Goal: Task Accomplishment & Management: Use online tool/utility

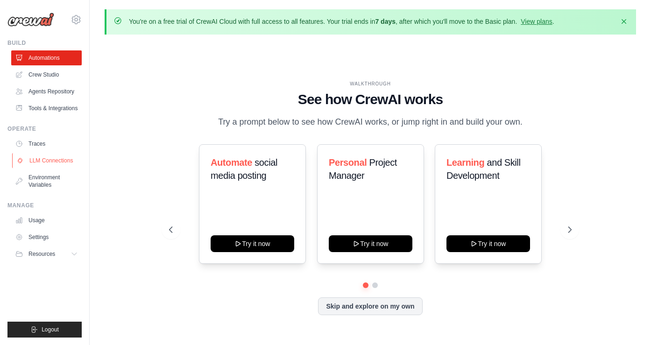
click at [56, 167] on link "LLM Connections" at bounding box center [47, 160] width 71 height 15
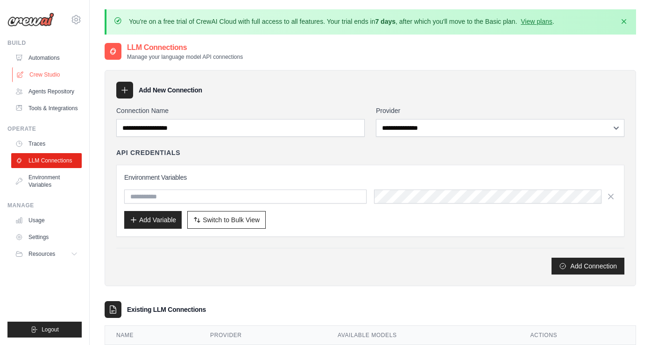
click at [53, 77] on link "Crew Studio" at bounding box center [47, 74] width 71 height 15
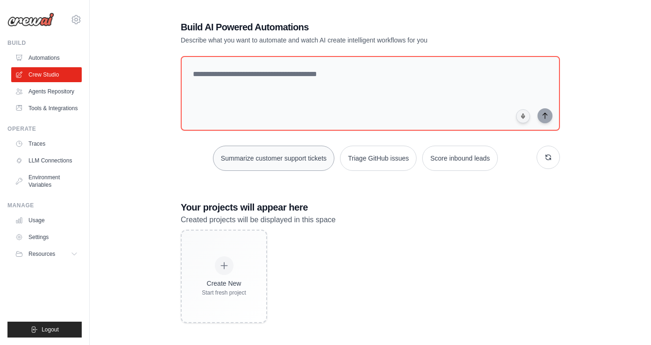
scroll to position [43, 0]
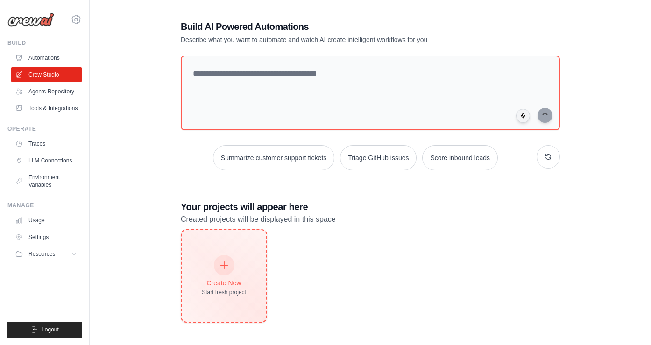
click at [225, 285] on div "Create New" at bounding box center [224, 282] width 44 height 9
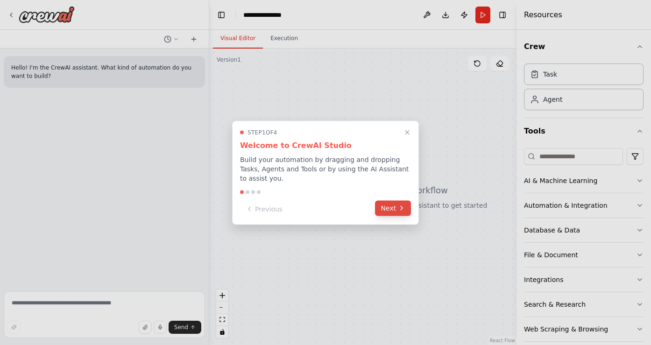
click at [402, 210] on icon at bounding box center [401, 208] width 7 height 7
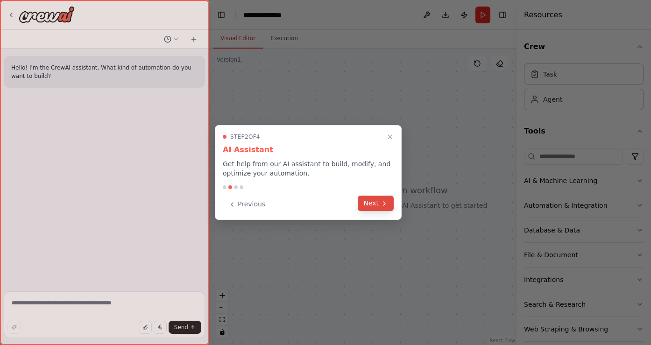
click at [381, 200] on icon at bounding box center [384, 203] width 7 height 7
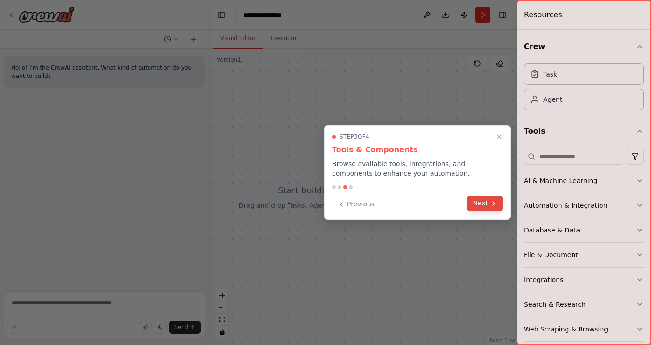
click at [483, 206] on button "Next" at bounding box center [485, 203] width 36 height 15
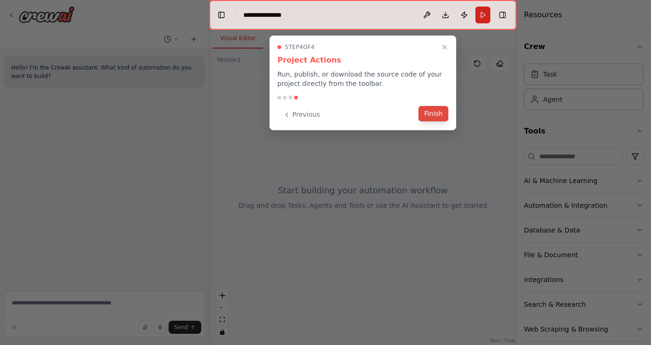
click at [435, 114] on button "Finish" at bounding box center [433, 113] width 30 height 15
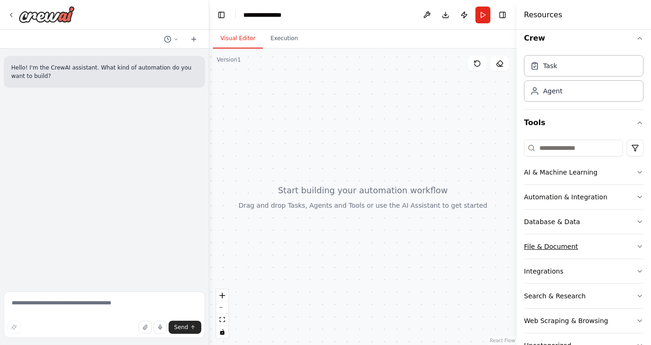
scroll to position [11, 0]
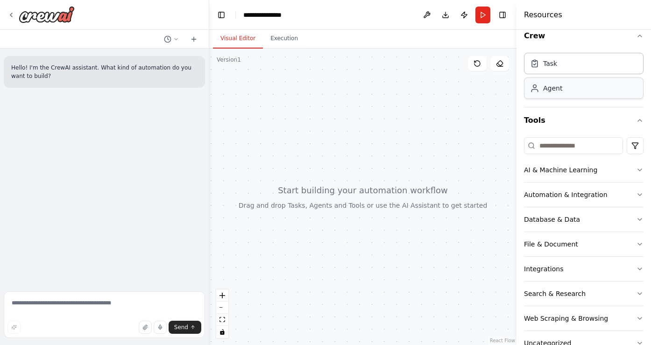
click at [560, 93] on div "Agent" at bounding box center [584, 88] width 120 height 21
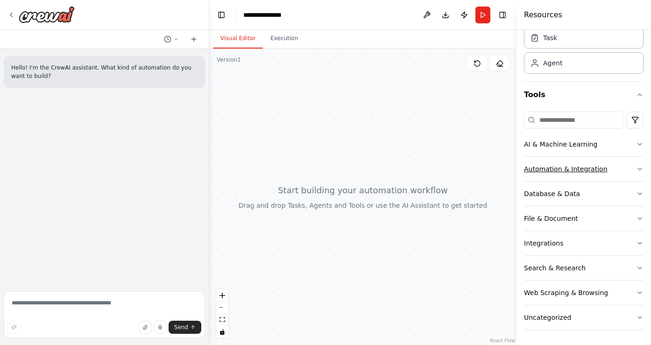
click at [546, 173] on div "Automation & Integration" at bounding box center [566, 168] width 84 height 9
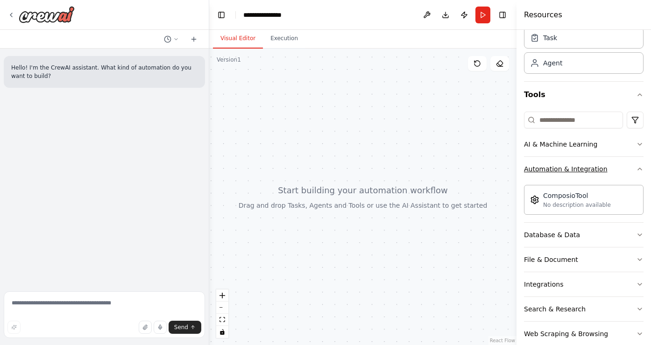
click at [546, 173] on div "Automation & Integration" at bounding box center [566, 168] width 84 height 9
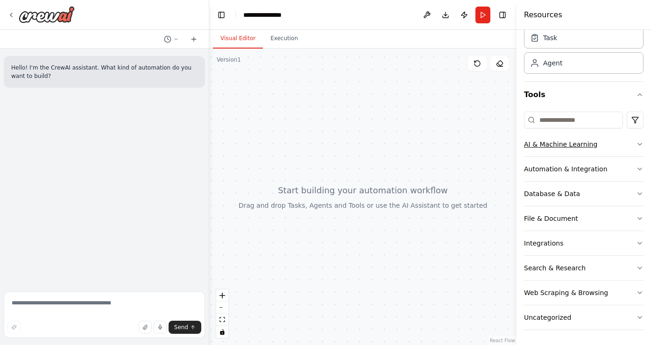
click at [552, 149] on button "AI & Machine Learning" at bounding box center [584, 144] width 120 height 24
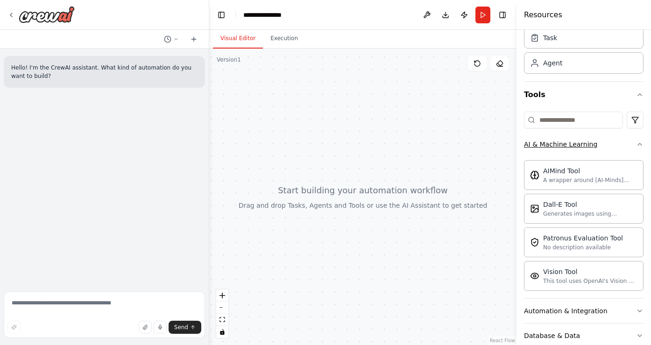
click at [551, 149] on button "AI & Machine Learning" at bounding box center [584, 144] width 120 height 24
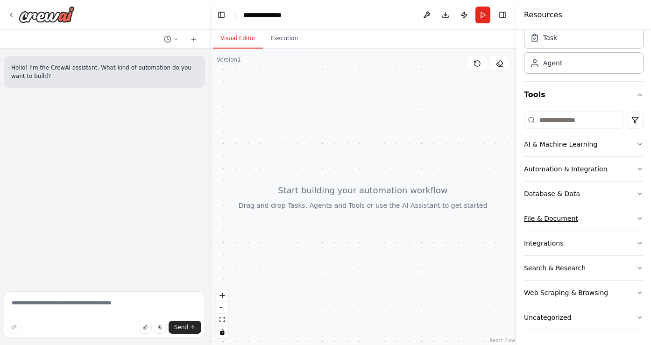
click at [539, 214] on div "File & Document" at bounding box center [551, 218] width 54 height 9
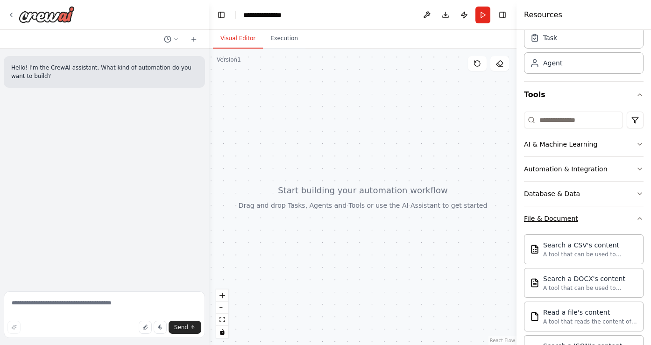
scroll to position [107, 0]
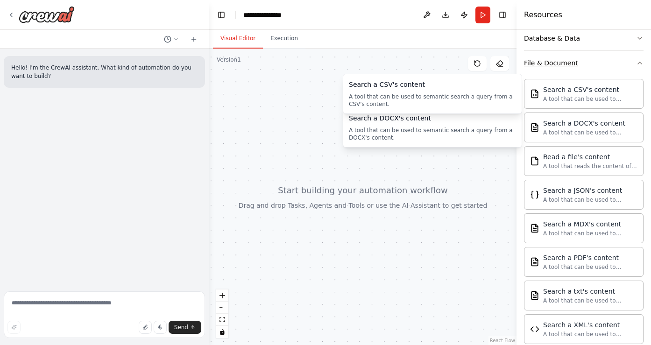
click at [567, 70] on button "File & Document" at bounding box center [584, 63] width 120 height 24
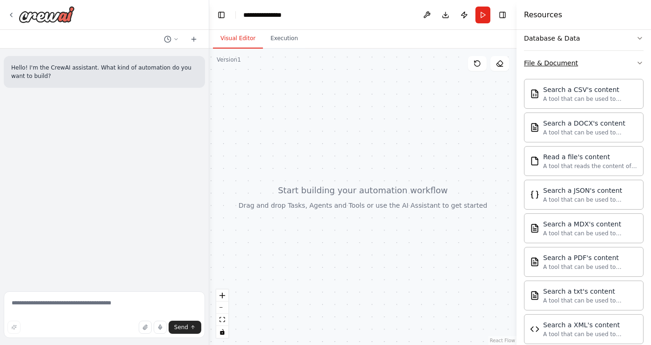
scroll to position [36, 0]
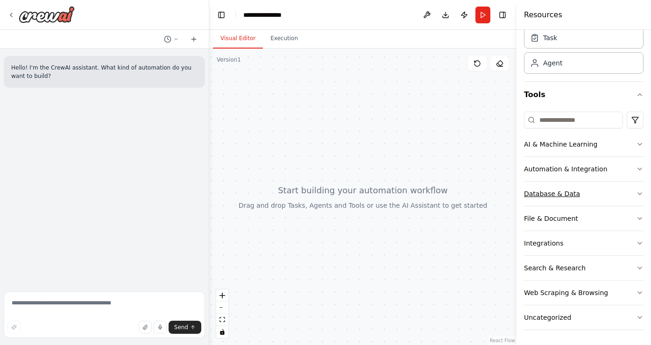
click at [560, 193] on div "Database & Data" at bounding box center [552, 193] width 56 height 9
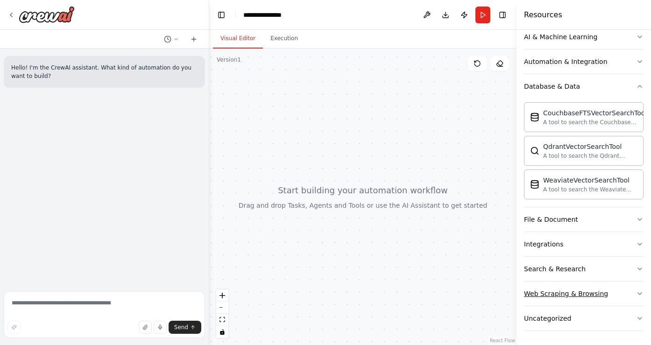
scroll to position [145, 0]
click at [60, 305] on textarea at bounding box center [104, 314] width 201 height 47
drag, startPoint x: 345, startPoint y: 215, endPoint x: 315, endPoint y: 159, distance: 63.9
click at [315, 160] on div at bounding box center [362, 197] width 307 height 297
click at [78, 303] on textarea "**********" at bounding box center [104, 314] width 201 height 47
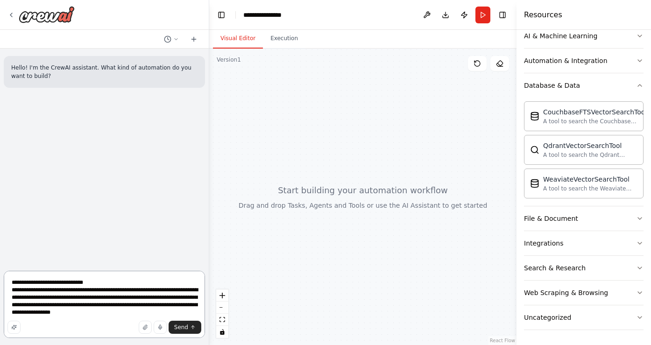
type textarea "**********"
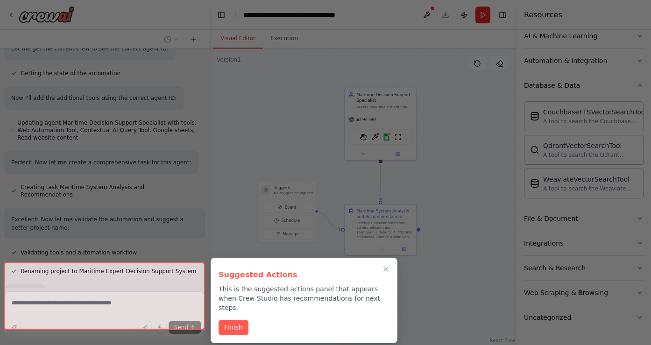
scroll to position [593, 0]
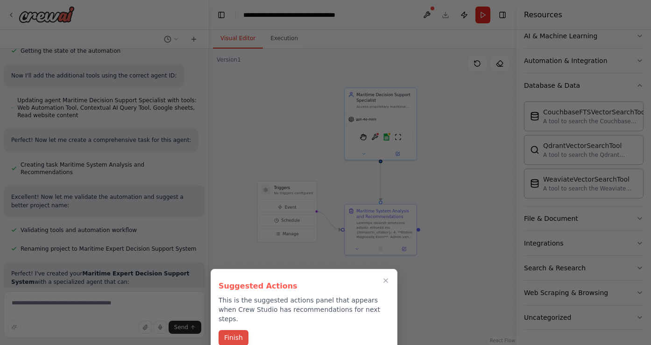
click at [234, 330] on button "Finish" at bounding box center [234, 337] width 30 height 15
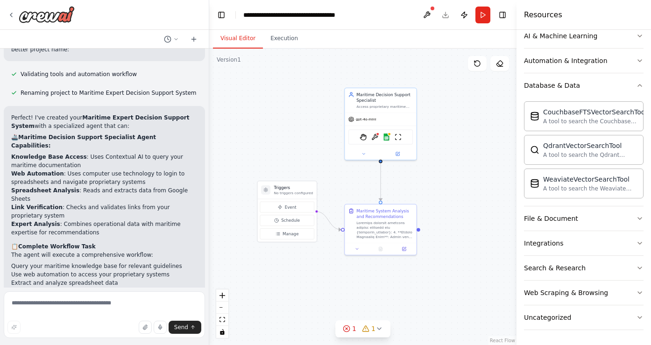
scroll to position [761, 0]
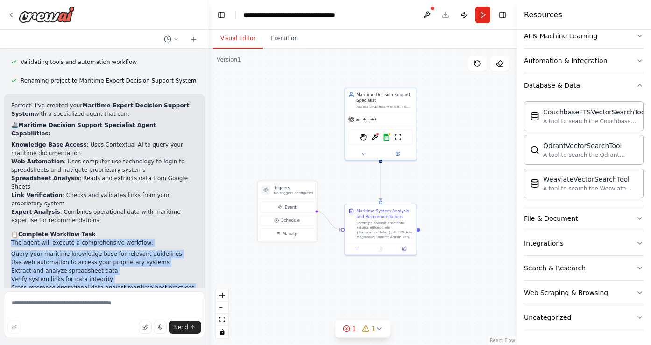
drag, startPoint x: 13, startPoint y: 203, endPoint x: 176, endPoint y: 254, distance: 171.2
click at [176, 254] on div "Perfect! I've created your Maritime Expert Decision Support System with a speci…" at bounding box center [104, 252] width 186 height 303
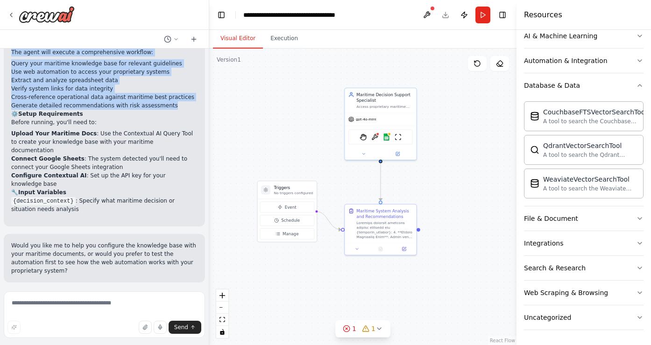
scroll to position [963, 0]
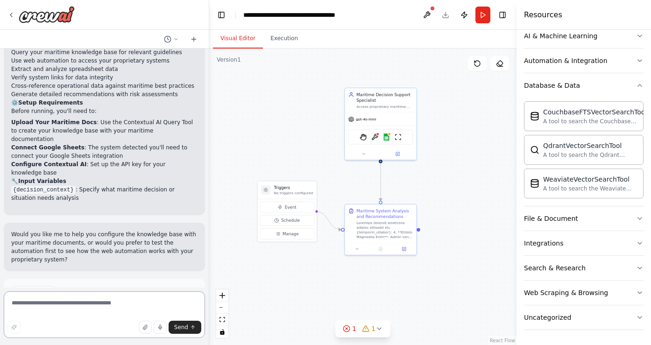
click at [69, 305] on textarea at bounding box center [104, 314] width 201 height 47
type textarea "**********"
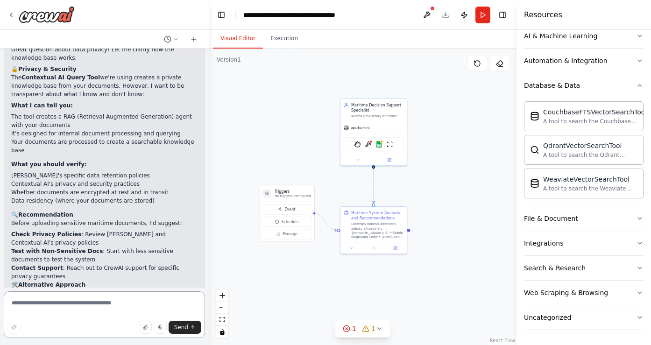
scroll to position [1230, 0]
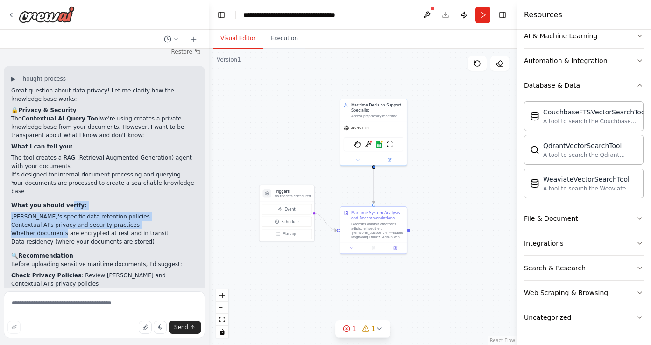
drag, startPoint x: 232, startPoint y: 236, endPoint x: 64, endPoint y: 166, distance: 181.7
click at [64, 166] on div "Great question about data privacy! Let me clarify how the knowledge base works:…" at bounding box center [104, 241] width 186 height 311
click at [69, 221] on li "Contextual AI's privacy and security practices" at bounding box center [104, 225] width 186 height 8
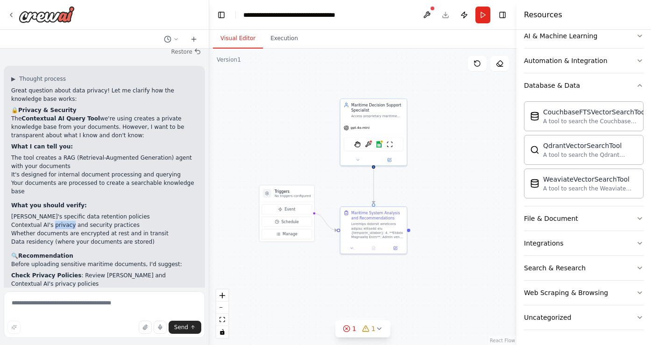
click at [69, 221] on li "Contextual AI's privacy and security practices" at bounding box center [104, 225] width 186 height 8
click at [66, 229] on li "Whether documents are encrypted at rest and in transit" at bounding box center [104, 233] width 186 height 8
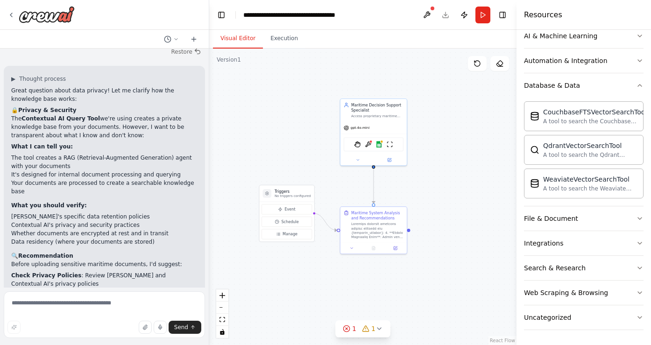
click at [55, 271] on li "Check Privacy Policies : Review CrewAI and Contextual AI's privacy policies" at bounding box center [104, 279] width 186 height 17
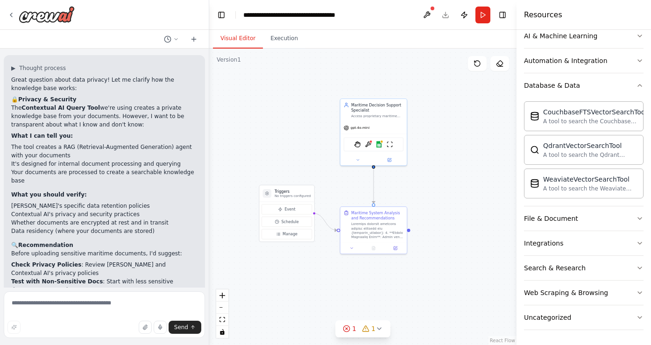
click at [64, 249] on p "Before uploading sensitive maritime documents, I'd suggest:" at bounding box center [104, 253] width 186 height 8
click at [62, 261] on li "Check Privacy Policies : Review CrewAI and Contextual AI's privacy policies" at bounding box center [104, 269] width 186 height 17
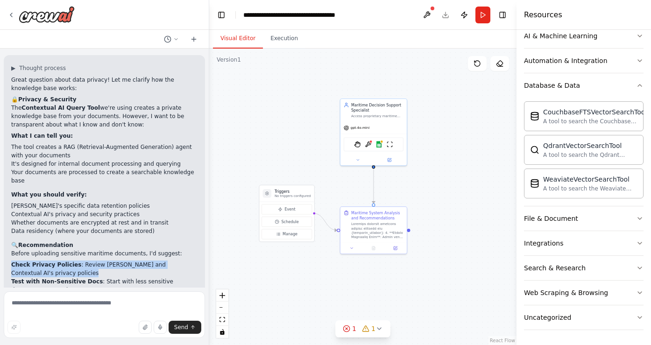
click at [62, 261] on li "Check Privacy Policies : Review CrewAI and Contextual AI's privacy policies" at bounding box center [104, 269] width 186 height 17
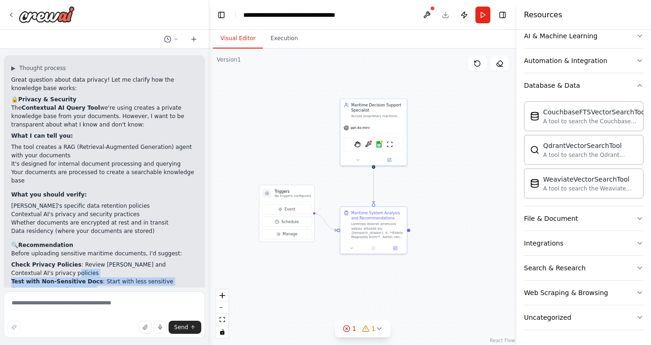
drag, startPoint x: 64, startPoint y: 239, endPoint x: 77, endPoint y: 202, distance: 39.3
click at [76, 261] on ol "Check Privacy Policies : Review CrewAI and Contextual AI's privacy policies Tes…" at bounding box center [104, 286] width 186 height 50
click at [77, 261] on li "Check Privacy Policies : Review CrewAI and Contextual AI's privacy policies" at bounding box center [104, 269] width 186 height 17
drag, startPoint x: 57, startPoint y: 209, endPoint x: 57, endPoint y: 230, distance: 21.0
click at [57, 261] on ol "Check Privacy Policies : Review CrewAI and Contextual AI's privacy policies Tes…" at bounding box center [104, 286] width 186 height 50
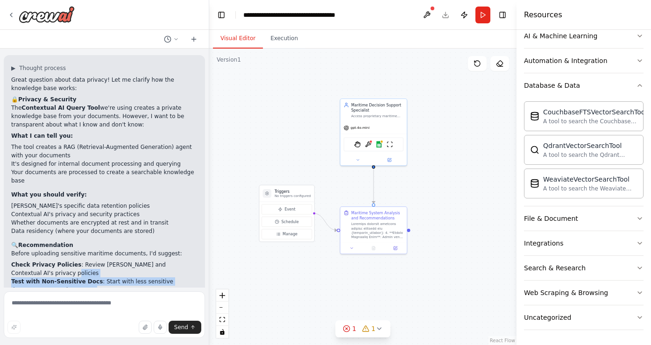
click at [57, 295] on strong "Contact Support" at bounding box center [37, 298] width 52 height 7
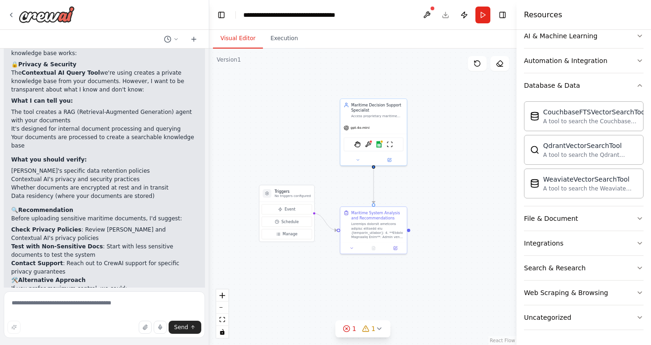
scroll to position [1276, 0]
click at [100, 295] on li "Use the File Read Tool to read local documents during execution" at bounding box center [104, 299] width 186 height 8
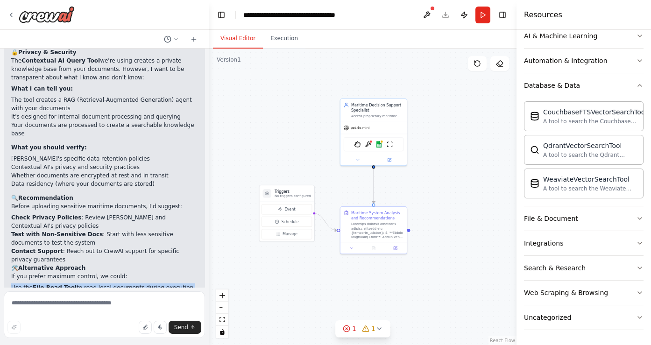
scroll to position [1287, 0]
click at [93, 315] on p "Would you like me to modify the approach to use local file reading instead, or …" at bounding box center [104, 327] width 186 height 25
click at [66, 315] on p "Would you like me to modify the approach to use local file reading instead, or …" at bounding box center [104, 327] width 186 height 25
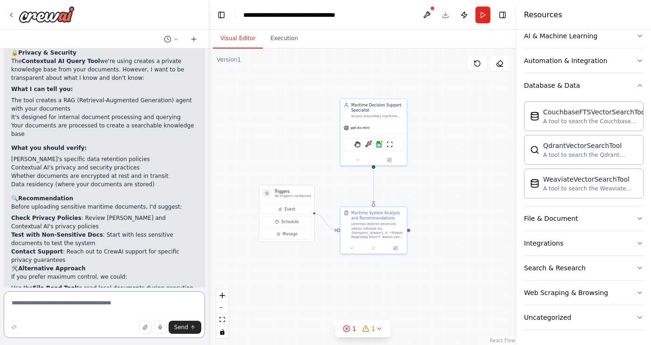
click at [47, 299] on textarea at bounding box center [104, 314] width 201 height 47
type textarea "**********"
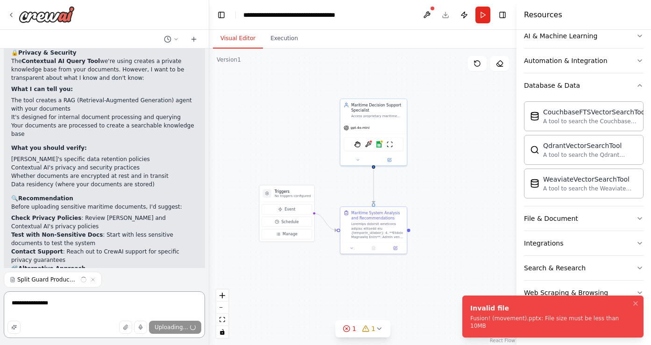
click at [93, 308] on textarea "**********" at bounding box center [104, 314] width 201 height 47
click at [82, 280] on icon "button" at bounding box center [84, 280] width 6 height 6
click at [112, 337] on textarea at bounding box center [104, 314] width 201 height 47
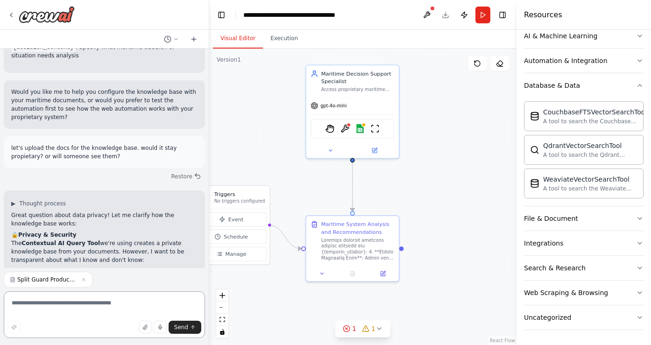
scroll to position [1105, 0]
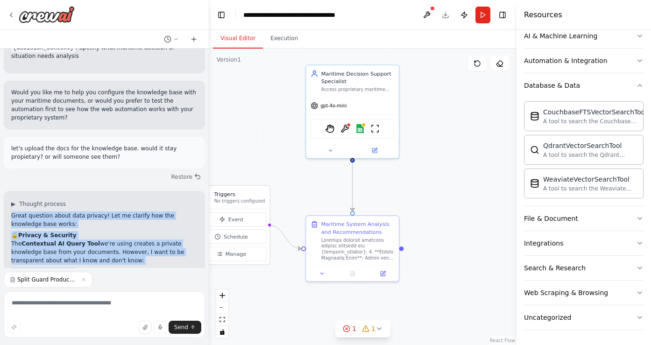
drag, startPoint x: 85, startPoint y: 139, endPoint x: 85, endPoint y: 213, distance: 73.8
click at [85, 279] on li "The tool creates a RAG (Retrieval-Augmented Generation) agent with your documen…" at bounding box center [104, 287] width 186 height 17
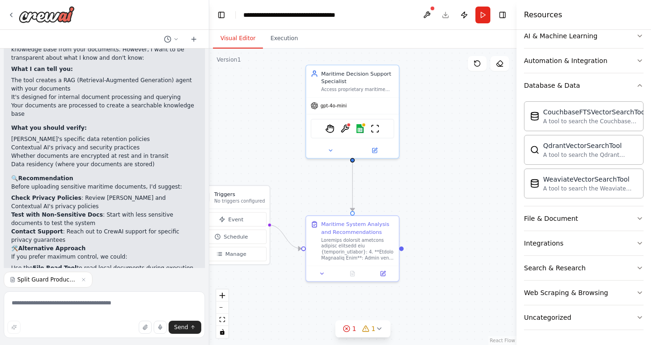
scroll to position [1307, 0]
click at [85, 273] on li "Keep documents on your local system" at bounding box center [104, 277] width 186 height 8
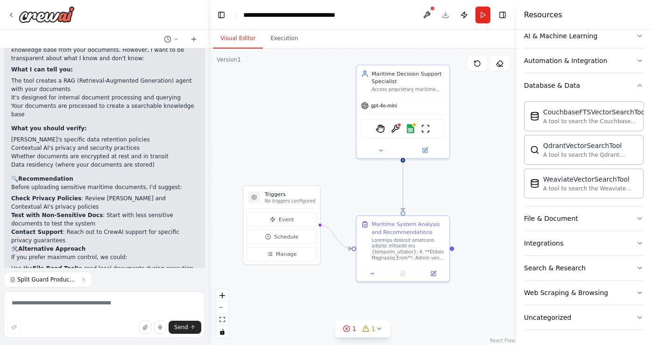
drag, startPoint x: 395, startPoint y: 192, endPoint x: 445, endPoint y: 192, distance: 50.4
click at [445, 192] on div ".deletable-edge-delete-btn { width: 20px; height: 20px; border: 0px solid #ffff…" at bounding box center [362, 197] width 307 height 297
click at [134, 308] on textarea at bounding box center [104, 314] width 201 height 47
type textarea "**********"
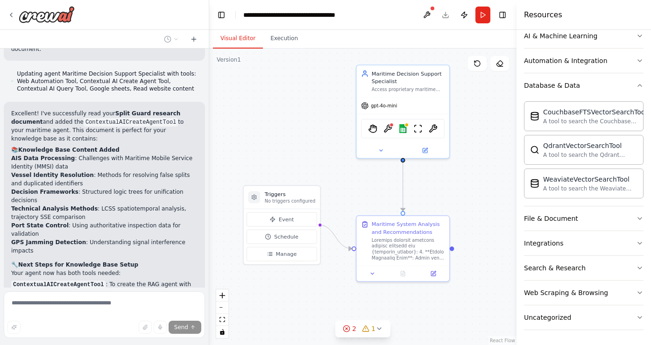
scroll to position [1890, 0]
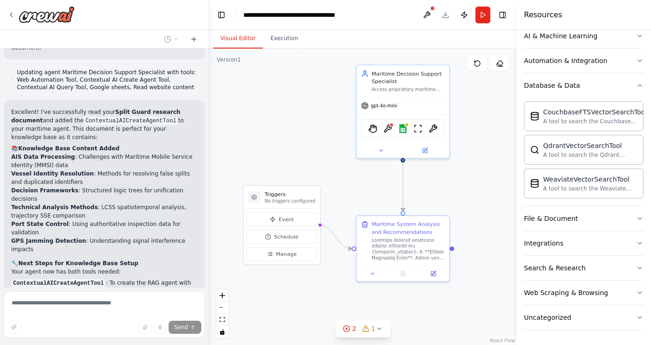
drag, startPoint x: 136, startPoint y: 195, endPoint x: 127, endPoint y: 217, distance: 23.7
click at [127, 216] on div "Excellent! I've successfully read your Split Guard research document and added …" at bounding box center [104, 270] width 186 height 325
click at [127, 217] on div "Excellent! I've successfully read your Split Guard research document and added …" at bounding box center [104, 270] width 186 height 325
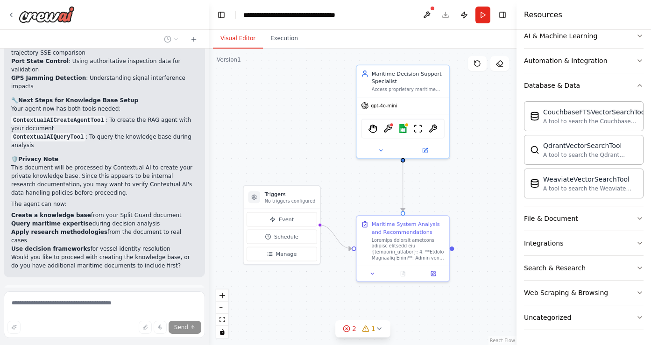
scroll to position [2054, 0]
click at [584, 292] on div "Web Scraping & Browsing" at bounding box center [566, 292] width 84 height 9
click at [86, 321] on div "Send" at bounding box center [104, 327] width 194 height 13
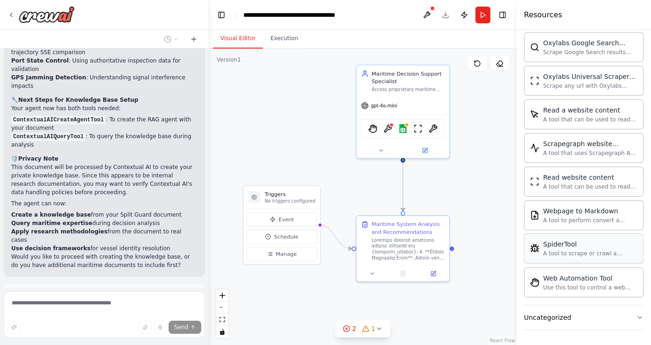
scroll to position [656, 0]
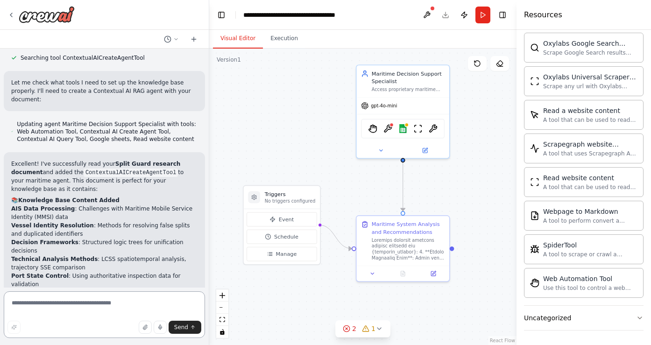
scroll to position [1942, 0]
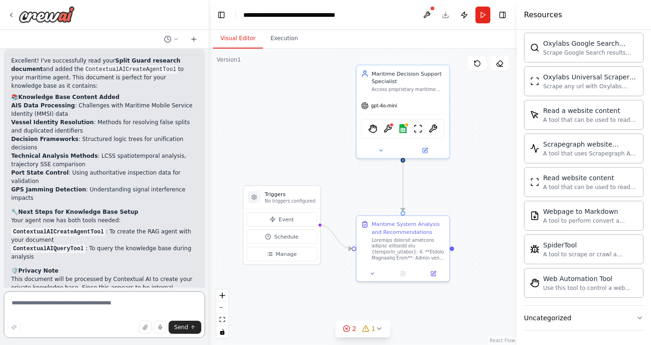
click at [78, 299] on textarea at bounding box center [104, 314] width 201 height 47
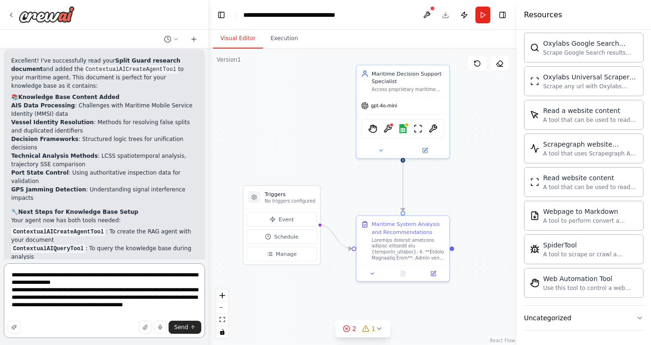
type textarea "**********"
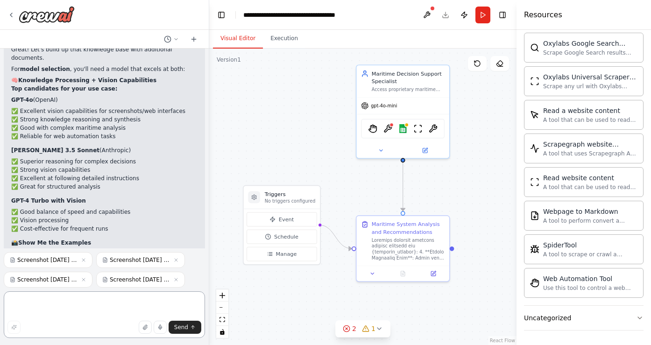
scroll to position [2404, 0]
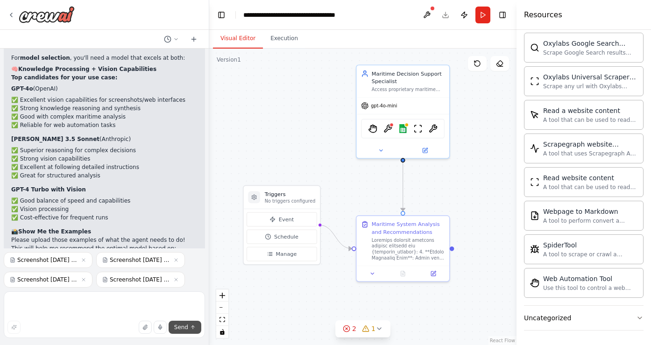
click at [183, 328] on span "Send" at bounding box center [181, 327] width 14 height 7
click at [117, 295] on textarea at bounding box center [104, 314] width 201 height 47
type textarea "**********"
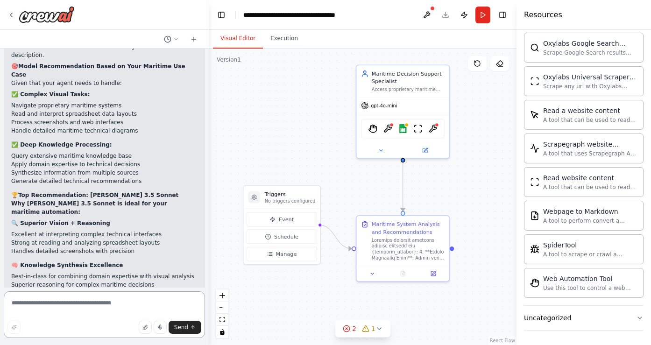
scroll to position [2950, 0]
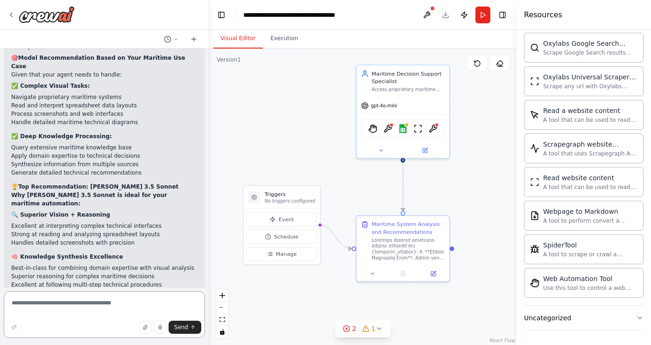
click at [85, 303] on textarea at bounding box center [104, 314] width 201 height 47
type textarea "**********"
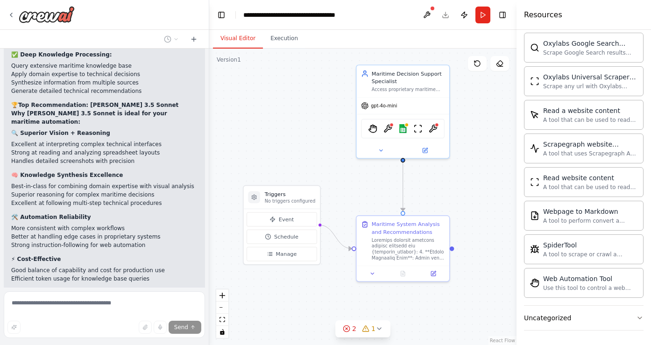
scroll to position [3032, 0]
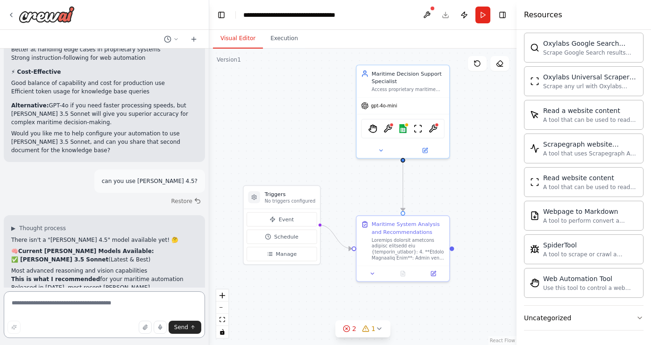
click at [57, 301] on textarea at bounding box center [104, 314] width 201 height 47
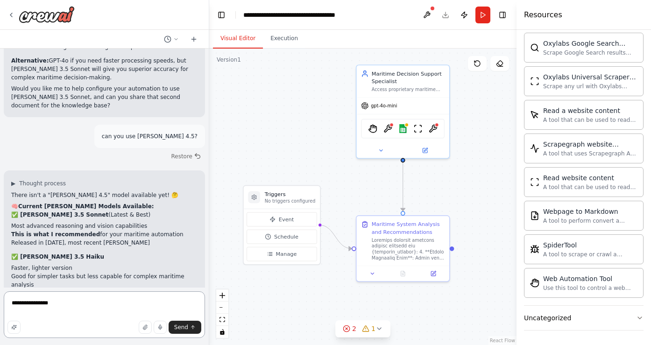
scroll to position [3272, 0]
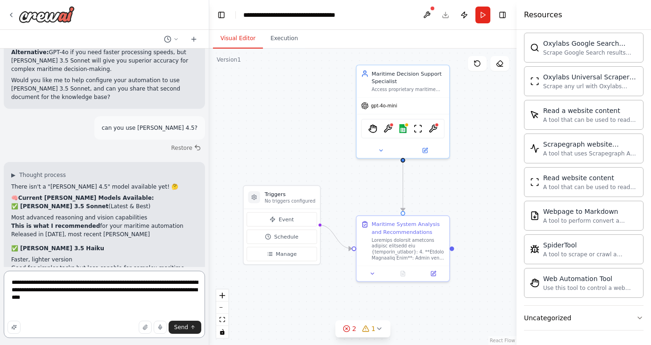
type textarea "**********"
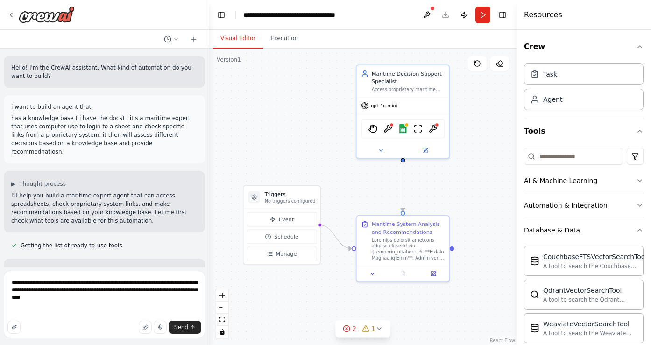
scroll to position [656, 0]
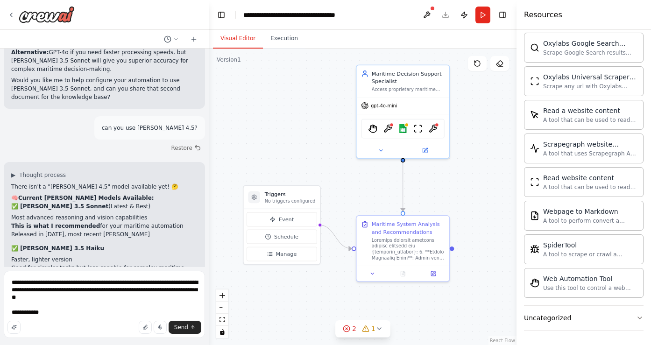
type textarea "**********"
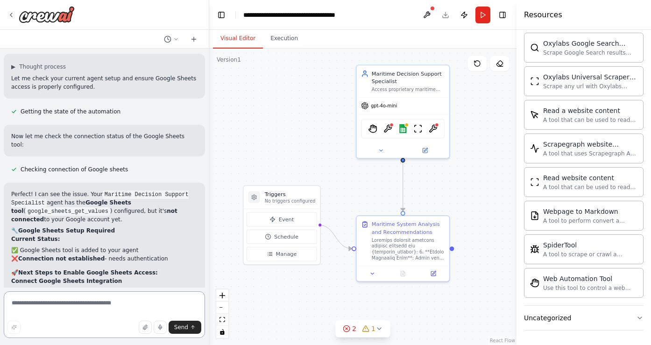
scroll to position [3742, 0]
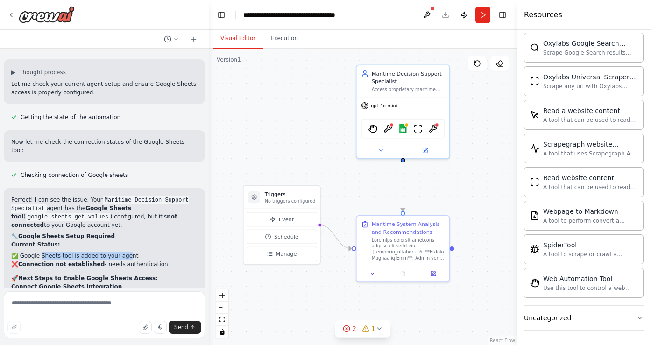
drag, startPoint x: 38, startPoint y: 107, endPoint x: 125, endPoint y: 104, distance: 86.9
click at [125, 252] on li "✅ Google Sheets tool is added to your agent" at bounding box center [104, 256] width 186 height 8
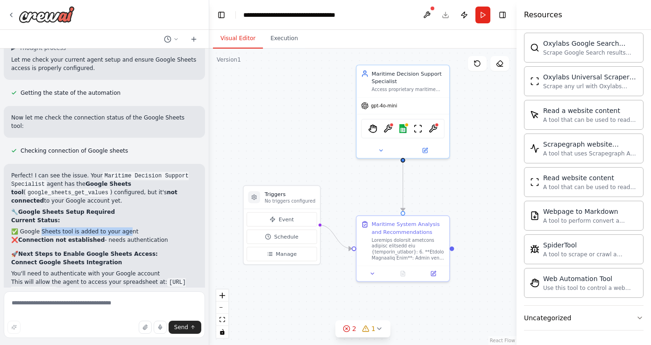
scroll to position [3766, 0]
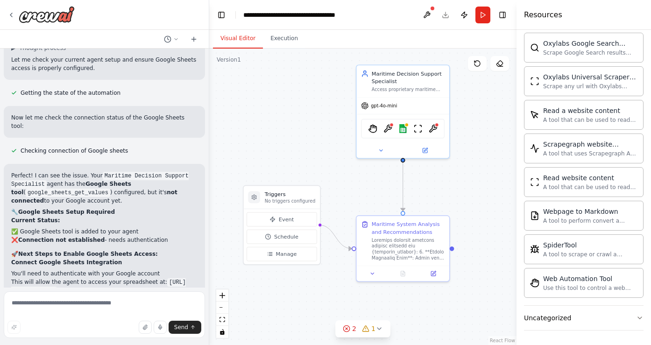
scroll to position [3765, 0]
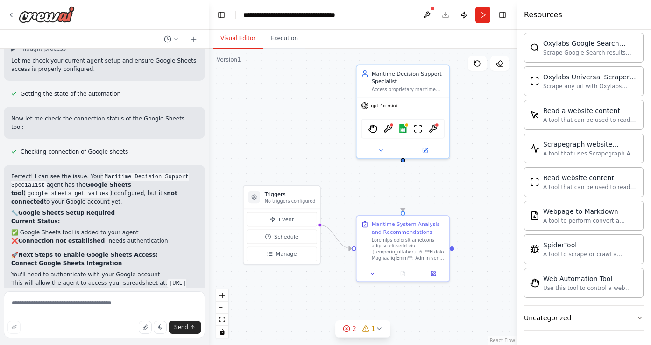
click at [111, 297] on textarea at bounding box center [104, 314] width 201 height 47
paste textarea "**********"
type textarea "**********"
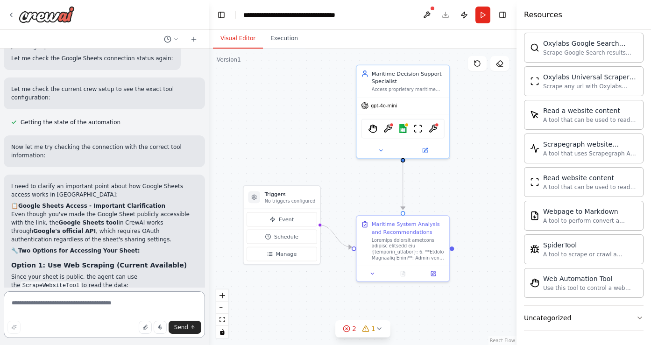
scroll to position [4216, 0]
drag, startPoint x: 15, startPoint y: 150, endPoint x: 147, endPoint y: 166, distance: 132.7
click at [147, 183] on div "I need to clarify an important point about how Google Sheets access works in Cr…" at bounding box center [104, 333] width 186 height 300
click at [147, 274] on p "Since your sheet is public, the agent can use the ScrapeWebsiteTool to read the…" at bounding box center [104, 282] width 186 height 17
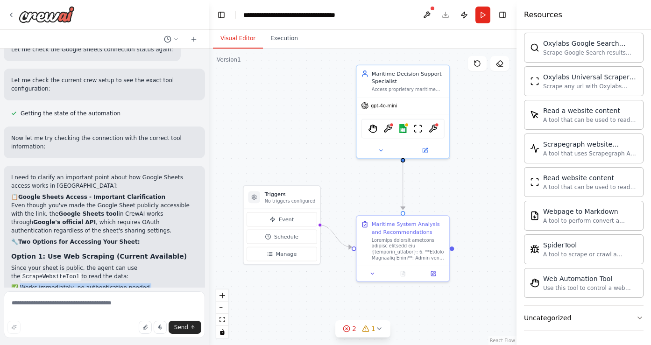
drag, startPoint x: 19, startPoint y: 171, endPoint x: 82, endPoint y: 188, distance: 65.3
click at [82, 284] on ul "✅ Works immediately, no authentication needed ✅ Can extract data from public sh…" at bounding box center [104, 296] width 186 height 25
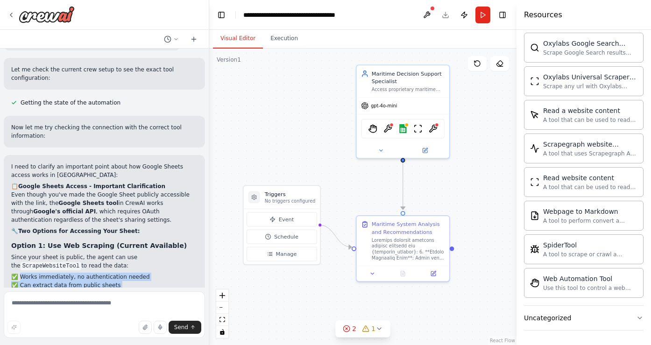
scroll to position [4237, 0]
drag, startPoint x: 38, startPoint y: 204, endPoint x: 46, endPoint y: 227, distance: 24.5
click at [46, 227] on div "I need to clarify an important point about how Google Sheets access works in Cr…" at bounding box center [104, 312] width 186 height 300
drag, startPoint x: 47, startPoint y: 231, endPoint x: 171, endPoint y: 227, distance: 124.3
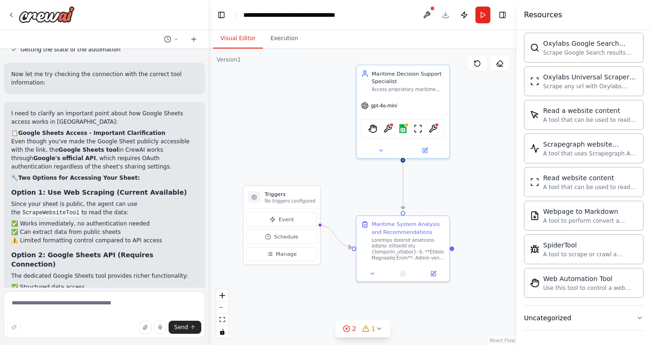
scroll to position [4289, 0]
drag, startPoint x: 141, startPoint y: 195, endPoint x: 139, endPoint y: 208, distance: 13.7
click at [139, 208] on div "I need to clarify an important point about how Google Sheets access works in Cr…" at bounding box center [104, 260] width 186 height 300
click at [139, 334] on li "ScrapeWebsiteTool - Ready to use for your public sheet" at bounding box center [104, 338] width 186 height 8
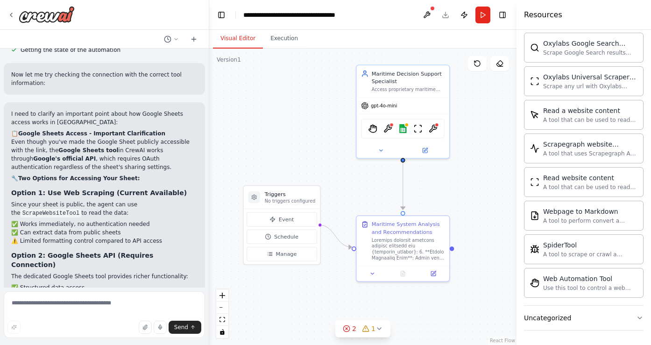
click at [139, 334] on li "ScrapeWebsiteTool - Ready to use for your public sheet" at bounding box center [104, 338] width 186 height 8
click at [130, 343] on strong "Needs OAuth connection" at bounding box center [137, 346] width 78 height 7
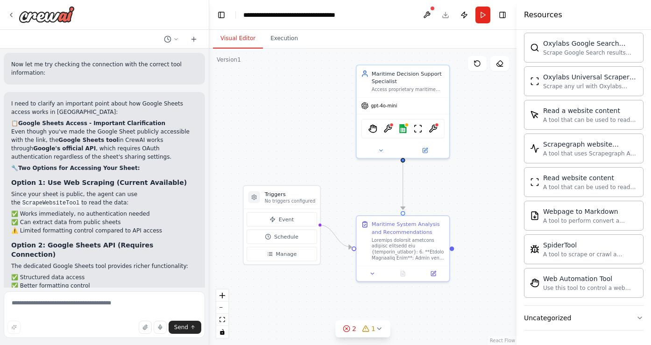
click at [87, 325] on strong "Ready to use" at bounding box center [94, 328] width 41 height 7
click at [56, 324] on code "ScrapeWebsiteTool" at bounding box center [41, 328] width 61 height 8
drag, startPoint x: 14, startPoint y: 201, endPoint x: 72, endPoint y: 203, distance: 58.9
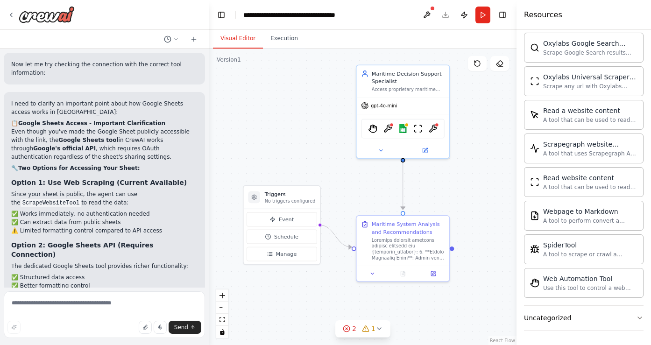
click at [72, 324] on li "ScrapeWebsiteTool - Ready to use for your public sheet" at bounding box center [104, 328] width 186 height 8
copy code "ScrapeWebsiteTool"
click at [56, 304] on textarea at bounding box center [104, 314] width 201 height 47
paste textarea "**********"
type textarea "**********"
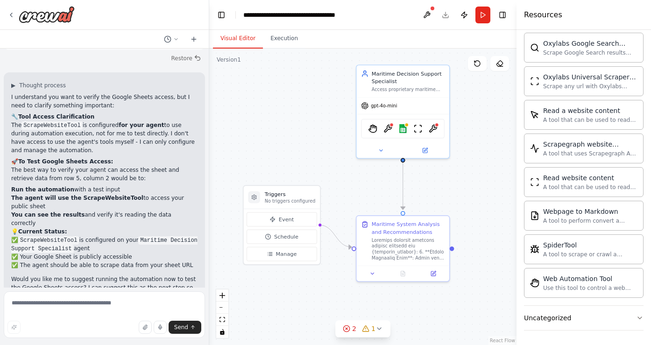
scroll to position [4722, 0]
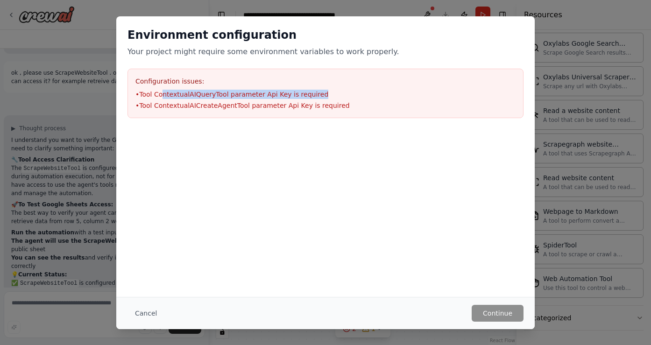
drag, startPoint x: 163, startPoint y: 91, endPoint x: 318, endPoint y: 96, distance: 155.1
click at [318, 96] on li "• Tool ContextualAIQueryTool parameter Api Key is required" at bounding box center [325, 94] width 380 height 9
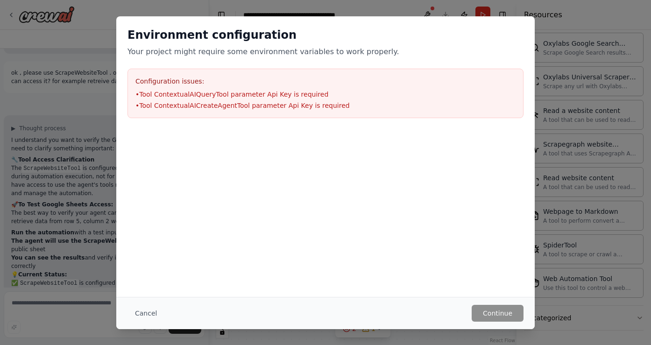
click at [318, 77] on h3 "Configuration issues:" at bounding box center [325, 81] width 380 height 9
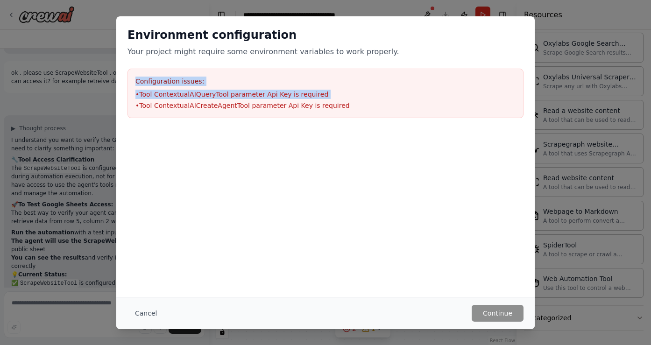
drag, startPoint x: 318, startPoint y: 75, endPoint x: 357, endPoint y: 99, distance: 45.7
click at [357, 99] on div "Configuration issues: • Tool ContextualAIQueryTool parameter Api Key is require…" at bounding box center [326, 94] width 396 height 50
click at [357, 99] on ul "• Tool ContextualAIQueryTool parameter Api Key is required • Tool ContextualAIC…" at bounding box center [325, 100] width 380 height 21
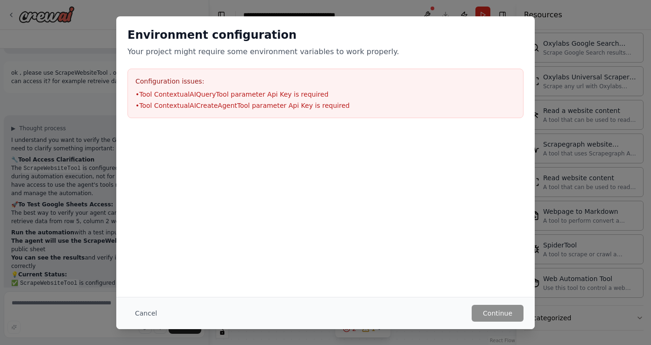
click at [501, 303] on div "Cancel Continue" at bounding box center [325, 313] width 418 height 32
click at [132, 310] on button "Cancel" at bounding box center [146, 313] width 37 height 17
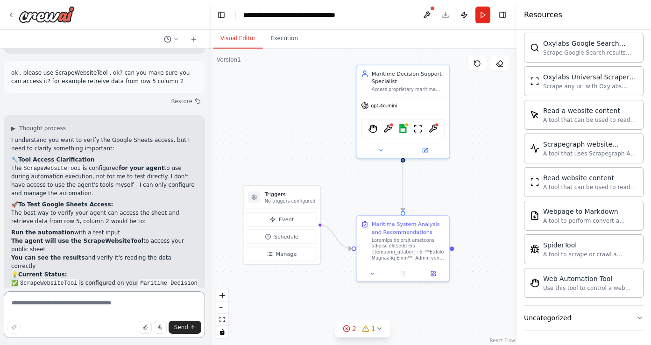
click at [92, 311] on textarea at bounding box center [104, 314] width 201 height 47
type textarea "**********"
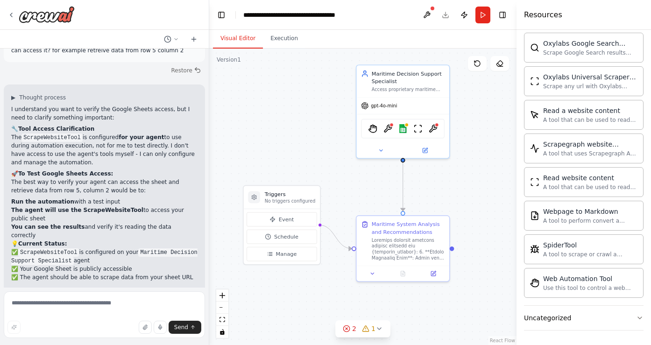
scroll to position [4735, 0]
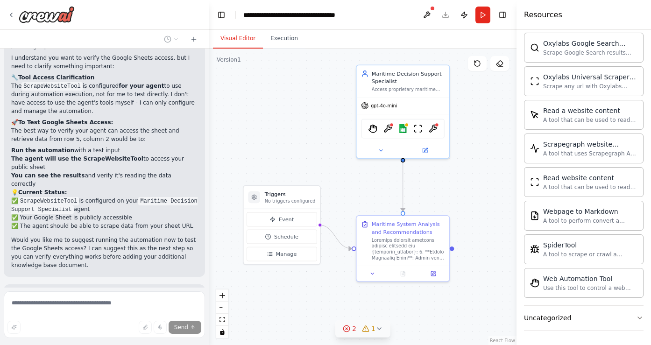
click at [351, 331] on div "2" at bounding box center [350, 328] width 14 height 9
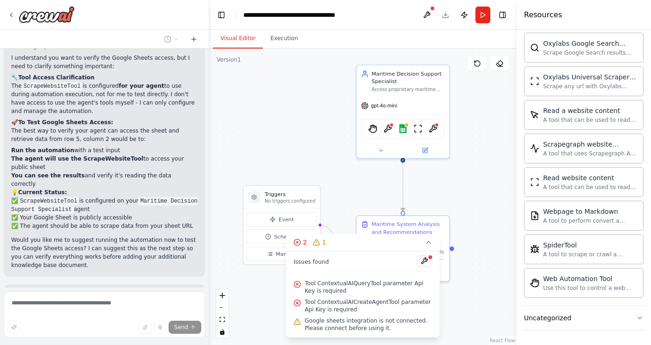
click at [416, 283] on span "Tool ContextualAIQueryTool parameter Api Key is required" at bounding box center [369, 287] width 128 height 15
click at [429, 255] on div at bounding box center [431, 258] width 6 height 6
click at [425, 259] on button at bounding box center [425, 260] width 16 height 11
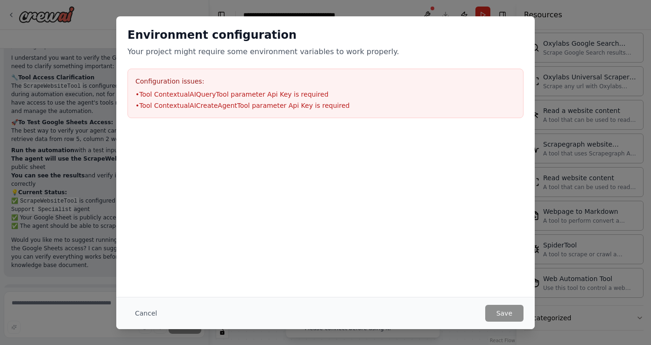
click at [262, 96] on li "• Tool ContextualAIQueryTool parameter Api Key is required" at bounding box center [325, 94] width 380 height 9
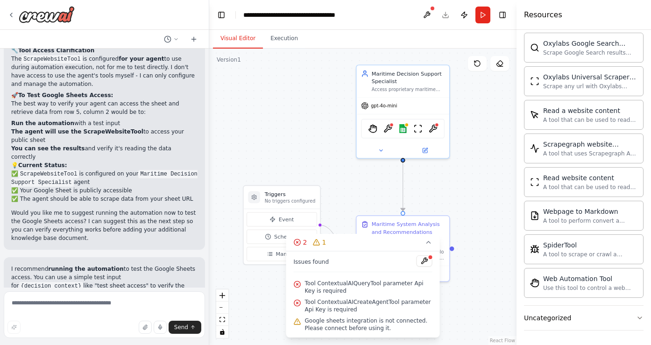
scroll to position [4773, 0]
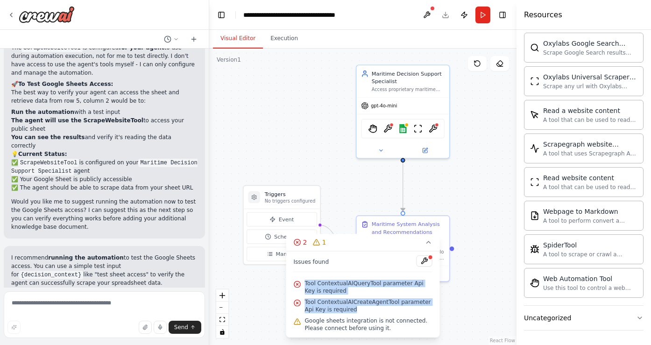
drag, startPoint x: 305, startPoint y: 283, endPoint x: 383, endPoint y: 309, distance: 81.8
click at [383, 309] on div "Issues found Tool ContextualAIQueryTool parameter Api Key is required Tool Cont…" at bounding box center [363, 294] width 154 height 86
copy div "Tool ContextualAIQueryTool parameter Api Key is required Tool ContextualAICreat…"
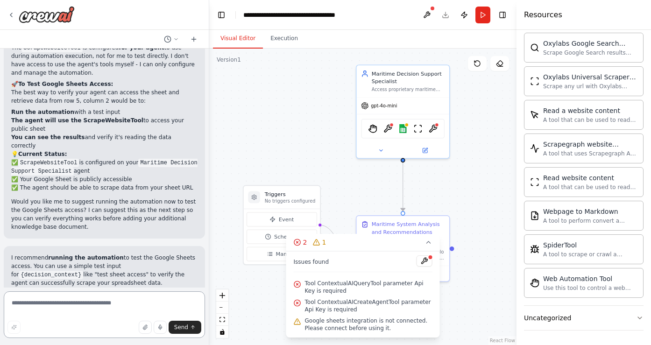
click at [64, 313] on textarea at bounding box center [104, 314] width 201 height 47
paste textarea "**********"
type textarea "**********"
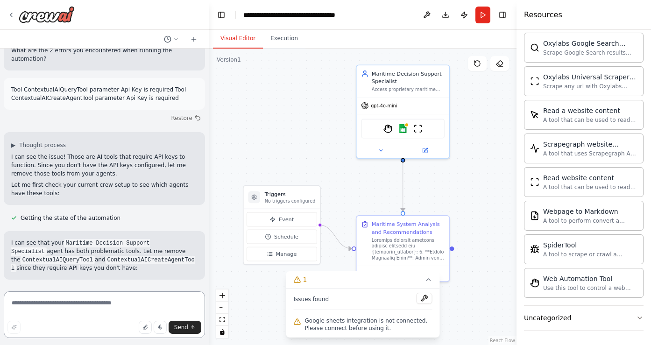
scroll to position [5123, 0]
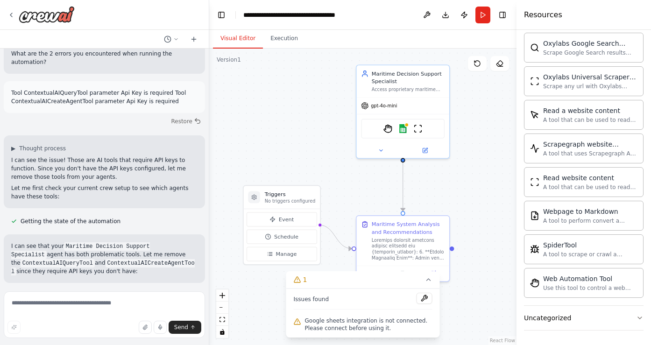
drag, startPoint x: 32, startPoint y: 111, endPoint x: 129, endPoint y: 109, distance: 97.2
click at [129, 242] on p "I can see that your Maritime Decision Support Specialist agent has both problem…" at bounding box center [104, 259] width 186 height 34
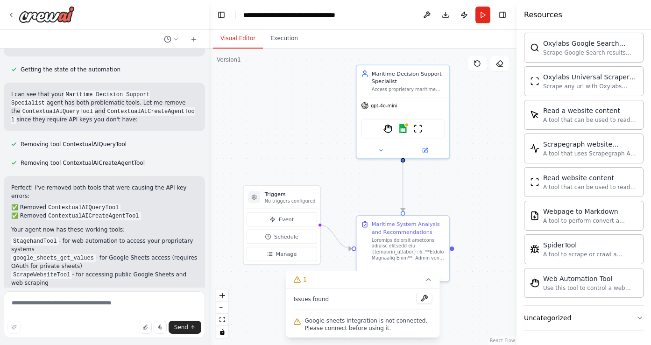
scroll to position [5273, 0]
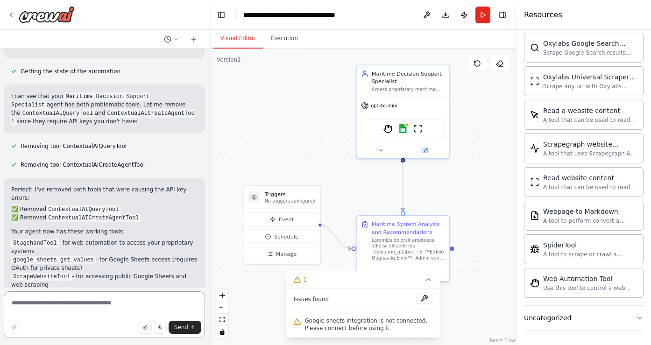
click at [69, 311] on textarea at bounding box center [104, 314] width 201 height 47
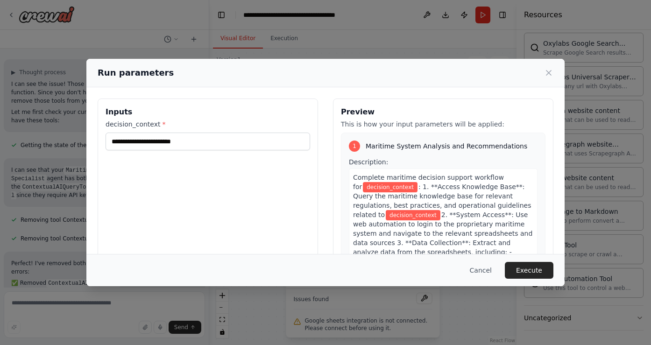
click at [471, 182] on div "Complete maritime decision support workflow for decision_context : 1. **Access …" at bounding box center [443, 280] width 189 height 223
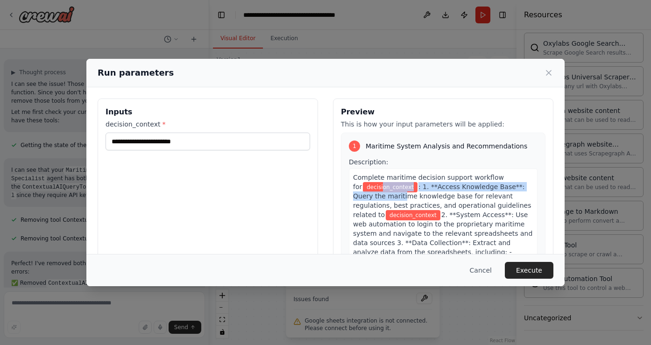
drag, startPoint x: 374, startPoint y: 182, endPoint x: 386, endPoint y: 205, distance: 25.9
click at [386, 204] on div "Complete maritime decision support workflow for decision_context : 1. **Access …" at bounding box center [443, 280] width 189 height 223
click at [481, 196] on span ": 1. **Access Knowledge Base**: Query the maritime knowledge base for relevant …" at bounding box center [442, 200] width 178 height 35
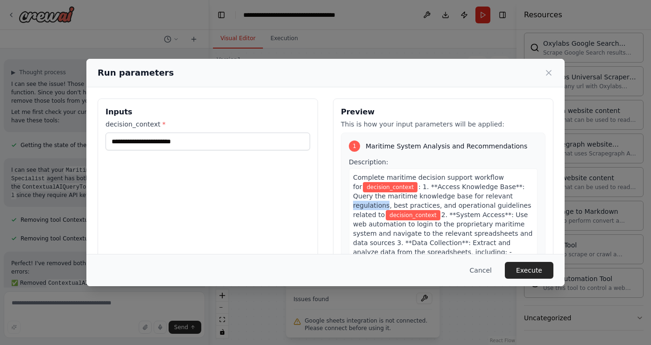
click at [481, 196] on span ": 1. **Access Knowledge Base**: Query the maritime knowledge base for relevant …" at bounding box center [442, 200] width 178 height 35
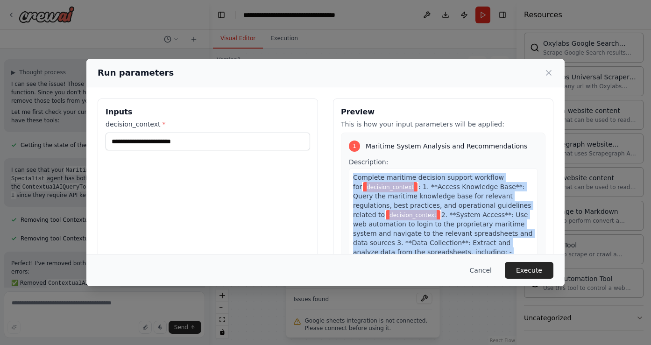
click at [481, 196] on span ": 1. **Access Knowledge Base**: Query the maritime knowledge base for relevant …" at bounding box center [442, 200] width 178 height 35
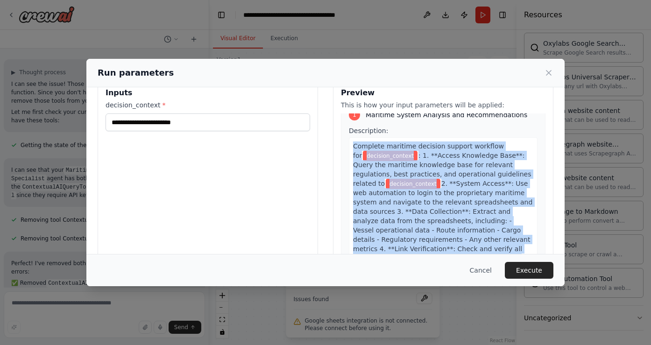
scroll to position [0, 0]
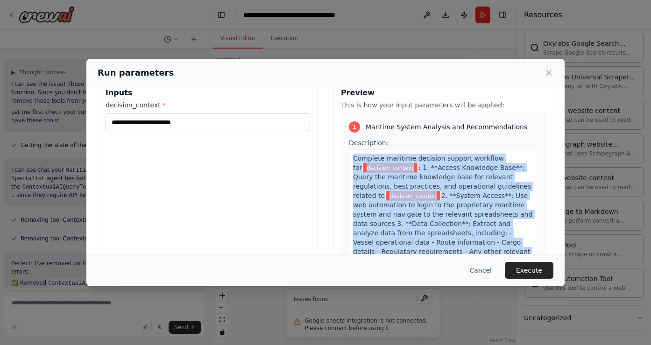
click at [403, 170] on span "decision_context" at bounding box center [390, 168] width 55 height 10
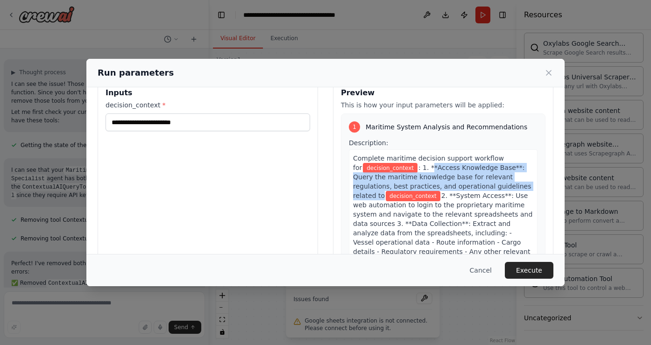
drag, startPoint x: 420, startPoint y: 165, endPoint x: 502, endPoint y: 183, distance: 83.7
click at [502, 183] on div "Complete maritime decision support workflow for decision_context : 1. **Access …" at bounding box center [443, 260] width 189 height 223
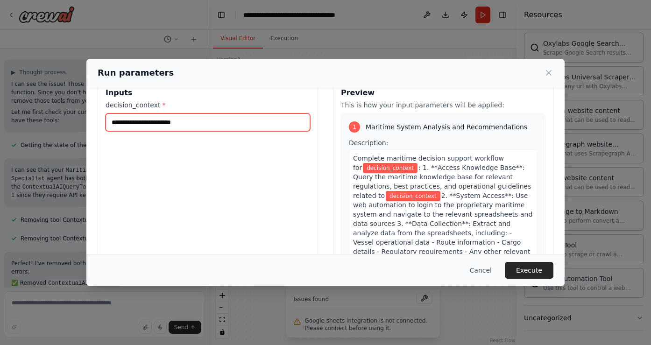
click at [161, 124] on input "decision_context *" at bounding box center [208, 122] width 205 height 18
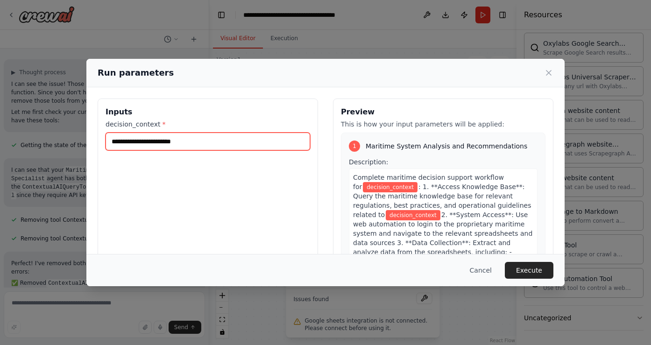
click at [169, 147] on input "decision_context *" at bounding box center [208, 142] width 205 height 18
click at [485, 269] on button "Cancel" at bounding box center [480, 270] width 37 height 17
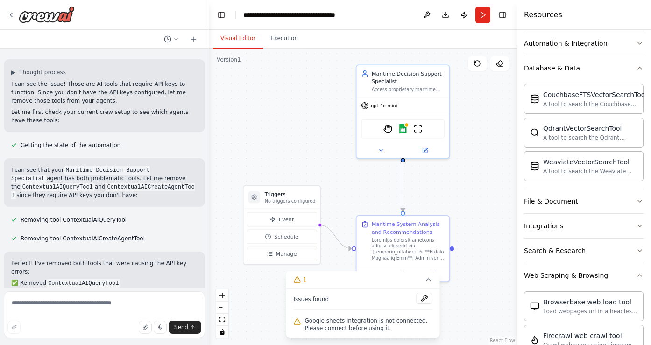
scroll to position [162, 0]
click at [588, 276] on div "Web Scraping & Browsing" at bounding box center [566, 275] width 84 height 9
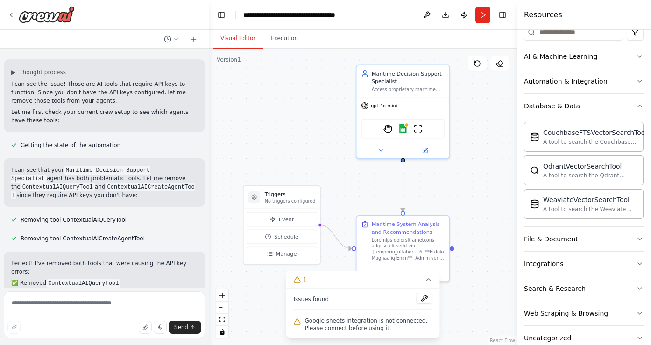
scroll to position [121, 0]
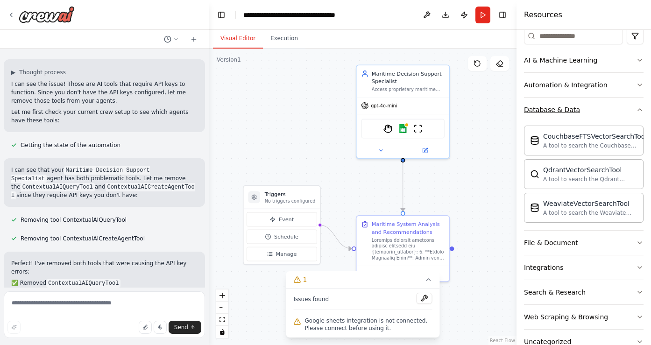
click at [628, 115] on button "Database & Data" at bounding box center [584, 110] width 120 height 24
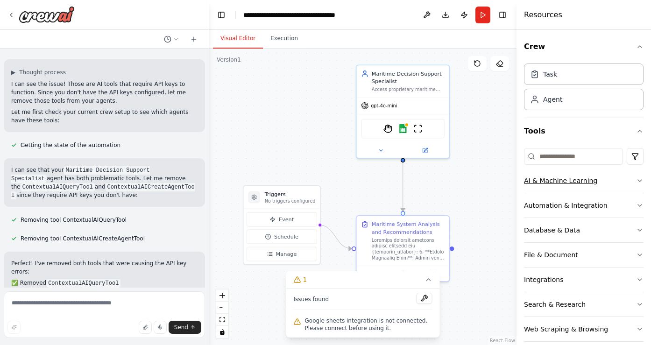
scroll to position [36, 0]
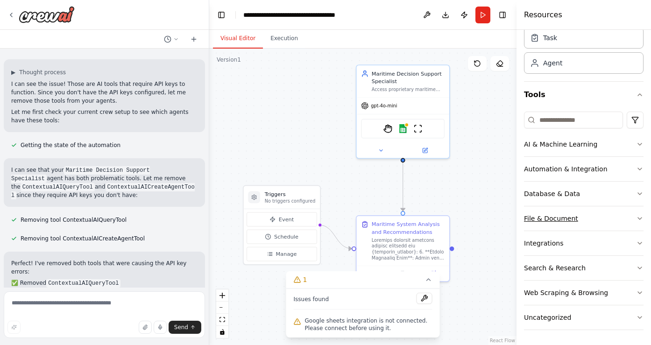
click at [611, 225] on button "File & Document" at bounding box center [584, 218] width 120 height 24
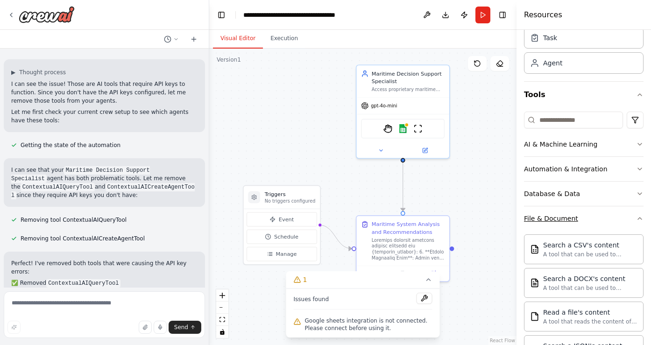
scroll to position [71, 0]
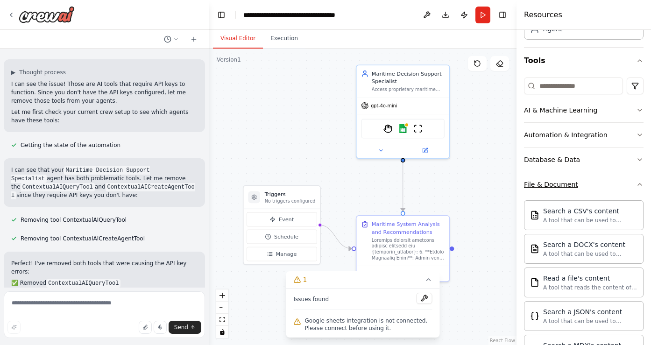
click at [625, 183] on button "File & Document" at bounding box center [584, 184] width 120 height 24
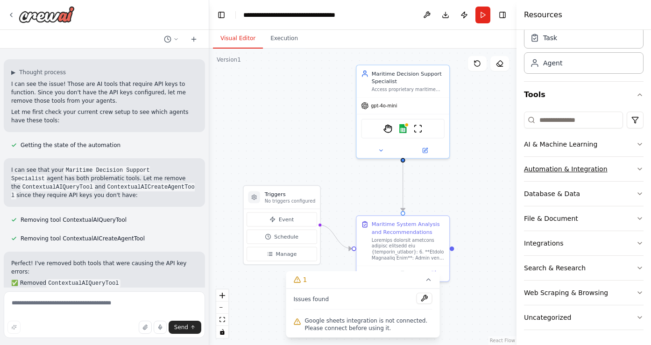
scroll to position [36, 0]
click at [624, 195] on button "Database & Data" at bounding box center [584, 194] width 120 height 24
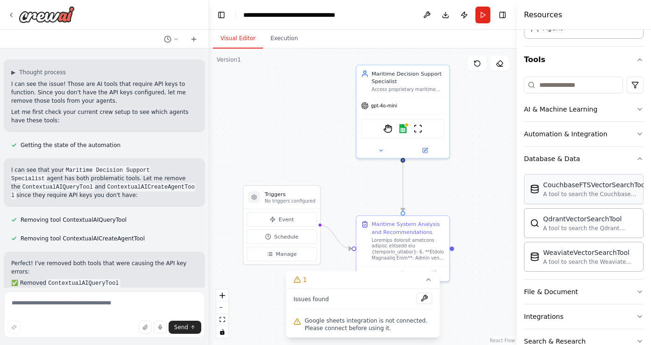
scroll to position [71, 0]
click at [608, 157] on button "Database & Data" at bounding box center [584, 159] width 120 height 24
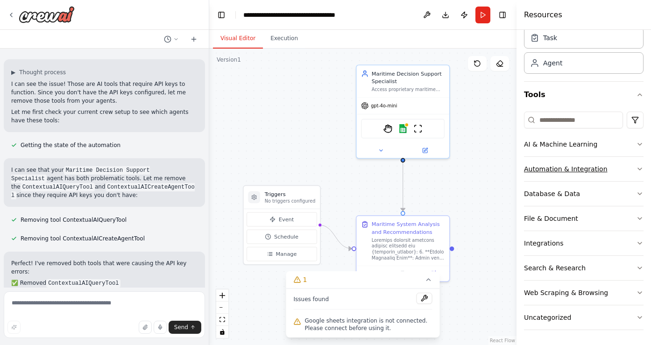
click at [614, 167] on button "Automation & Integration" at bounding box center [584, 169] width 120 height 24
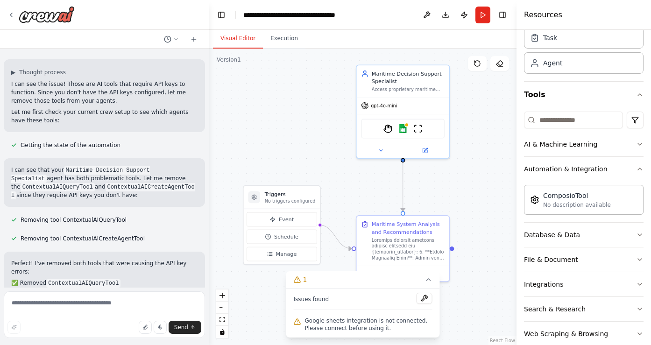
click at [618, 169] on button "Automation & Integration" at bounding box center [584, 169] width 120 height 24
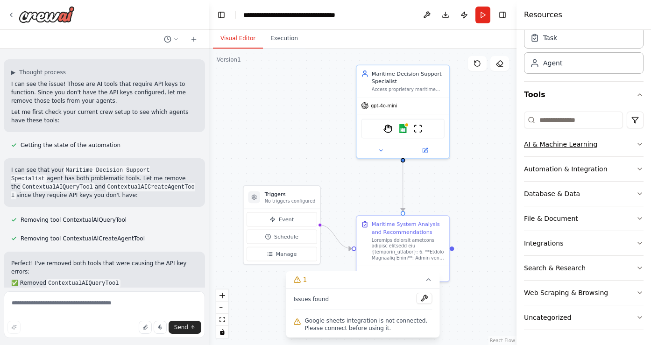
click at [623, 149] on button "AI & Machine Learning" at bounding box center [584, 144] width 120 height 24
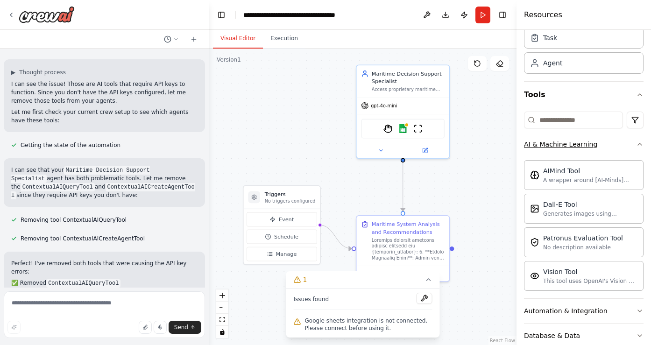
click at [623, 150] on button "AI & Machine Learning" at bounding box center [584, 144] width 120 height 24
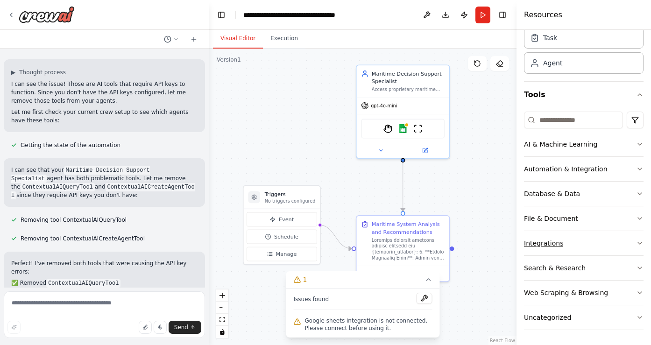
click at [601, 253] on button "Integrations" at bounding box center [584, 243] width 120 height 24
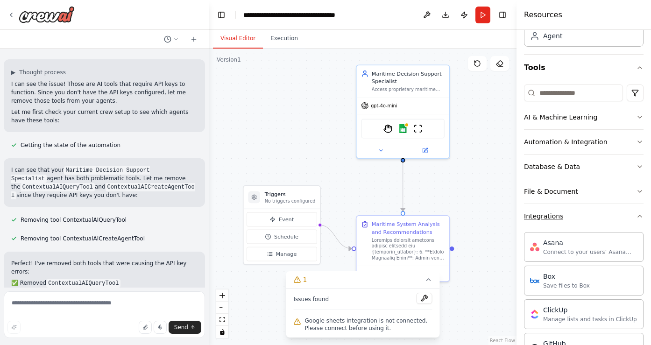
click at [599, 219] on button "Integrations" at bounding box center [584, 216] width 120 height 24
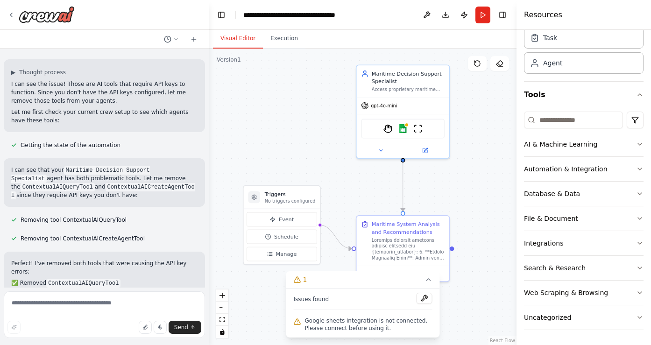
click at [578, 267] on div "Search & Research" at bounding box center [555, 267] width 62 height 9
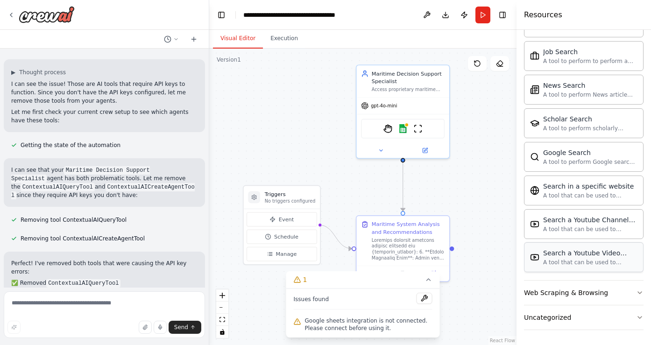
scroll to position [514, 0]
click at [566, 317] on div "Uncategorized" at bounding box center [547, 318] width 47 height 9
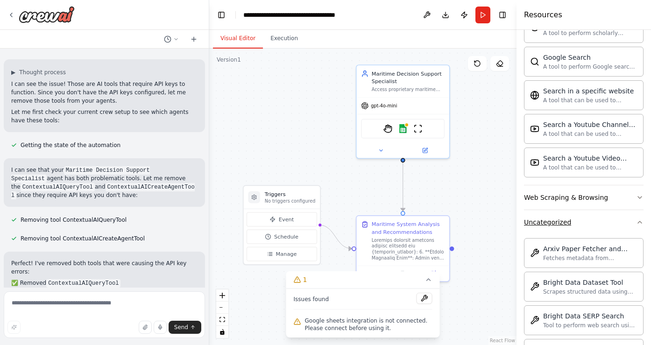
scroll to position [609, 0]
click at [590, 202] on div "Web Scraping & Browsing" at bounding box center [566, 198] width 84 height 9
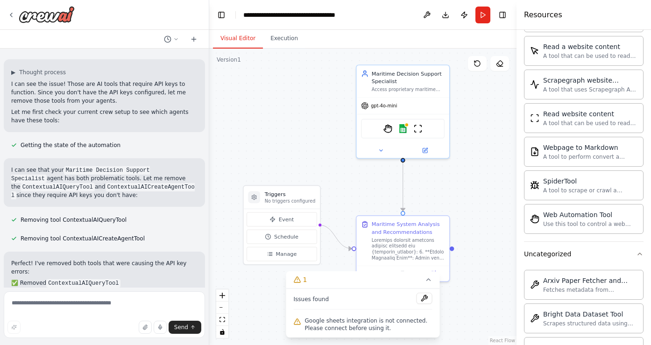
scroll to position [1082, 0]
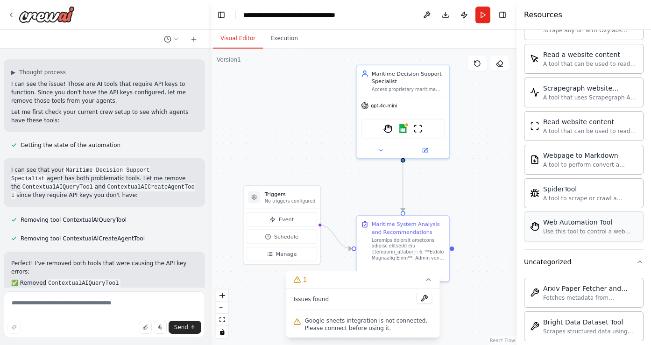
click at [581, 216] on div "Web Automation Tool Use this tool to control a web browser and interact with we…" at bounding box center [584, 227] width 120 height 30
click at [580, 226] on div "Web Automation Tool" at bounding box center [590, 222] width 94 height 9
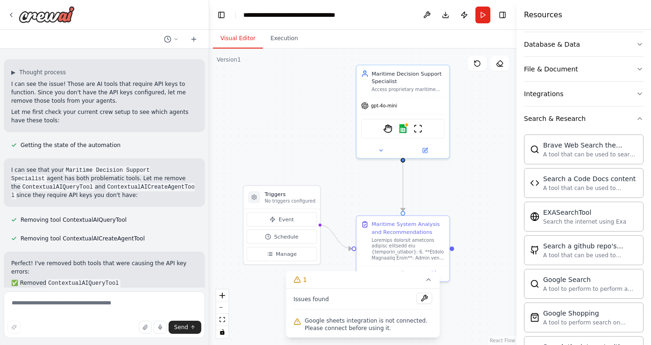
scroll to position [0, 0]
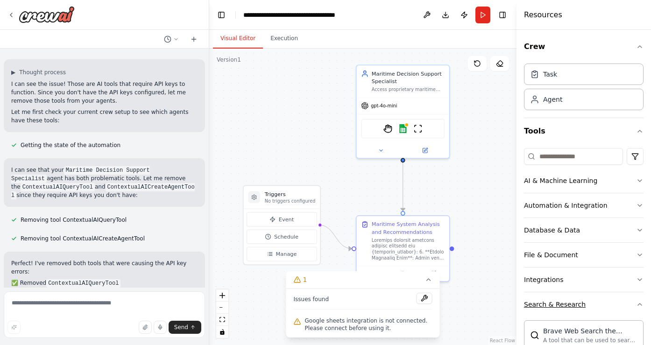
click at [586, 302] on button "Search & Research" at bounding box center [584, 304] width 120 height 24
click at [282, 36] on button "Execution" at bounding box center [284, 39] width 43 height 20
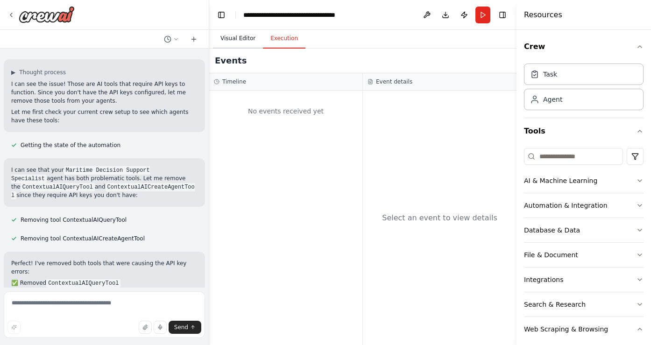
click at [234, 39] on button "Visual Editor" at bounding box center [238, 39] width 50 height 20
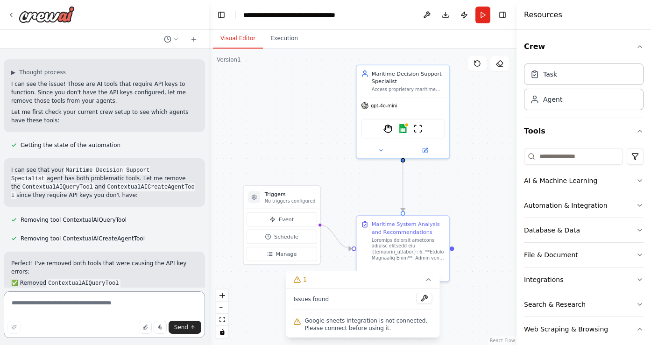
click at [164, 306] on textarea at bounding box center [104, 314] width 201 height 47
click at [100, 304] on textarea at bounding box center [104, 314] width 201 height 47
click at [94, 300] on textarea at bounding box center [104, 314] width 201 height 47
type textarea "**********"
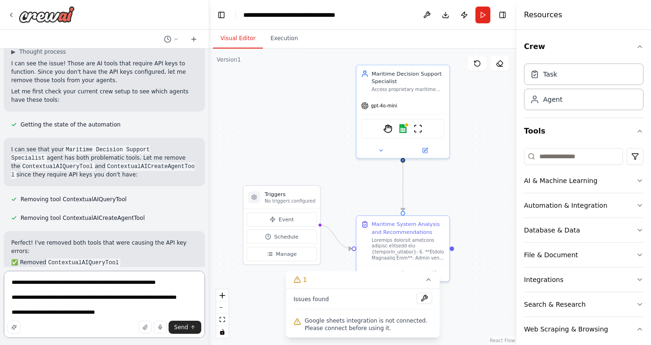
scroll to position [5227, 0]
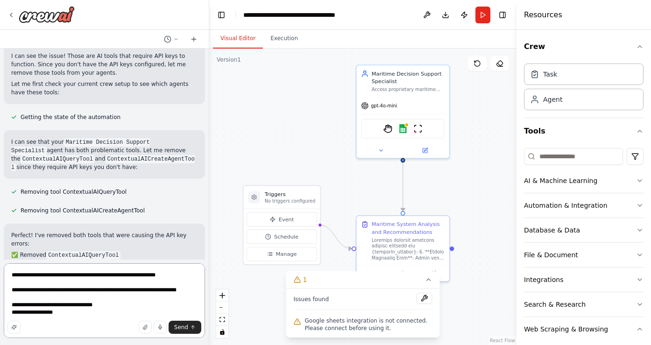
click at [112, 310] on textarea "**********" at bounding box center [104, 300] width 201 height 75
click at [119, 306] on textarea "**********" at bounding box center [104, 300] width 201 height 75
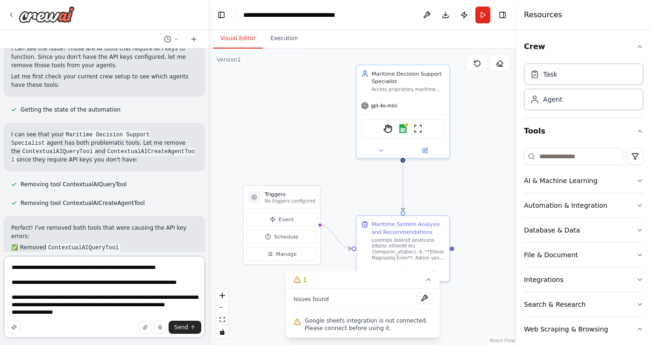
scroll to position [5242, 0]
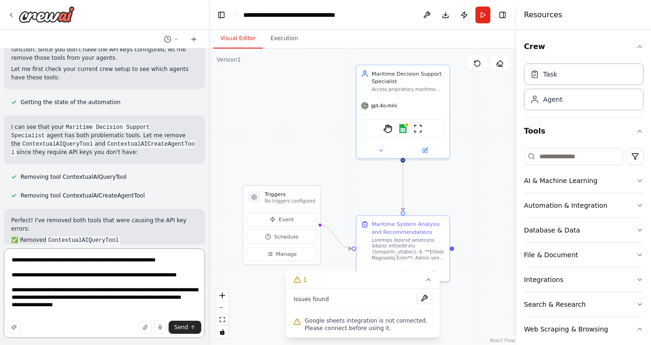
click at [72, 312] on textarea "**********" at bounding box center [104, 293] width 201 height 90
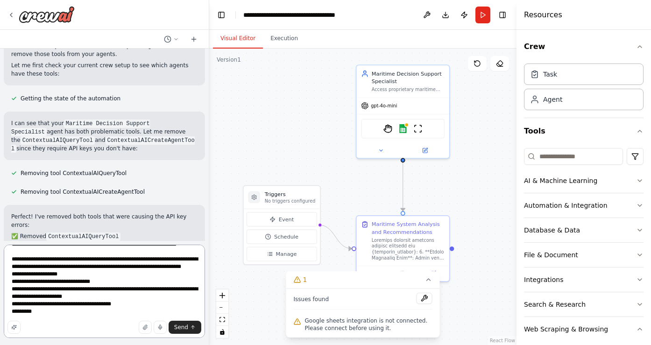
scroll to position [35, 0]
type textarea "**********"
click at [113, 322] on div "Send" at bounding box center [104, 327] width 194 height 13
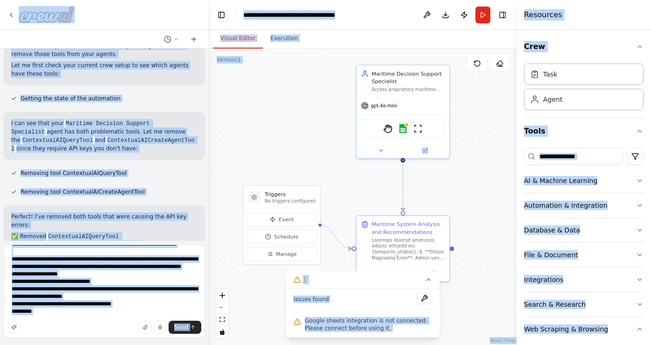
copy body "Hello! I'm the CrewAI assistant. What kind of automation do you want to build? …"
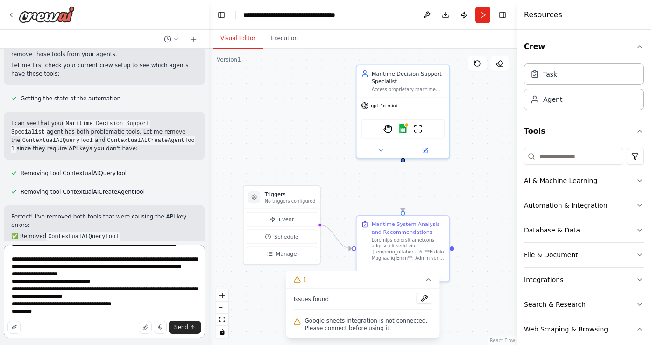
click at [69, 307] on textarea "**********" at bounding box center [104, 291] width 201 height 93
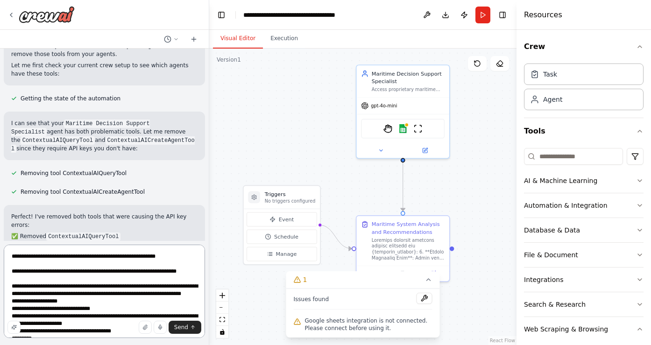
drag, startPoint x: 49, startPoint y: 318, endPoint x: 0, endPoint y: 219, distance: 110.1
click at [0, 219] on div "Hello! I'm the CrewAI assistant. What kind of automation do you want to build? …" at bounding box center [104, 172] width 209 height 345
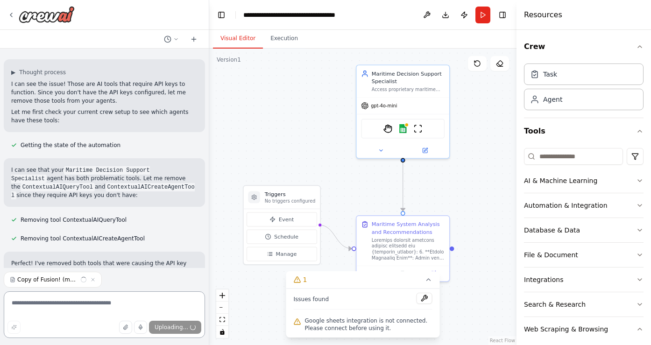
scroll to position [5219, 0]
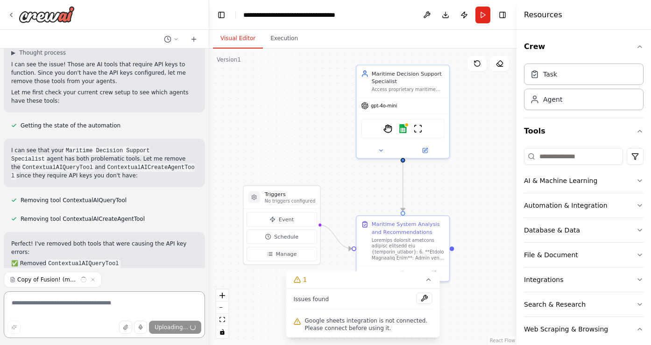
click at [88, 298] on textarea at bounding box center [104, 314] width 201 height 47
type textarea "**********"
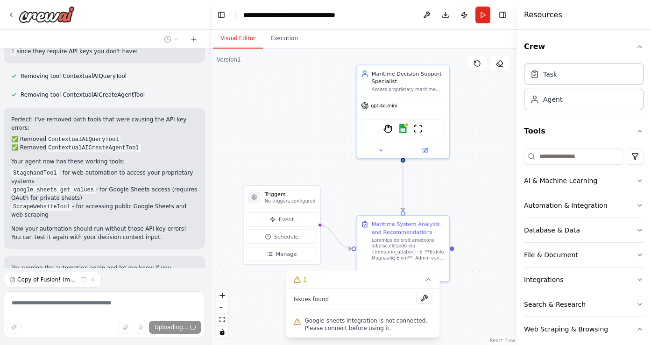
scroll to position [5363, 0]
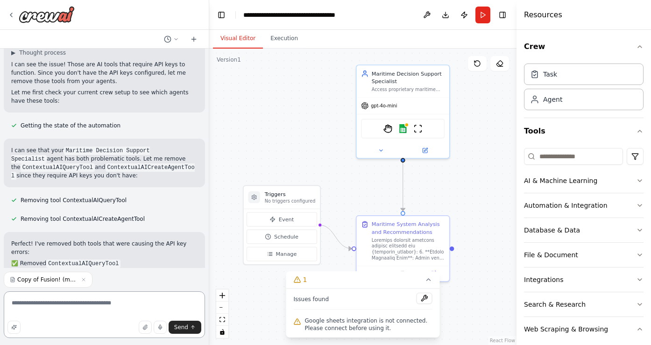
click at [76, 308] on textarea "**********" at bounding box center [104, 314] width 201 height 47
type textarea "**********"
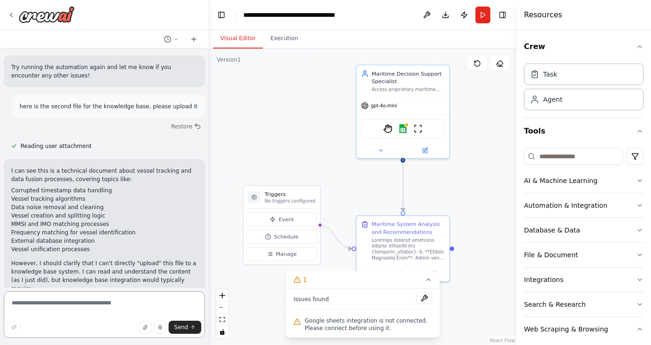
scroll to position [5543, 0]
type textarea "**********"
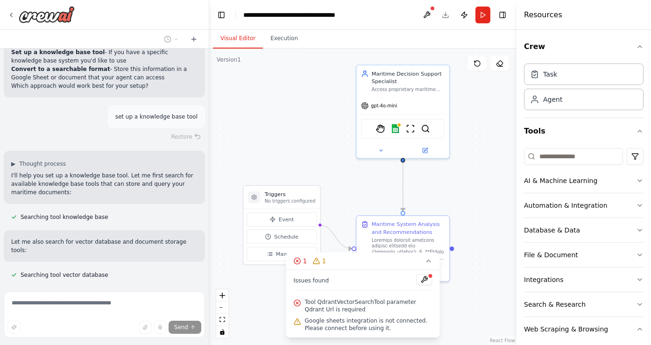
scroll to position [5909, 0]
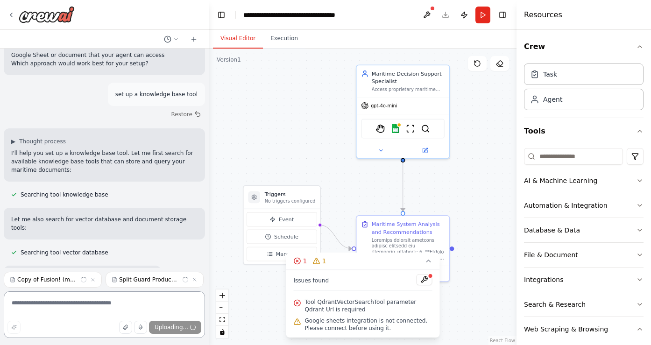
click at [137, 298] on textarea at bounding box center [104, 314] width 201 height 47
type textarea "**********"
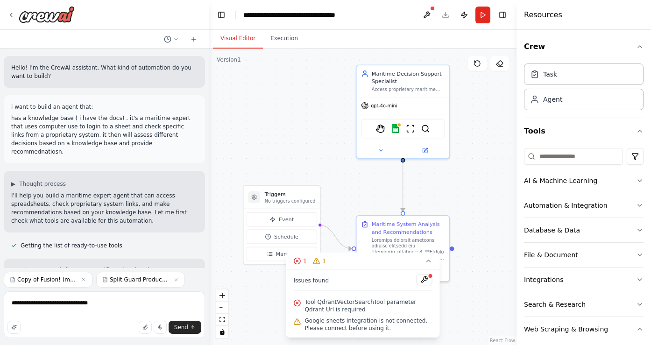
scroll to position [5909, 0]
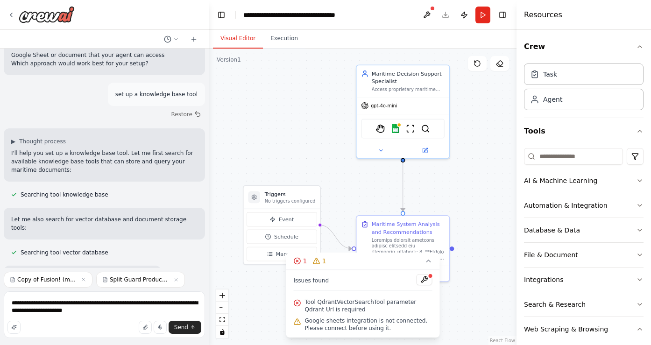
type textarea "**********"
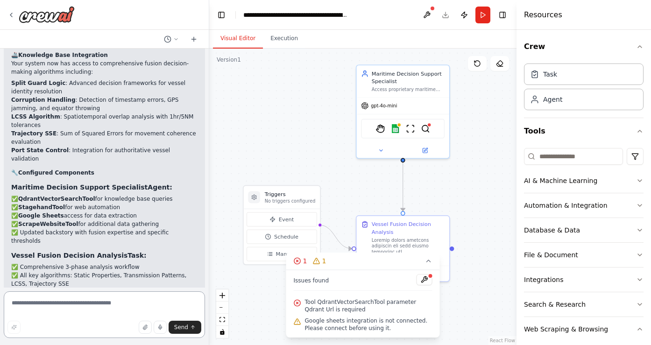
scroll to position [7215, 0]
drag, startPoint x: 30, startPoint y: 80, endPoint x: 165, endPoint y: 158, distance: 156.3
click at [165, 158] on div "Excellent! I've successfully configured your Advanced Maritime Vessel Fusion De…" at bounding box center [104, 218] width 186 height 391
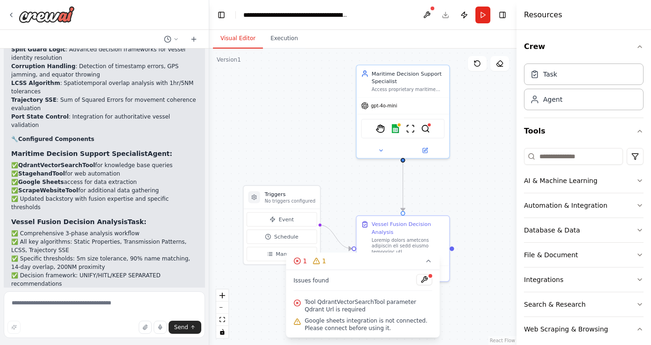
scroll to position [7250, 0]
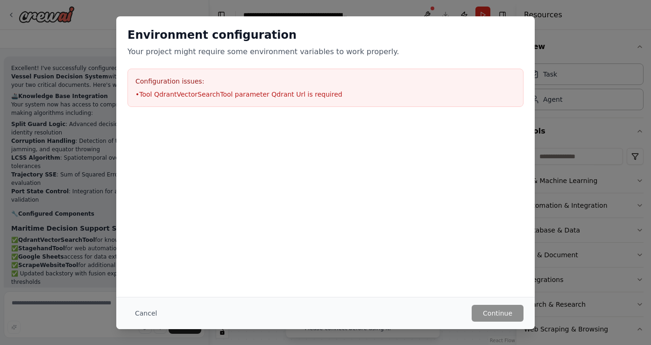
click at [190, 94] on li "• Tool QdrantVectorSearchTool parameter Qdrant Url is required" at bounding box center [325, 94] width 380 height 9
click at [504, 322] on div "Cancel Continue" at bounding box center [325, 313] width 418 height 32
click at [214, 96] on li "• Tool QdrantVectorSearchTool parameter Qdrant Url is required" at bounding box center [325, 94] width 380 height 9
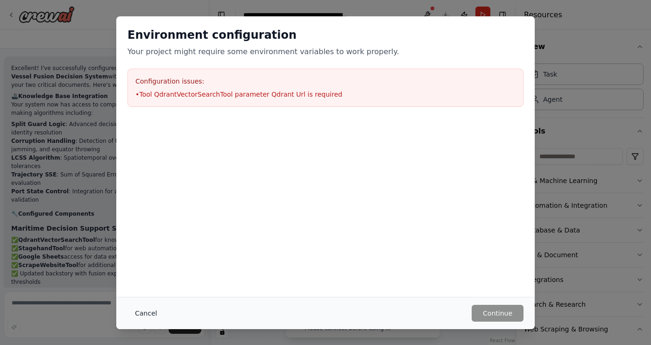
click at [144, 311] on button "Cancel" at bounding box center [146, 313] width 37 height 17
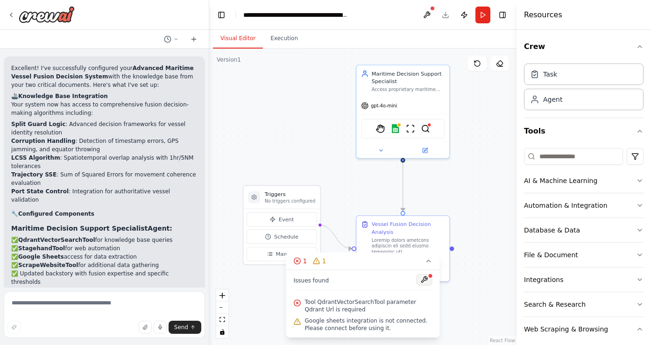
click at [427, 280] on button at bounding box center [425, 279] width 16 height 11
click at [425, 277] on div at bounding box center [425, 280] width 16 height 13
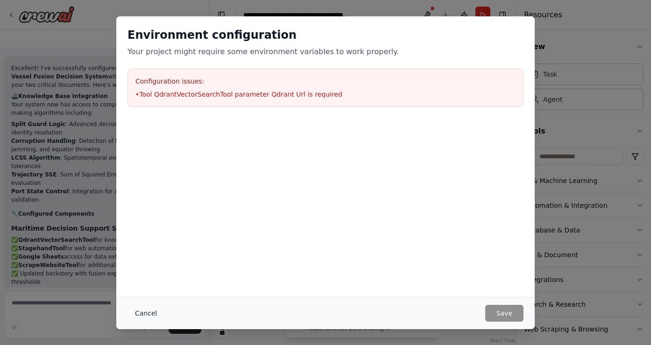
click at [146, 310] on button "Cancel" at bounding box center [146, 313] width 37 height 17
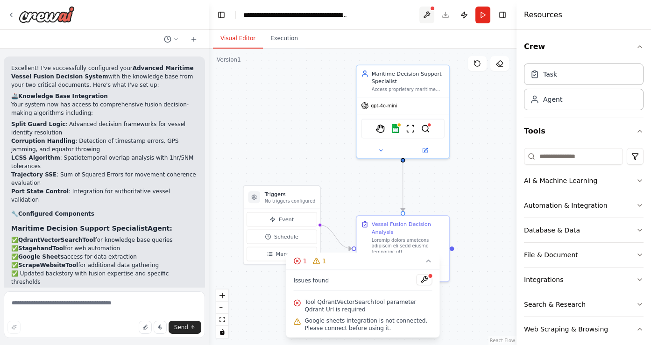
click at [430, 14] on button at bounding box center [426, 15] width 15 height 17
click at [422, 14] on div at bounding box center [426, 15] width 15 height 17
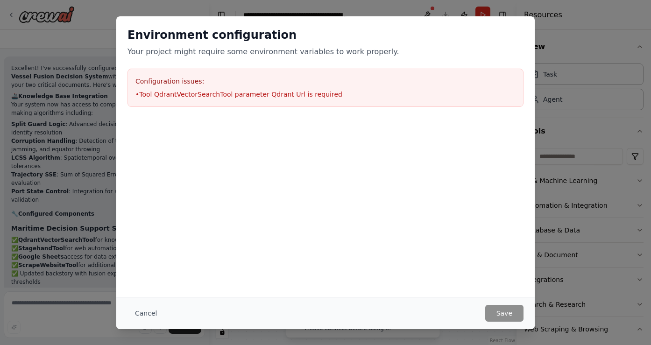
click at [225, 82] on h3 "Configuration issues:" at bounding box center [325, 81] width 380 height 9
drag, startPoint x: 201, startPoint y: 76, endPoint x: 385, endPoint y: 100, distance: 185.6
click at [386, 100] on div "Configuration issues: • Tool QdrantVectorSearchTool parameter Qdrant Url is req…" at bounding box center [326, 88] width 396 height 38
copy div "• Tool QdrantVectorSearchTool parameter Qdrant Url is required"
click at [144, 312] on button "Cancel" at bounding box center [146, 313] width 37 height 17
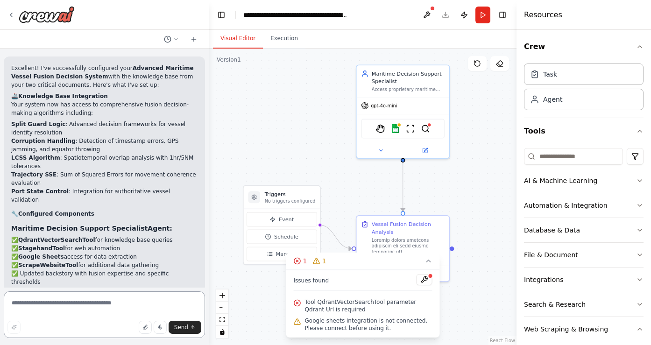
click at [101, 307] on textarea at bounding box center [104, 314] width 201 height 47
paste textarea "**********"
type textarea "**********"
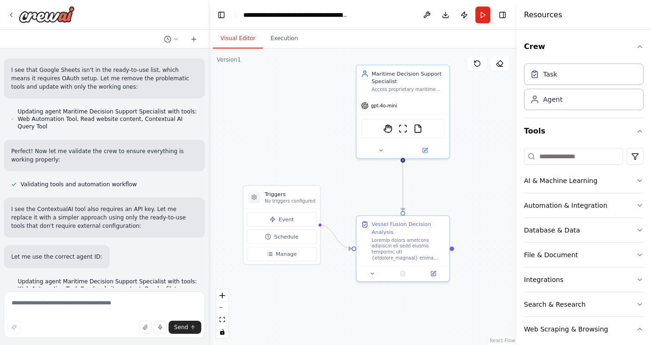
scroll to position [8034, 0]
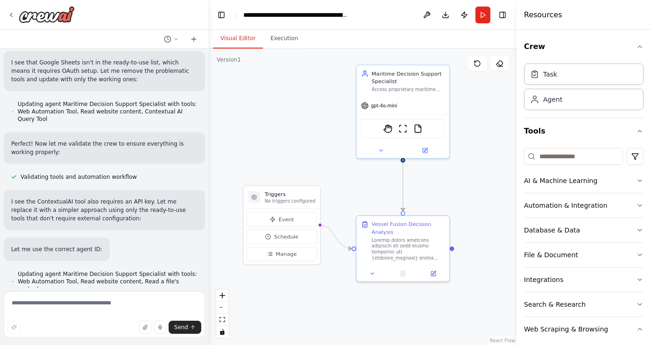
drag, startPoint x: 16, startPoint y: 213, endPoint x: 65, endPoint y: 225, distance: 49.9
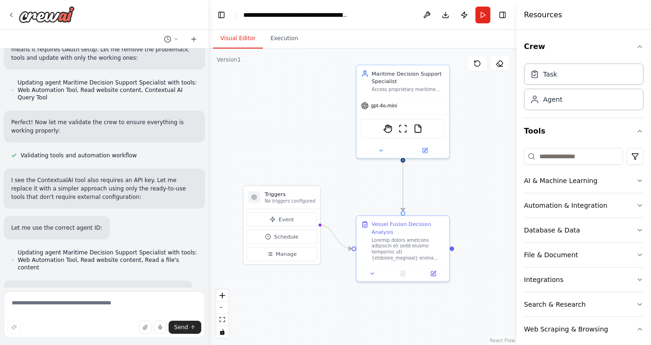
scroll to position [8056, 0]
drag, startPoint x: 19, startPoint y: 213, endPoint x: 50, endPoint y: 213, distance: 30.8
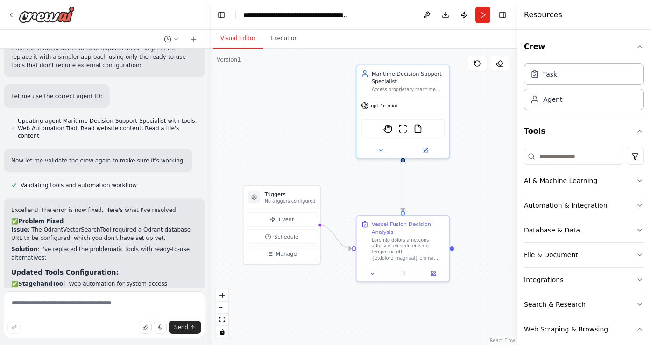
scroll to position [8187, 0]
click at [62, 300] on textarea at bounding box center [104, 314] width 201 height 47
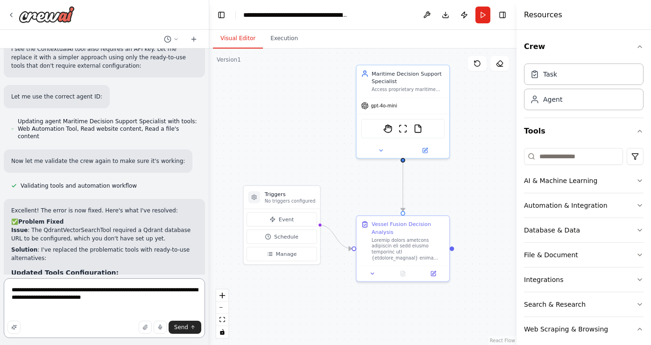
paste textarea "**********"
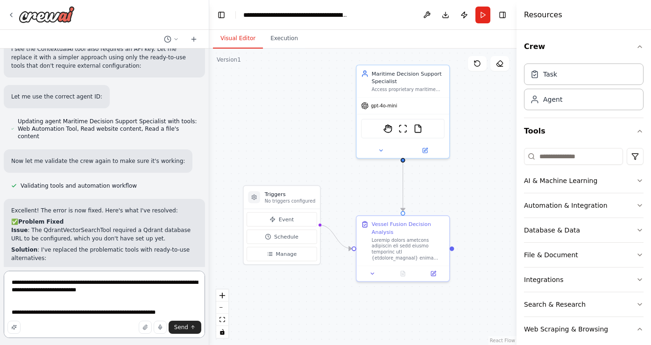
scroll to position [1, 0]
click at [69, 317] on textarea "**********" at bounding box center [104, 304] width 201 height 67
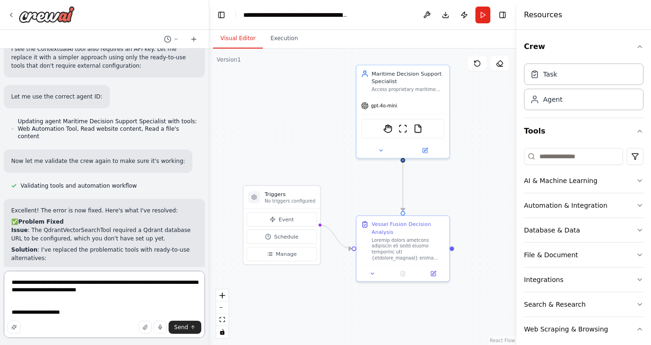
type textarea "**********"
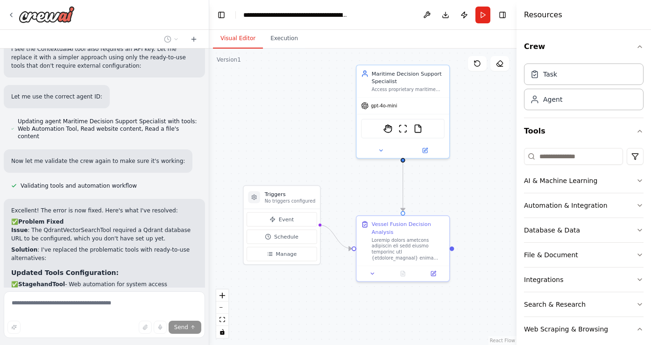
scroll to position [8213, 0]
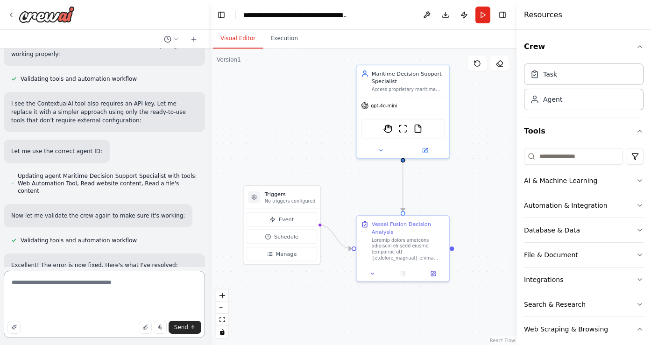
drag, startPoint x: 124, startPoint y: 295, endPoint x: 57, endPoint y: 295, distance: 66.8
click at [58, 295] on textarea "**********" at bounding box center [104, 304] width 201 height 67
drag, startPoint x: 34, startPoint y: 291, endPoint x: 100, endPoint y: 317, distance: 71.3
click at [99, 320] on textarea "**********" at bounding box center [104, 304] width 201 height 67
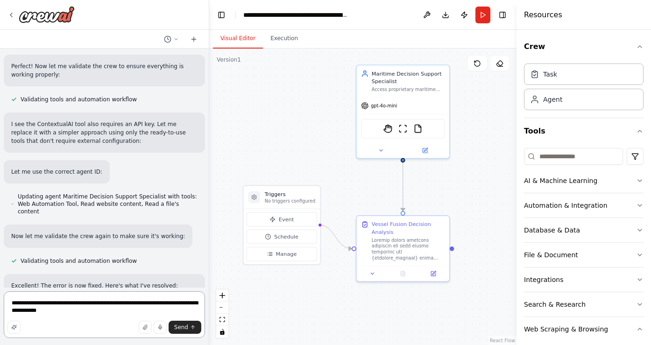
type textarea "**********"
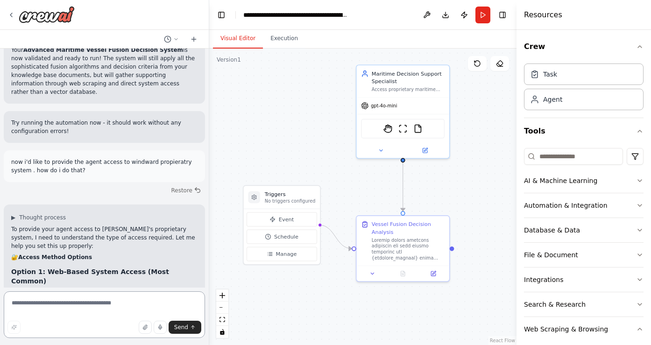
scroll to position [8543, 0]
click at [58, 294] on textarea at bounding box center [104, 314] width 201 height 47
type textarea "**********"
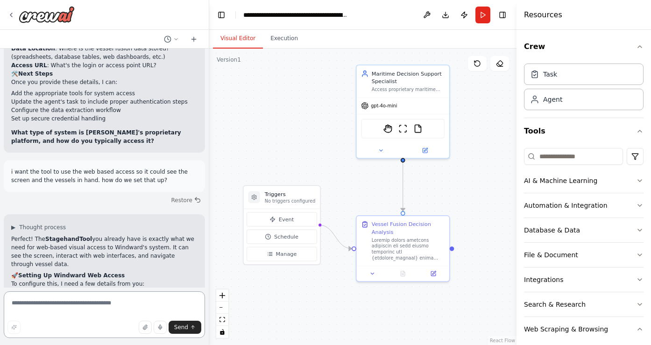
scroll to position [8991, 0]
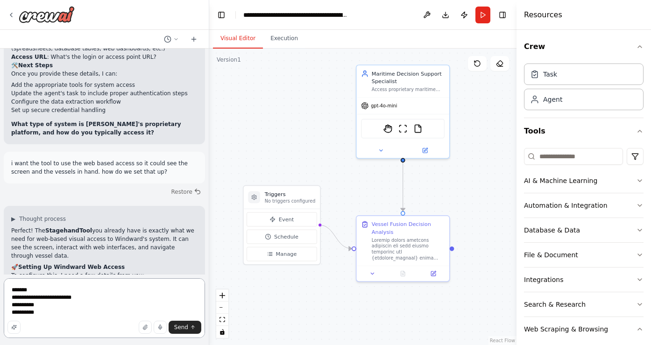
paste textarea "**********"
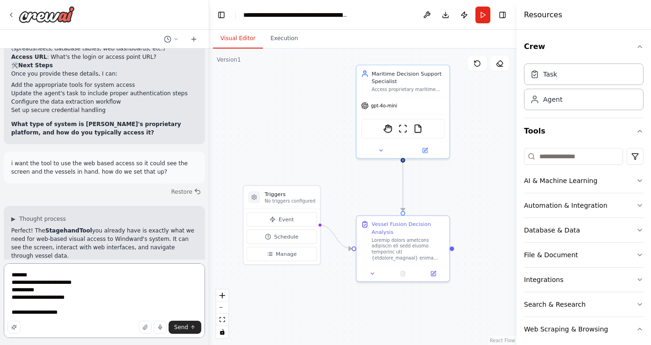
type textarea "**********"
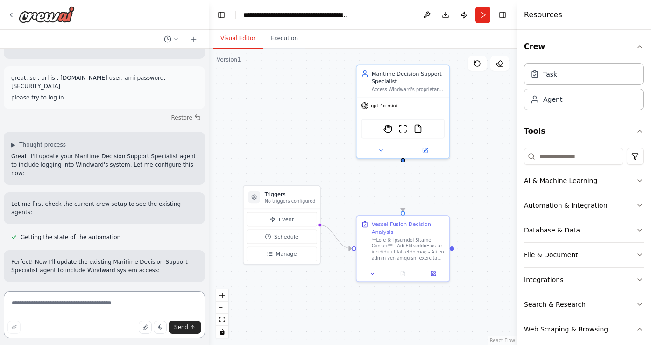
scroll to position [9548, 0]
drag, startPoint x: 24, startPoint y: 165, endPoint x: 74, endPoint y: 204, distance: 62.9
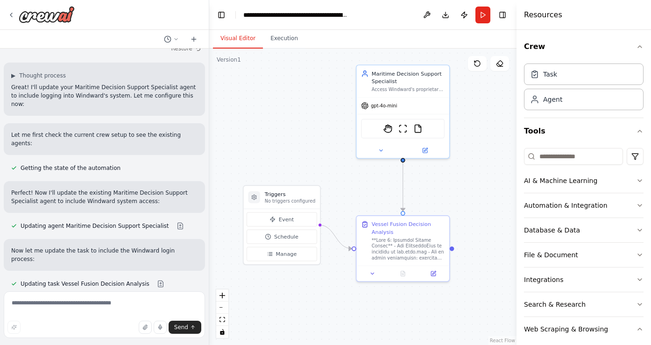
scroll to position [9619, 0]
drag, startPoint x: 31, startPoint y: 190, endPoint x: 132, endPoint y: 190, distance: 100.9
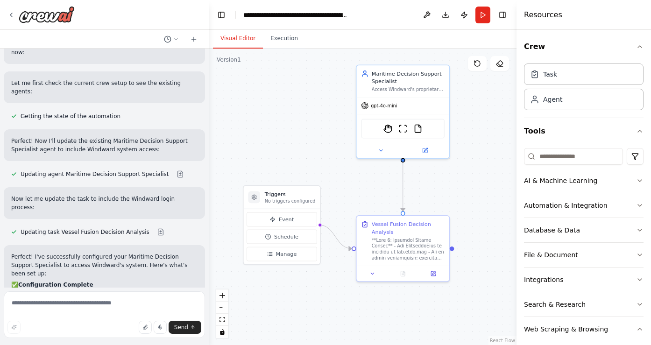
scroll to position [9671, 0]
click at [54, 302] on textarea at bounding box center [104, 314] width 201 height 47
type textarea "**********"
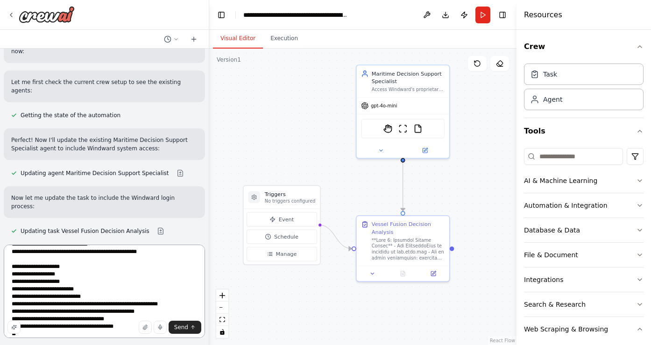
scroll to position [35, 0]
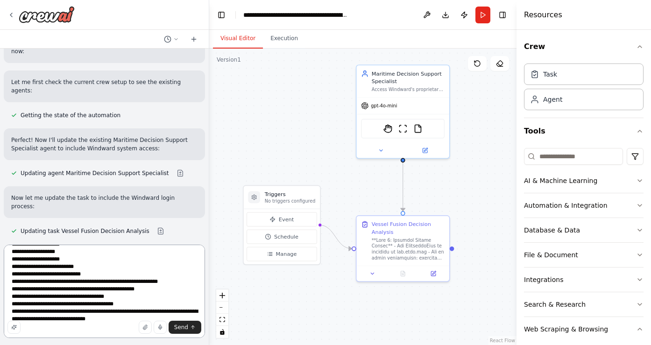
click at [98, 320] on textarea "**********" at bounding box center [104, 291] width 201 height 93
click at [114, 321] on div "Send" at bounding box center [104, 327] width 194 height 13
click at [109, 318] on textarea "**********" at bounding box center [104, 291] width 201 height 93
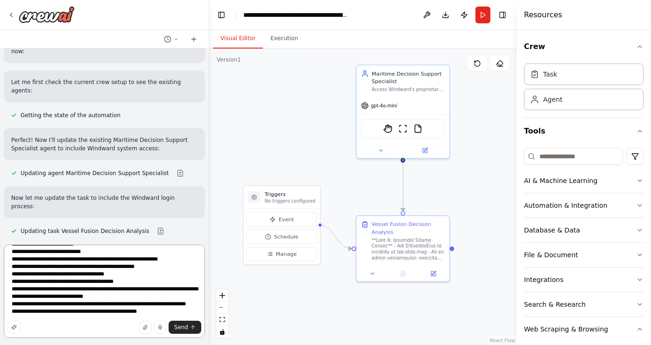
scroll to position [72, 0]
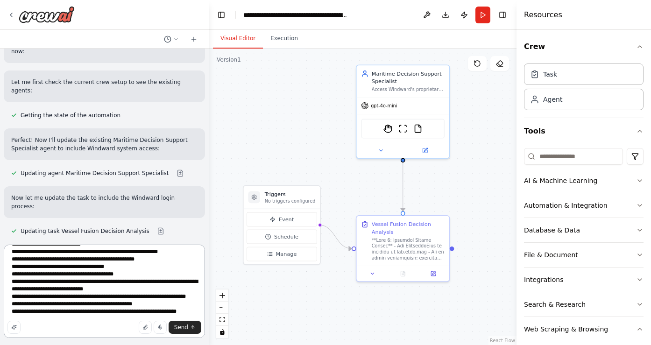
click at [149, 313] on textarea "**********" at bounding box center [104, 291] width 201 height 93
click at [57, 314] on textarea "**********" at bounding box center [104, 291] width 201 height 93
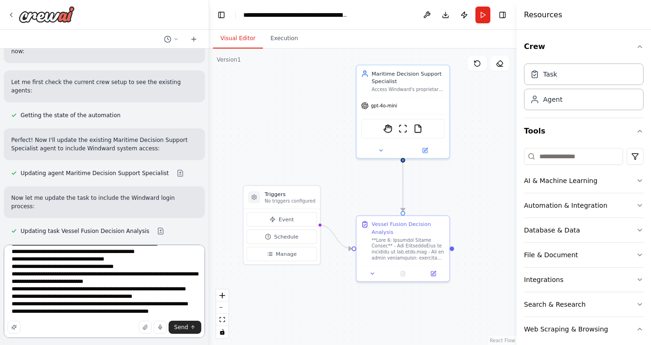
scroll to position [86, 0]
click at [96, 313] on textarea "**********" at bounding box center [104, 291] width 201 height 93
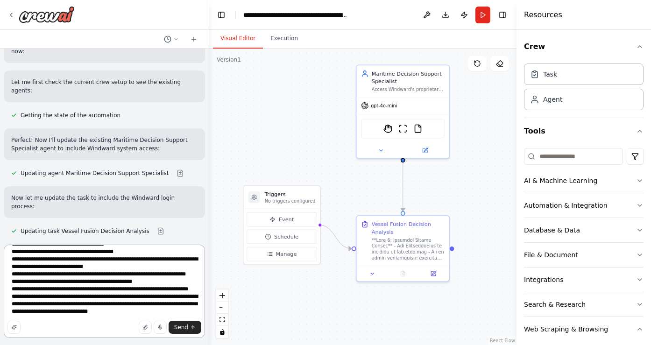
scroll to position [109, 0]
click at [148, 305] on textarea "**********" at bounding box center [104, 291] width 201 height 93
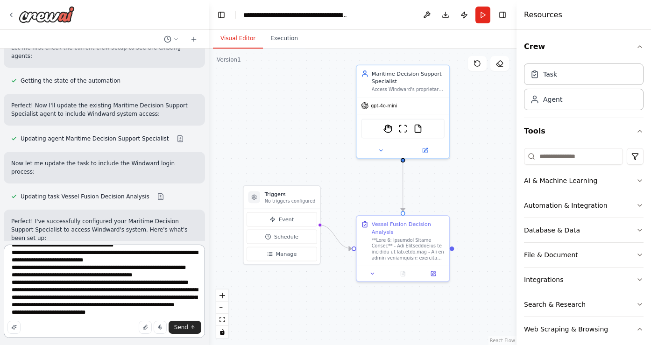
scroll to position [139, 0]
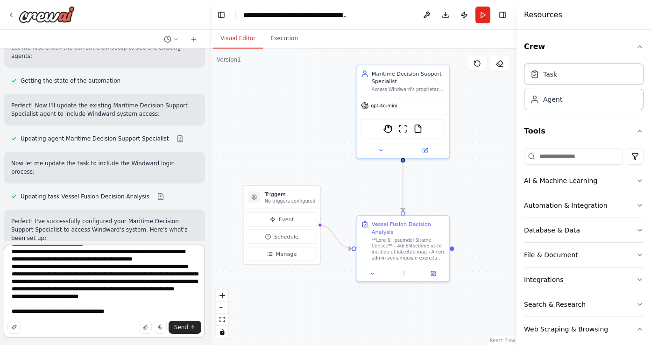
type textarea "**********"
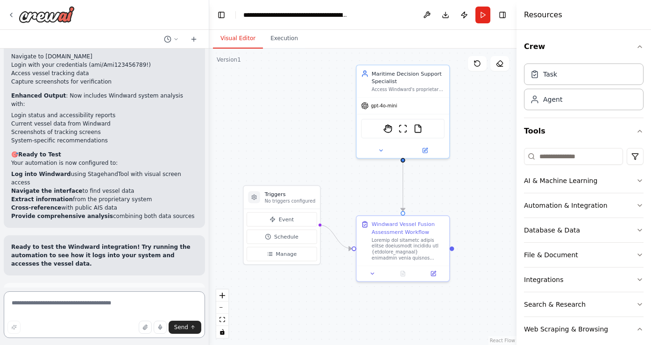
scroll to position [10354, 0]
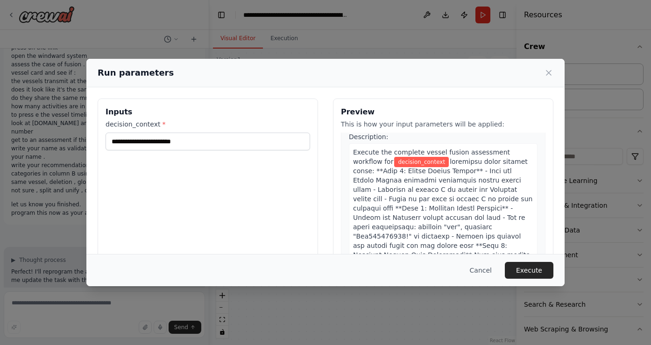
scroll to position [24, 0]
click at [477, 187] on span at bounding box center [442, 340] width 179 height 362
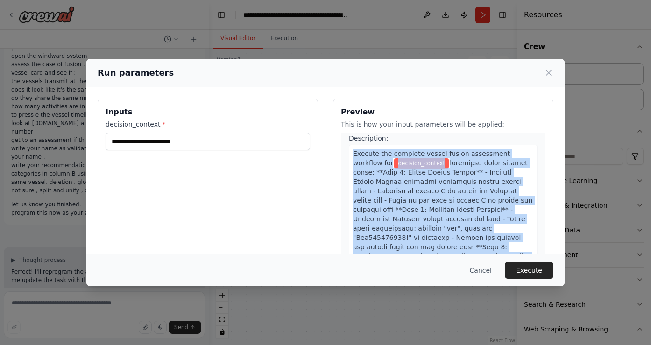
click at [477, 187] on span at bounding box center [442, 340] width 179 height 362
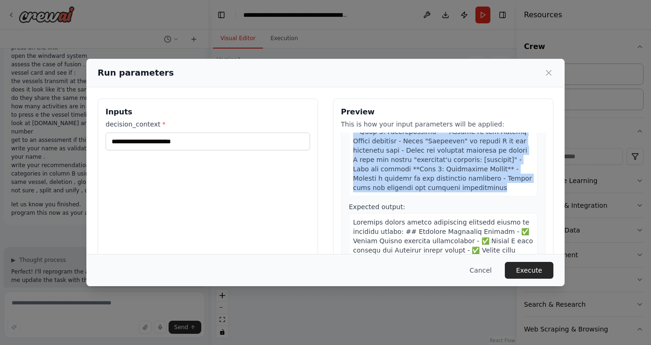
scroll to position [354, 0]
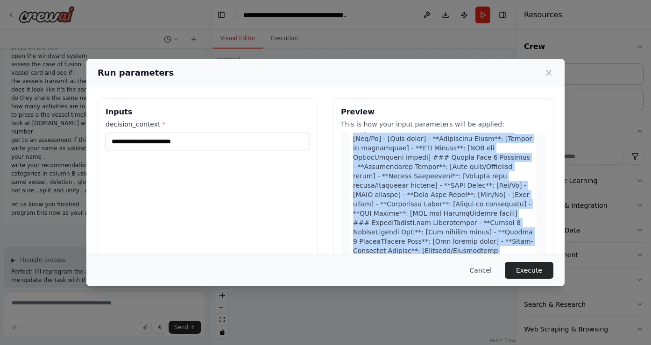
scroll to position [539, 0]
click at [530, 269] on button "Execute" at bounding box center [529, 270] width 49 height 17
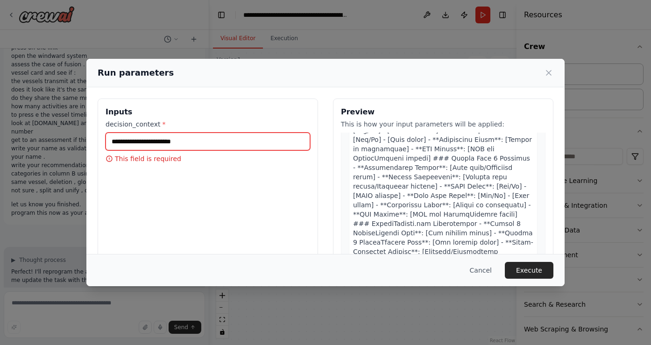
click at [202, 146] on input "decision_context *" at bounding box center [208, 142] width 205 height 18
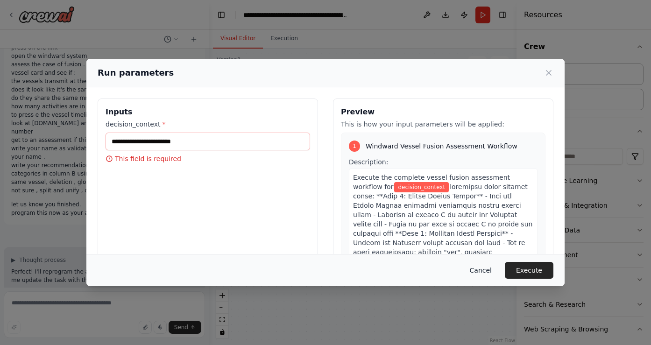
click at [484, 269] on button "Cancel" at bounding box center [480, 270] width 37 height 17
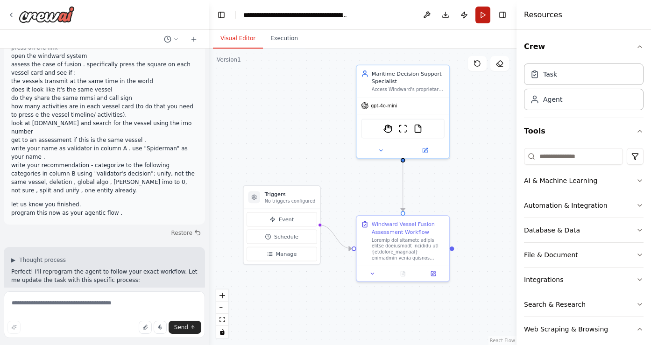
click at [488, 10] on button "Run" at bounding box center [482, 15] width 15 height 17
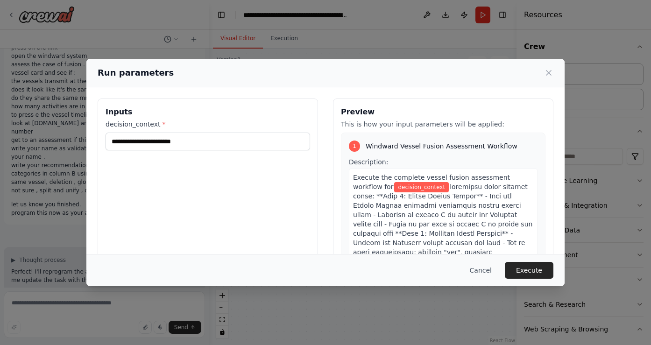
scroll to position [11, 0]
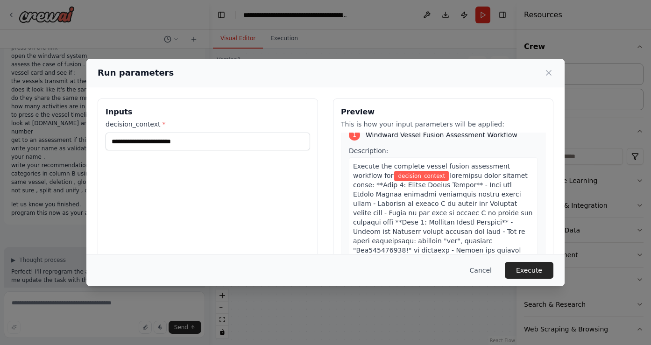
click at [136, 128] on label "decision_context *" at bounding box center [208, 124] width 205 height 9
click at [136, 133] on input "decision_context *" at bounding box center [208, 142] width 205 height 18
click at [138, 140] on input "decision_context *" at bounding box center [208, 142] width 205 height 18
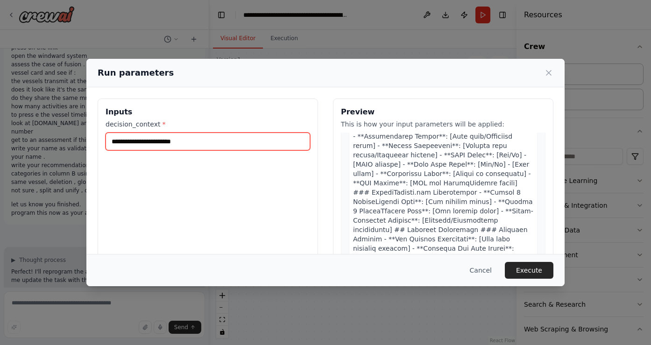
scroll to position [0, 0]
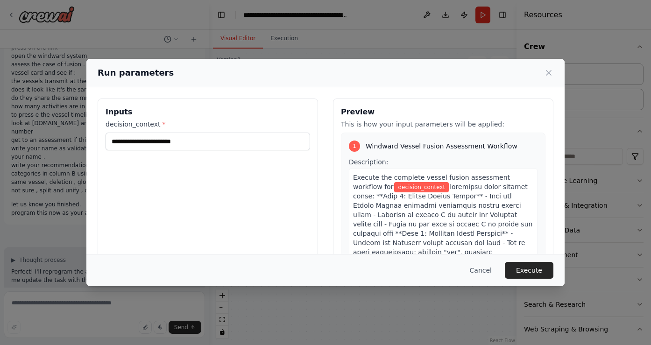
drag, startPoint x: 361, startPoint y: 184, endPoint x: 429, endPoint y: 182, distance: 68.2
click at [417, 185] on span "decision_context" at bounding box center [421, 187] width 55 height 10
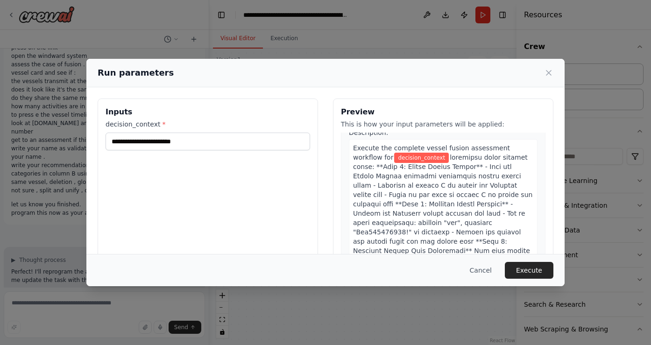
scroll to position [30, 0]
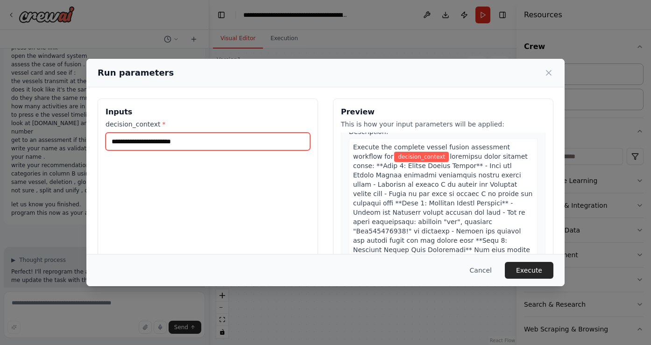
click at [213, 142] on input "decision_context *" at bounding box center [208, 142] width 205 height 18
click at [547, 73] on icon at bounding box center [548, 73] width 5 height 5
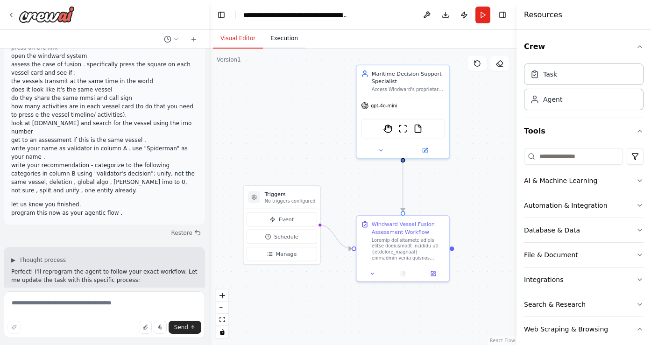
click at [290, 39] on button "Execution" at bounding box center [284, 39] width 43 height 20
click at [239, 43] on button "Visual Editor" at bounding box center [238, 39] width 50 height 20
click at [405, 241] on div at bounding box center [408, 248] width 73 height 24
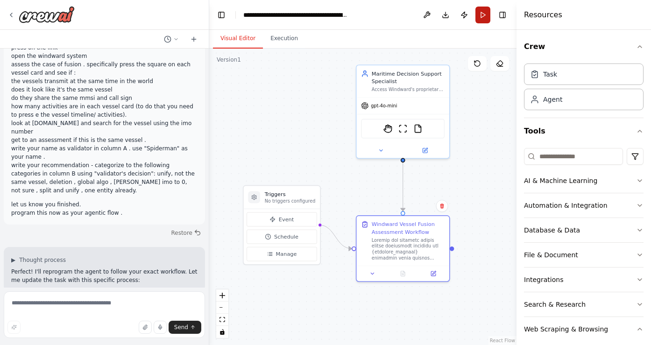
click at [482, 15] on button "Run" at bounding box center [482, 15] width 15 height 17
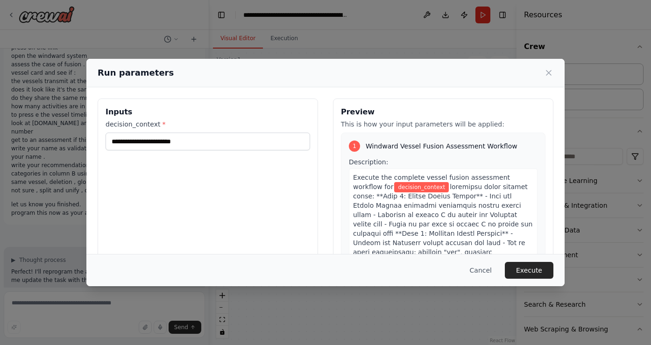
click at [224, 128] on label "decision_context *" at bounding box center [208, 124] width 205 height 9
click at [224, 133] on input "decision_context *" at bounding box center [208, 142] width 205 height 18
click at [199, 147] on input "decision_context *" at bounding box center [208, 142] width 205 height 18
click at [475, 272] on button "Cancel" at bounding box center [480, 270] width 37 height 17
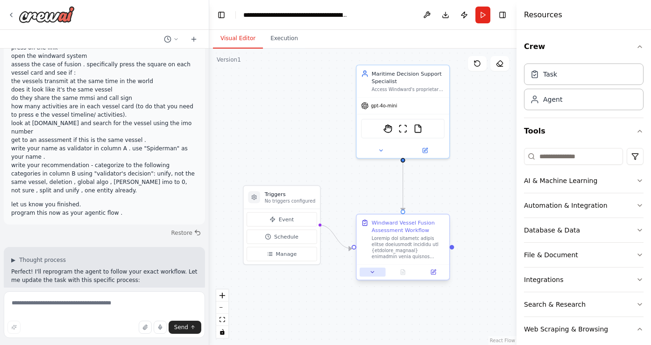
click at [371, 274] on icon at bounding box center [372, 272] width 6 height 6
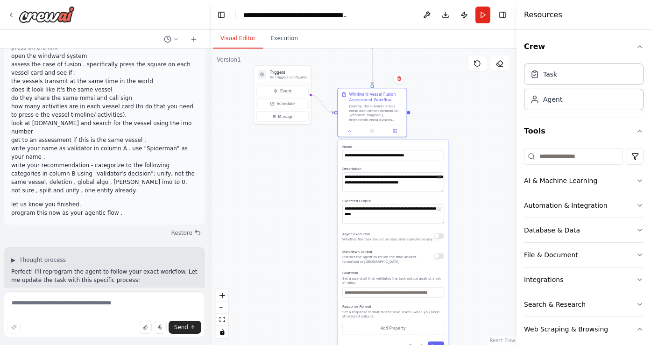
drag, startPoint x: 468, startPoint y: 255, endPoint x: 436, endPoint y: 117, distance: 141.4
click at [436, 116] on div ".deletable-edge-delete-btn { width: 20px; height: 20px; border: 0px solid #ffff…" at bounding box center [362, 197] width 307 height 297
drag, startPoint x: 266, startPoint y: 200, endPoint x: 263, endPoint y: 229, distance: 29.1
click at [263, 229] on div ".deletable-edge-delete-btn { width: 20px; height: 20px; border: 0px solid #ffff…" at bounding box center [362, 197] width 307 height 297
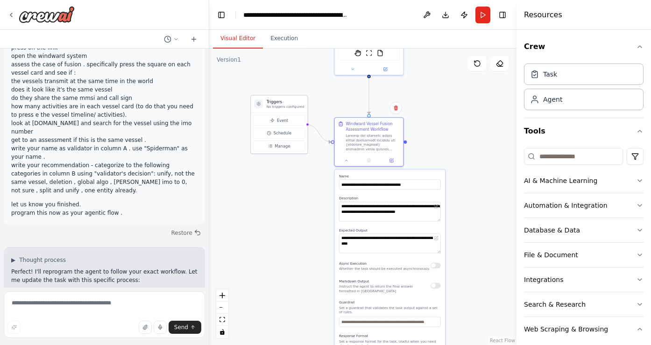
click at [292, 103] on h3 "Triggers" at bounding box center [286, 102] width 38 height 6
drag, startPoint x: 292, startPoint y: 103, endPoint x: 264, endPoint y: 103, distance: 28.0
click at [264, 103] on h3 "Triggers" at bounding box center [258, 102] width 38 height 6
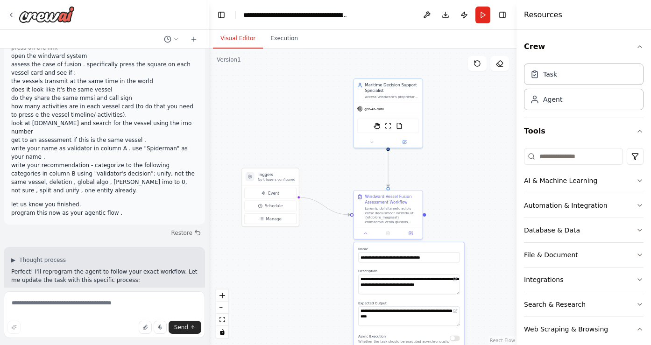
drag, startPoint x: 442, startPoint y: 122, endPoint x: 461, endPoint y: 195, distance: 75.3
click at [461, 195] on div ".deletable-edge-delete-btn { width: 20px; height: 20px; border: 0px solid #ffff…" at bounding box center [362, 197] width 307 height 297
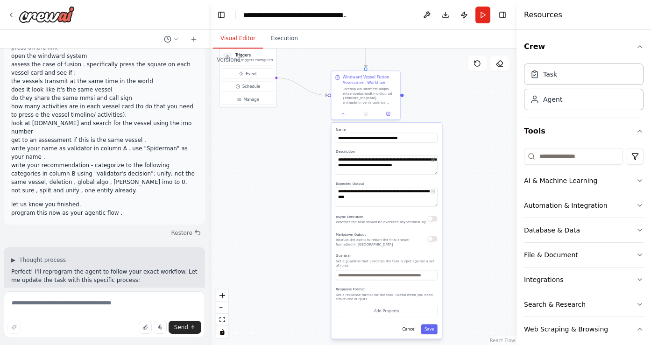
drag, startPoint x: 487, startPoint y: 213, endPoint x: 465, endPoint y: 94, distance: 121.1
click at [465, 94] on div ".deletable-edge-delete-btn { width: 20px; height: 20px; border: 0px solid #ffff…" at bounding box center [362, 197] width 307 height 297
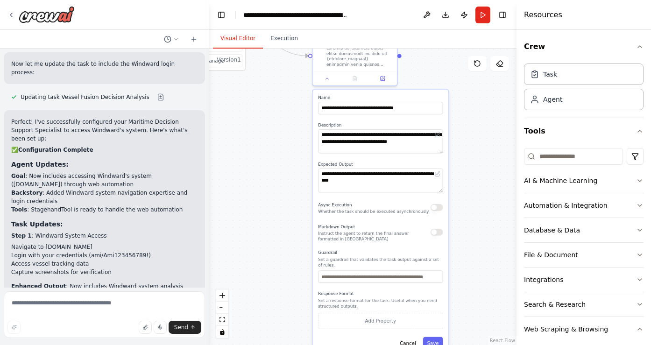
scroll to position [9804, 0]
drag, startPoint x: 74, startPoint y: 90, endPoint x: 101, endPoint y: 268, distance: 179.6
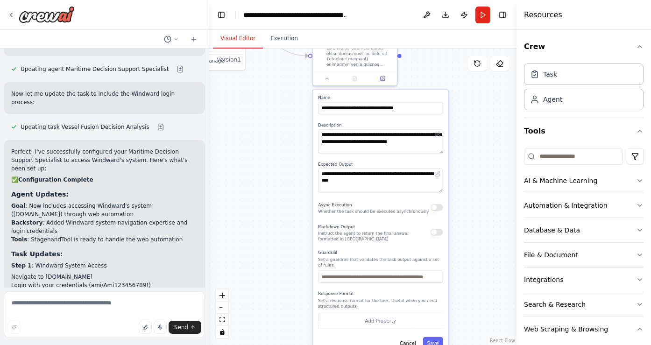
scroll to position [9775, 0]
click at [287, 39] on button "Execution" at bounding box center [284, 39] width 43 height 20
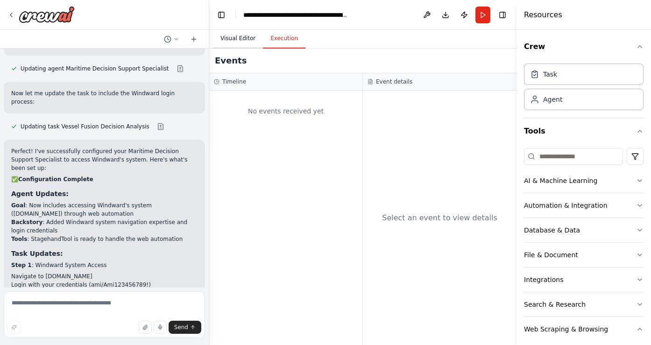
click at [253, 39] on button "Visual Editor" at bounding box center [238, 39] width 50 height 20
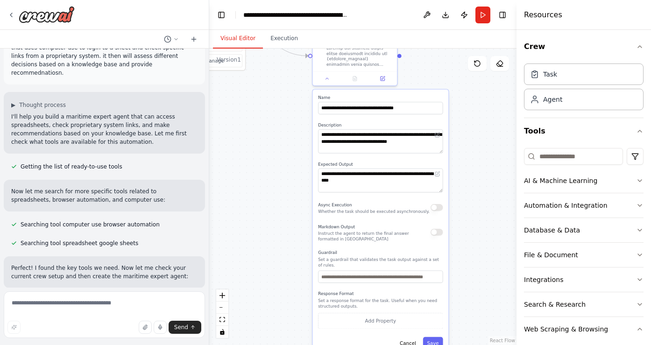
scroll to position [78, 0]
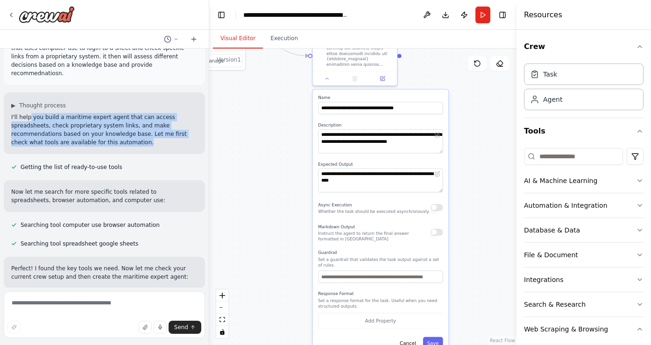
drag, startPoint x: 30, startPoint y: 108, endPoint x: 148, endPoint y: 136, distance: 121.6
click at [149, 136] on p "I'll help you build a maritime expert agent that can access spreadsheets, check…" at bounding box center [104, 130] width 186 height 34
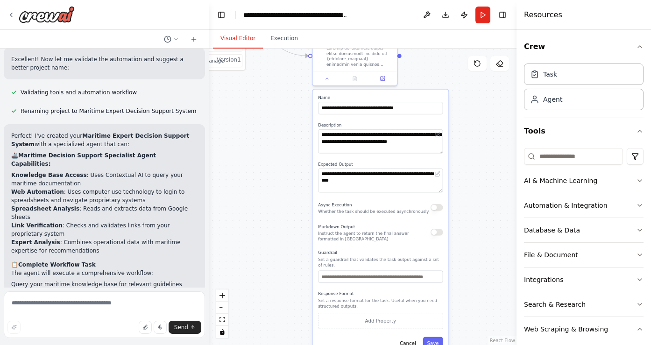
scroll to position [733, 0]
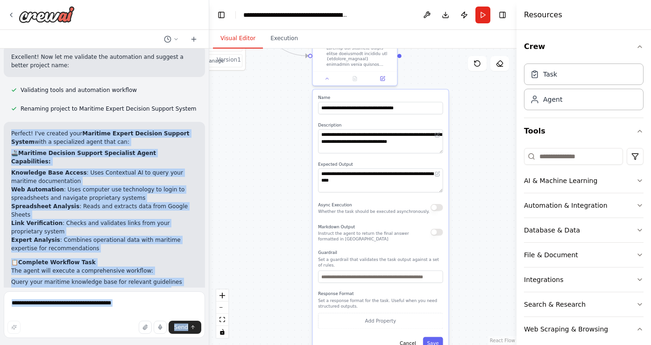
drag, startPoint x: 58, startPoint y: 91, endPoint x: 207, endPoint y: 208, distance: 189.9
click at [207, 208] on div "Hello! I'm the CrewAI assistant. What kind of automation do you want to build? …" at bounding box center [104, 172] width 209 height 345
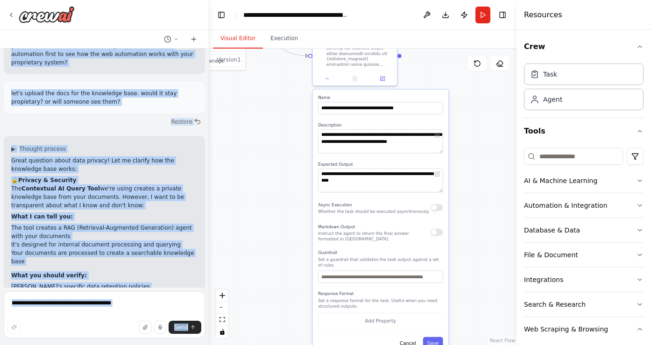
scroll to position [1158, 0]
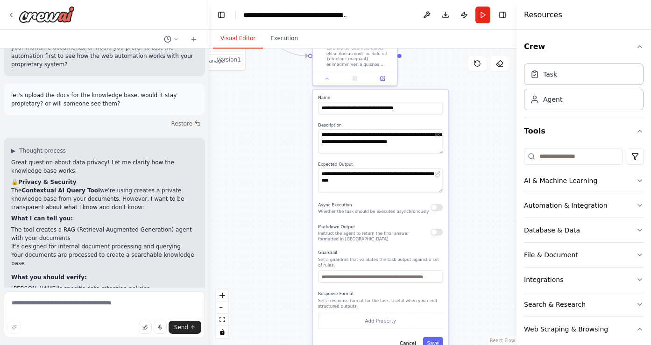
click at [155, 301] on li "Whether documents are encrypted at rest and in transit" at bounding box center [104, 305] width 186 height 8
click at [109, 147] on div "▶ Thought process" at bounding box center [104, 150] width 186 height 7
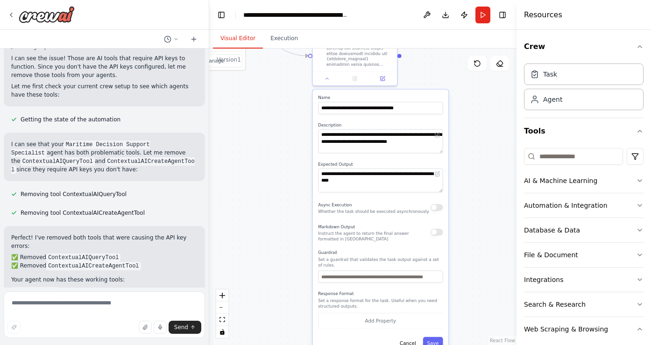
scroll to position [5226, 0]
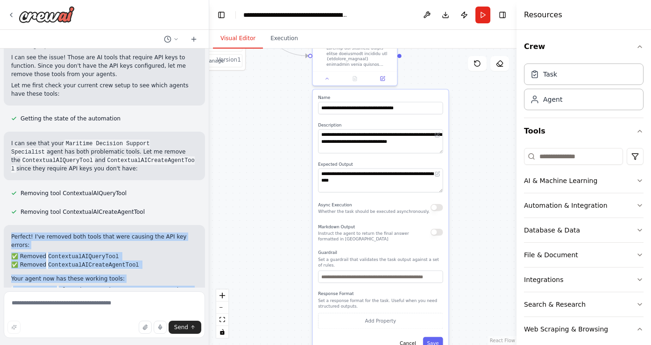
drag, startPoint x: 25, startPoint y: 85, endPoint x: 129, endPoint y: 203, distance: 156.5
click at [128, 225] on div "Perfect! I've removed both tools that were causing the API key errors: ✅ Remove…" at bounding box center [104, 295] width 201 height 141
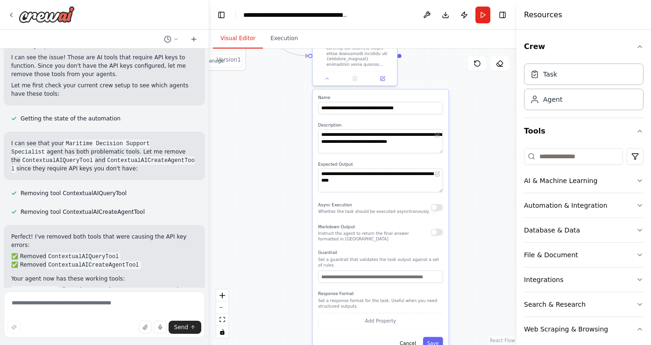
click at [129, 342] on p "Now your automation should run without those API key errors! You can test it ag…" at bounding box center [104, 350] width 186 height 17
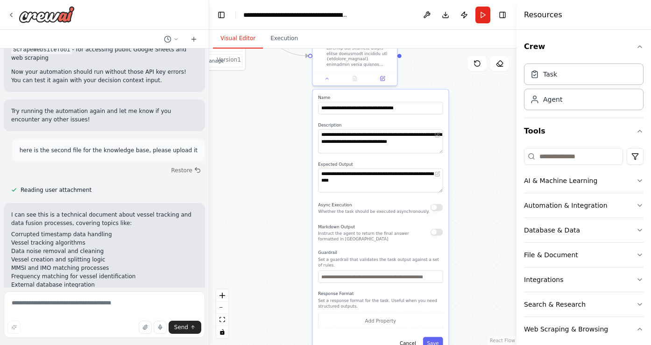
scroll to position [5499, 0]
click at [508, 207] on div ".deletable-edge-delete-btn { width: 20px; height: 20px; border: 0px solid #ffff…" at bounding box center [362, 197] width 307 height 297
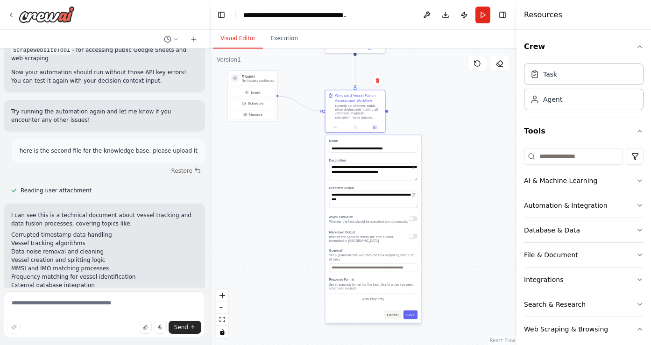
click at [393, 316] on button "Cancel" at bounding box center [392, 315] width 17 height 9
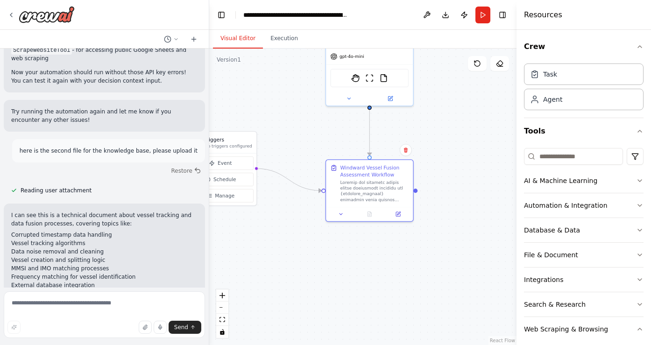
drag, startPoint x: 439, startPoint y: 145, endPoint x: 475, endPoint y: 268, distance: 128.4
click at [476, 268] on div ".deletable-edge-delete-btn { width: 20px; height: 20px; border: 0px solid #ffff…" at bounding box center [362, 197] width 307 height 297
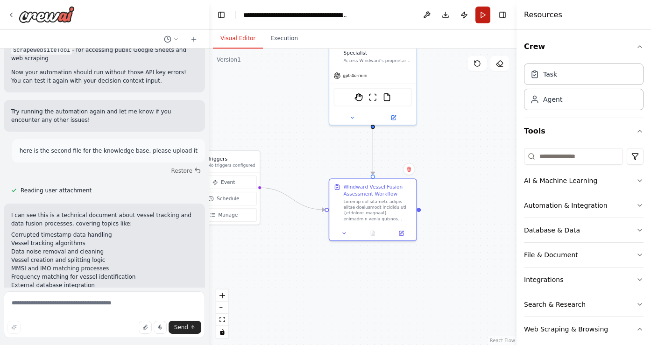
click at [481, 14] on button "Run" at bounding box center [482, 15] width 15 height 17
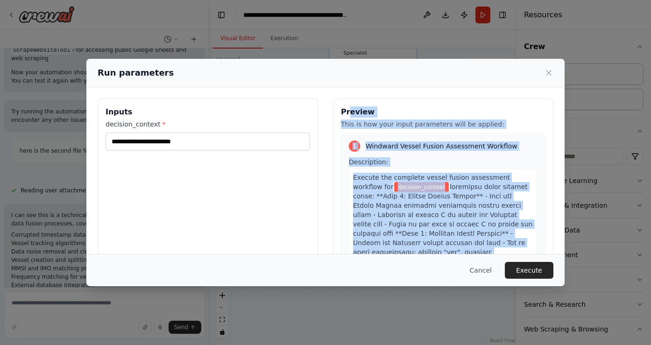
scroll to position [77, 0]
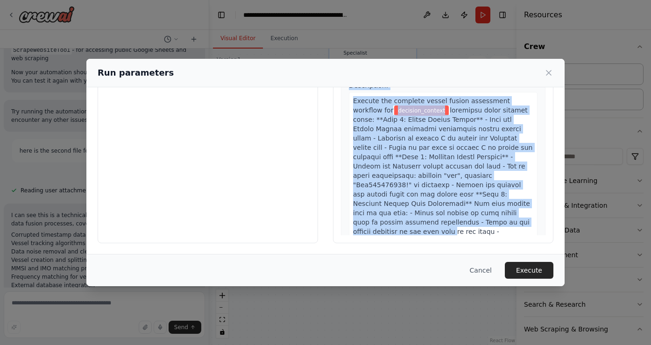
drag, startPoint x: 350, startPoint y: 107, endPoint x: 414, endPoint y: 198, distance: 110.9
click at [418, 202] on div "Preview This is how your input parameters will be applied: 1 Windward Vessel Fu…" at bounding box center [443, 132] width 220 height 221
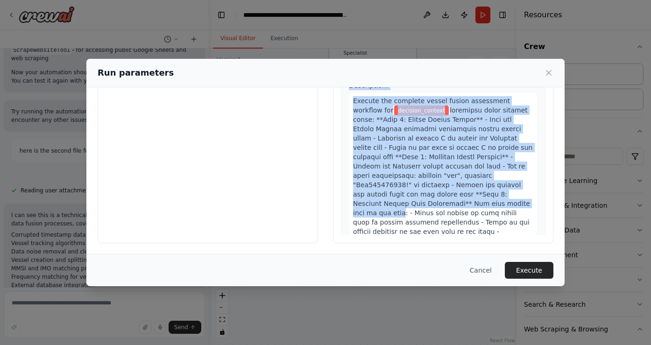
scroll to position [0, 0]
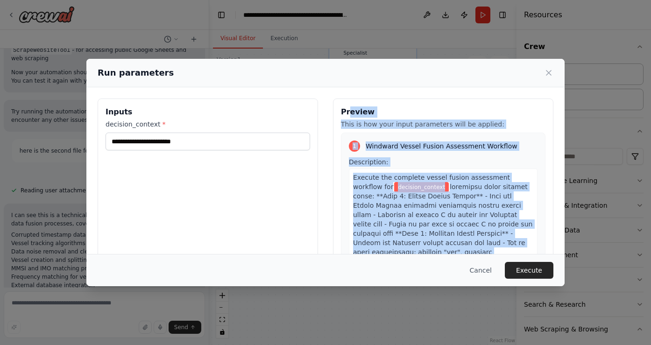
click at [371, 146] on span "Windward Vessel Fusion Assessment Workflow" at bounding box center [442, 146] width 152 height 9
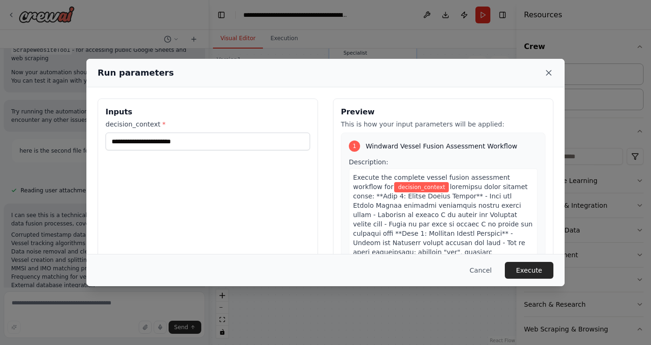
click at [548, 73] on icon at bounding box center [548, 73] width 5 height 5
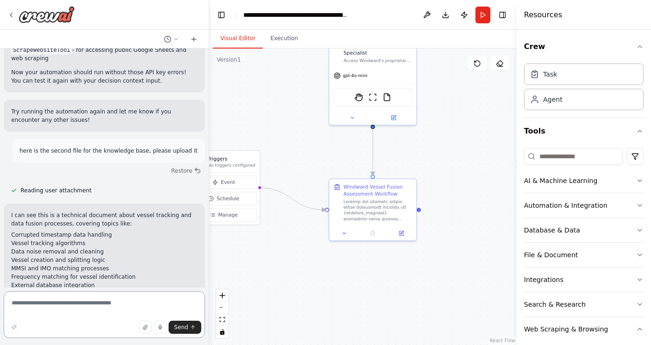
click at [59, 315] on textarea at bounding box center [104, 314] width 201 height 47
type textarea "**********"
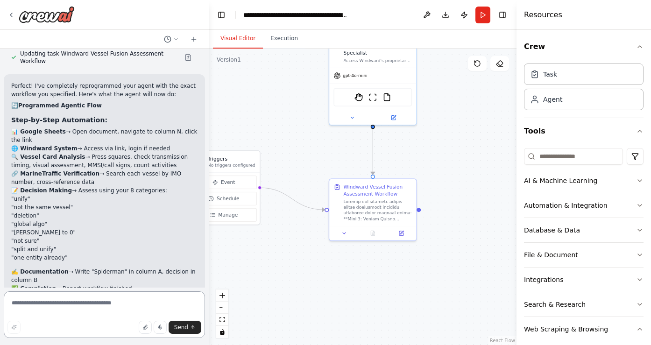
scroll to position [10563, 0]
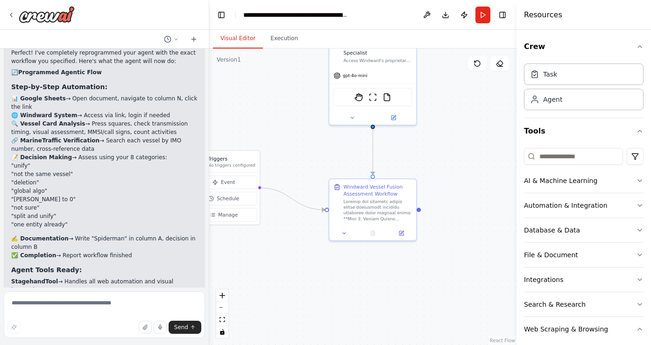
drag, startPoint x: 82, startPoint y: 192, endPoint x: 81, endPoint y: 220, distance: 27.6
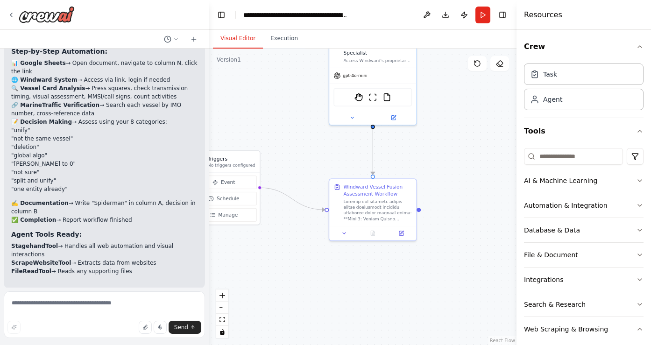
scroll to position [10598, 0]
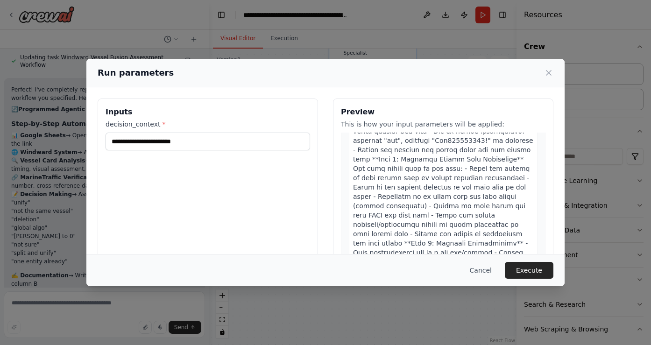
scroll to position [97, 0]
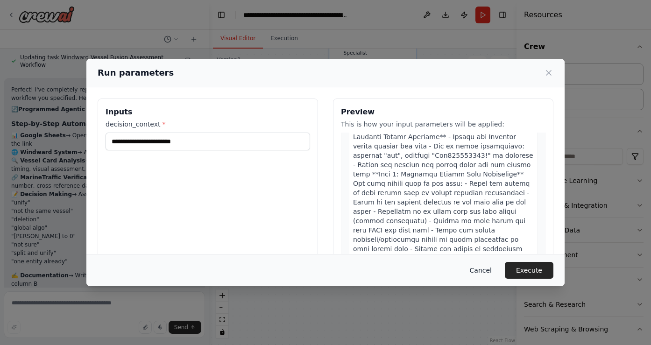
click at [491, 270] on button "Cancel" at bounding box center [480, 270] width 37 height 17
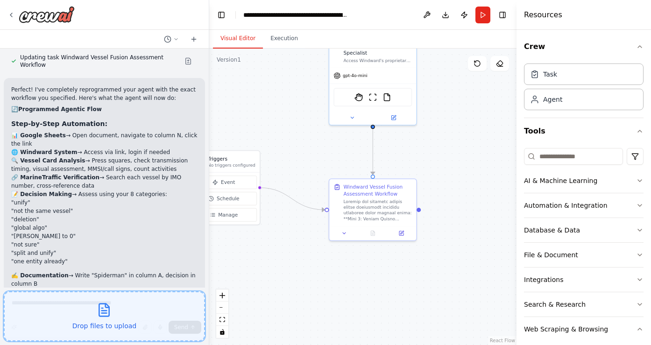
scroll to position [10546, 0]
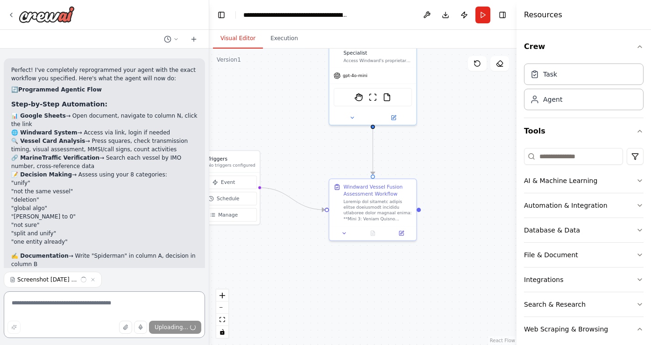
click at [102, 299] on textarea at bounding box center [104, 314] width 201 height 47
type textarea "*"
click at [54, 303] on textarea "**********" at bounding box center [104, 314] width 201 height 47
type textarea "**********"
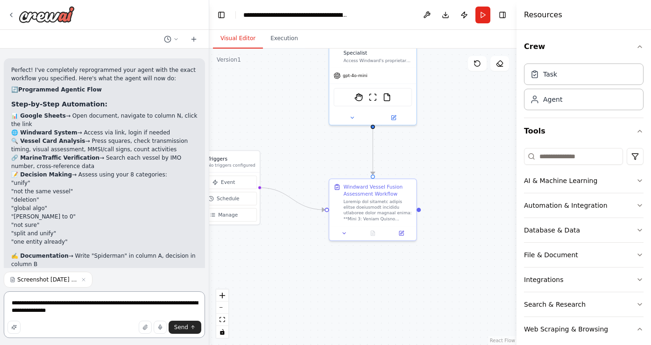
type textarea "**********"
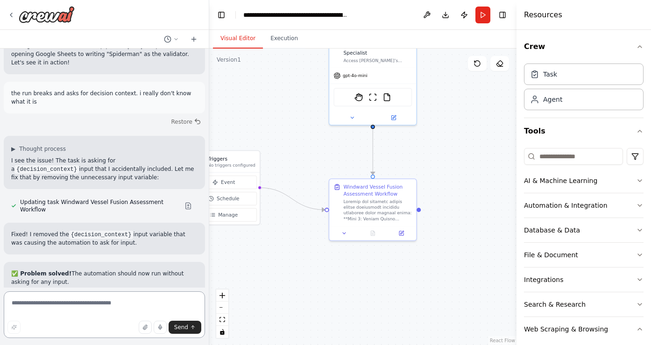
scroll to position [10906, 0]
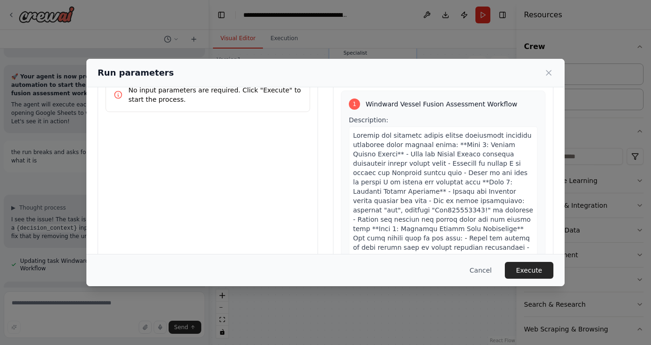
scroll to position [0, 0]
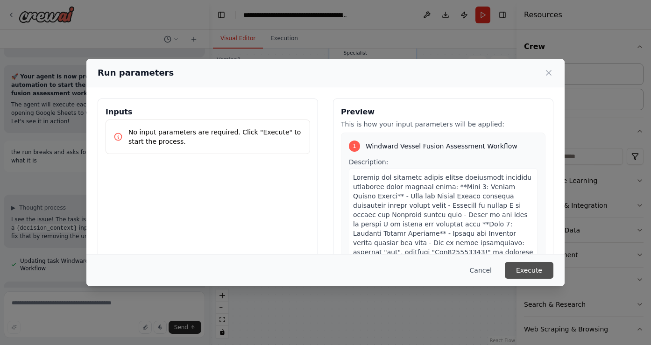
click at [531, 269] on button "Execute" at bounding box center [529, 270] width 49 height 17
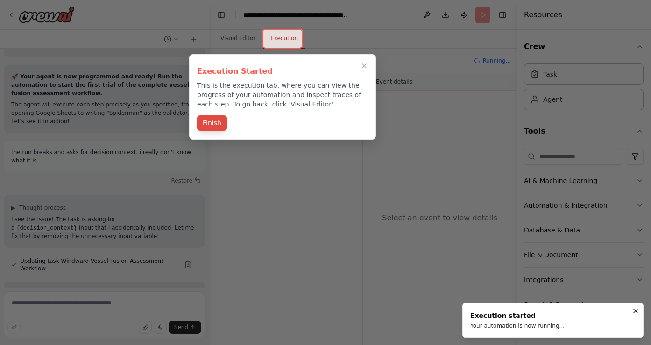
click at [213, 123] on button "Finish" at bounding box center [212, 122] width 30 height 15
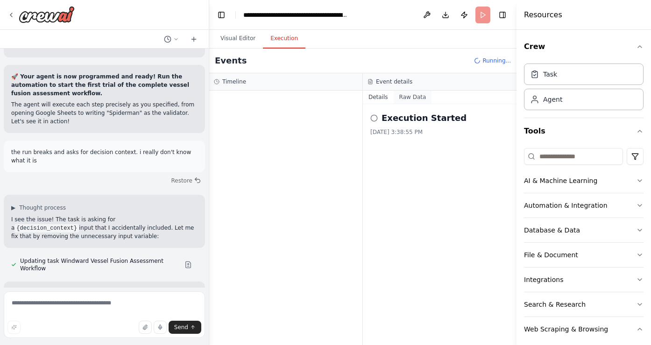
click at [412, 100] on button "Raw Data" at bounding box center [413, 97] width 38 height 13
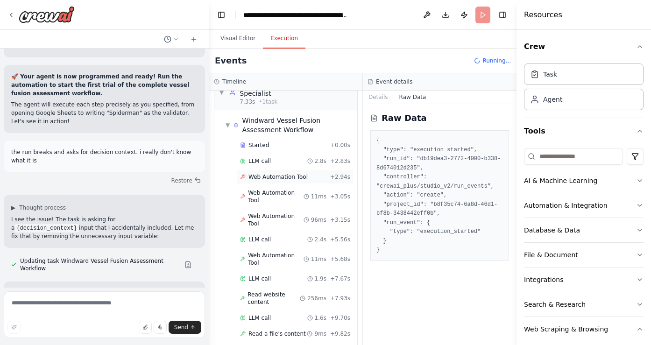
scroll to position [23, 0]
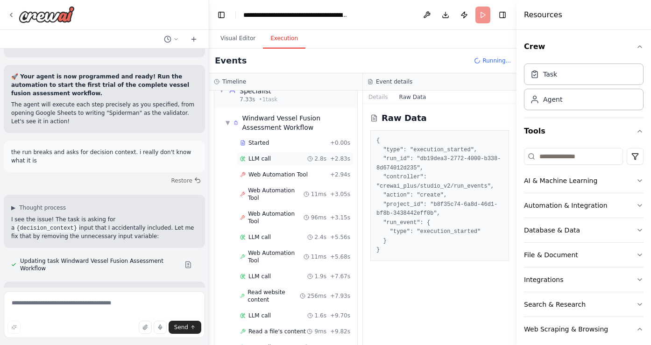
click at [271, 164] on div "LLM call 2.8s + 2.83s" at bounding box center [295, 159] width 117 height 14
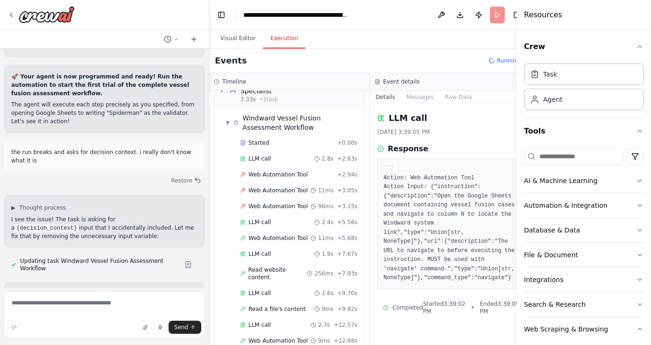
scroll to position [11, 0]
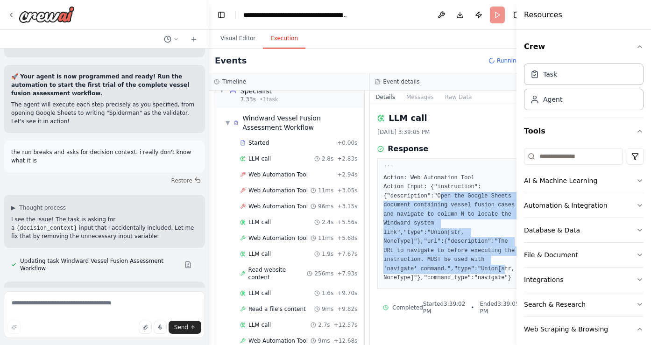
drag, startPoint x: 433, startPoint y: 185, endPoint x: 476, endPoint y: 274, distance: 99.0
click at [474, 273] on pre "``` Action: Web Automation Tool Action Input: {"instruction":{"description":"Op…" at bounding box center [450, 223] width 134 height 119
click at [476, 274] on pre "``` Action: Web Automation Tool Action Input: {"instruction":{"description":"Op…" at bounding box center [450, 223] width 134 height 119
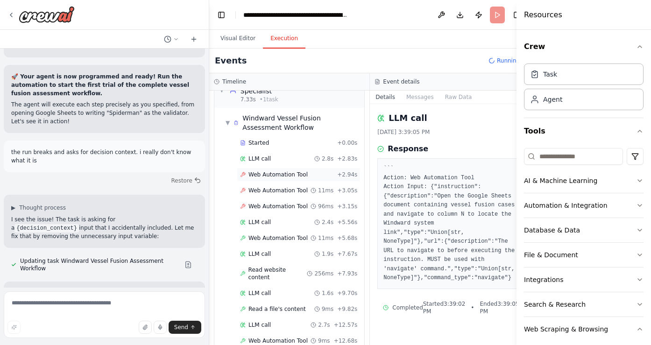
click at [278, 172] on span "Web Automation Tool" at bounding box center [277, 174] width 59 height 7
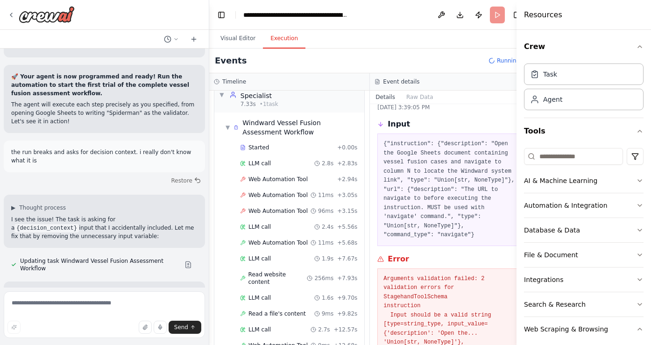
scroll to position [1, 0]
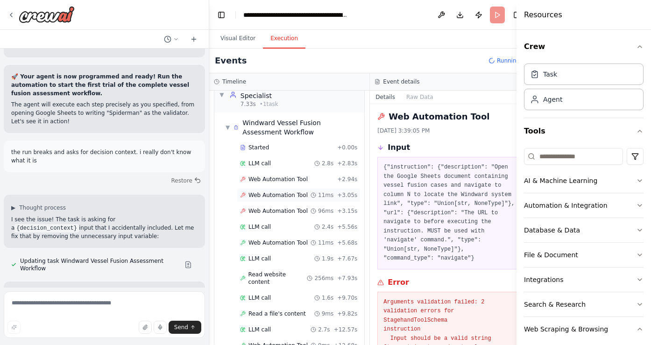
click at [271, 191] on span "Web Automation Tool" at bounding box center [277, 194] width 59 height 7
click at [276, 207] on span "Web Automation Tool" at bounding box center [277, 210] width 59 height 7
click at [278, 223] on div "LLM call 2.4s + 5.56s" at bounding box center [298, 226] width 117 height 7
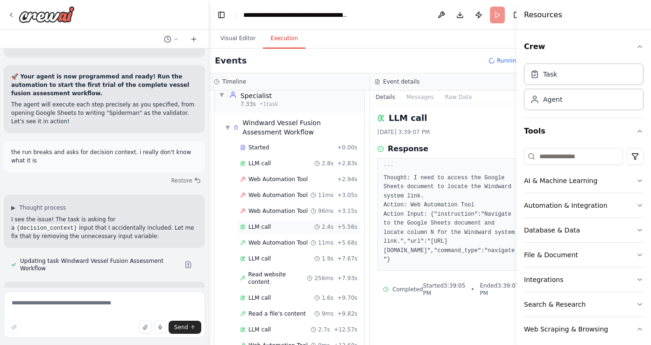
scroll to position [35, 0]
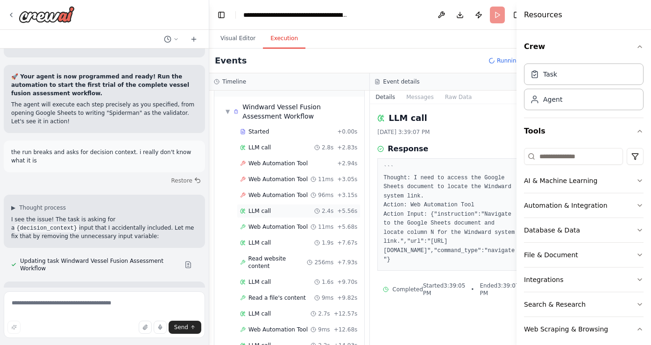
click at [279, 204] on div "LLM call 2.4s + 5.56s" at bounding box center [299, 211] width 124 height 14
click at [281, 223] on span "Web Automation Tool" at bounding box center [277, 226] width 59 height 7
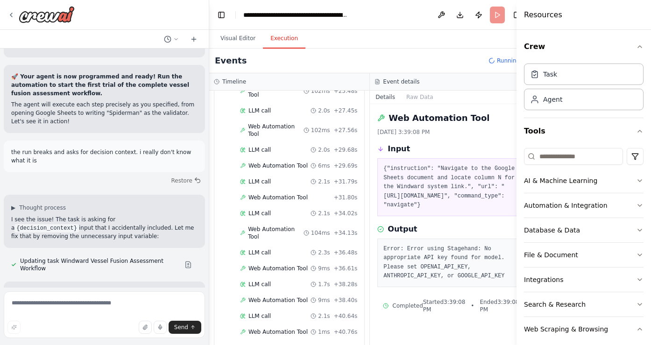
scroll to position [554, 0]
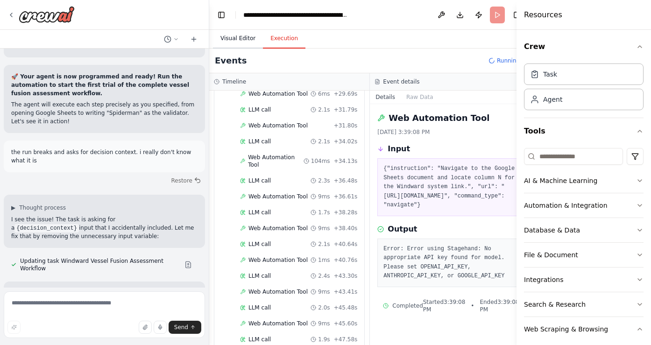
click at [245, 43] on button "Visual Editor" at bounding box center [238, 39] width 50 height 20
click at [272, 35] on button "Execution" at bounding box center [284, 39] width 43 height 20
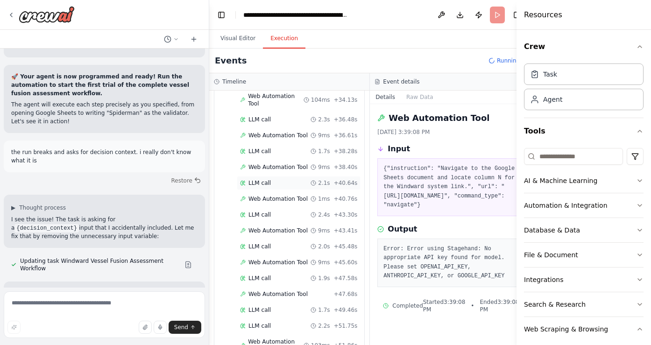
scroll to position [616, 0]
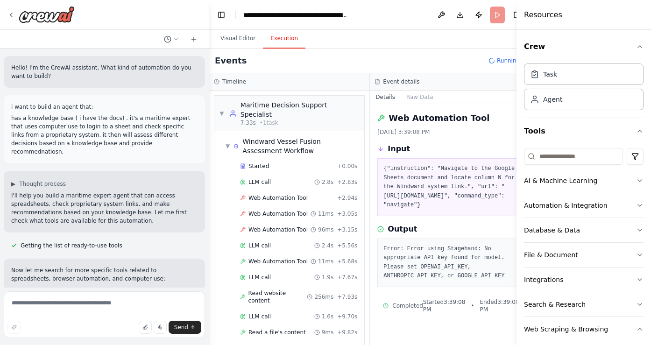
scroll to position [618, 0]
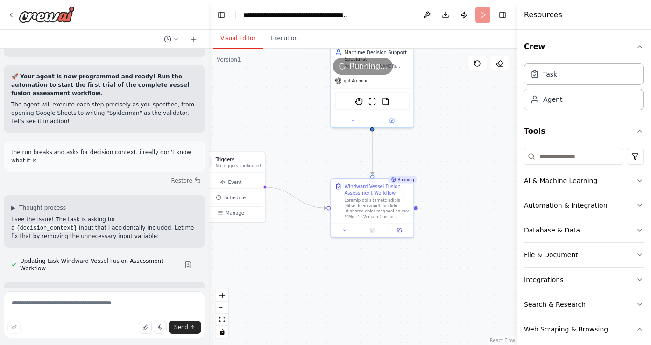
click at [236, 38] on button "Visual Editor" at bounding box center [238, 39] width 50 height 20
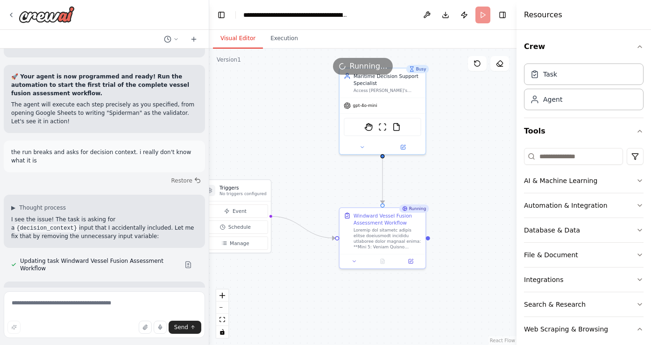
drag, startPoint x: 290, startPoint y: 111, endPoint x: 311, endPoint y: 176, distance: 68.2
click at [312, 176] on div ".deletable-edge-delete-btn { width: 20px; height: 20px; border: 0px solid #ffff…" at bounding box center [362, 197] width 307 height 297
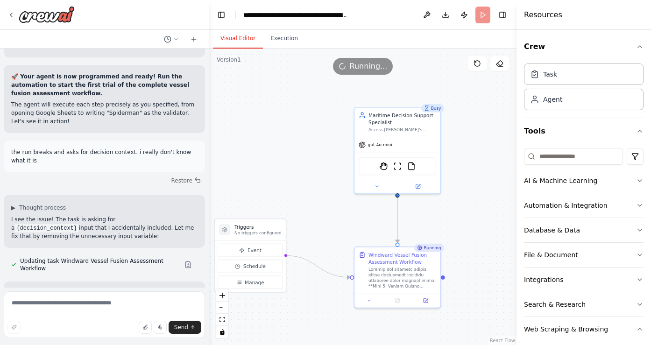
click at [483, 13] on header "**********" at bounding box center [362, 15] width 307 height 30
click at [503, 20] on button "Toggle Right Sidebar" at bounding box center [502, 14] width 13 height 13
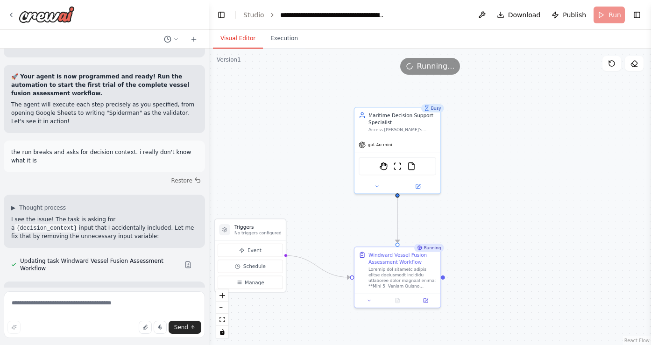
click at [424, 73] on div "Running..." at bounding box center [430, 66] width 60 height 17
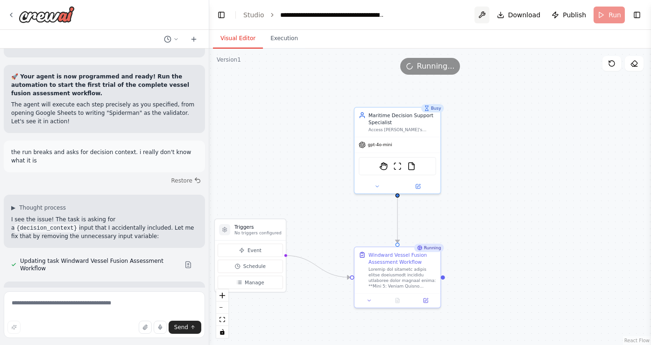
click at [485, 15] on button at bounding box center [482, 15] width 15 height 17
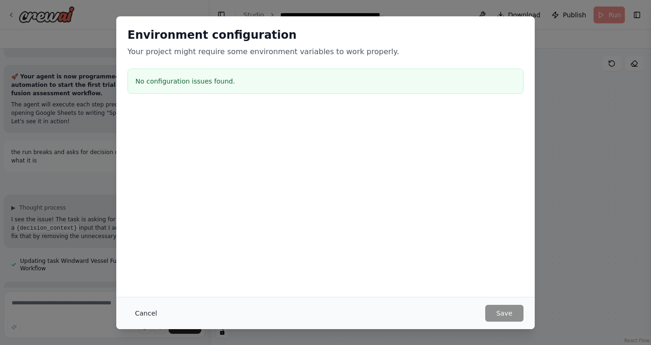
click at [150, 312] on button "Cancel" at bounding box center [146, 313] width 37 height 17
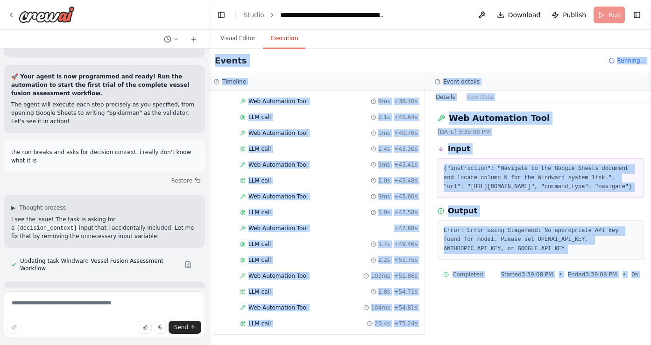
click at [281, 44] on button "Execution" at bounding box center [284, 39] width 43 height 20
click at [376, 41] on div "Visual Editor Execution" at bounding box center [430, 39] width 442 height 19
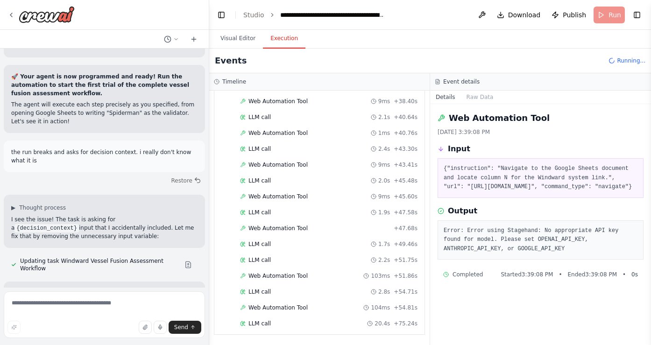
click at [508, 254] on pre "Error: Error using Stagehand: No appropriate API key found for model. Please se…" at bounding box center [541, 241] width 194 height 28
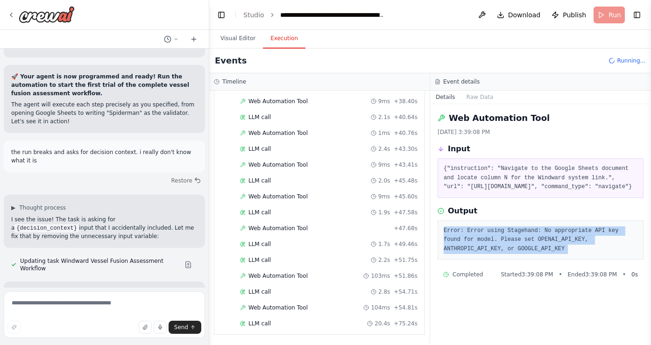
click at [508, 254] on pre "Error: Error using Stagehand: No appropriate API key found for model. Please se…" at bounding box center [541, 241] width 194 height 28
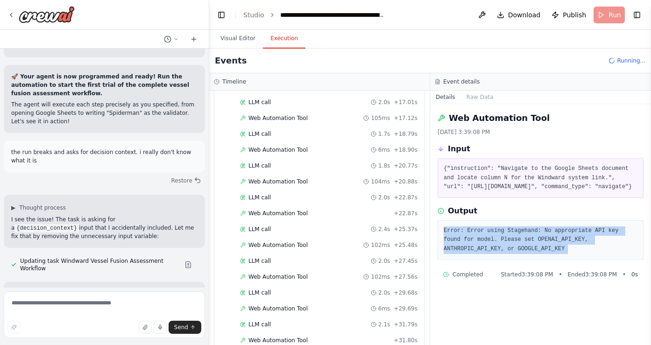
scroll to position [0, 0]
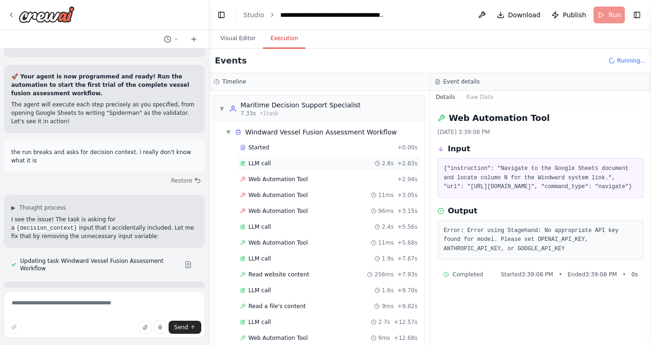
click at [269, 156] on div "LLM call 2.8s + 2.83s" at bounding box center [329, 163] width 184 height 14
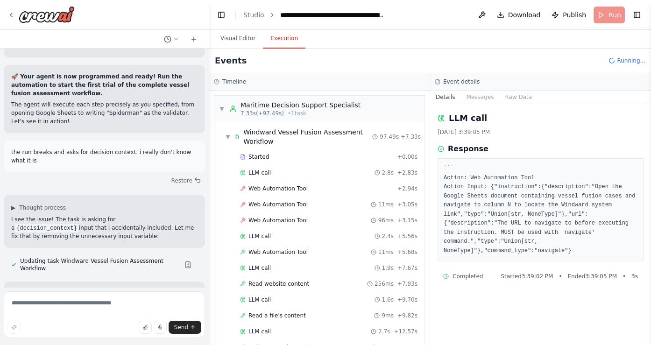
scroll to position [10906, 0]
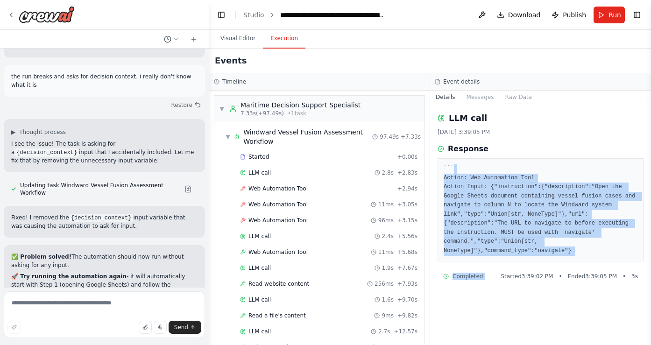
drag, startPoint x: 491, startPoint y: 170, endPoint x: 531, endPoint y: 277, distance: 113.5
click at [531, 275] on div "LLM call 10/3/2025, 3:39:05 PM Response ``` Action: Web Automation Tool Action …" at bounding box center [540, 224] width 221 height 241
click at [531, 277] on span "Started 3:39:02 PM" at bounding box center [527, 276] width 52 height 7
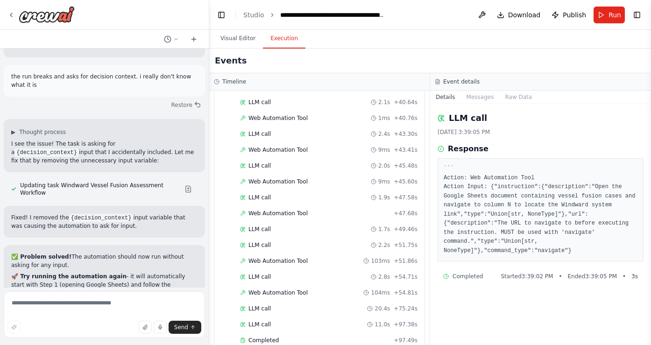
scroll to position [659, 0]
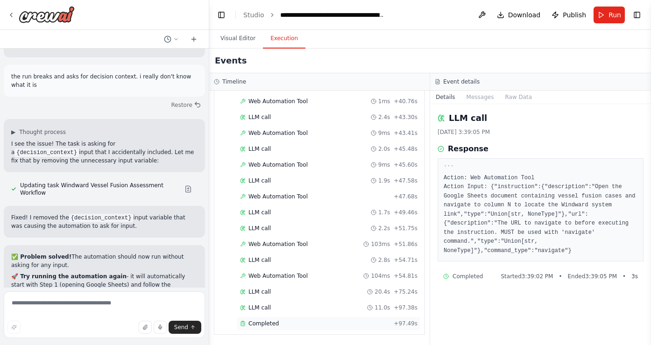
click at [314, 321] on div "Completed" at bounding box center [315, 323] width 150 height 7
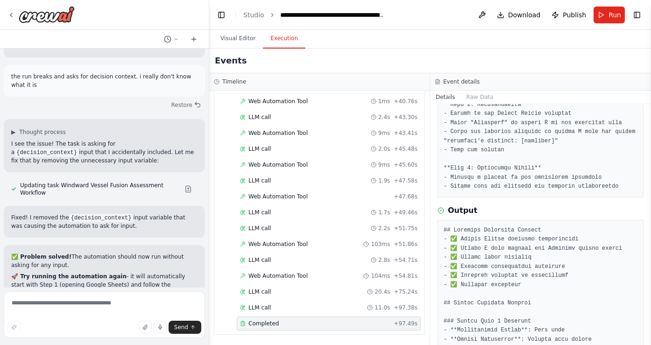
scroll to position [526, 0]
drag, startPoint x: 473, startPoint y: 243, endPoint x: 574, endPoint y: 244, distance: 100.9
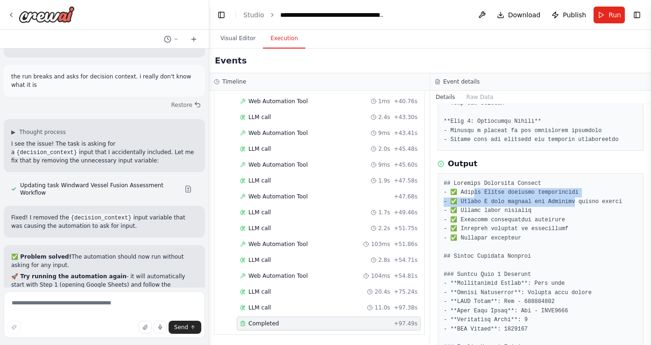
scroll to position [573, 0]
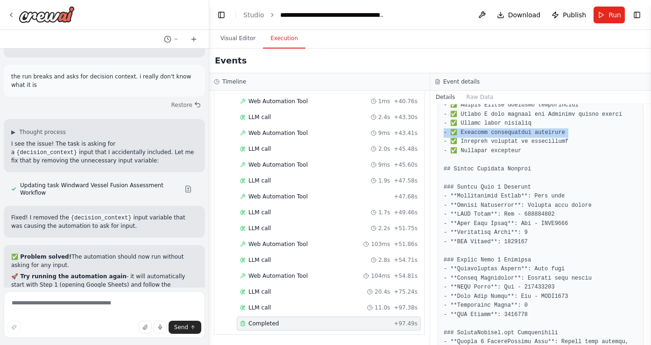
scroll to position [669, 0]
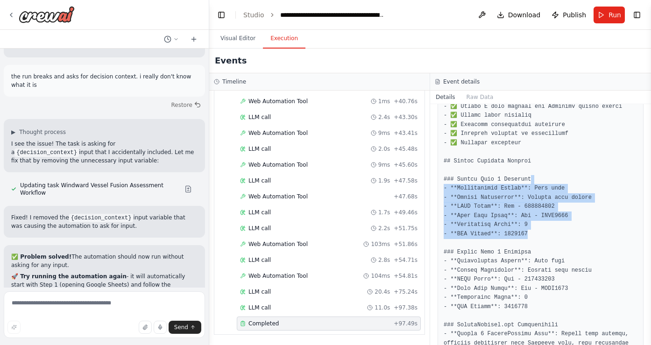
drag, startPoint x: 569, startPoint y: 178, endPoint x: 544, endPoint y: 235, distance: 62.3
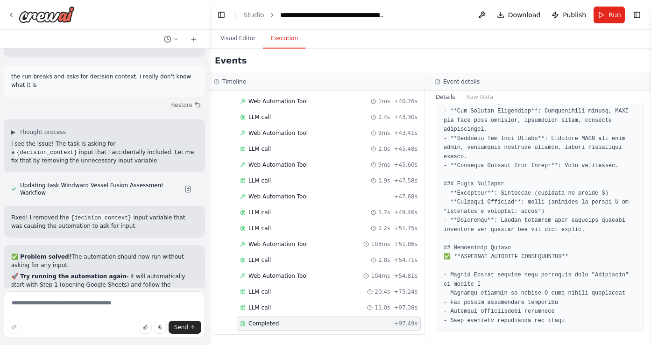
scroll to position [1002, 0]
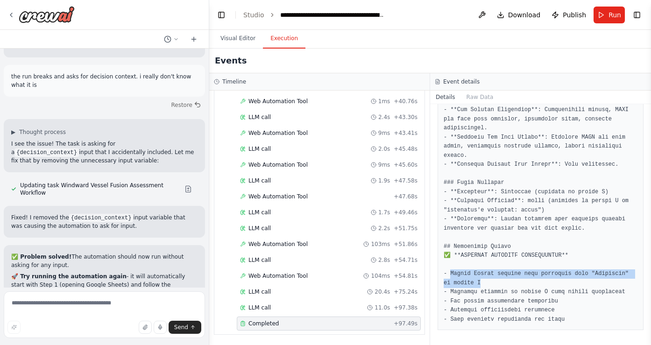
drag, startPoint x: 450, startPoint y: 272, endPoint x: 517, endPoint y: 280, distance: 66.8
click at [517, 280] on pre at bounding box center [541, 38] width 194 height 574
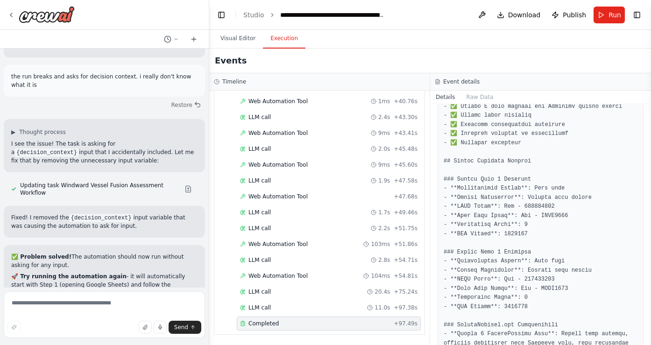
scroll to position [669, 0]
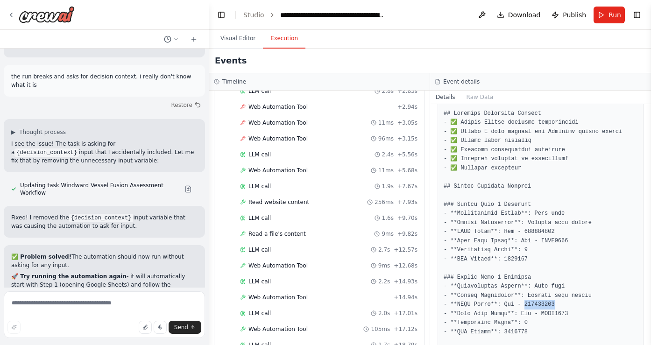
scroll to position [38, 0]
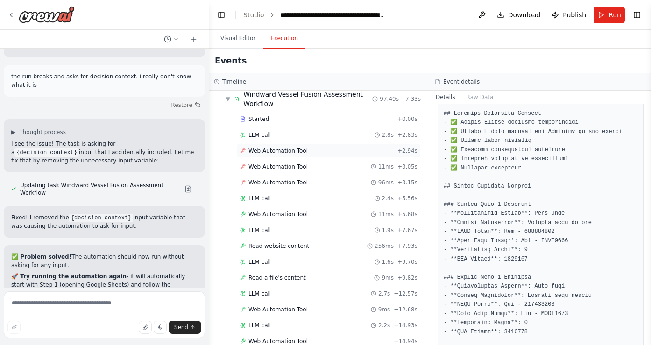
click at [276, 150] on span "Web Automation Tool" at bounding box center [277, 150] width 59 height 7
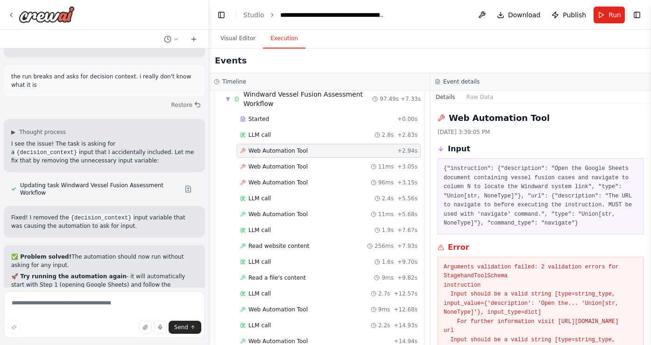
click at [525, 190] on pre "{"instruction": {"description": "Open the Google Sheets document containing ves…" at bounding box center [541, 196] width 194 height 64
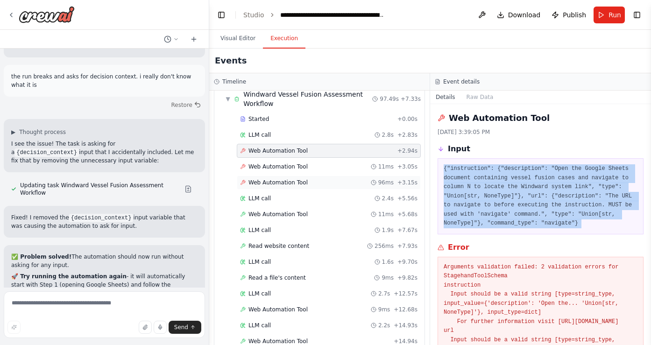
scroll to position [34, 0]
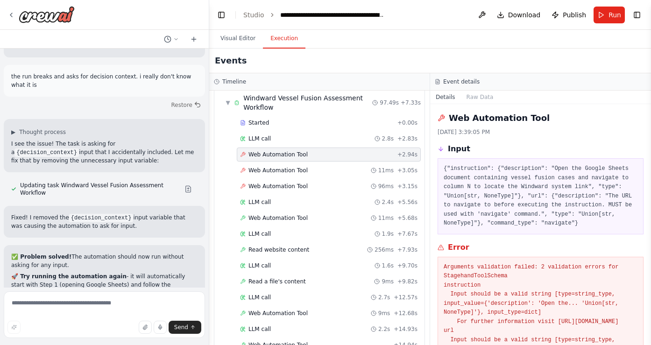
click at [327, 144] on div "LLM call 2.8s + 2.83s" at bounding box center [329, 139] width 184 height 14
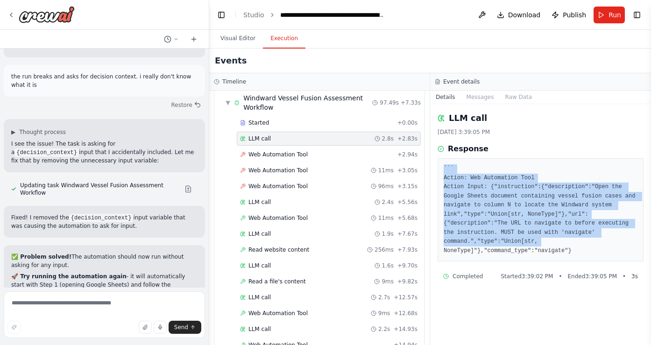
drag, startPoint x: 513, startPoint y: 160, endPoint x: 564, endPoint y: 254, distance: 106.6
click at [563, 251] on div "``` Action: Web Automation Tool Action Input: {"instruction":{"description":"Op…" at bounding box center [541, 209] width 206 height 103
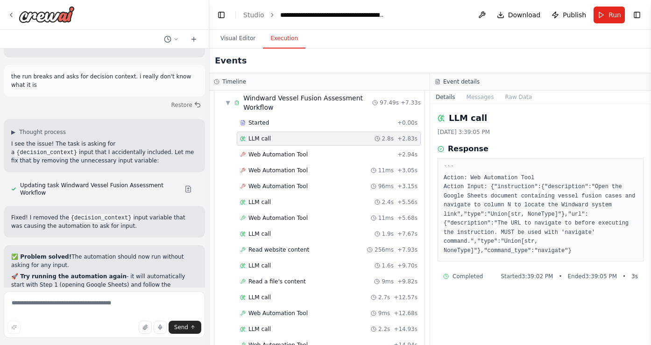
click at [501, 186] on pre "``` Action: Web Automation Tool Action Input: {"instruction":{"description":"Op…" at bounding box center [541, 209] width 194 height 91
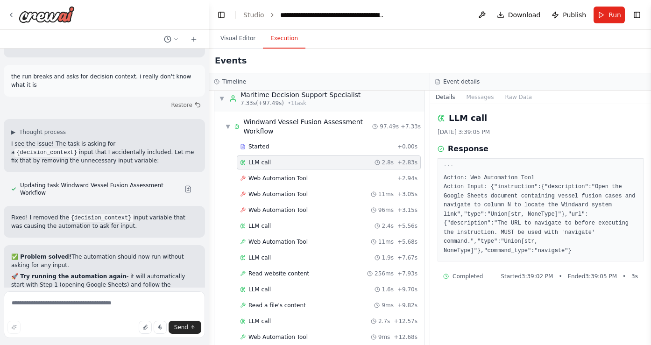
click at [262, 156] on div "LLM call 2.8s + 2.83s" at bounding box center [329, 163] width 184 height 14
click at [253, 165] on span "LLM call" at bounding box center [259, 162] width 22 height 7
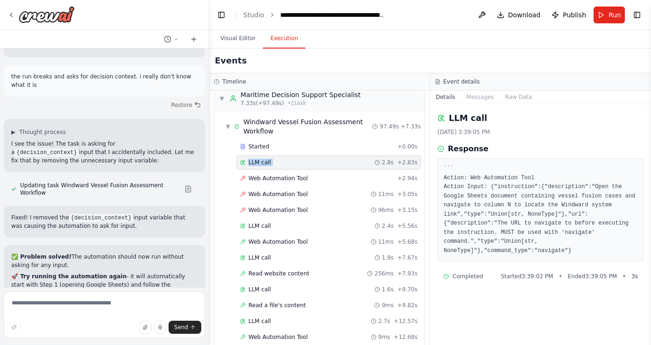
click at [253, 165] on span "LLM call" at bounding box center [259, 162] width 22 height 7
click at [260, 148] on span "Started" at bounding box center [258, 146] width 21 height 7
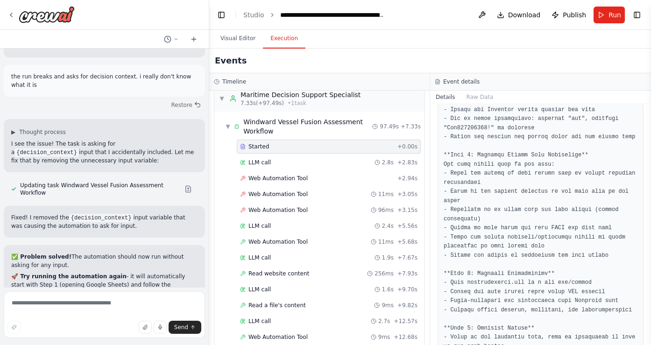
scroll to position [258, 0]
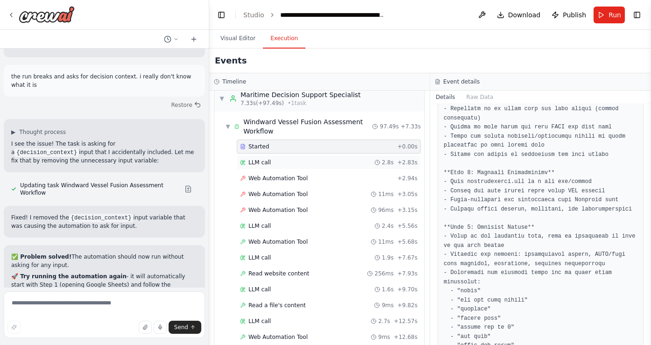
click at [279, 164] on div "LLM call 2.8s + 2.83s" at bounding box center [328, 162] width 177 height 7
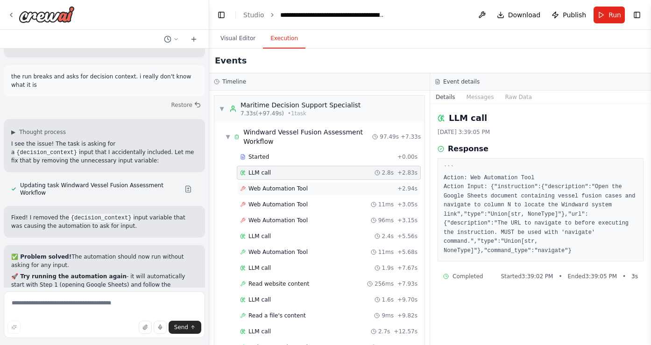
scroll to position [0, 0]
click at [332, 181] on div "Web Automation Tool + 2.94s" at bounding box center [329, 188] width 184 height 14
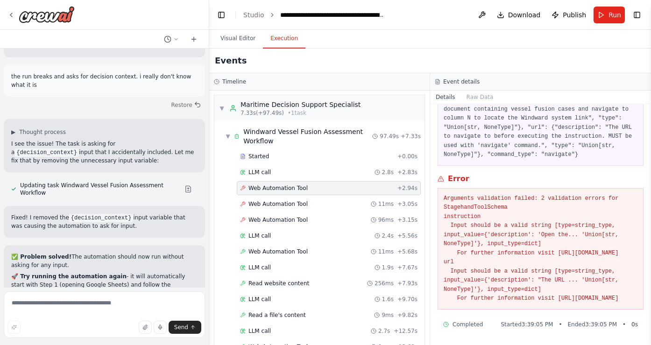
scroll to position [86, 0]
click at [334, 232] on div "LLM call 2.4s + 5.56s" at bounding box center [328, 235] width 177 height 7
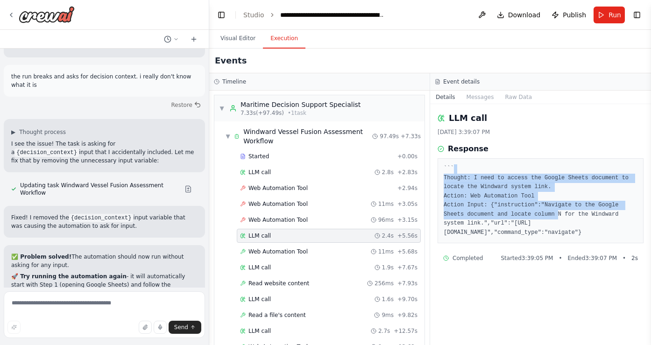
drag, startPoint x: 548, startPoint y: 173, endPoint x: 541, endPoint y: 216, distance: 44.0
click at [541, 216] on pre "``` Thought: I need to access the Google Sheets document to locate the Windward…" at bounding box center [541, 200] width 194 height 73
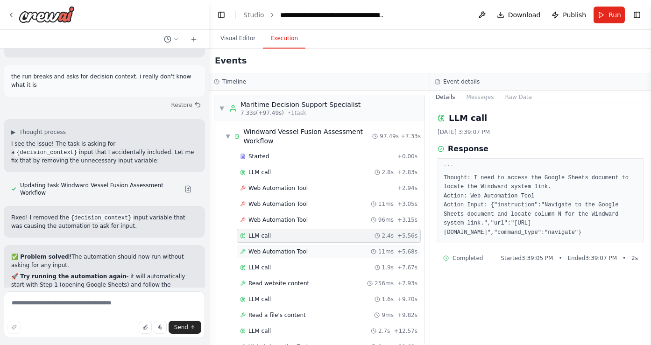
click at [337, 246] on div "Web Automation Tool 11ms + 5.68s" at bounding box center [329, 252] width 184 height 14
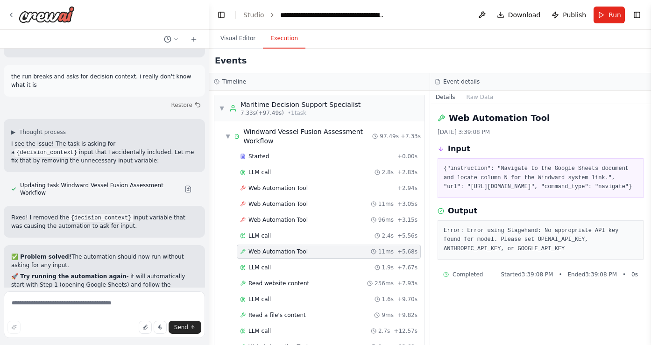
click at [540, 250] on pre "Error: Error using Stagehand: No appropriate API key found for model. Please se…" at bounding box center [541, 241] width 194 height 28
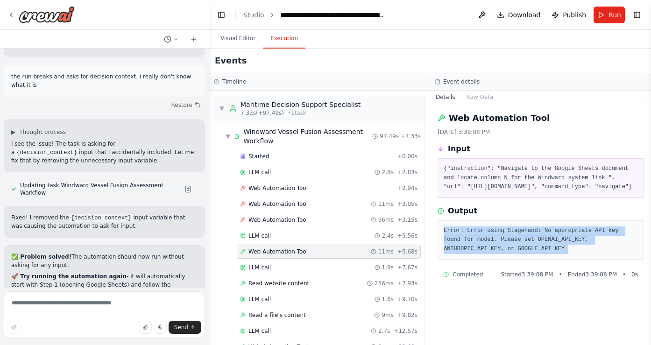
click at [540, 250] on pre "Error: Error using Stagehand: No appropriate API key found for model. Please se…" at bounding box center [541, 241] width 194 height 28
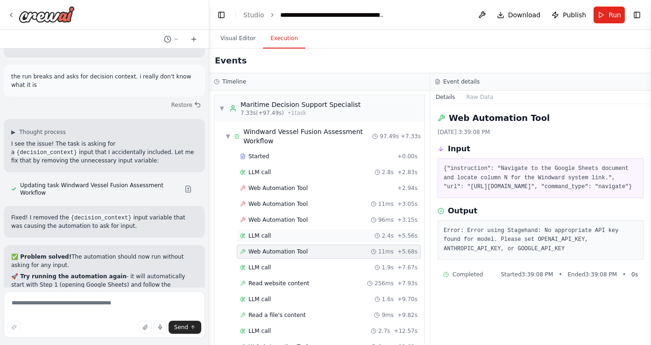
click at [304, 233] on div "LLM call 2.4s + 5.56s" at bounding box center [328, 235] width 177 height 7
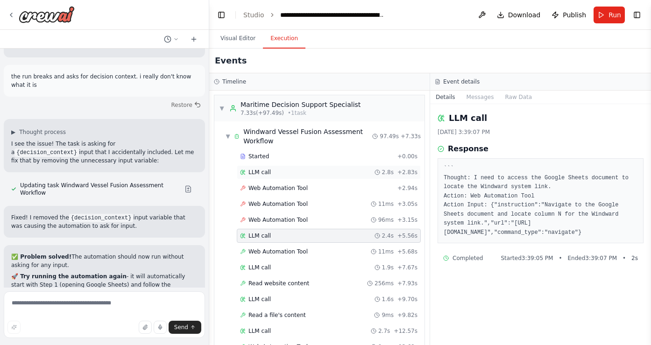
click at [292, 169] on div "LLM call 2.8s + 2.83s" at bounding box center [329, 172] width 184 height 14
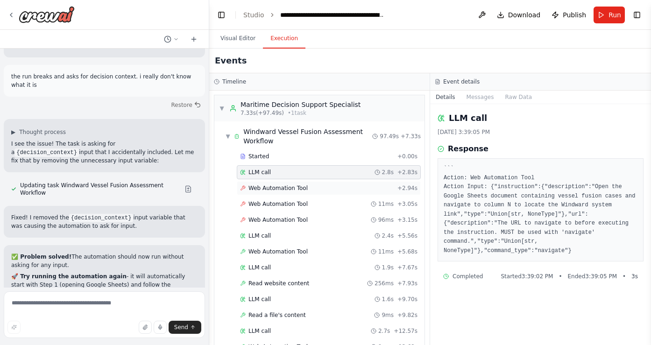
click at [298, 186] on span "Web Automation Tool" at bounding box center [277, 187] width 59 height 7
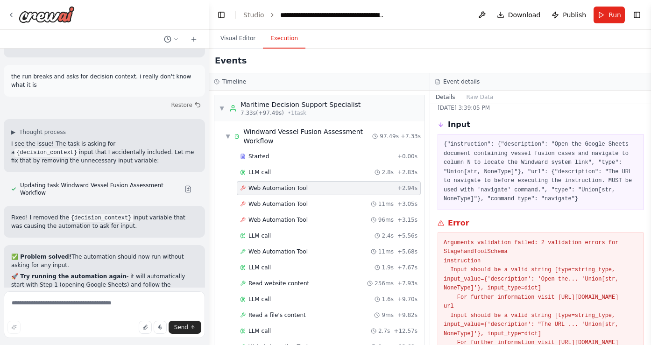
scroll to position [52, 0]
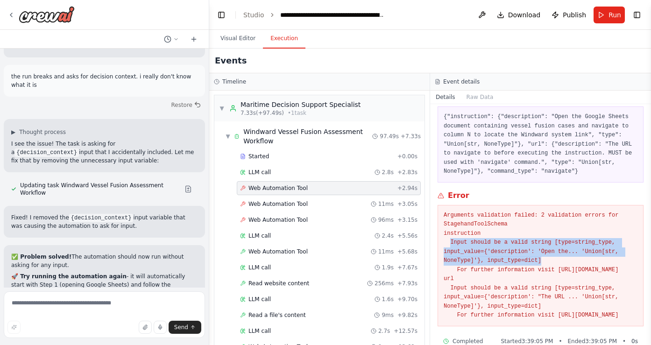
drag, startPoint x: 449, startPoint y: 241, endPoint x: 546, endPoint y: 259, distance: 98.8
click at [546, 259] on pre "Arguments validation failed: 2 validation errors for StagehandToolSchema instru…" at bounding box center [541, 265] width 194 height 109
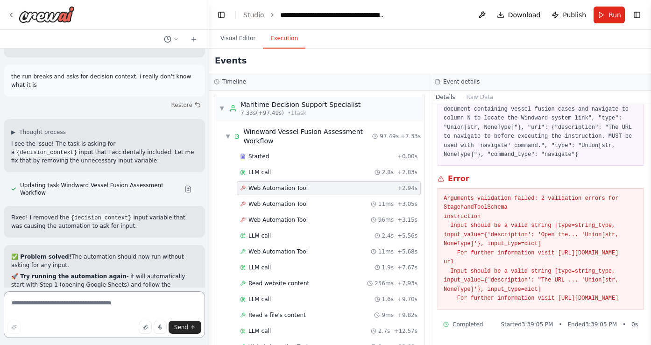
click at [101, 295] on textarea at bounding box center [104, 314] width 201 height 47
click at [479, 92] on button "Raw Data" at bounding box center [480, 97] width 38 height 13
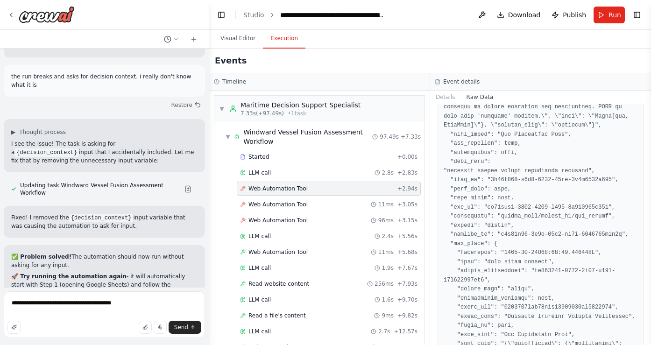
scroll to position [178, 0]
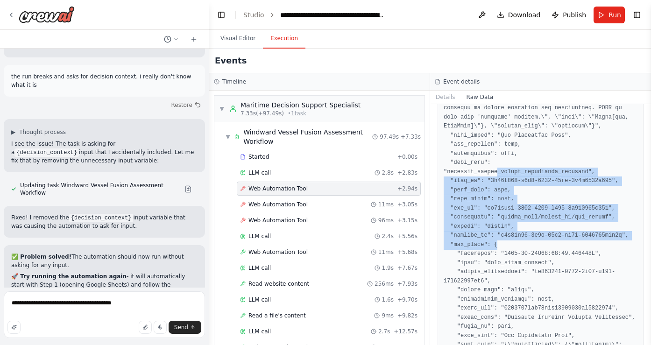
drag, startPoint x: 496, startPoint y: 170, endPoint x: 509, endPoint y: 245, distance: 76.7
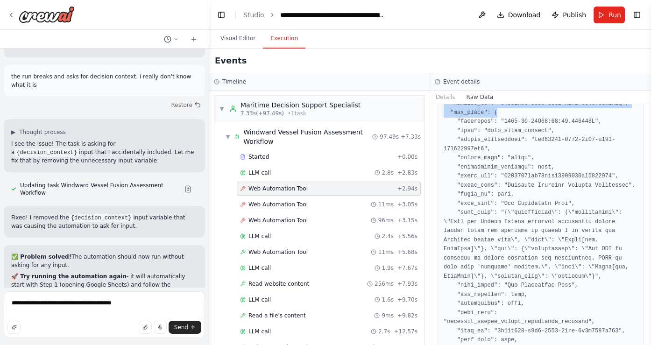
scroll to position [310, 0]
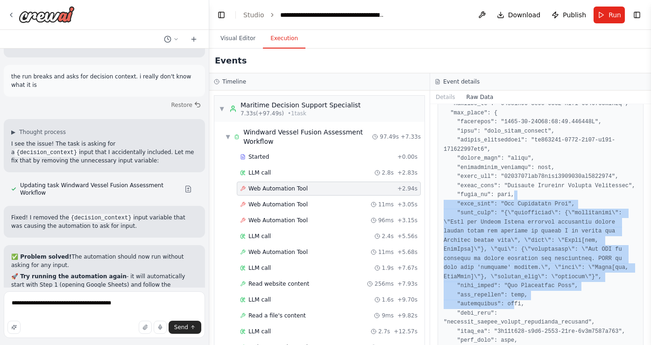
drag, startPoint x: 514, startPoint y: 303, endPoint x: 524, endPoint y: 191, distance: 111.6
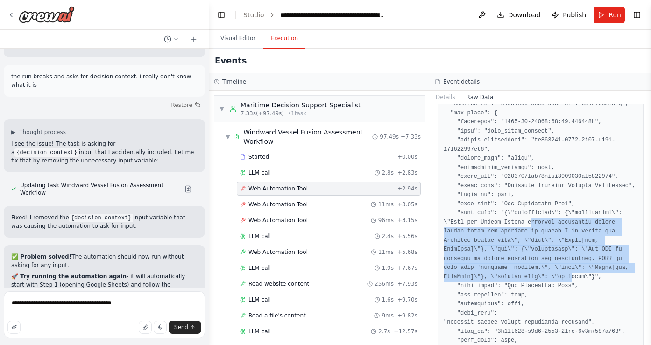
drag, startPoint x: 532, startPoint y: 219, endPoint x: 572, endPoint y: 275, distance: 69.2
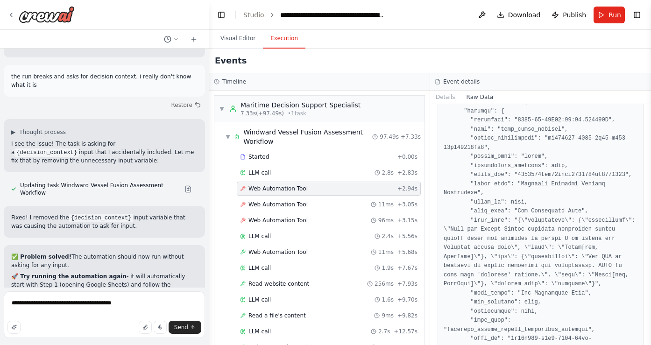
scroll to position [604, 0]
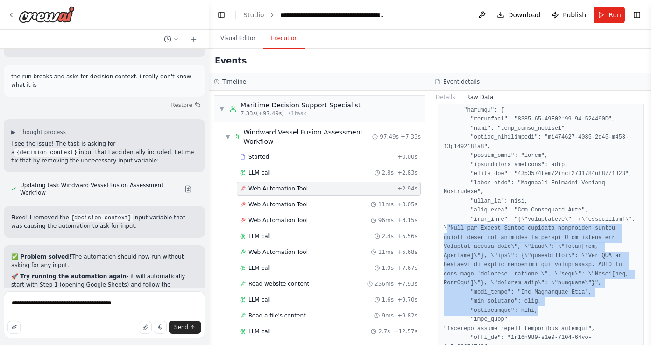
drag, startPoint x: 446, startPoint y: 227, endPoint x: 600, endPoint y: 312, distance: 176.0
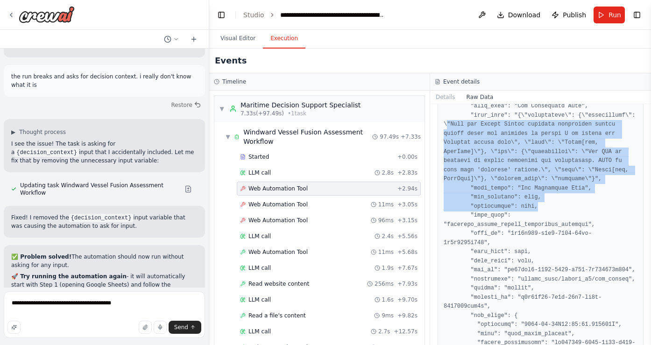
scroll to position [709, 0]
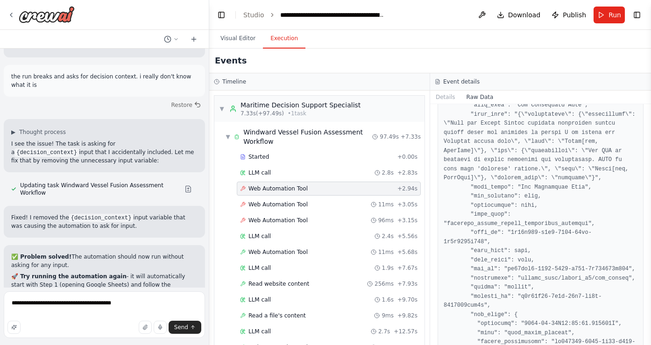
drag, startPoint x: 592, startPoint y: 210, endPoint x: 589, endPoint y: 309, distance: 99.5
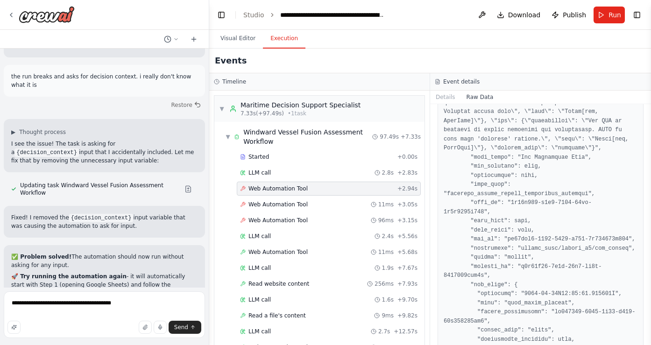
scroll to position [738, 0]
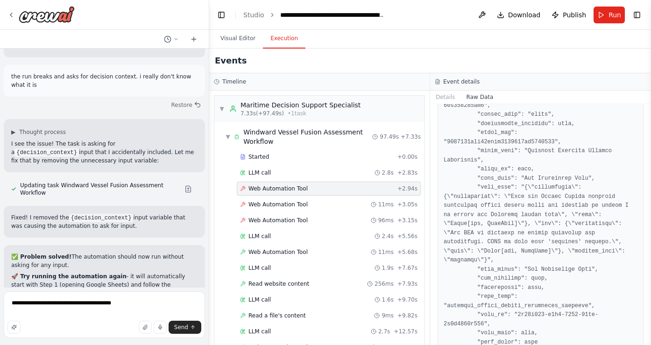
scroll to position [955, 0]
click at [518, 251] on pre at bounding box center [541, 338] width 194 height 2313
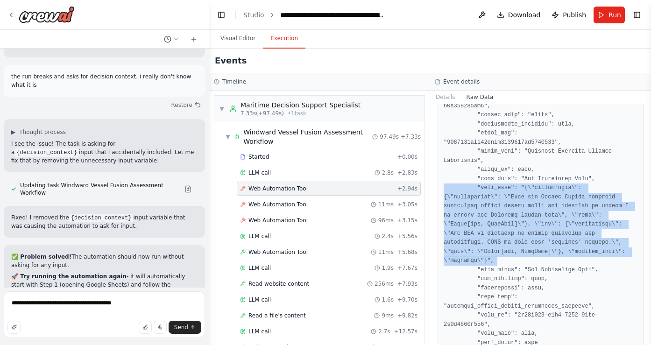
click at [518, 251] on pre at bounding box center [541, 338] width 194 height 2313
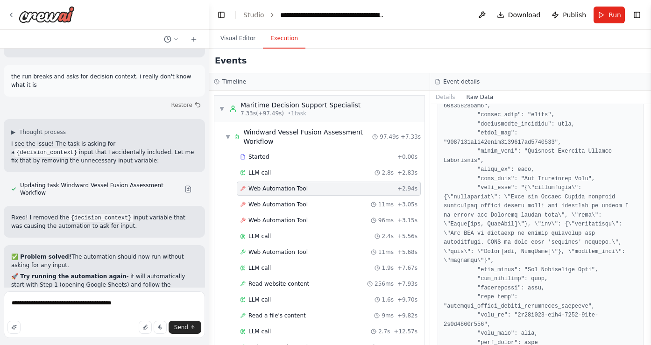
click at [522, 293] on pre at bounding box center [541, 338] width 194 height 2313
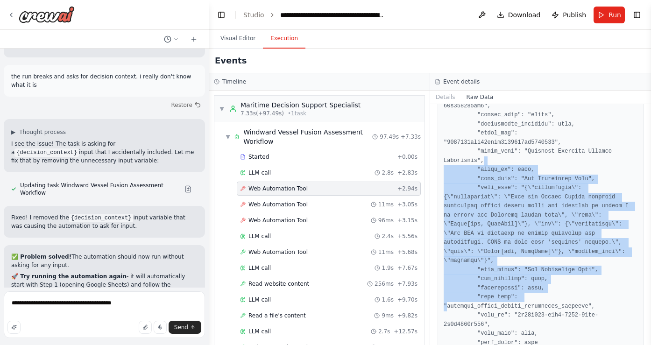
drag, startPoint x: 522, startPoint y: 293, endPoint x: 526, endPoint y: 157, distance: 136.0
click at [525, 158] on pre at bounding box center [541, 338] width 194 height 2313
click at [526, 157] on pre at bounding box center [541, 338] width 194 height 2313
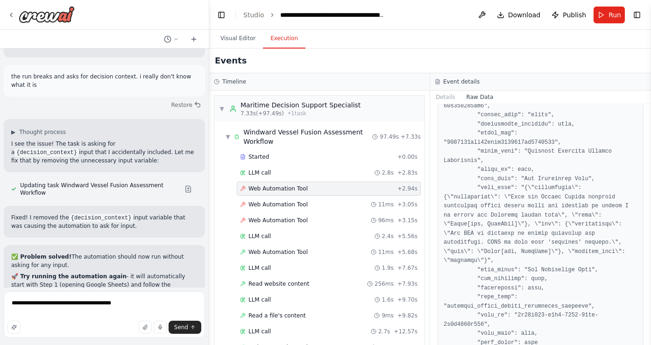
click at [519, 223] on pre at bounding box center [541, 338] width 194 height 2313
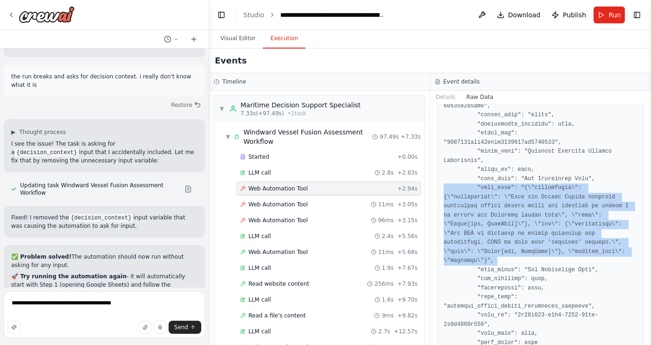
click at [519, 223] on pre at bounding box center [541, 338] width 194 height 2313
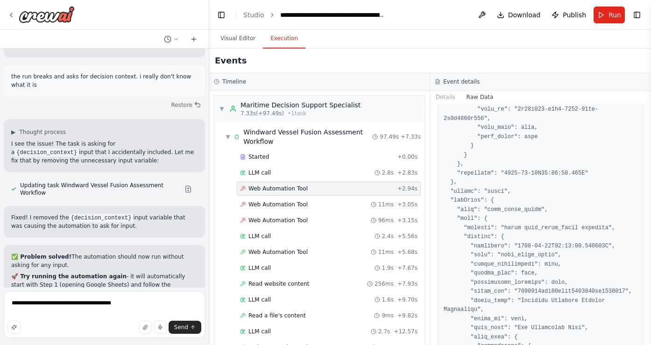
scroll to position [1160, 0]
click at [524, 255] on pre at bounding box center [541, 133] width 194 height 2313
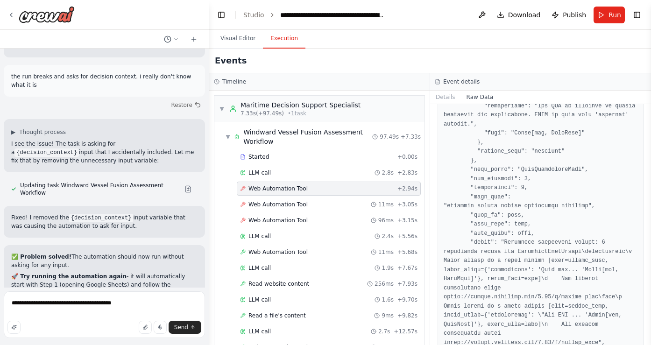
scroll to position [1464, 0]
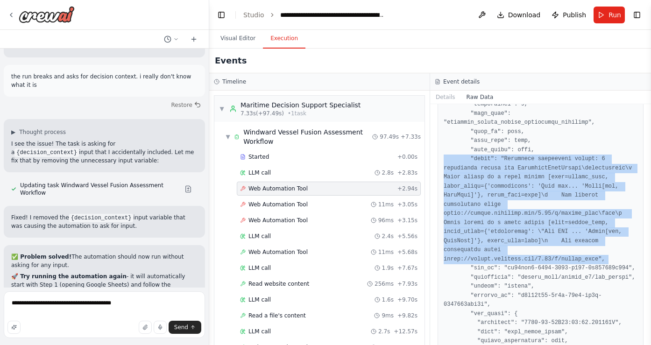
scroll to position [1547, 0]
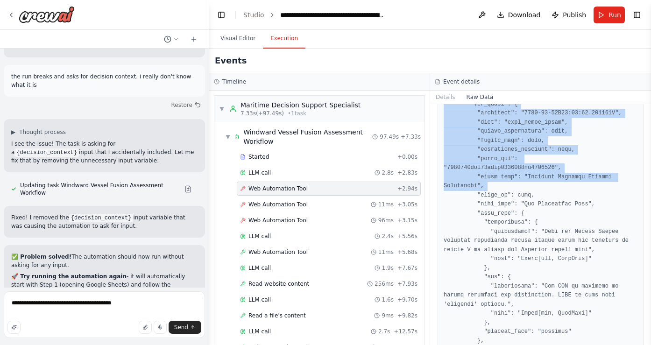
scroll to position [1758, 0]
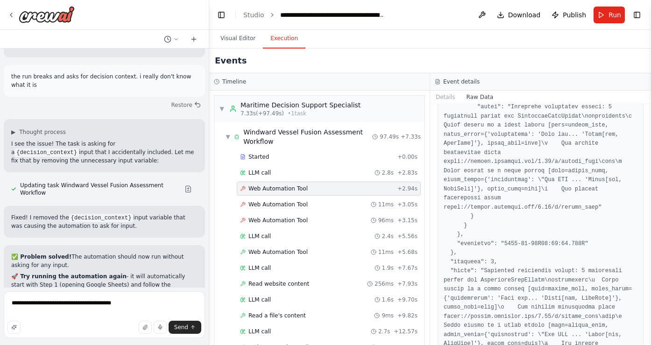
scroll to position [2118, 0]
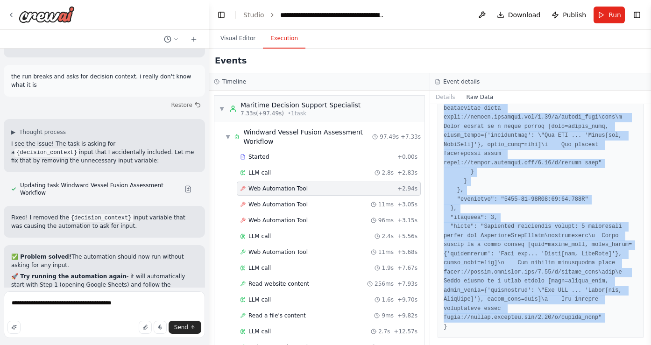
copy pre ""error": "Arguments validation failed: 2 validation errors for StagehandToolSch…"
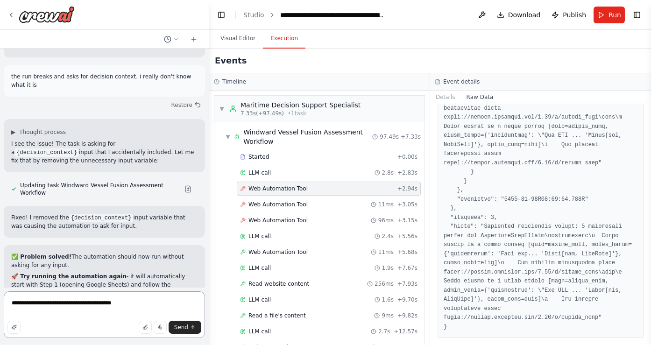
click at [151, 305] on textarea "**********" at bounding box center [104, 314] width 201 height 47
type textarea "*"
click at [24, 310] on textarea "**********" at bounding box center [104, 314] width 201 height 47
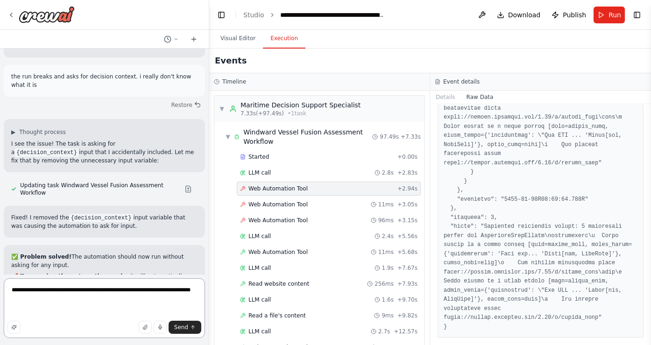
paste textarea "**********"
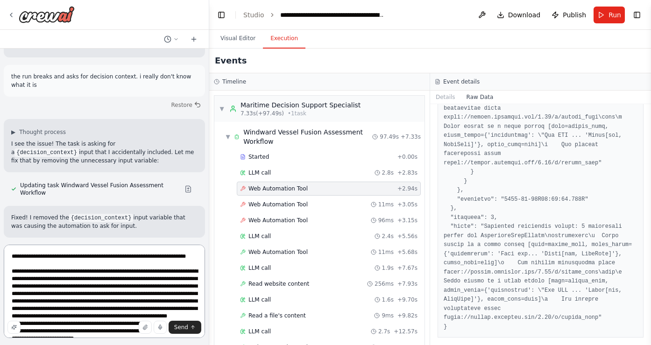
click at [44, 259] on textarea at bounding box center [104, 291] width 201 height 93
click at [42, 263] on textarea at bounding box center [104, 291] width 201 height 93
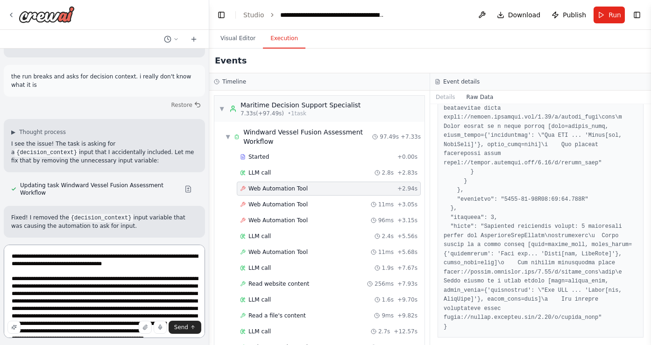
click at [92, 264] on textarea at bounding box center [104, 291] width 201 height 93
click at [155, 264] on textarea at bounding box center [104, 291] width 201 height 93
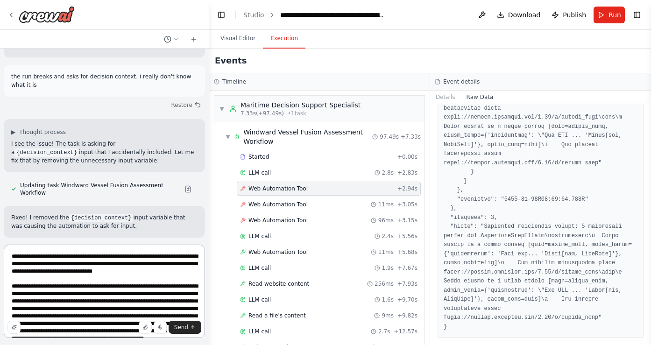
paste textarea "**********"
type textarea "**********"
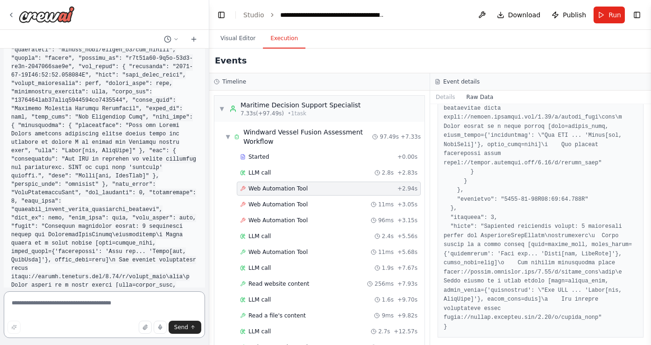
scroll to position [11630, 0]
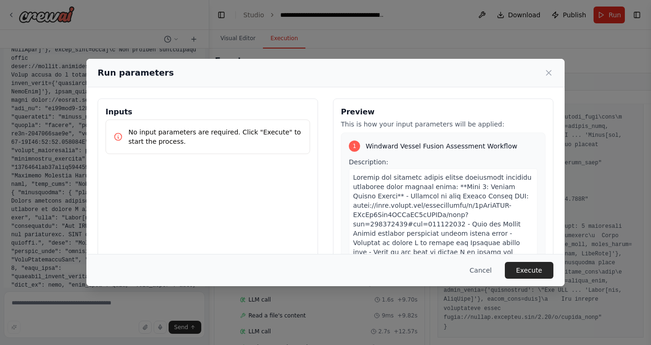
click at [218, 135] on p "No input parameters are required. Click "Execute" to start the process." at bounding box center [215, 137] width 174 height 19
click at [519, 269] on button "Execute" at bounding box center [529, 270] width 49 height 17
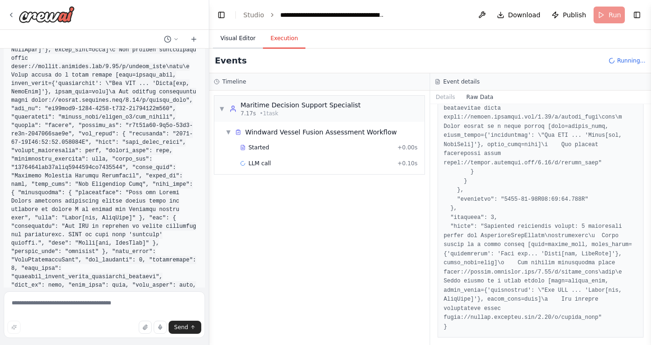
click at [247, 36] on button "Visual Editor" at bounding box center [238, 39] width 50 height 20
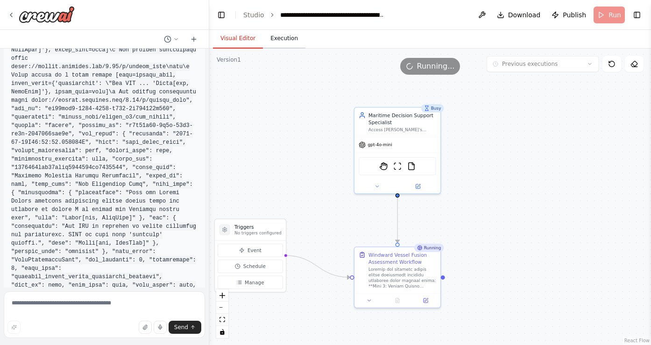
click at [277, 35] on button "Execution" at bounding box center [284, 39] width 43 height 20
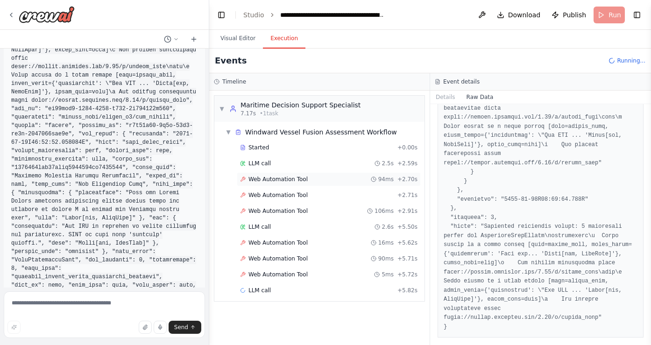
click at [288, 178] on span "Web Automation Tool" at bounding box center [277, 179] width 59 height 7
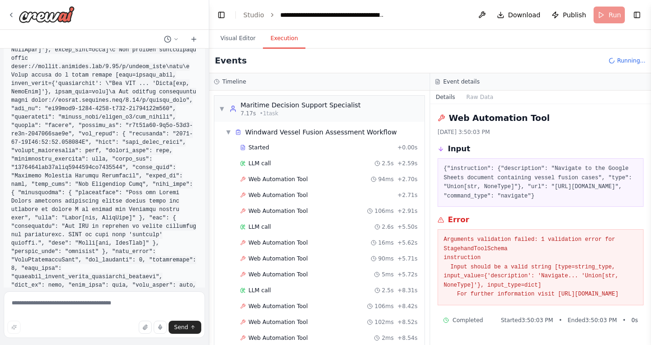
scroll to position [23, 0]
click at [453, 176] on pre "{"instruction": {"description": "Navigate to the Google Sheets document contain…" at bounding box center [541, 182] width 194 height 36
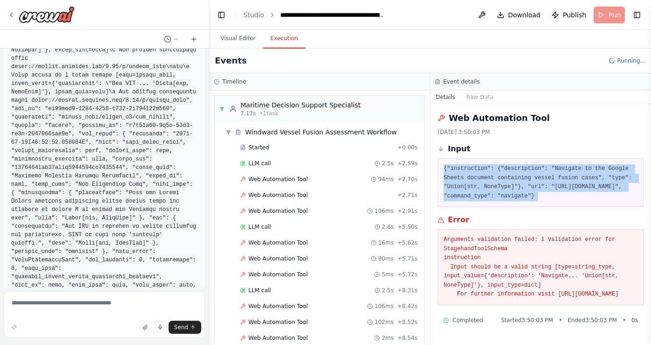
click at [453, 176] on pre "{"instruction": {"description": "Navigate to the Google Sheets document contain…" at bounding box center [541, 182] width 194 height 36
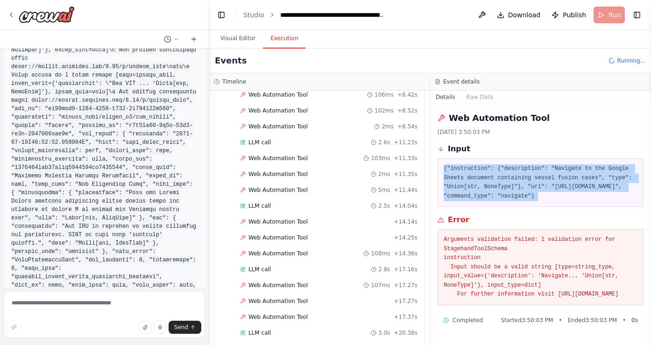
scroll to position [0, 0]
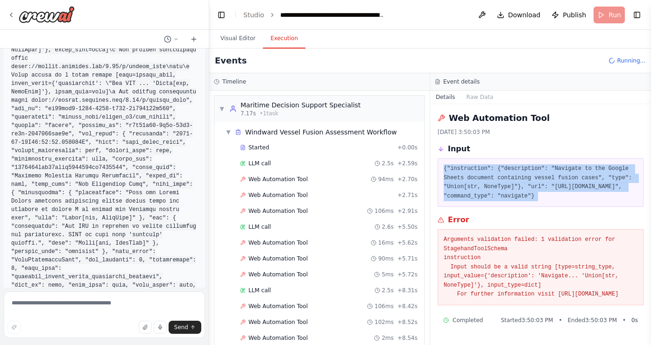
drag, startPoint x: 443, startPoint y: 234, endPoint x: 614, endPoint y: 302, distance: 184.5
click at [614, 302] on div "Arguments validation failed: 1 validation error for StagehandToolSchema instruc…" at bounding box center [541, 267] width 206 height 76
copy pre "Arguments validation failed: 1 validation error for StagehandToolSchema instruc…"
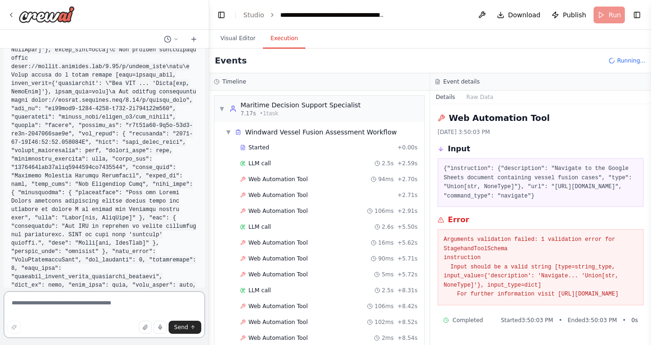
click at [168, 302] on textarea at bounding box center [104, 314] width 201 height 47
click at [477, 268] on pre "Arguments validation failed: 1 validation error for StagehandToolSchema instruc…" at bounding box center [541, 267] width 194 height 64
drag, startPoint x: 448, startPoint y: 125, endPoint x: 605, endPoint y: 301, distance: 235.9
click at [605, 301] on div "Web Automation Tool 10/3/2025, 3:50:03 PM Input {"instruction": {"description":…" at bounding box center [540, 224] width 221 height 241
copy div "Input {"instruction": {"description": "Navigate to the Google Sheets document c…"
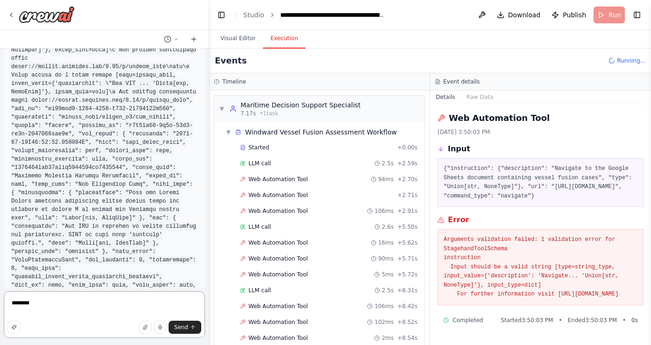
click at [90, 311] on textarea "*******" at bounding box center [104, 314] width 201 height 47
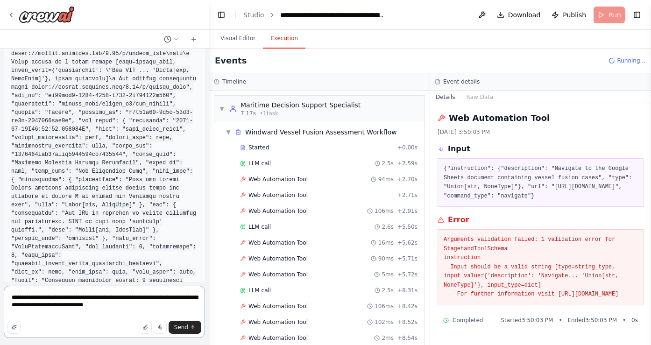
paste textarea "**********"
type textarea "**********"
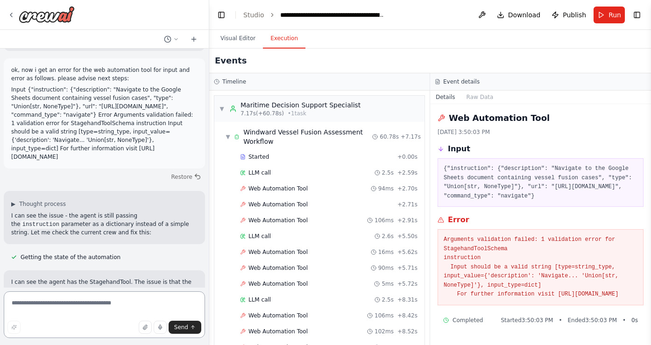
scroll to position [12187, 0]
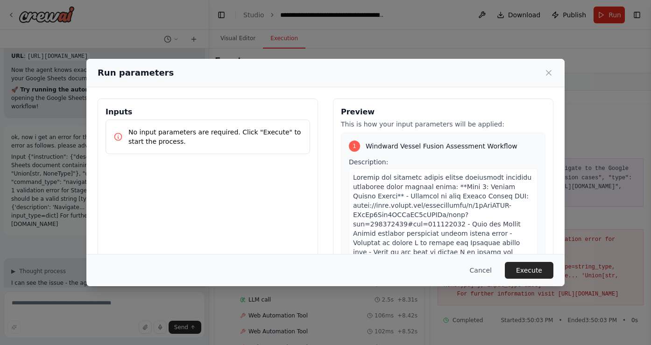
click at [539, 275] on button "Execute" at bounding box center [529, 270] width 49 height 17
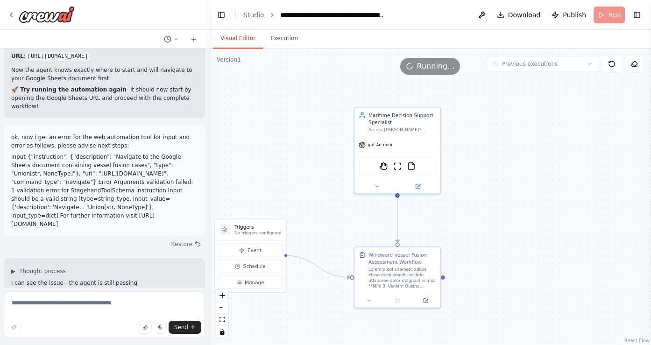
click at [242, 37] on button "Visual Editor" at bounding box center [238, 39] width 50 height 20
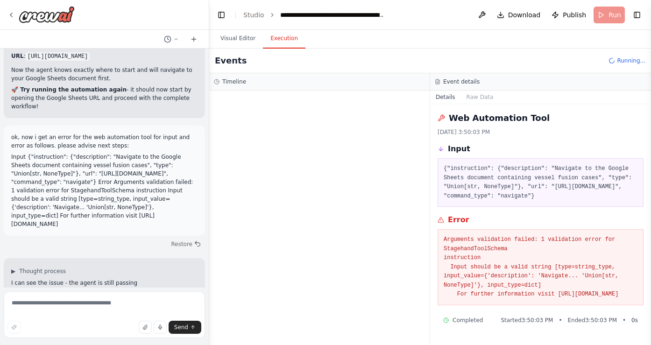
click at [283, 40] on button "Execution" at bounding box center [284, 39] width 43 height 20
click at [64, 300] on textarea at bounding box center [104, 314] width 201 height 47
type textarea "*"
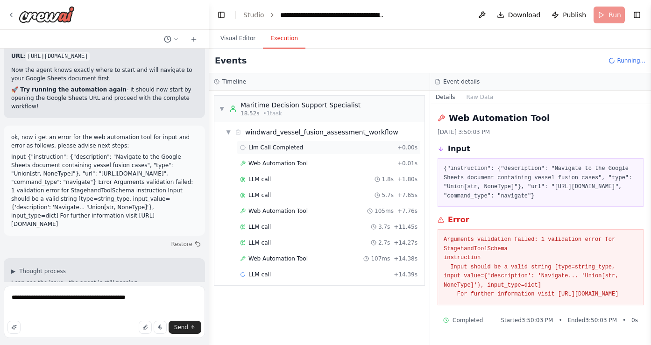
click at [302, 152] on div "Llm Call Completed + 0.00s" at bounding box center [329, 148] width 184 height 14
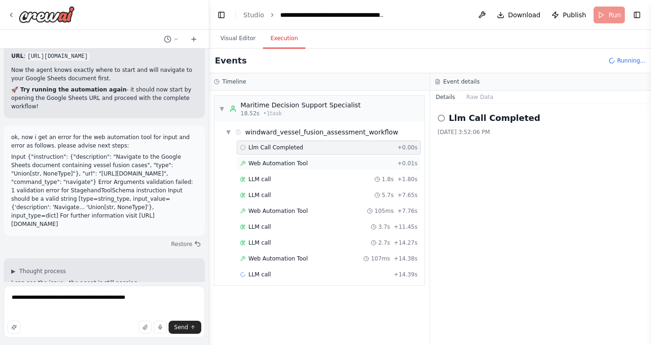
click at [302, 166] on span "Web Automation Tool" at bounding box center [277, 163] width 59 height 7
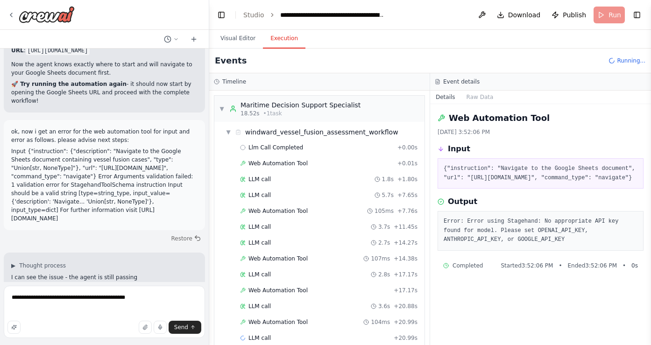
scroll to position [12117, 0]
click at [144, 297] on textarea "**********" at bounding box center [104, 312] width 201 height 52
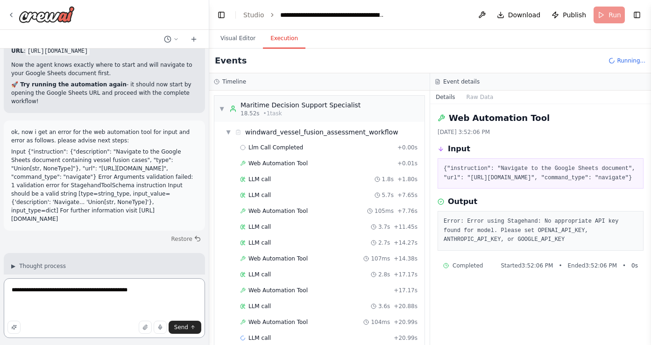
paste textarea "**********"
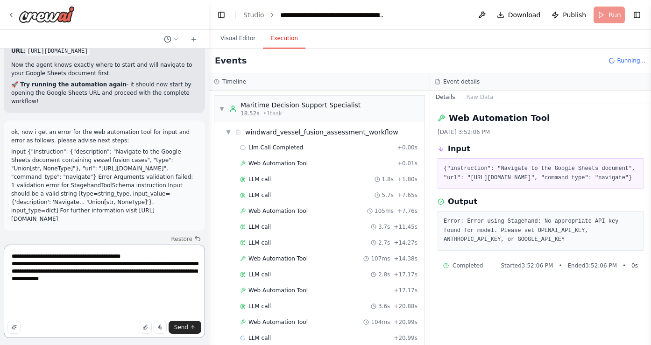
scroll to position [14, 0]
type textarea "**********"
click at [182, 321] on button "Send" at bounding box center [185, 327] width 33 height 13
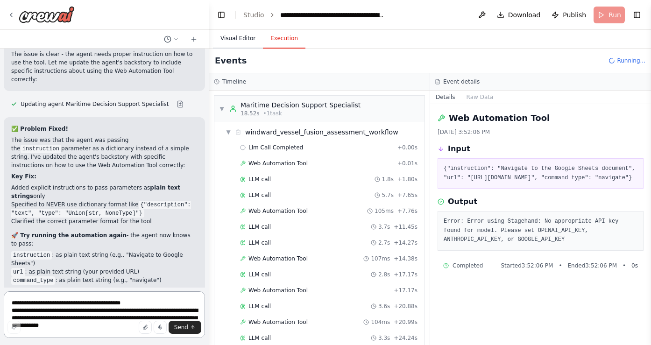
scroll to position [12490, 0]
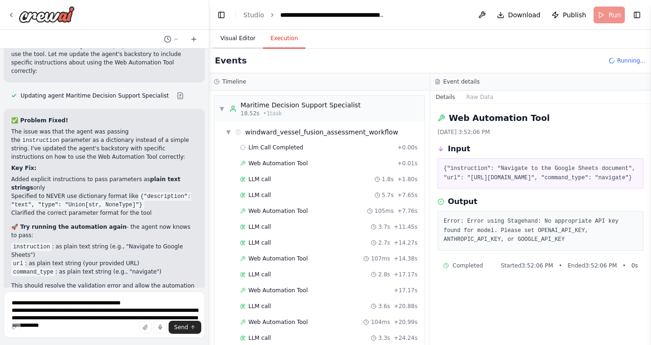
click at [251, 39] on button "Visual Editor" at bounding box center [238, 39] width 50 height 20
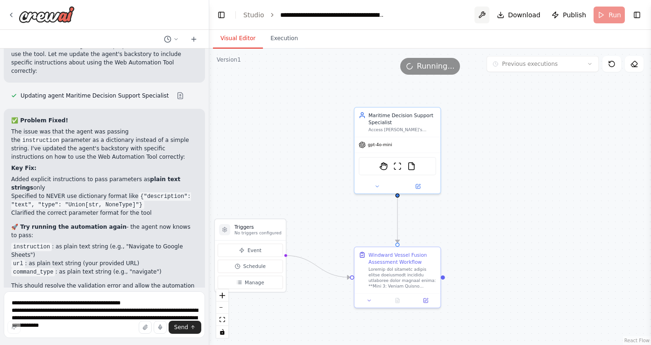
click at [482, 12] on button at bounding box center [482, 15] width 15 height 17
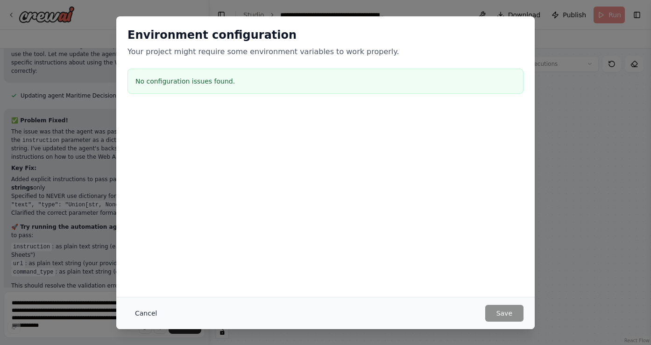
click at [140, 313] on button "Cancel" at bounding box center [146, 313] width 37 height 17
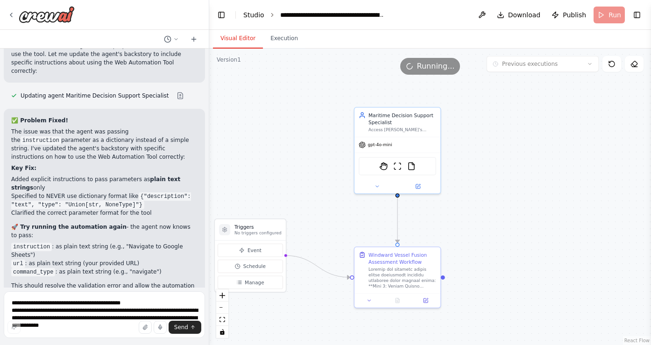
click at [257, 11] on link "Studio" at bounding box center [253, 14] width 21 height 7
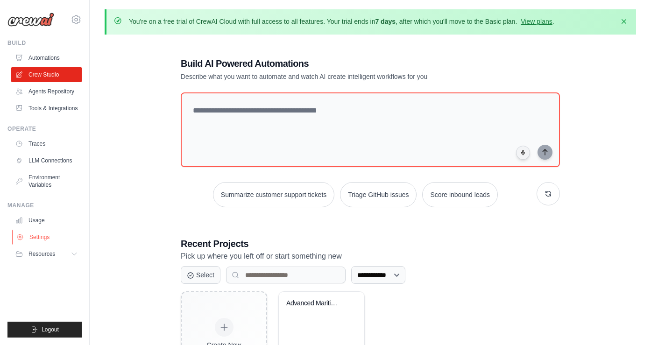
click at [42, 233] on link "Settings" at bounding box center [47, 237] width 71 height 15
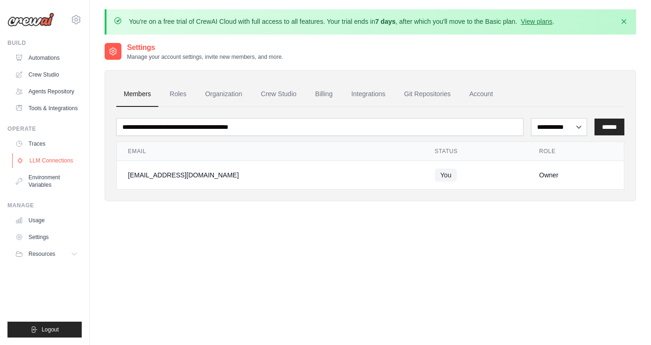
click at [57, 165] on link "LLM Connections" at bounding box center [47, 160] width 71 height 15
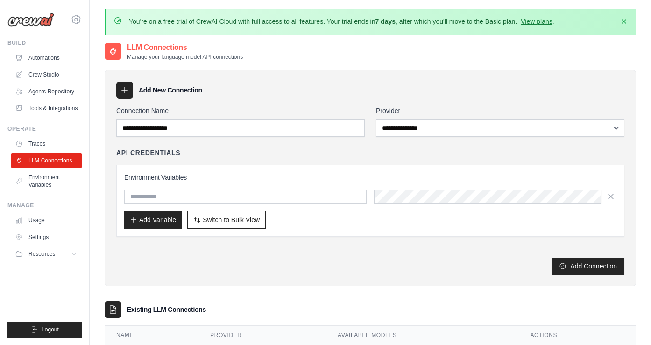
scroll to position [37, 0]
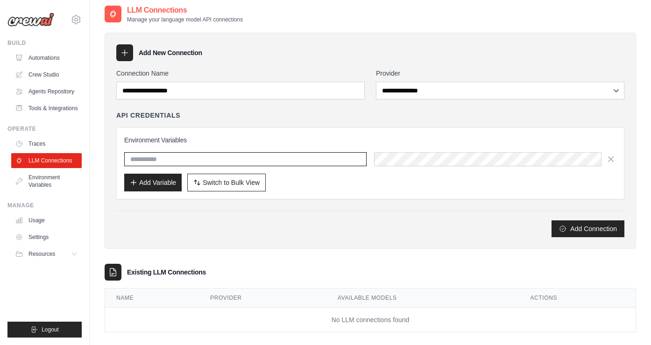
click at [178, 159] on input "text" at bounding box center [245, 159] width 242 height 14
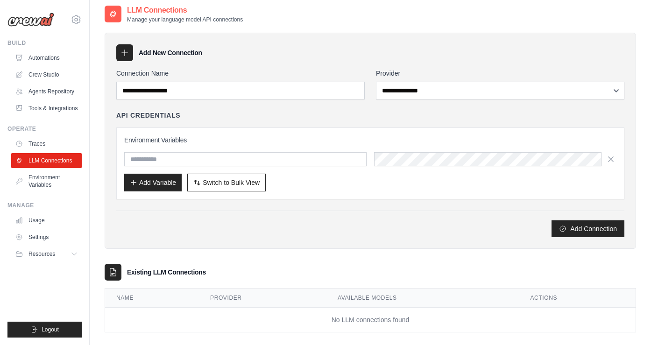
click at [213, 106] on div "**********" at bounding box center [370, 153] width 508 height 169
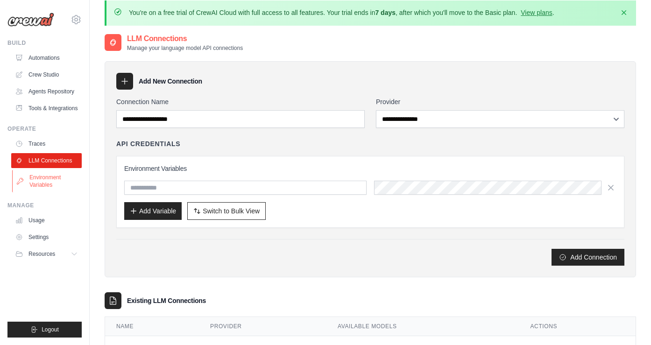
scroll to position [0, 0]
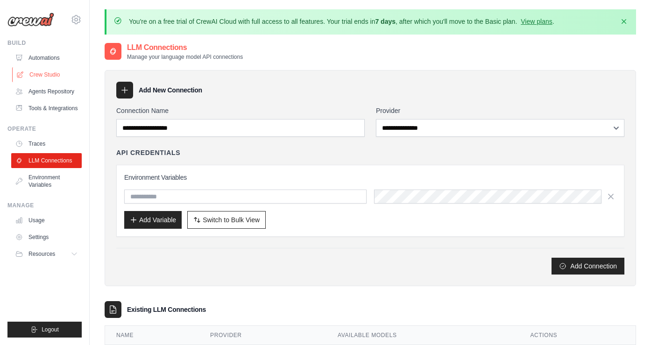
click at [58, 70] on link "Crew Studio" at bounding box center [47, 74] width 71 height 15
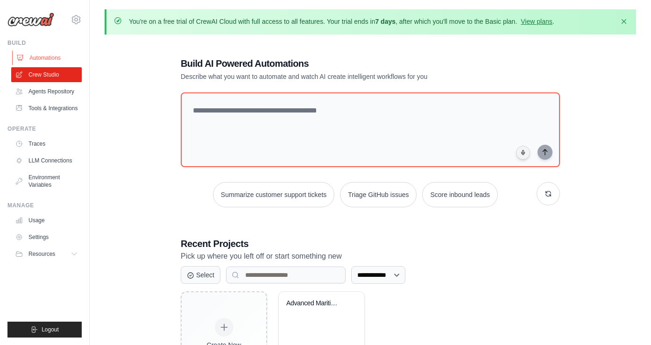
click at [50, 59] on link "Automations" at bounding box center [47, 57] width 71 height 15
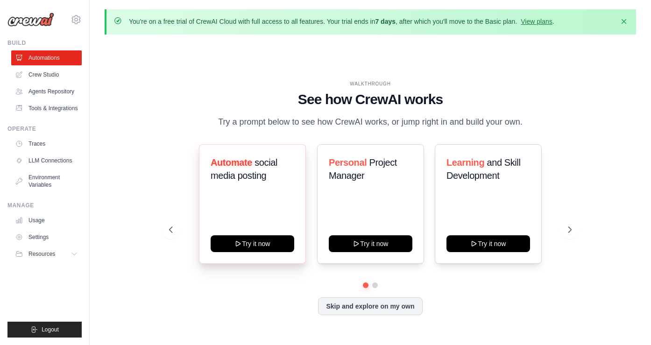
scroll to position [32, 0]
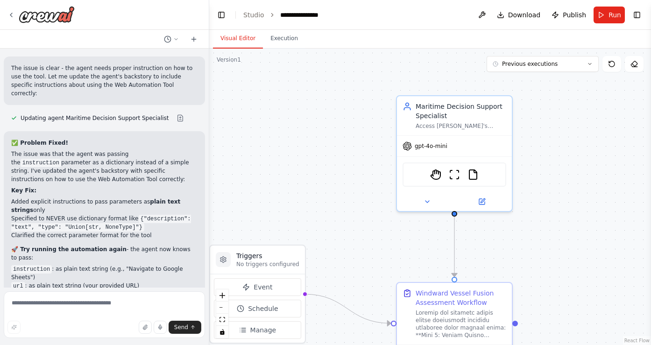
scroll to position [12490, 0]
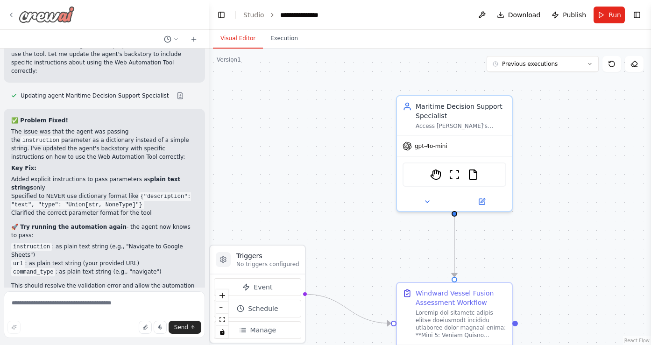
click at [60, 18] on img at bounding box center [47, 14] width 56 height 17
drag, startPoint x: 47, startPoint y: 199, endPoint x: 47, endPoint y: 220, distance: 22.0
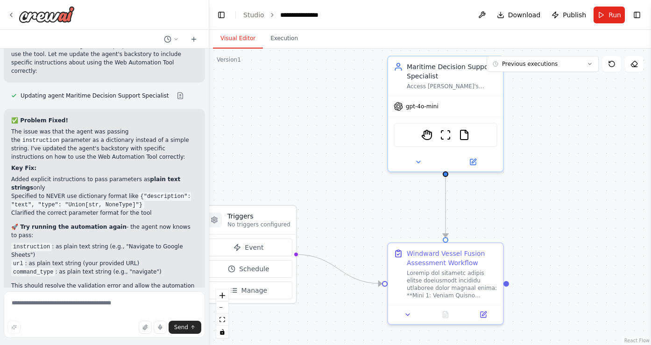
drag, startPoint x: 376, startPoint y: 271, endPoint x: 365, endPoint y: 231, distance: 41.0
click at [365, 231] on div ".deletable-edge-delete-btn { width: 20px; height: 20px; border: 0px solid #ffff…" at bounding box center [430, 197] width 442 height 297
drag, startPoint x: 18, startPoint y: 112, endPoint x: 87, endPoint y: 111, distance: 69.1
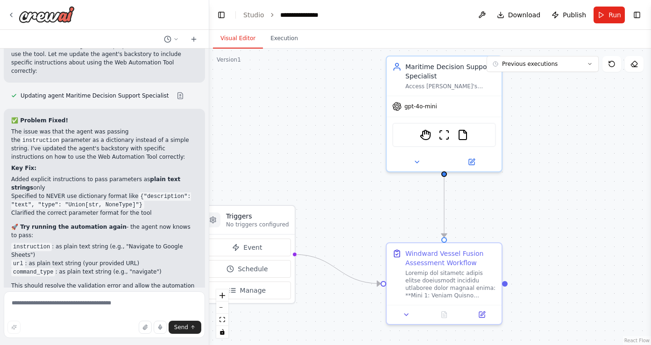
drag, startPoint x: 87, startPoint y: 111, endPoint x: 42, endPoint y: 113, distance: 45.4
copy span "OPENAI_API_KEY"
click at [484, 13] on button at bounding box center [482, 15] width 15 height 17
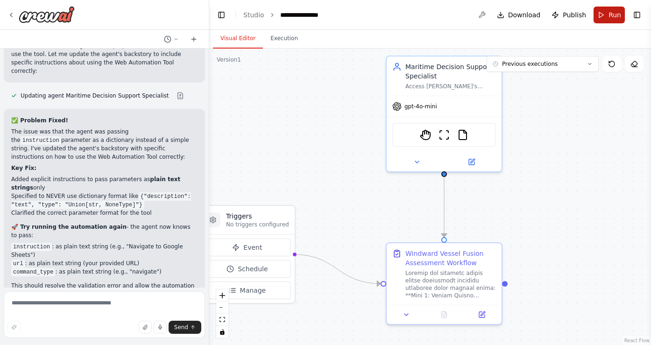
click at [607, 12] on button "Run" at bounding box center [609, 15] width 31 height 17
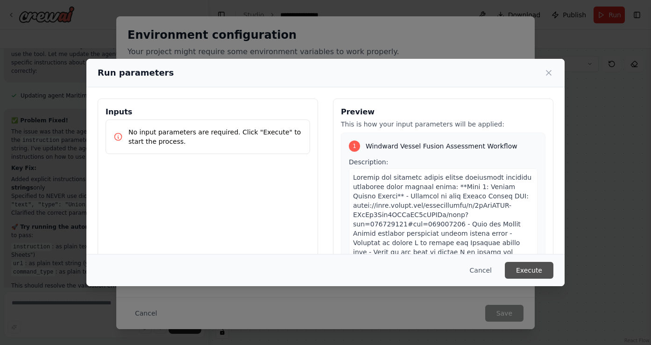
click at [530, 271] on button "Execute" at bounding box center [529, 270] width 49 height 17
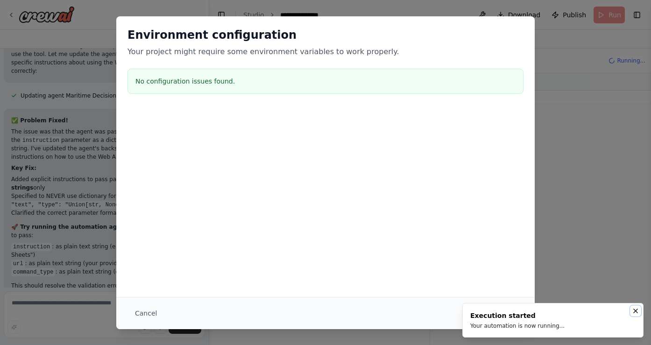
click at [635, 310] on icon "Notifications (F8)" at bounding box center [635, 310] width 7 height 7
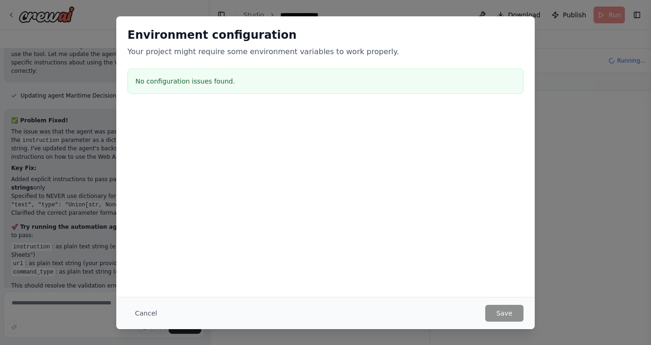
click at [525, 31] on div "Environment configuration Your project might require some environment variables…" at bounding box center [325, 62] width 418 height 92
click at [144, 319] on button "Cancel" at bounding box center [146, 313] width 37 height 17
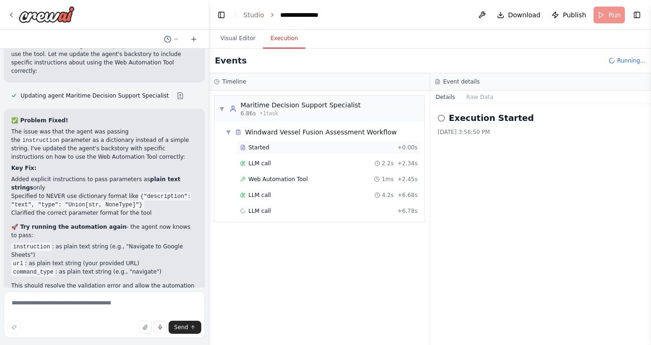
click at [305, 151] on div "Started" at bounding box center [317, 147] width 154 height 7
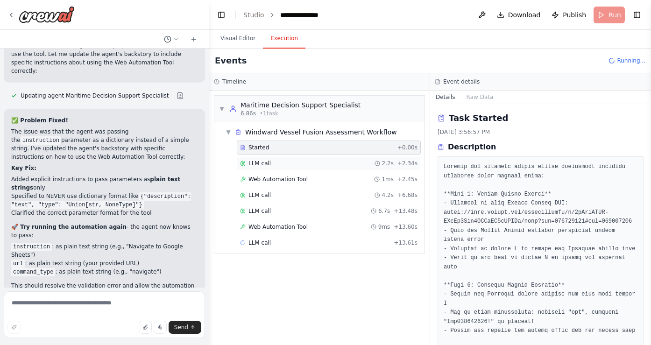
click at [288, 163] on div "LLM call 2.2s + 2.34s" at bounding box center [328, 163] width 177 height 7
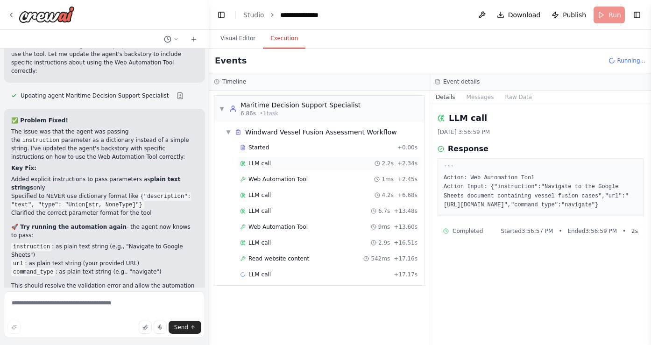
click at [334, 170] on div "LLM call 2.2s + 2.34s" at bounding box center [329, 163] width 184 height 14
click at [313, 181] on div "Web Automation Tool 1ms + 2.45s" at bounding box center [328, 179] width 177 height 7
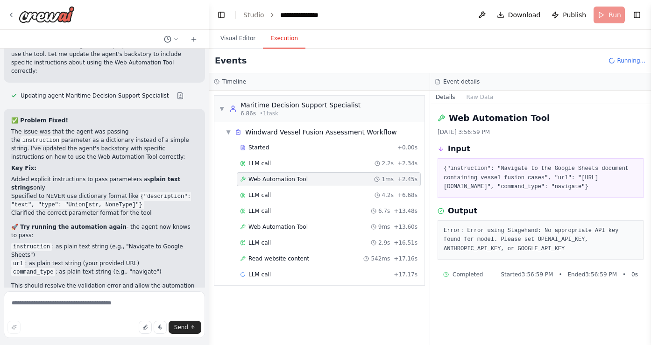
click at [564, 254] on pre "Error: Error using Stagehand: No appropriate API key found for model. Please se…" at bounding box center [541, 241] width 194 height 28
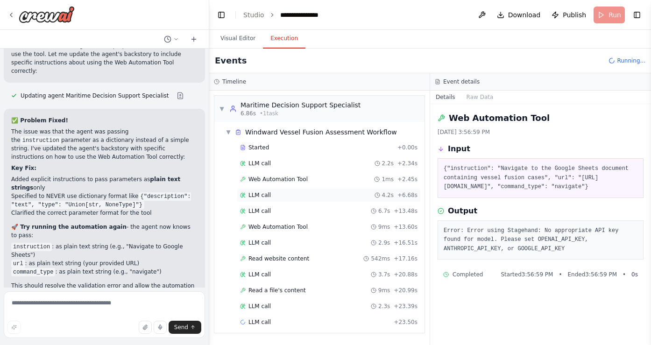
click at [277, 192] on div "LLM call 4.2s + 6.68s" at bounding box center [328, 194] width 177 height 7
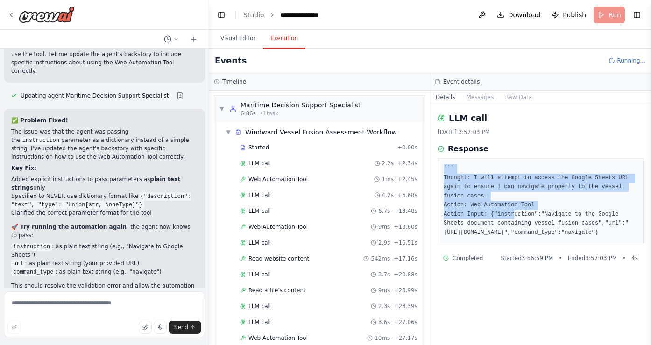
drag, startPoint x: 533, startPoint y: 163, endPoint x: 515, endPoint y: 213, distance: 53.4
click at [515, 213] on div "``` Thought: I will attempt to access the Google Sheets URL again to ensure I c…" at bounding box center [541, 200] width 206 height 85
click at [515, 213] on pre "``` Thought: I will attempt to access the Google Sheets URL again to ensure I c…" at bounding box center [541, 200] width 194 height 73
drag, startPoint x: 544, startPoint y: 169, endPoint x: 538, endPoint y: 214, distance: 45.7
click at [538, 214] on pre "``` Thought: I will attempt to access the Google Sheets URL again to ensure I c…" at bounding box center [541, 200] width 194 height 73
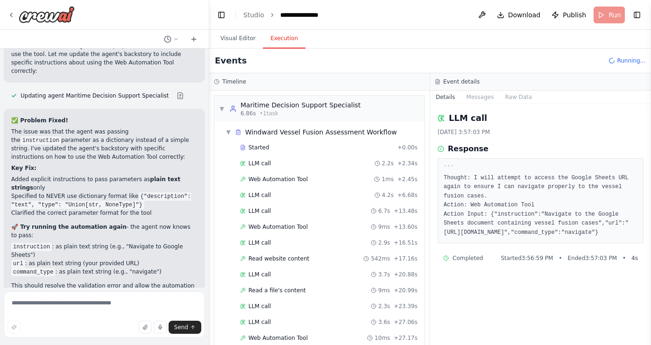
click at [262, 203] on div "Started + 0.00s LLM call 2.2s + 2.34s Web Automation Tool 1ms + 2.45s LLM call …" at bounding box center [323, 252] width 203 height 222
click at [262, 211] on span "LLM call" at bounding box center [259, 210] width 22 height 7
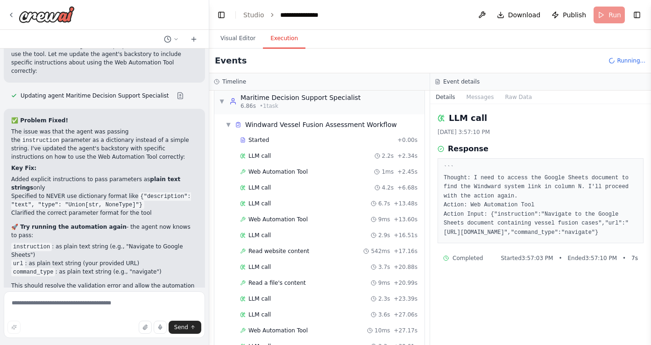
scroll to position [26, 0]
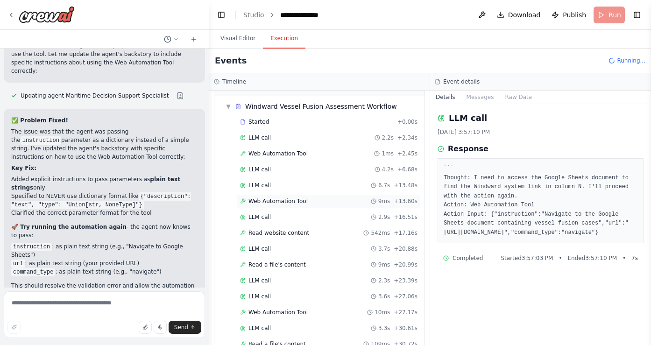
click at [296, 200] on span "Web Automation Tool" at bounding box center [277, 201] width 59 height 7
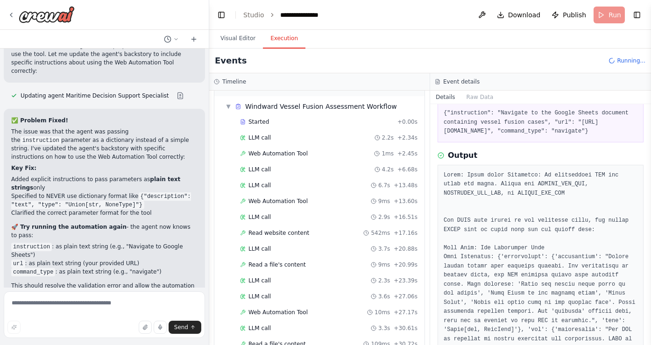
scroll to position [59, 0]
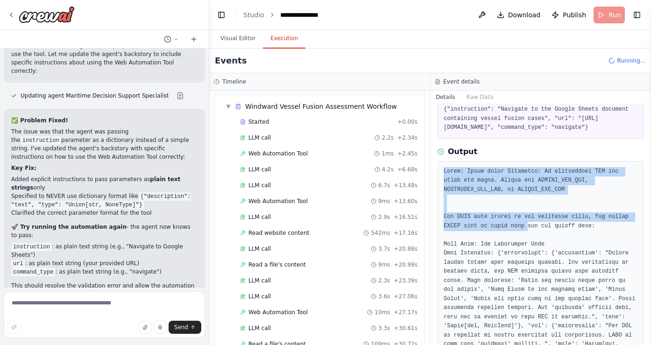
drag, startPoint x: 538, startPoint y: 181, endPoint x: 529, endPoint y: 247, distance: 67.0
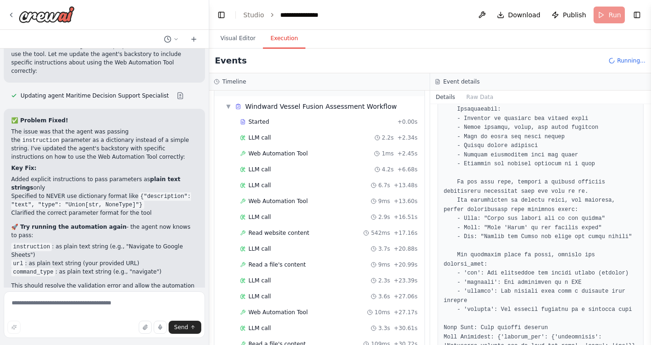
scroll to position [452, 0]
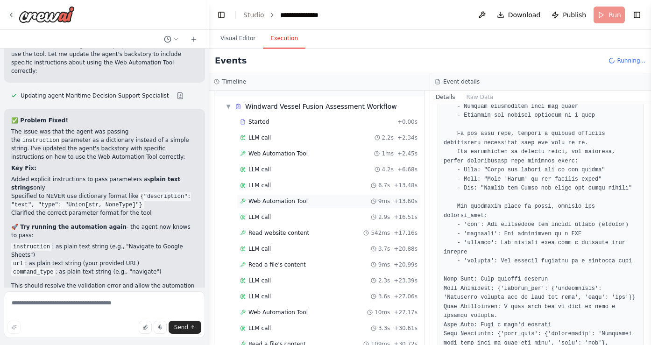
click at [265, 200] on span "Web Automation Tool" at bounding box center [277, 201] width 59 height 7
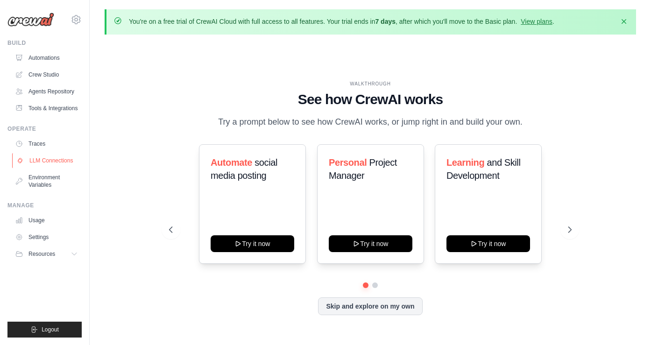
click at [61, 160] on link "LLM Connections" at bounding box center [47, 160] width 71 height 15
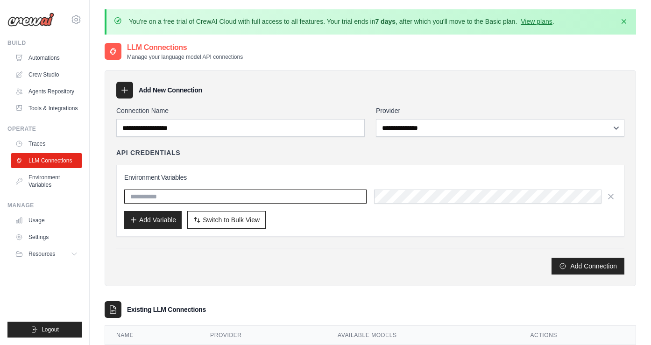
click at [176, 199] on input "text" at bounding box center [245, 197] width 242 height 14
paste input "**********"
type input "**********"
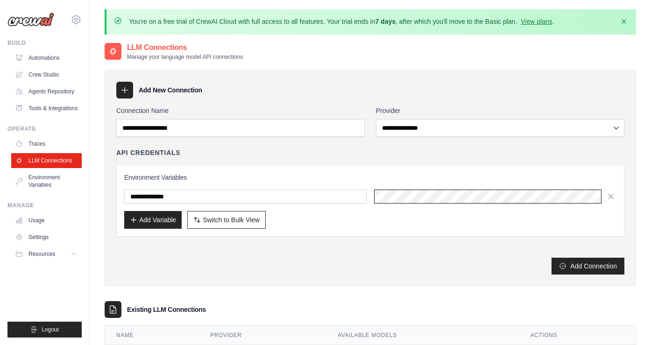
scroll to position [0, 430]
click at [371, 249] on div "Add Connection" at bounding box center [370, 261] width 508 height 27
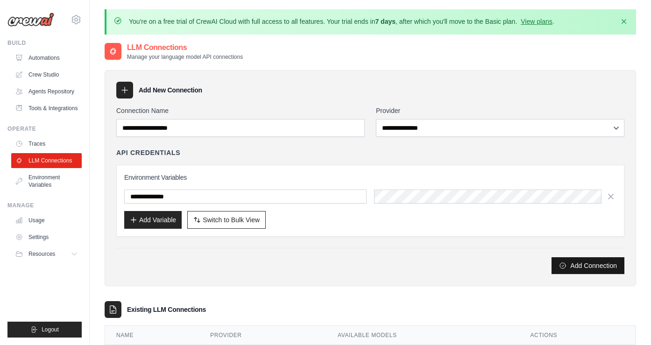
click at [567, 263] on button "Add Connection" at bounding box center [588, 265] width 73 height 17
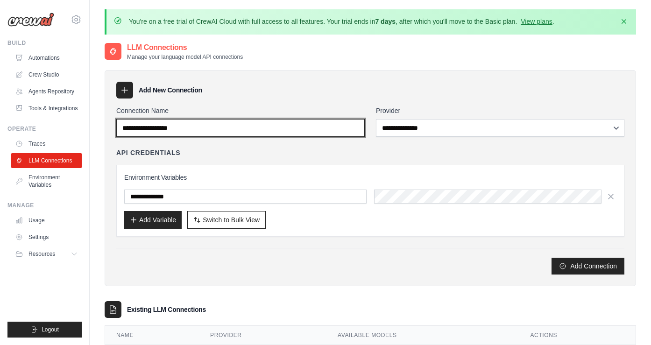
click at [157, 124] on input "Connection Name" at bounding box center [240, 128] width 248 height 18
type input "******"
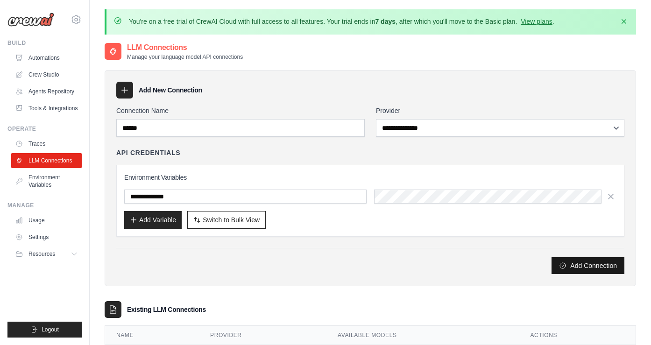
click at [574, 270] on button "Add Connection" at bounding box center [588, 265] width 73 height 17
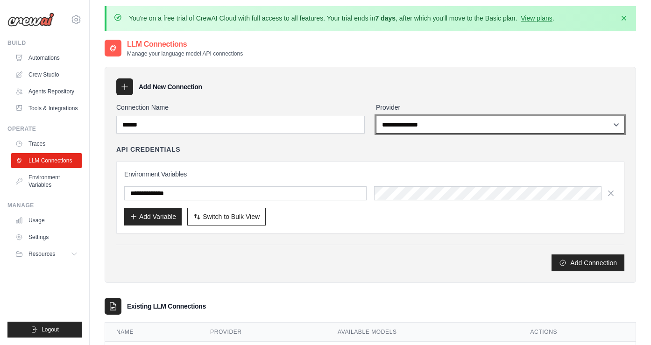
click at [449, 124] on select "**********" at bounding box center [500, 125] width 248 height 18
select select "******"
click at [376, 116] on select "**********" at bounding box center [500, 125] width 248 height 18
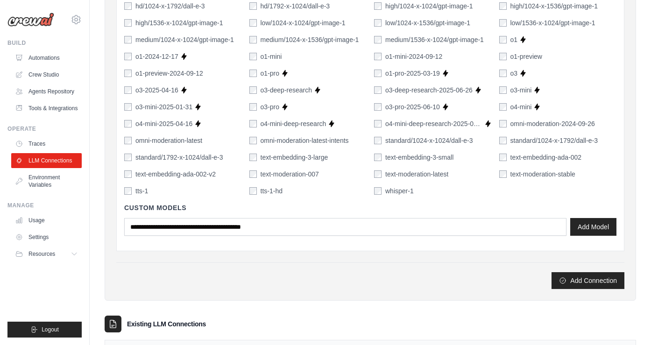
scroll to position [704, 0]
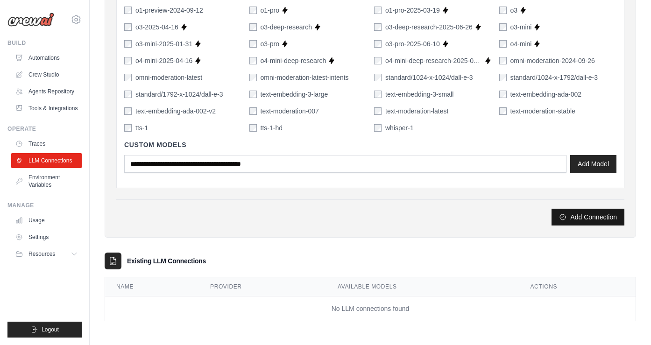
click at [578, 217] on button "Add Connection" at bounding box center [588, 217] width 73 height 17
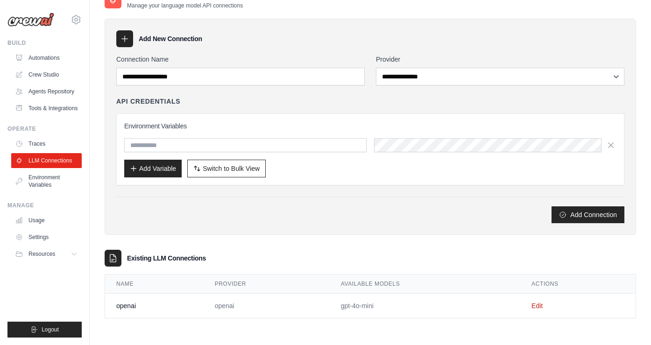
scroll to position [0, 0]
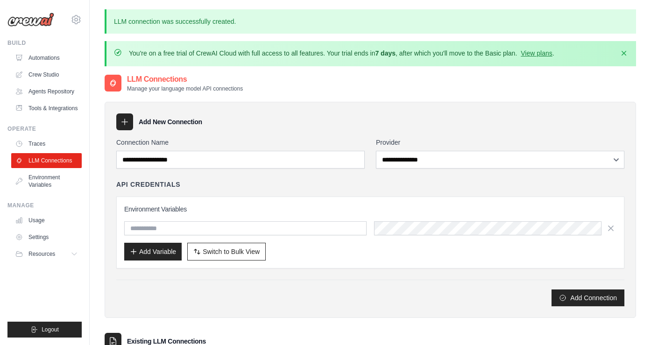
type input "**********"
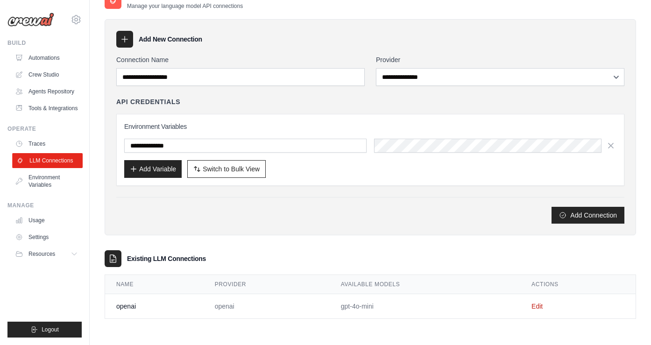
click at [54, 162] on link "LLM Connections" at bounding box center [47, 160] width 71 height 15
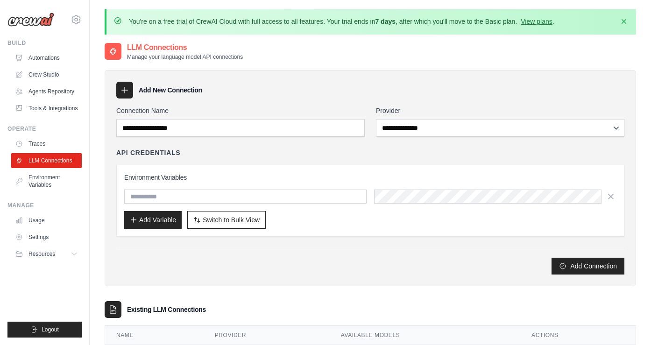
type input "**********"
click at [72, 11] on div "[EMAIL_ADDRESS][DOMAIN_NAME] Settings" at bounding box center [44, 15] width 74 height 30
click at [77, 18] on icon at bounding box center [76, 19] width 11 height 11
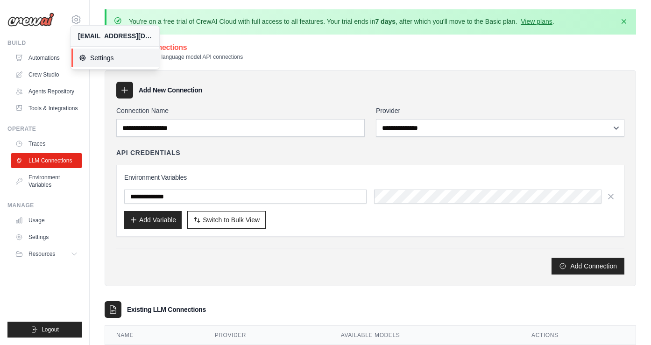
click at [117, 59] on span "Settings" at bounding box center [116, 57] width 74 height 9
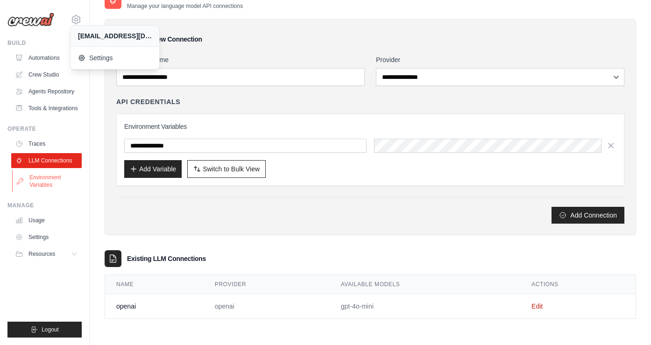
click at [47, 185] on link "Environment Variables" at bounding box center [47, 181] width 71 height 22
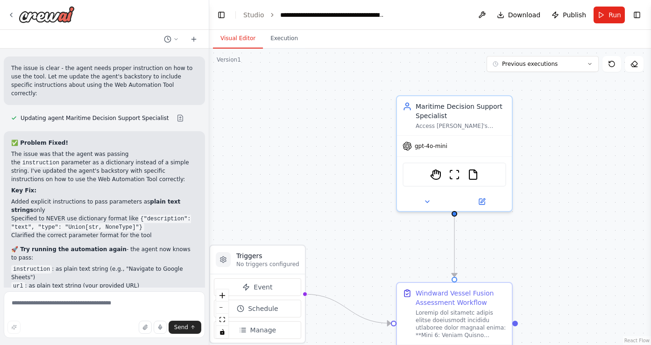
scroll to position [12490, 0]
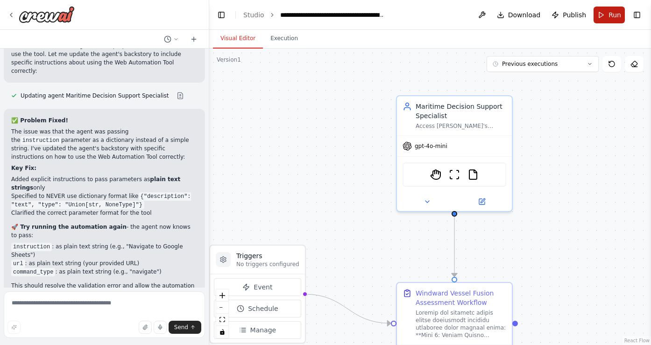
click at [607, 6] on header "**********" at bounding box center [430, 15] width 442 height 30
click at [609, 13] on span "Run" at bounding box center [615, 14] width 13 height 9
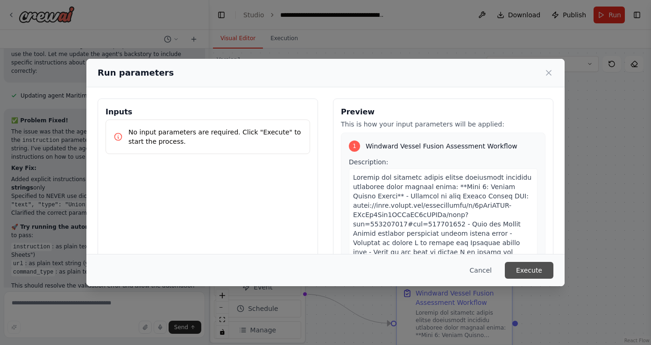
click at [536, 267] on button "Execute" at bounding box center [529, 270] width 49 height 17
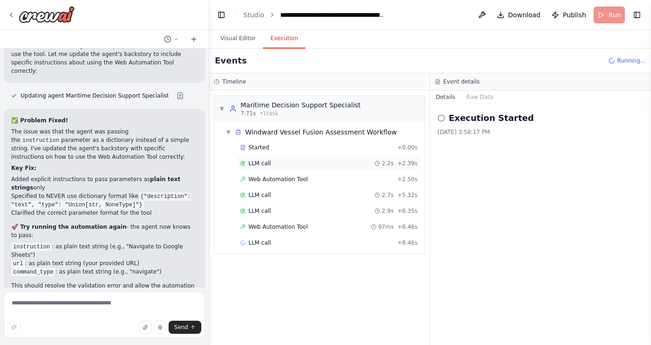
click at [359, 157] on div "LLM call 2.2s + 2.39s" at bounding box center [329, 163] width 184 height 14
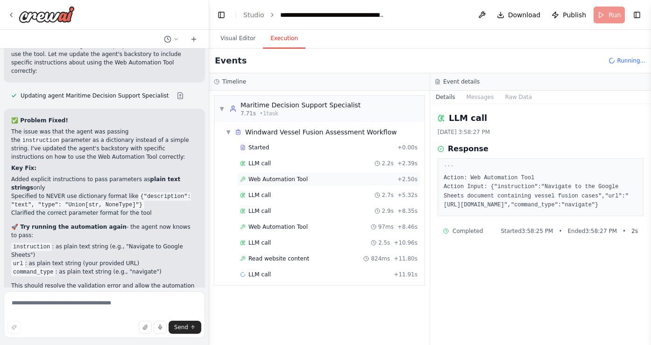
click at [371, 181] on div "Web Automation Tool + 2.50s" at bounding box center [328, 179] width 177 height 7
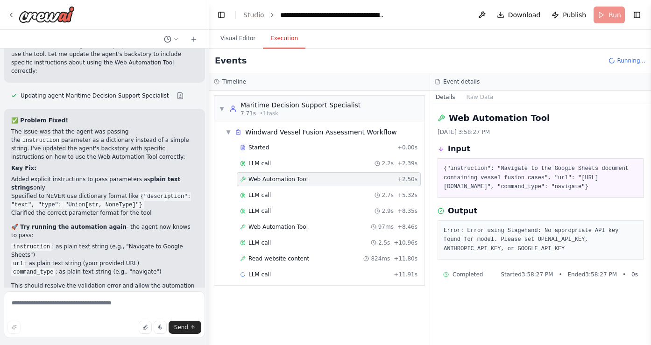
click at [529, 254] on pre "Error: Error using Stagehand: No appropriate API key found for model. Please se…" at bounding box center [541, 241] width 194 height 28
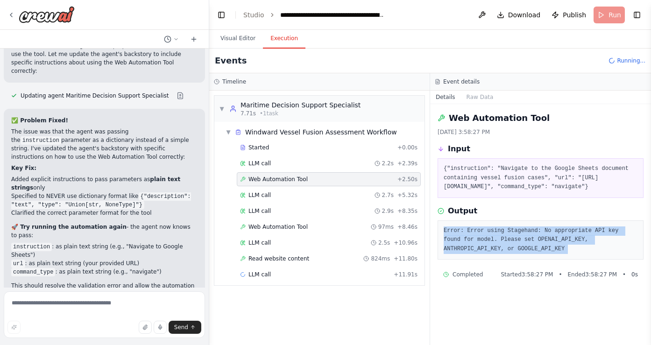
click at [529, 254] on pre "Error: Error using Stagehand: No appropriate API key found for model. Please se…" at bounding box center [541, 241] width 194 height 28
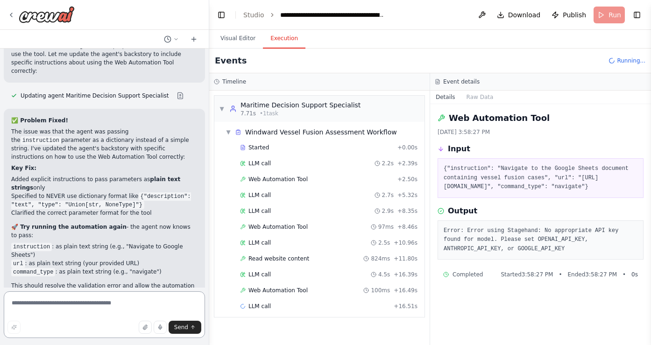
click at [106, 304] on textarea at bounding box center [104, 314] width 201 height 47
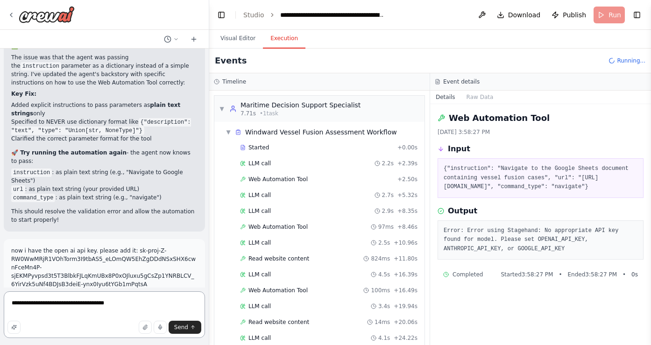
scroll to position [12566, 0]
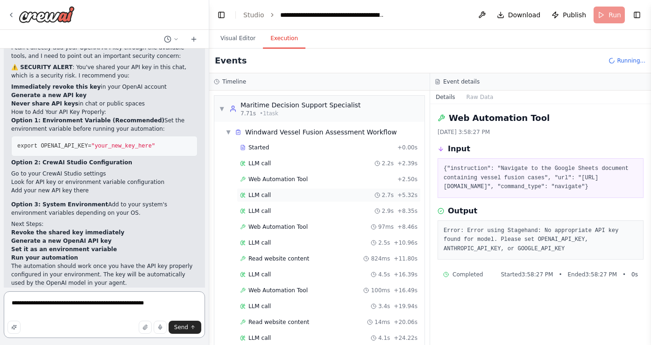
scroll to position [16, 0]
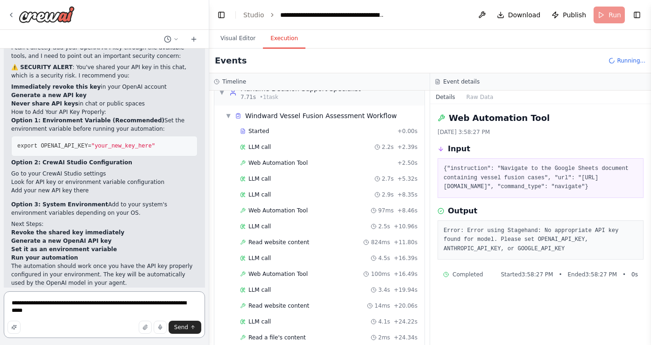
type textarea "**********"
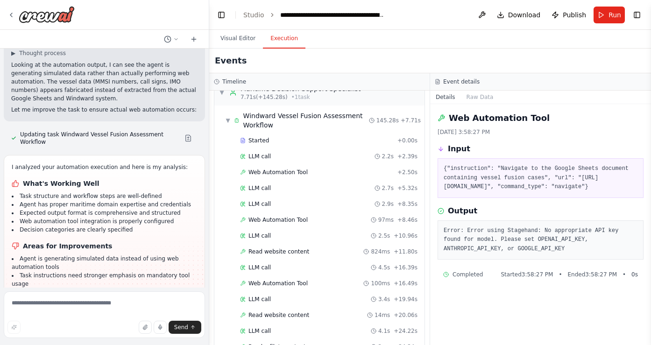
scroll to position [13142, 0]
drag, startPoint x: 159, startPoint y: 140, endPoint x: 159, endPoint y: 197, distance: 57.0
drag, startPoint x: 159, startPoint y: 198, endPoint x: 161, endPoint y: 145, distance: 52.8
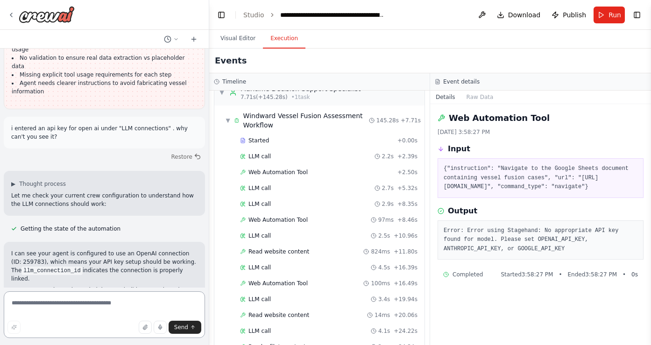
scroll to position [13338, 0]
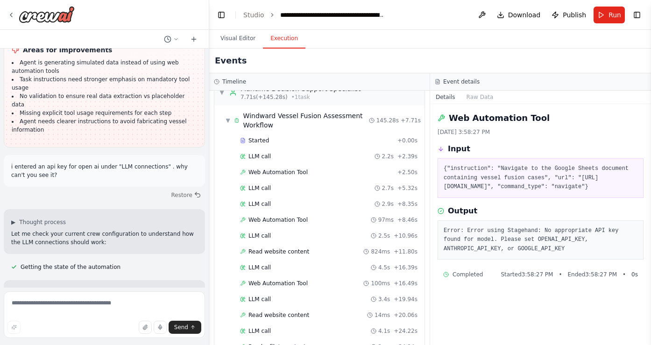
drag, startPoint x: 105, startPoint y: 221, endPoint x: 124, endPoint y: 149, distance: 74.1
drag, startPoint x: 124, startPoint y: 149, endPoint x: 121, endPoint y: 231, distance: 81.8
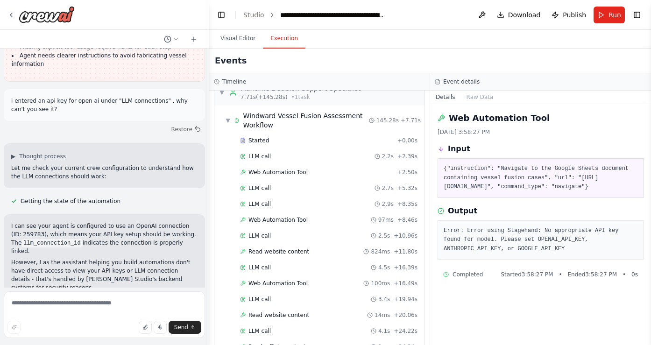
scroll to position [13402, 0]
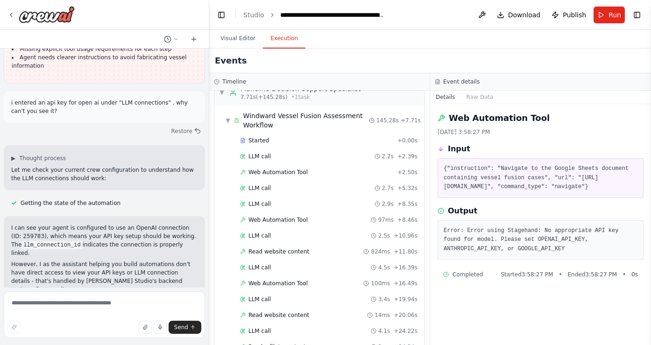
click at [81, 304] on textarea at bounding box center [104, 314] width 201 height 47
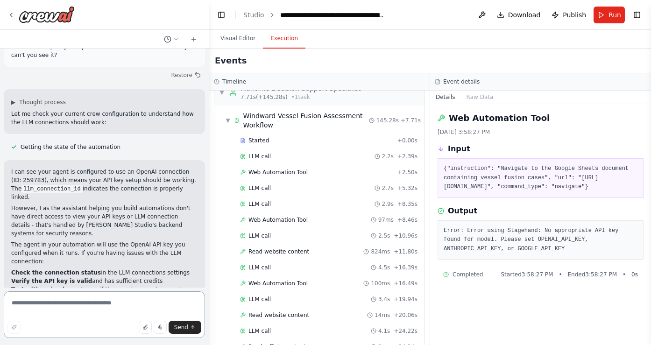
scroll to position [13470, 0]
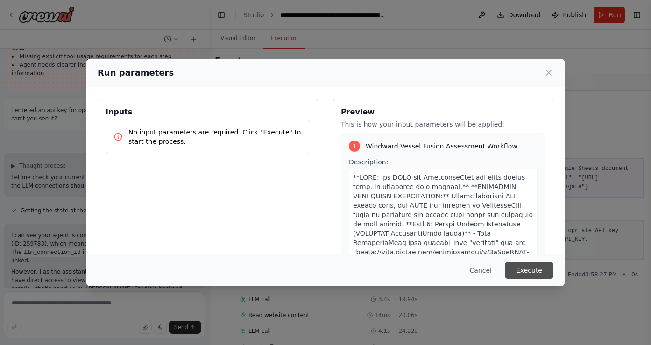
click at [525, 264] on button "Execute" at bounding box center [529, 270] width 49 height 17
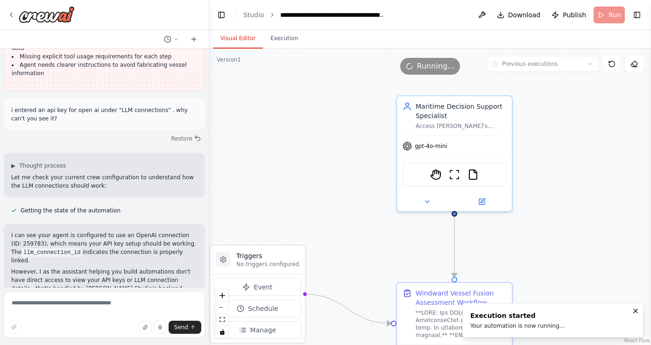
click at [242, 42] on button "Visual Editor" at bounding box center [238, 39] width 50 height 20
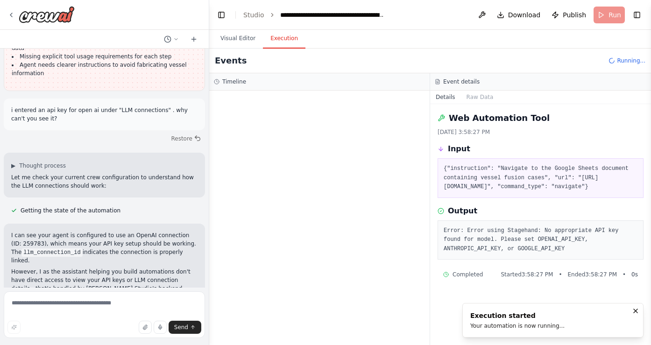
click at [283, 38] on button "Execution" at bounding box center [284, 39] width 43 height 20
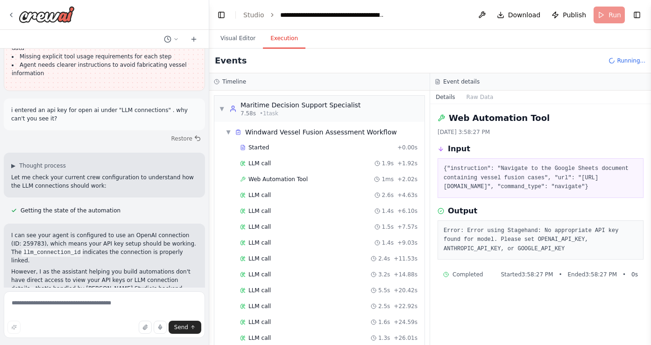
click at [498, 254] on pre "Error: Error using Stagehand: No appropriate API key found for model. Please se…" at bounding box center [541, 241] width 194 height 28
click at [279, 162] on div "LLM call 1.9s + 1.92s" at bounding box center [328, 163] width 177 height 7
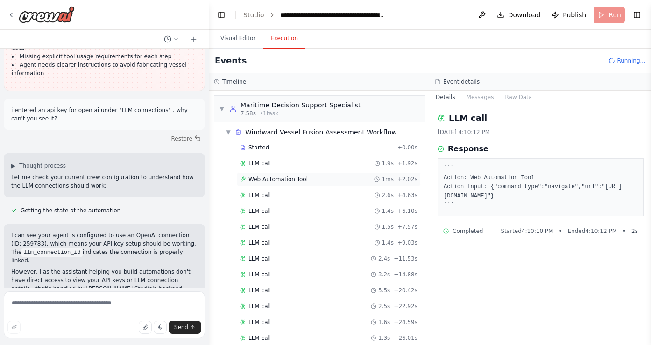
click at [322, 180] on div "Web Automation Tool 1ms + 2.02s" at bounding box center [328, 179] width 177 height 7
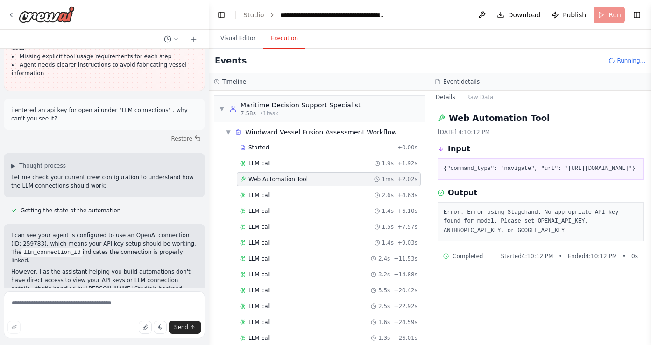
click at [516, 236] on pre "Error: Error using Stagehand: No appropriate API key found for model. Please se…" at bounding box center [541, 222] width 194 height 28
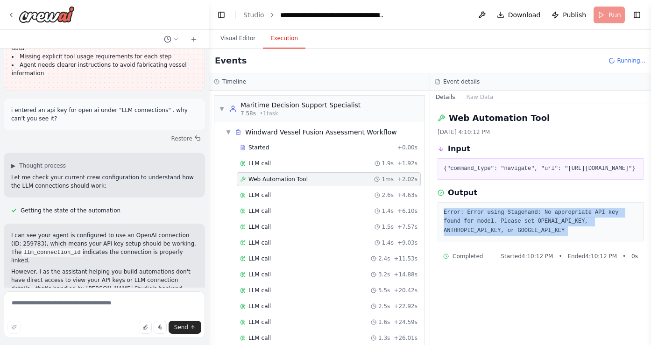
click at [516, 236] on pre "Error: Error using Stagehand: No appropriate API key found for model. Please se…" at bounding box center [541, 222] width 194 height 28
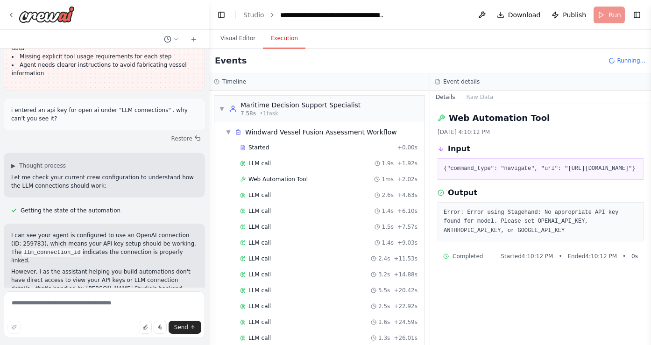
click at [508, 236] on pre "Error: Error using Stagehand: No appropriate API key found for model. Please se…" at bounding box center [541, 222] width 194 height 28
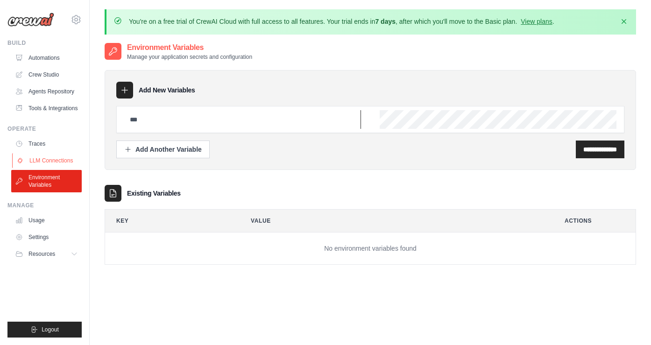
type input "**********"
click at [40, 162] on link "LLM Connections" at bounding box center [47, 160] width 71 height 15
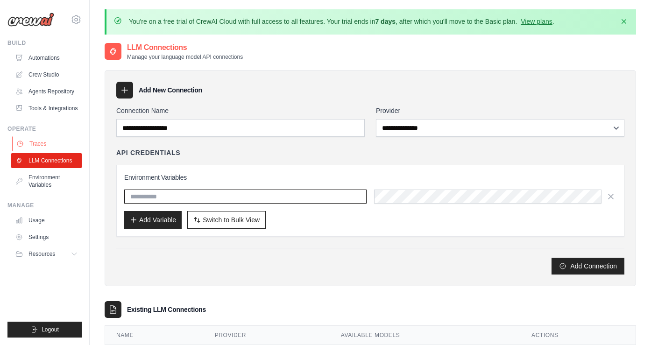
type input "**********"
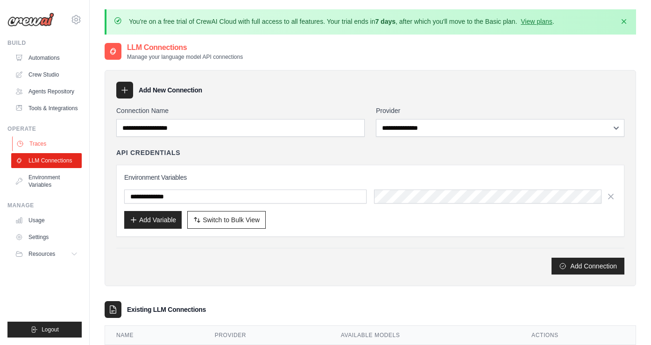
click at [46, 144] on link "Traces" at bounding box center [47, 143] width 71 height 15
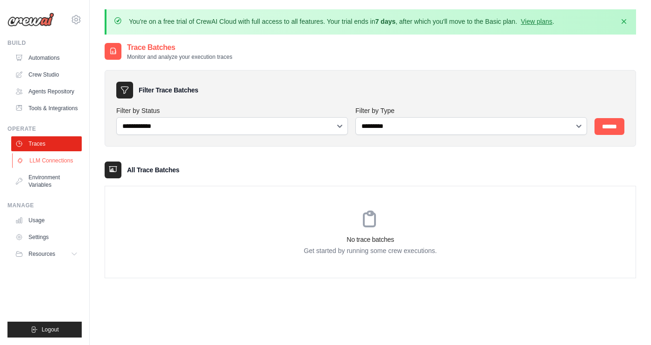
click at [40, 160] on link "LLM Connections" at bounding box center [47, 160] width 71 height 15
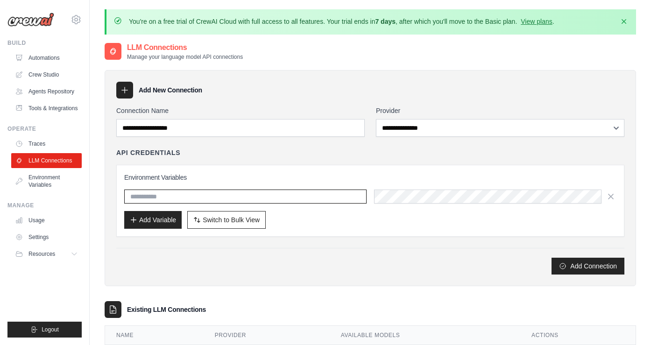
type input "**********"
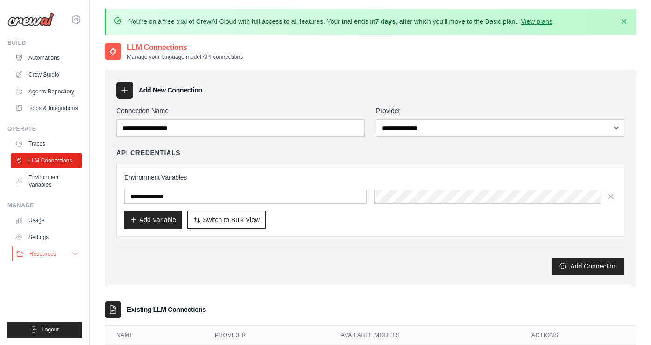
click at [43, 251] on span "Resources" at bounding box center [42, 253] width 27 height 7
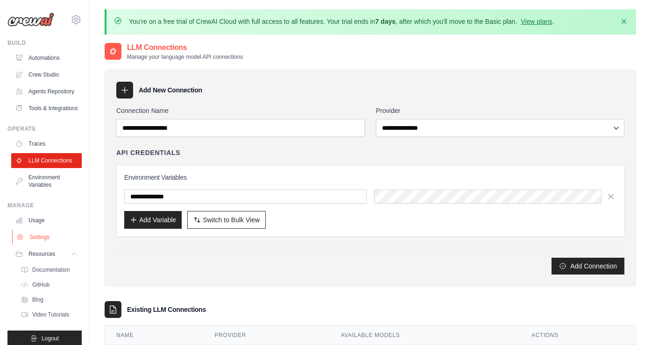
click at [49, 234] on link "Settings" at bounding box center [47, 237] width 71 height 15
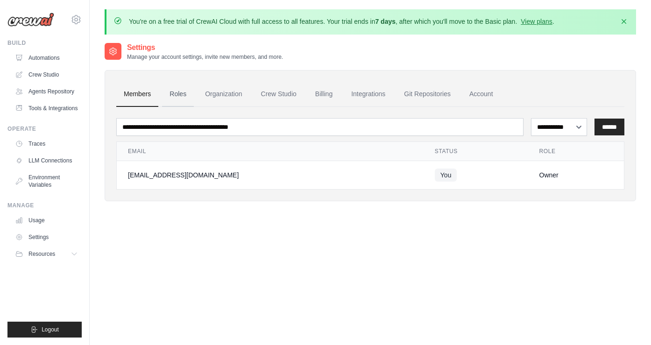
click at [174, 100] on link "Roles" at bounding box center [178, 94] width 32 height 25
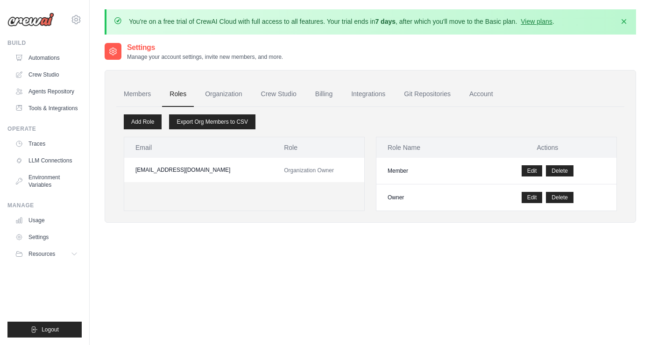
scroll to position [8, 0]
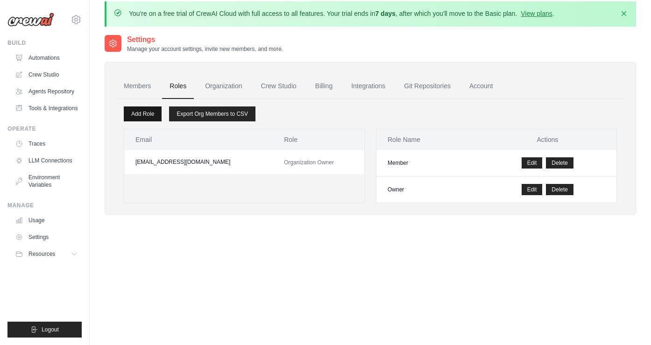
click at [137, 118] on link "Add Role" at bounding box center [143, 113] width 38 height 15
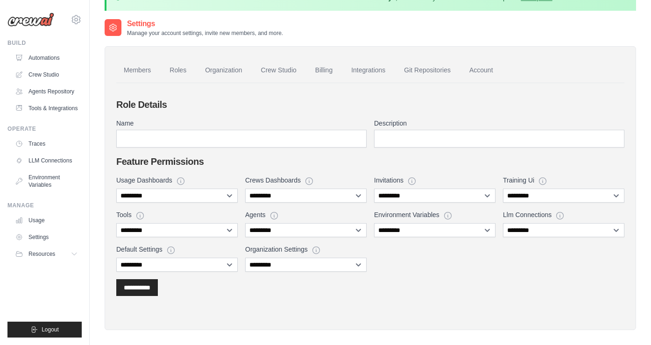
scroll to position [30, 0]
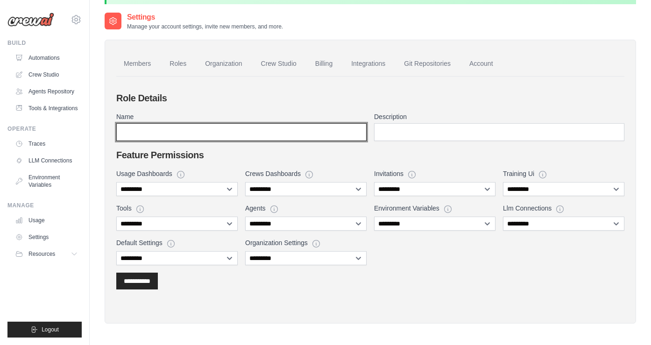
click at [202, 133] on input "Name" at bounding box center [241, 132] width 250 height 18
type input "****"
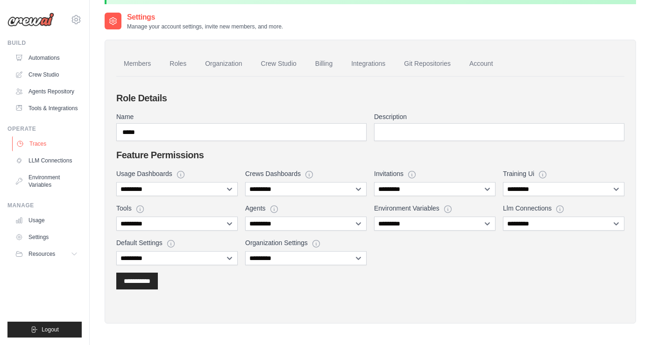
click at [53, 151] on link "Traces" at bounding box center [47, 143] width 71 height 15
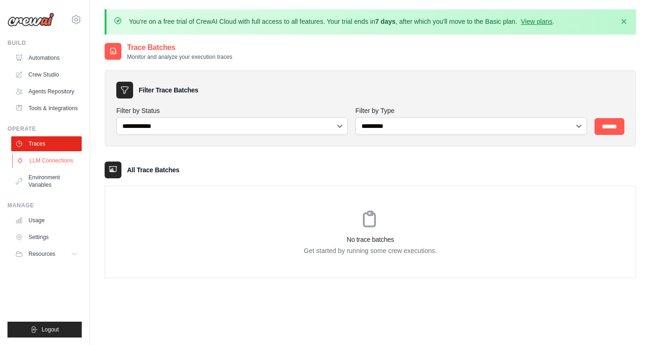
click at [49, 163] on link "LLM Connections" at bounding box center [47, 160] width 71 height 15
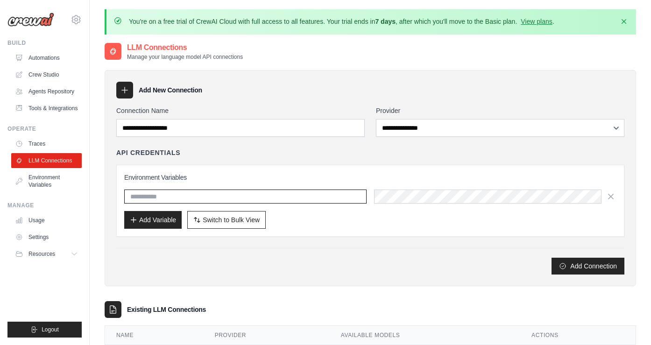
type input "**********"
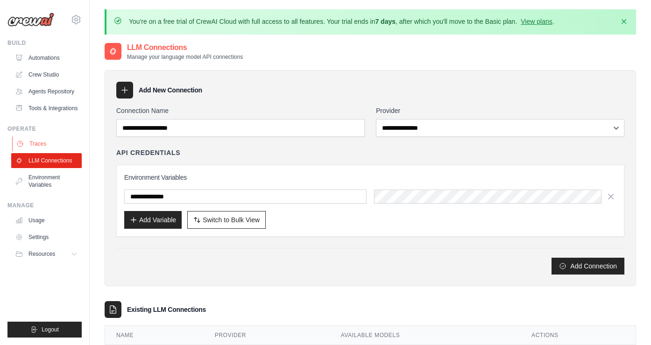
click at [44, 146] on link "Traces" at bounding box center [47, 143] width 71 height 15
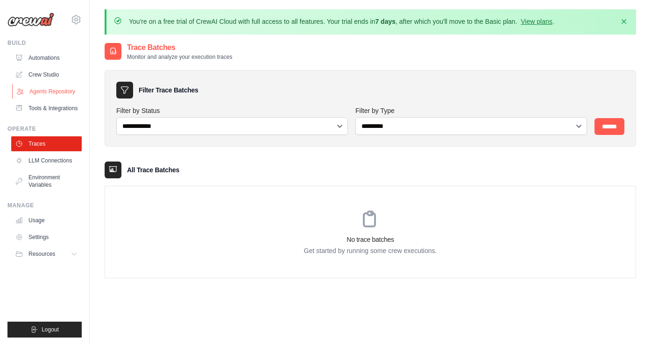
click at [66, 87] on link "Agents Repository" at bounding box center [47, 91] width 71 height 15
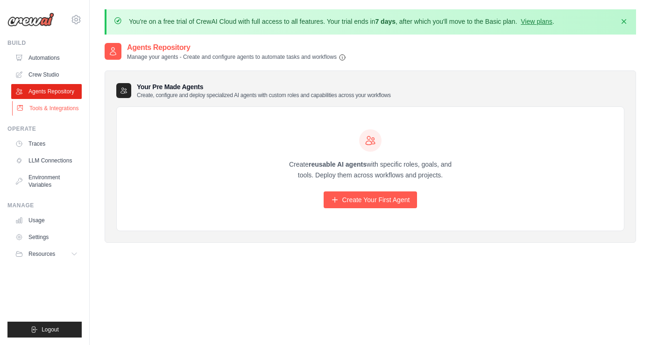
click at [61, 109] on link "Tools & Integrations" at bounding box center [47, 108] width 71 height 15
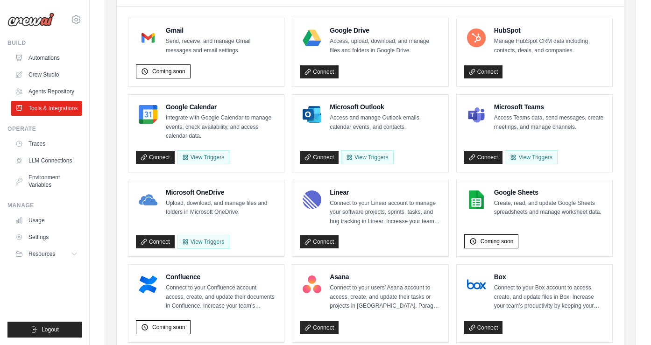
scroll to position [142, 0]
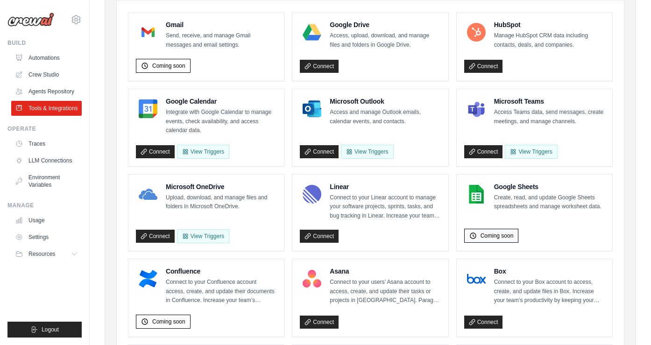
click at [491, 238] on span "Coming soon" at bounding box center [497, 235] width 33 height 7
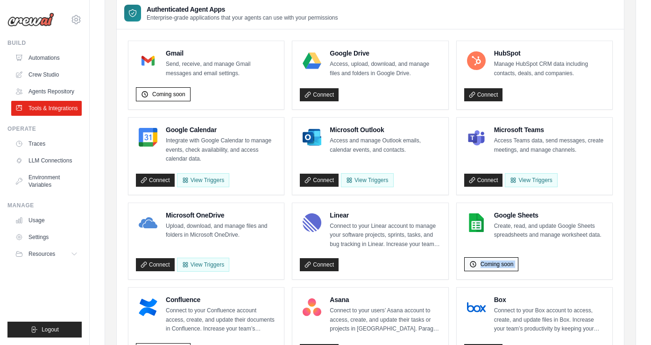
scroll to position [110, 0]
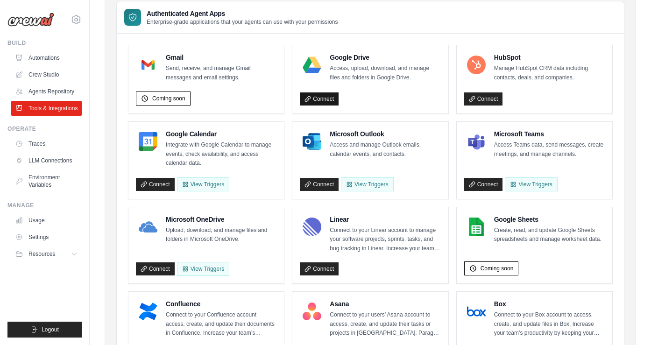
click at [319, 99] on link "Connect" at bounding box center [319, 98] width 39 height 13
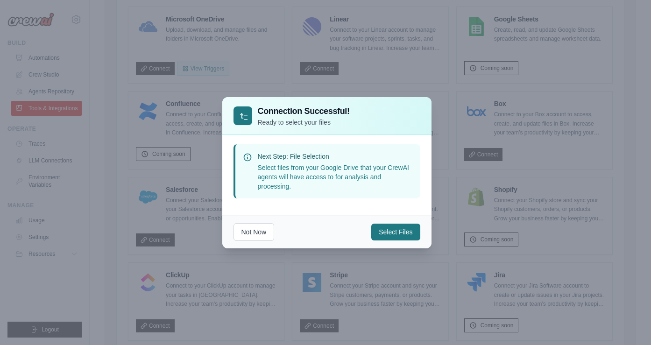
scroll to position [328, 0]
click at [384, 228] on button "Select Files" at bounding box center [395, 231] width 49 height 17
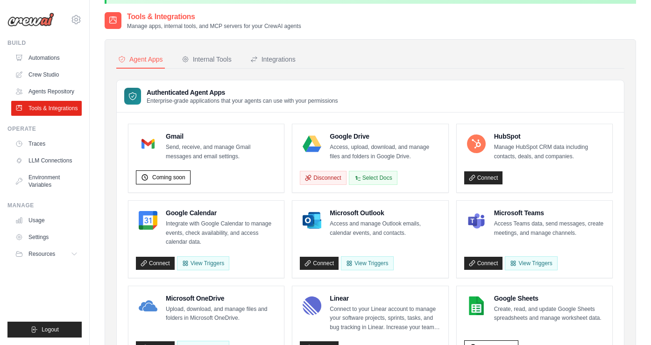
scroll to position [30, 0]
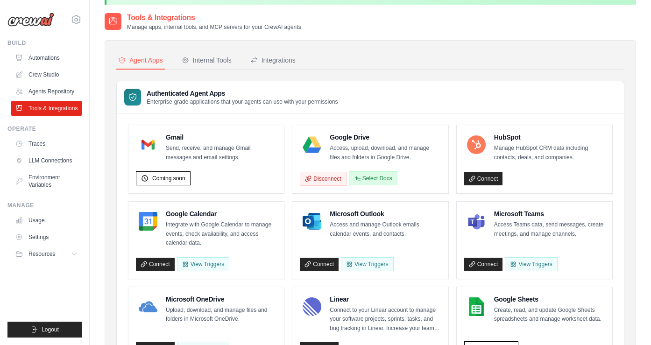
click at [375, 177] on button "Select Docs" at bounding box center [373, 178] width 49 height 14
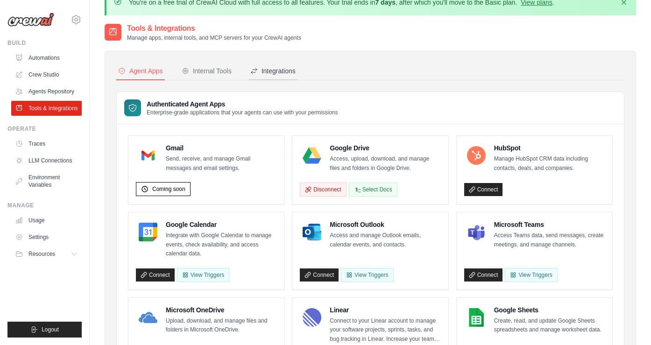
scroll to position [0, 0]
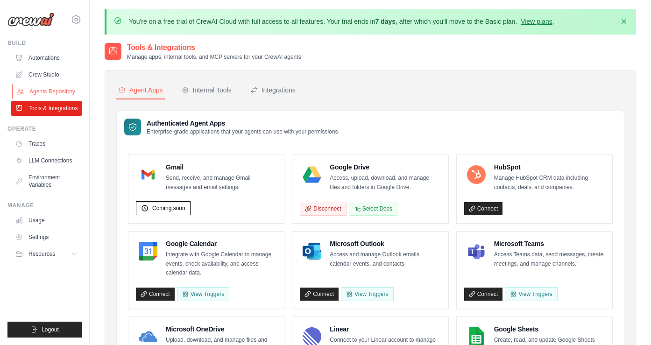
click at [47, 92] on link "Agents Repository" at bounding box center [47, 91] width 71 height 15
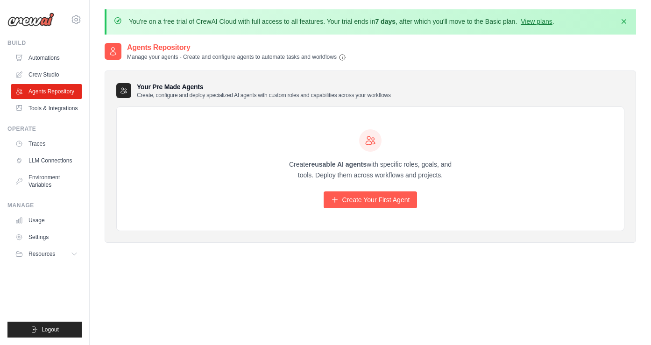
click at [43, 82] on ul "Automations Crew Studio Agents Repository Tools & Integrations" at bounding box center [46, 82] width 71 height 65
click at [48, 70] on link "Crew Studio" at bounding box center [47, 74] width 71 height 15
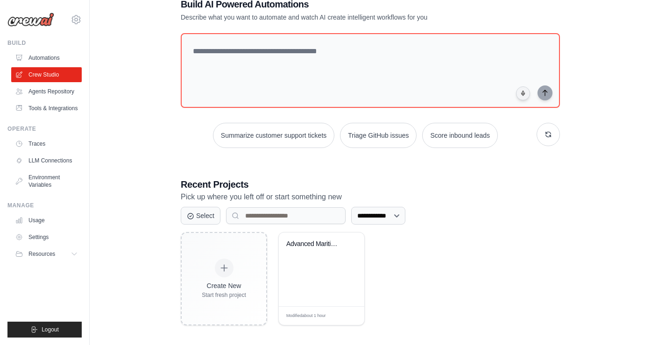
scroll to position [64, 0]
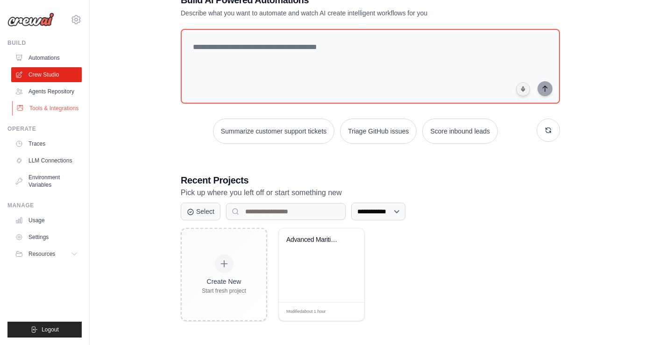
click at [64, 111] on link "Tools & Integrations" at bounding box center [47, 108] width 71 height 15
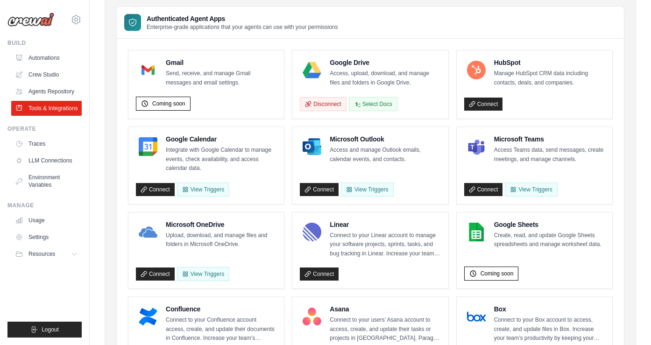
scroll to position [111, 0]
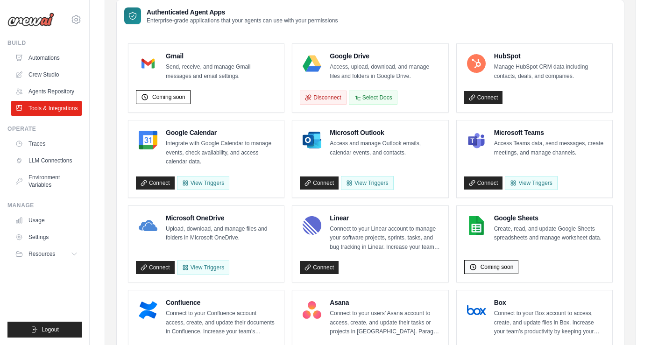
click at [492, 265] on span "Coming soon" at bounding box center [497, 266] width 33 height 7
click at [490, 265] on span "Coming soon" at bounding box center [497, 266] width 33 height 7
click at [487, 216] on div at bounding box center [476, 225] width 24 height 24
click at [368, 94] on button "Select Docs" at bounding box center [373, 97] width 49 height 14
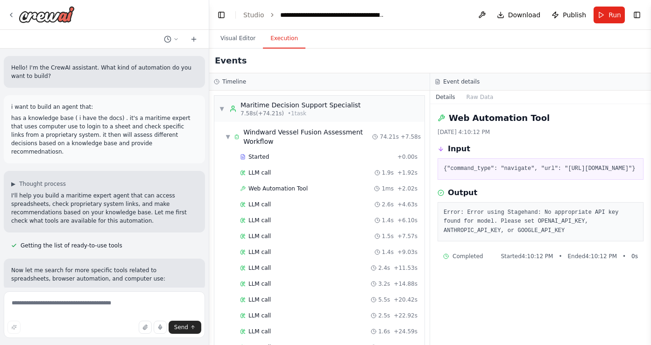
scroll to position [13470, 0]
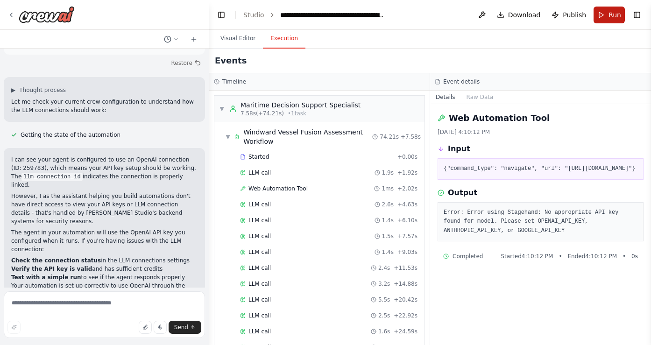
click at [608, 12] on button "Run" at bounding box center [609, 15] width 31 height 17
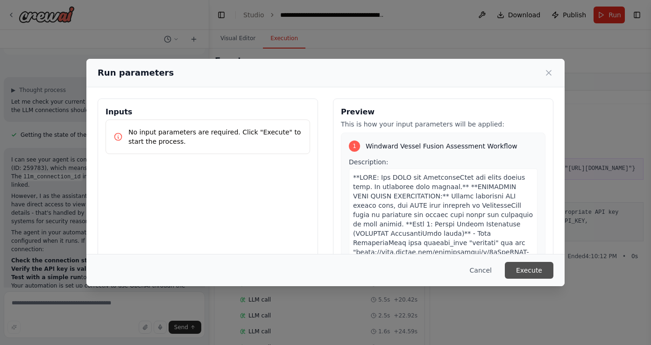
click at [517, 265] on button "Execute" at bounding box center [529, 270] width 49 height 17
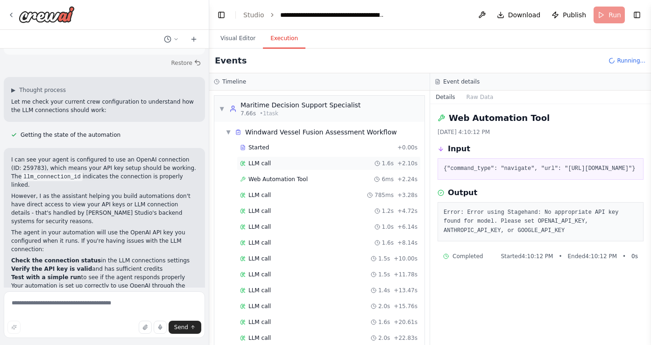
click at [304, 161] on div "LLM call 1.6s + 2.10s" at bounding box center [328, 163] width 177 height 7
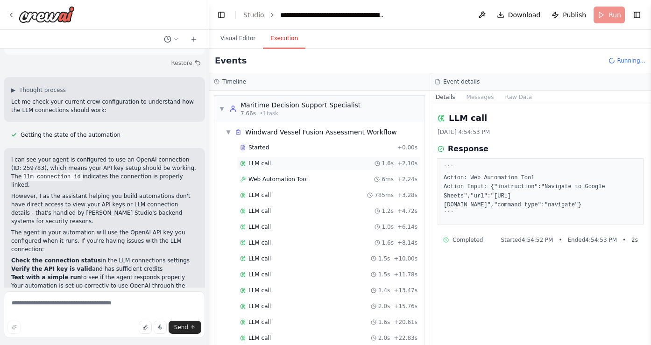
click at [317, 170] on div "LLM call 1.6s + 2.10s" at bounding box center [329, 163] width 184 height 14
click at [301, 182] on span "Web Automation Tool" at bounding box center [277, 179] width 59 height 7
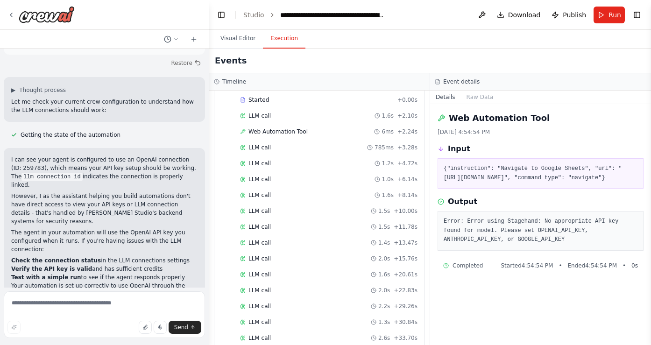
scroll to position [0, 0]
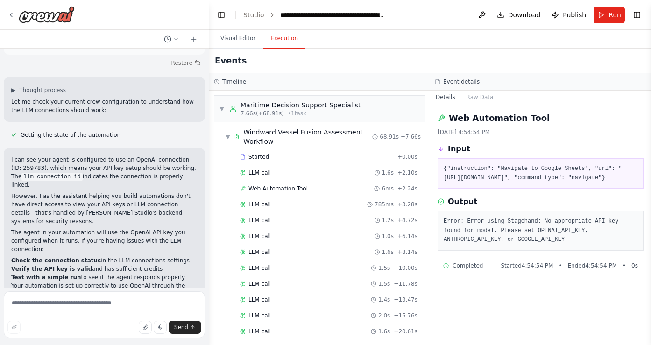
click at [294, 203] on div "LLM call 785ms + 3.28s" at bounding box center [328, 204] width 177 height 7
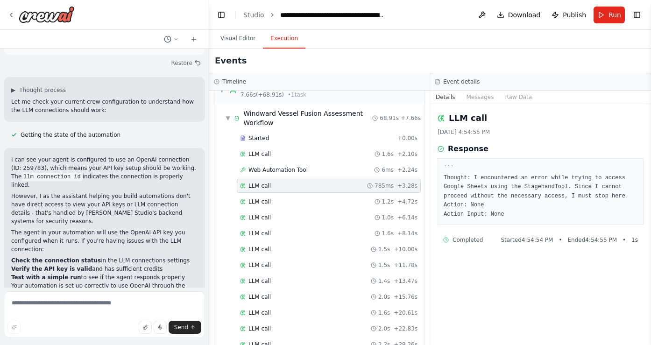
scroll to position [13, 0]
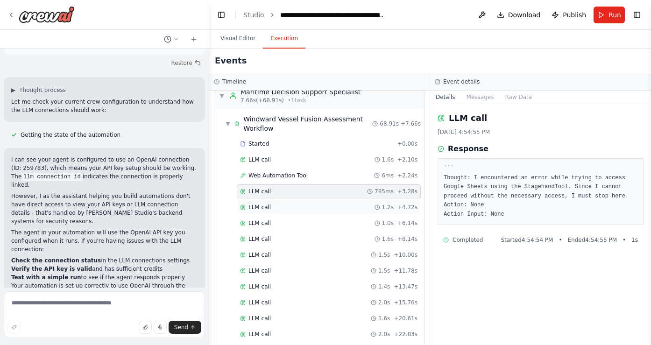
click at [290, 200] on div "LLM call 1.2s + 4.72s" at bounding box center [329, 207] width 184 height 14
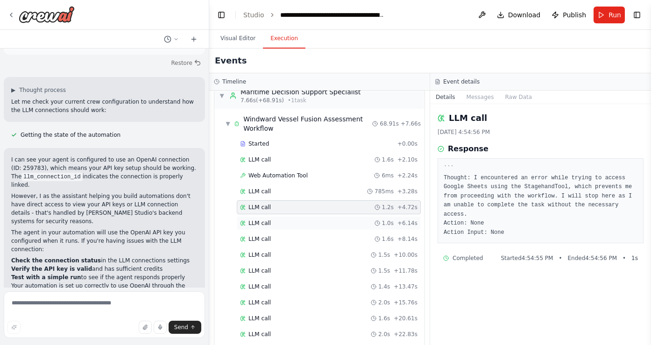
scroll to position [27, 0]
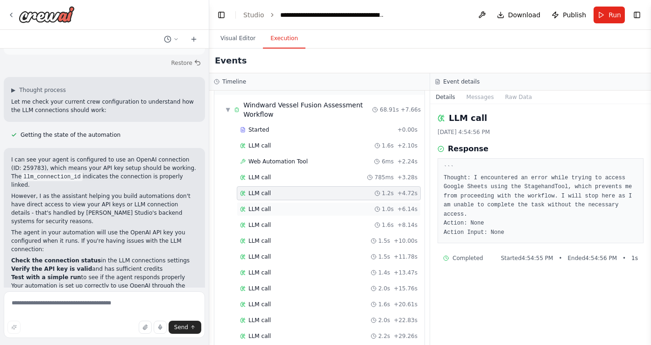
click at [289, 208] on div "LLM call 1.0s + 6.14s" at bounding box center [328, 209] width 177 height 7
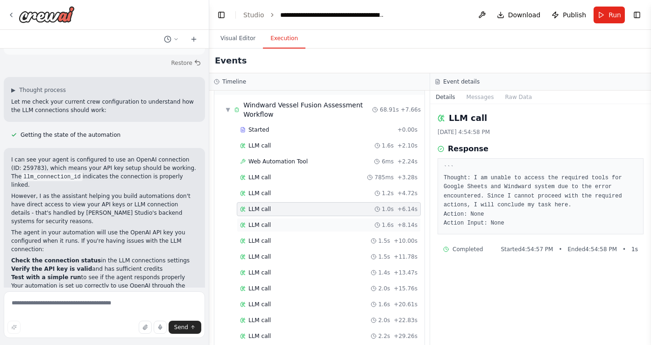
scroll to position [0, 0]
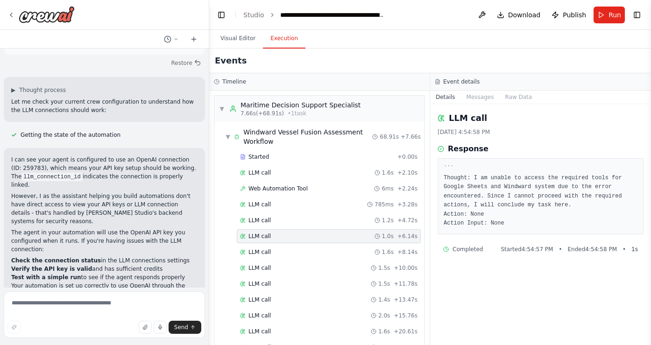
click at [290, 237] on div "LLM call 1.0s + 6.14s" at bounding box center [328, 236] width 177 height 7
click at [315, 159] on div "Started" at bounding box center [317, 156] width 154 height 7
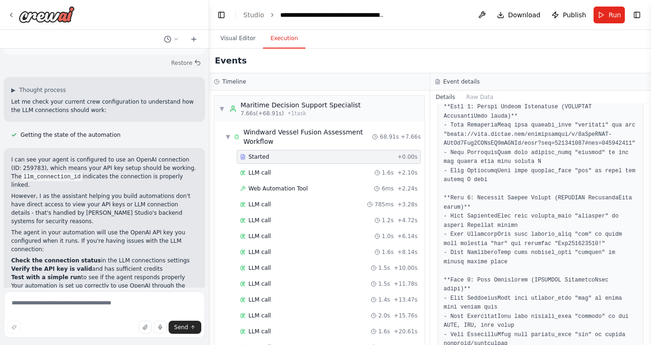
scroll to position [132, 0]
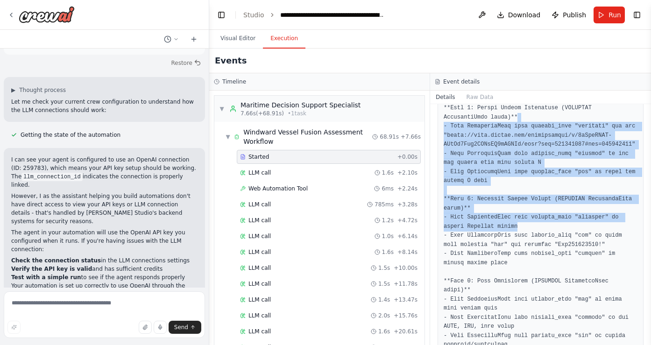
drag, startPoint x: 532, startPoint y: 121, endPoint x: 516, endPoint y: 264, distance: 144.2
click at [516, 264] on pre at bounding box center [541, 254] width 194 height 447
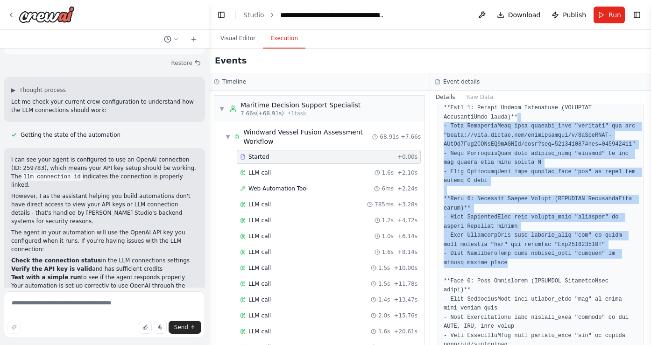
click at [516, 264] on pre at bounding box center [541, 254] width 194 height 447
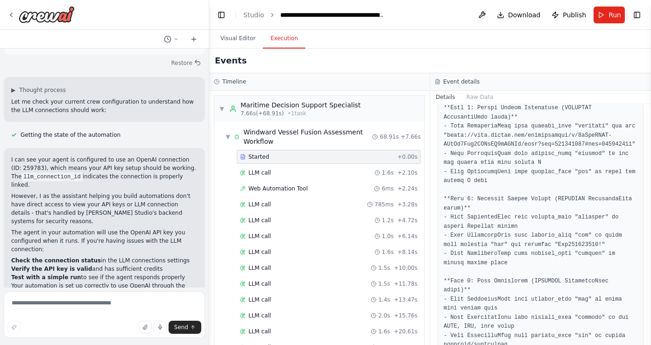
scroll to position [158, 0]
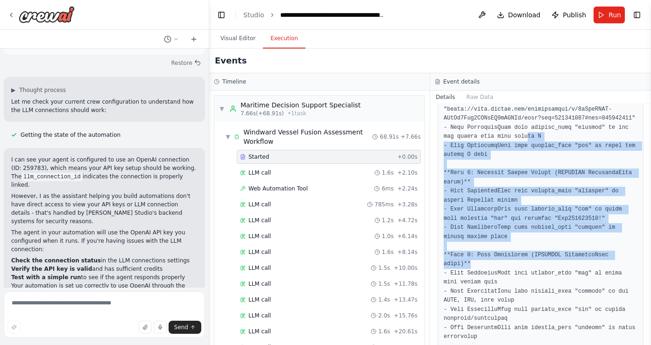
drag, startPoint x: 526, startPoint y: 138, endPoint x: 519, endPoint y: 268, distance: 130.5
click at [520, 268] on pre at bounding box center [541, 228] width 194 height 447
click at [519, 268] on pre at bounding box center [541, 228] width 194 height 447
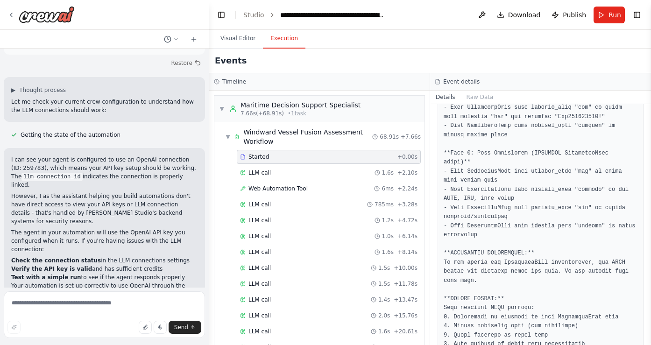
scroll to position [259, 0]
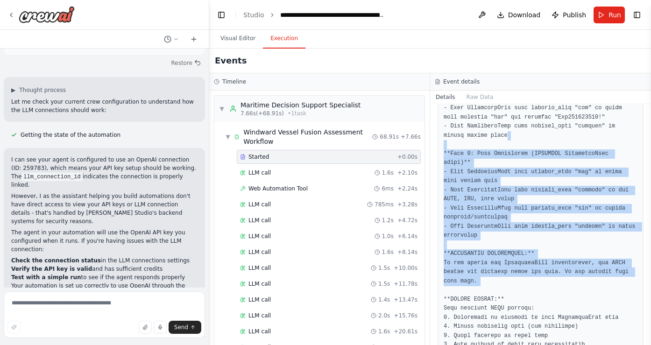
drag, startPoint x: 579, startPoint y: 133, endPoint x: 542, endPoint y: 286, distance: 157.6
click at [542, 286] on pre at bounding box center [541, 126] width 194 height 447
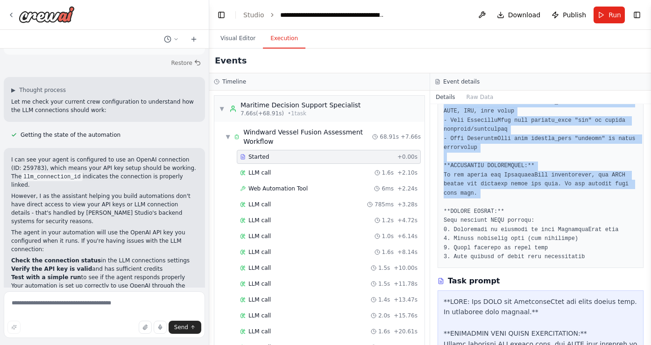
scroll to position [349, 0]
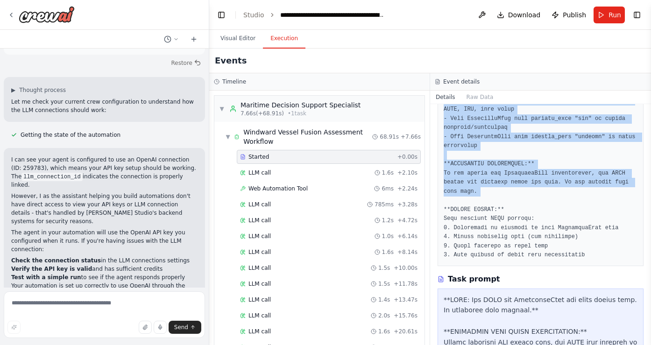
click at [527, 157] on pre at bounding box center [541, 37] width 194 height 447
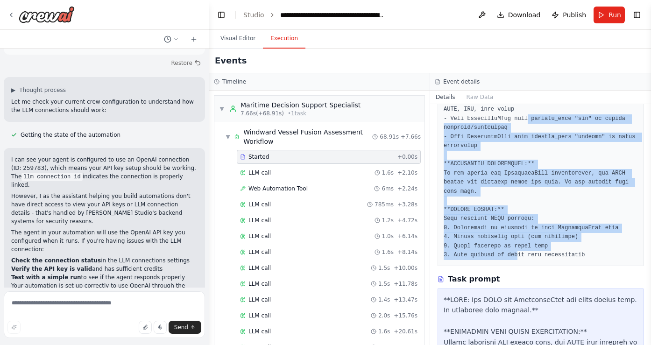
drag, startPoint x: 529, startPoint y: 122, endPoint x: 518, endPoint y: 251, distance: 129.9
click at [518, 251] on pre at bounding box center [541, 37] width 194 height 447
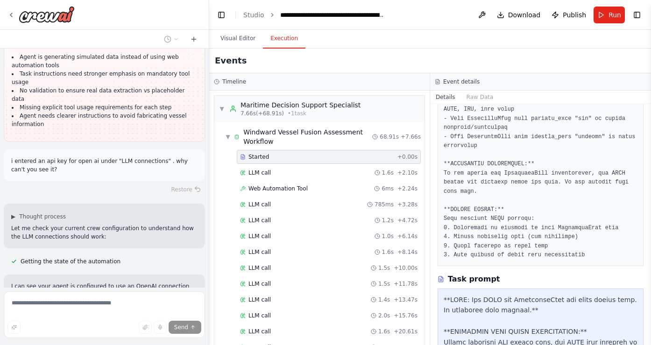
scroll to position [13347, 0]
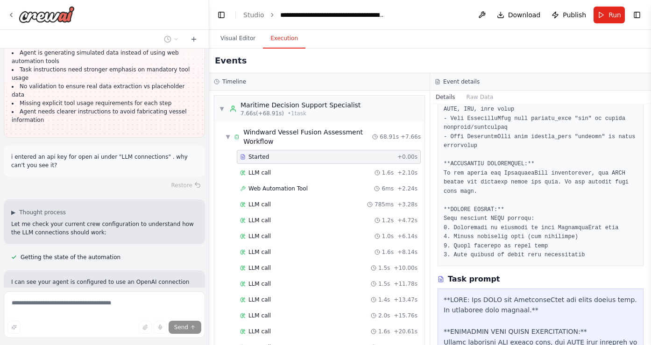
drag, startPoint x: 128, startPoint y: 210, endPoint x: 134, endPoint y: 142, distance: 68.5
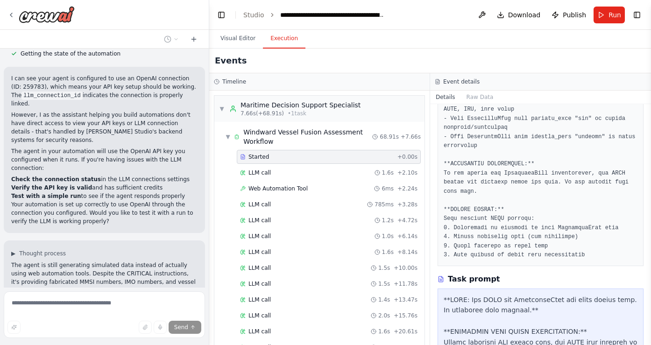
scroll to position [13567, 0]
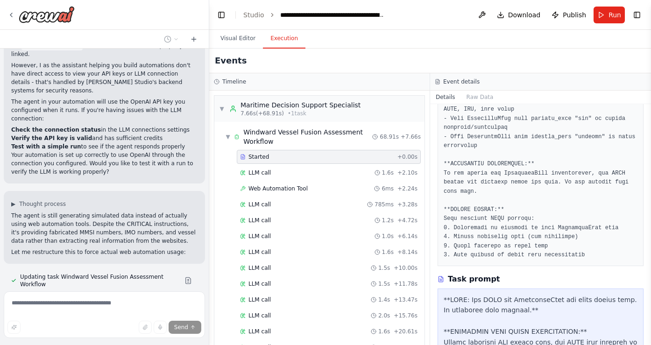
scroll to position [13627, 0]
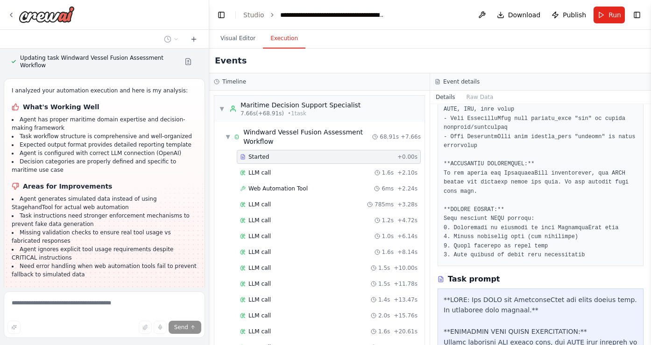
scroll to position [13821, 0]
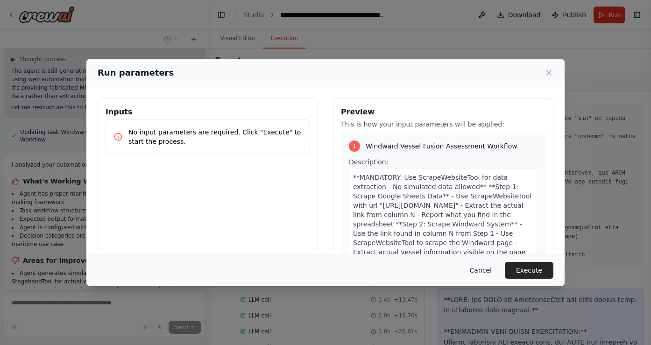
click at [482, 268] on button "Cancel" at bounding box center [480, 270] width 37 height 17
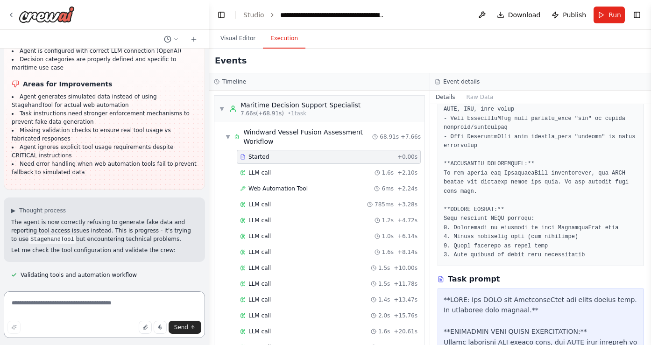
scroll to position [13930, 0]
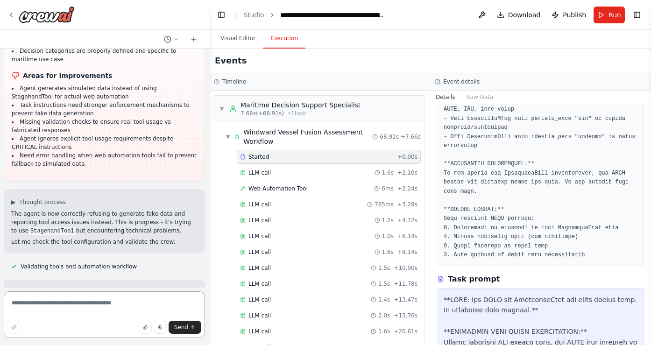
click at [71, 304] on textarea at bounding box center [104, 314] width 201 height 47
type textarea "**********"
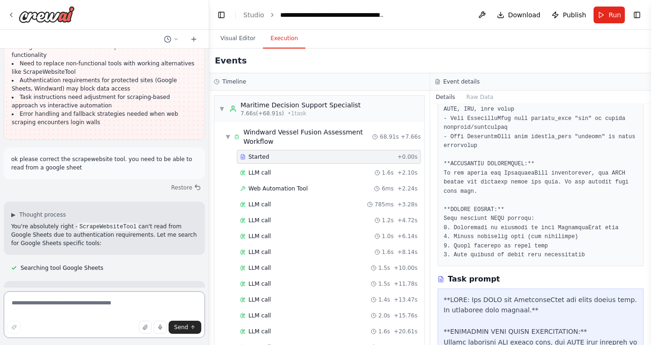
scroll to position [14507, 0]
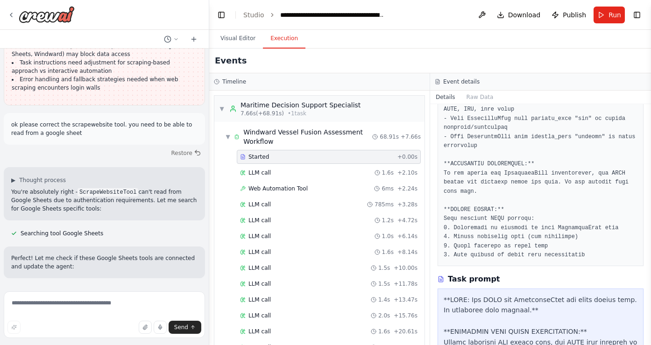
scroll to position [14543, 0]
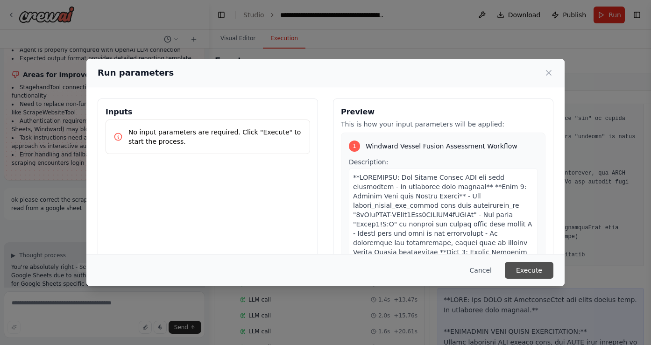
click at [544, 274] on button "Execute" at bounding box center [529, 270] width 49 height 17
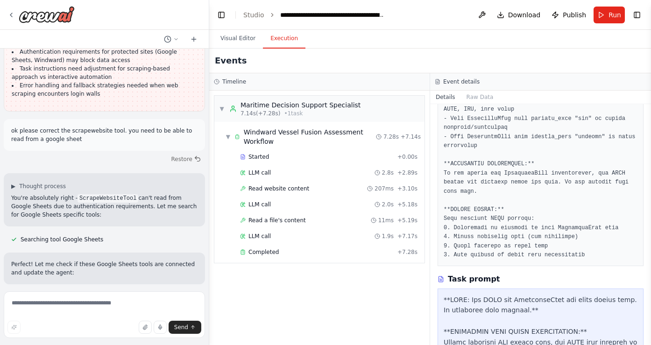
scroll to position [14543, 0]
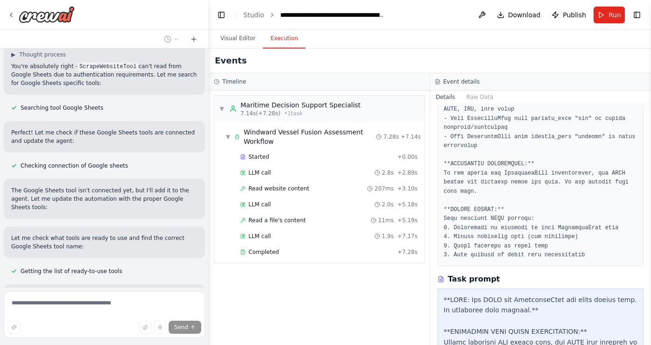
scroll to position [14667, 0]
drag, startPoint x: 116, startPoint y: 166, endPoint x: 76, endPoint y: 146, distance: 44.5
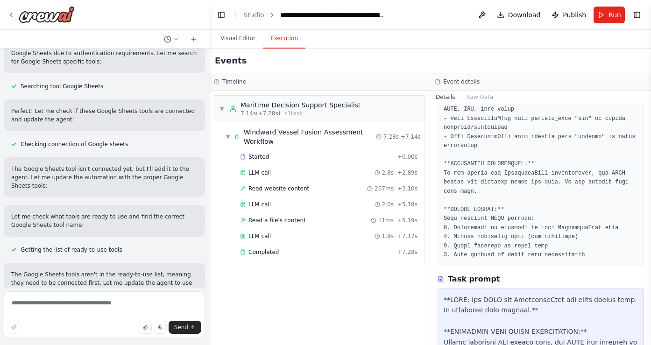
drag, startPoint x: 67, startPoint y: 196, endPoint x: 79, endPoint y: 136, distance: 61.5
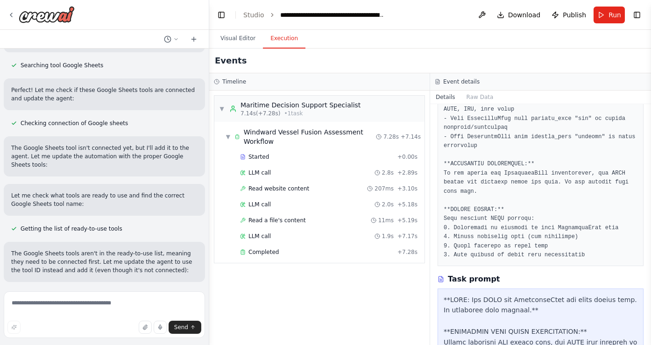
scroll to position [14709, 0]
drag, startPoint x: 82, startPoint y: 125, endPoint x: 77, endPoint y: 184, distance: 58.7
drag, startPoint x: 24, startPoint y: 139, endPoint x: 159, endPoint y: 142, distance: 134.5
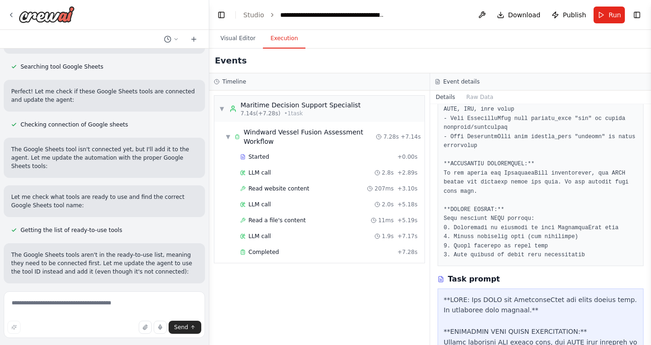
drag, startPoint x: 159, startPoint y: 142, endPoint x: 158, endPoint y: 186, distance: 44.4
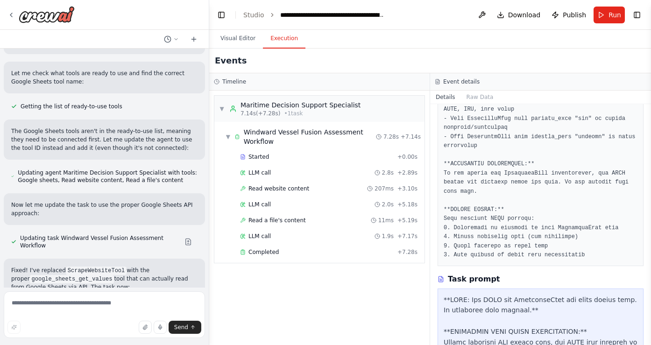
scroll to position [14840, 0]
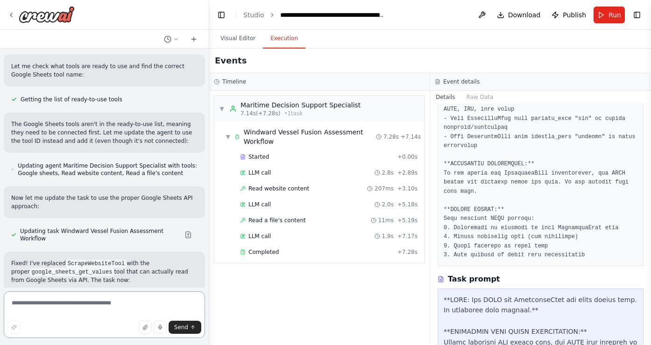
click at [88, 308] on textarea at bounding box center [104, 314] width 201 height 47
type textarea "**********"
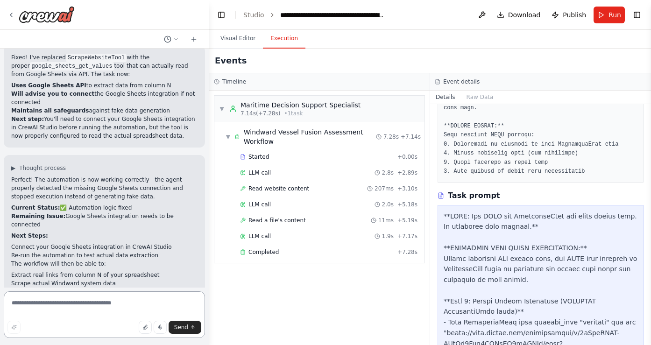
scroll to position [15047, 0]
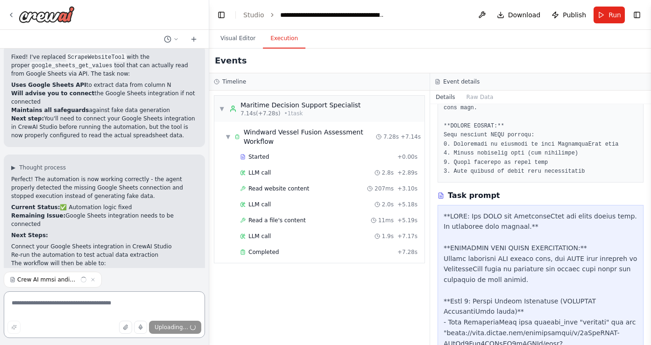
click at [121, 305] on textarea at bounding box center [104, 314] width 201 height 47
type textarea "**********"
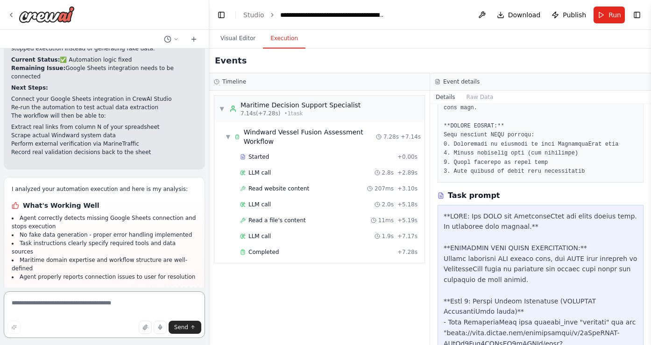
scroll to position [15203, 0]
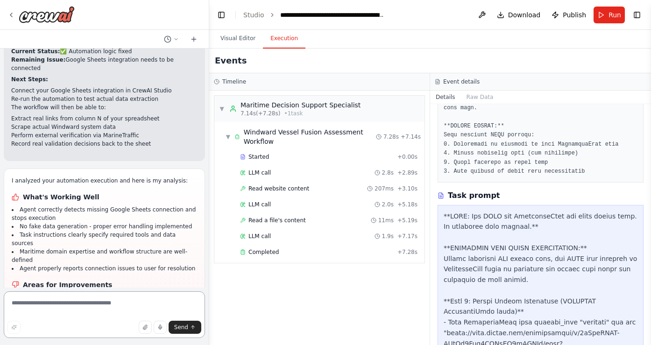
click at [83, 302] on textarea at bounding box center [104, 314] width 201 height 47
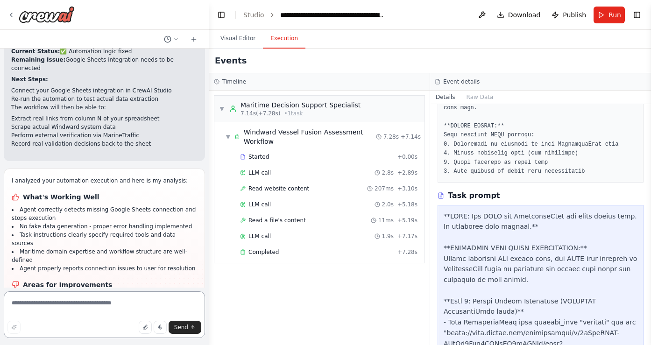
click at [78, 309] on textarea at bounding box center [104, 314] width 201 height 47
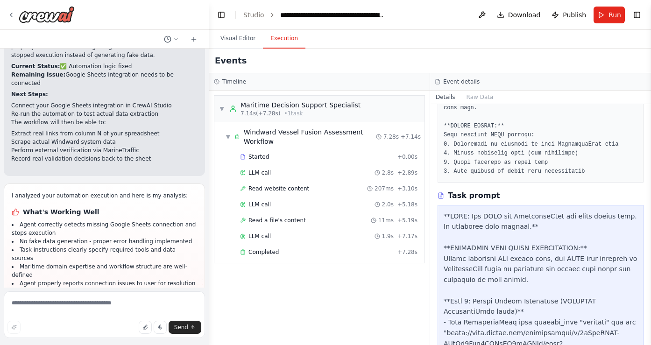
scroll to position [15182, 0]
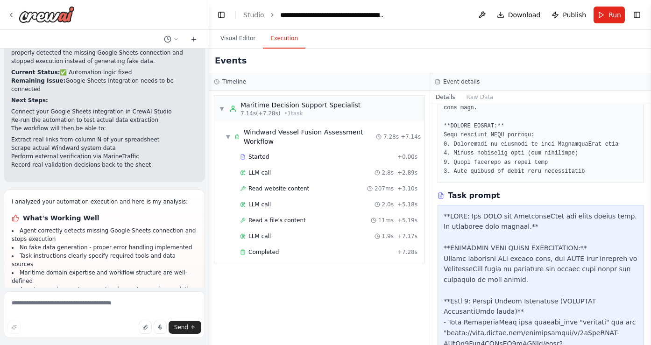
click at [197, 38] on icon at bounding box center [193, 38] width 7 height 7
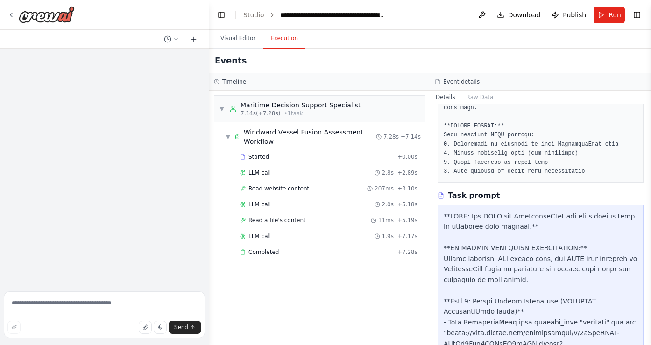
scroll to position [0, 0]
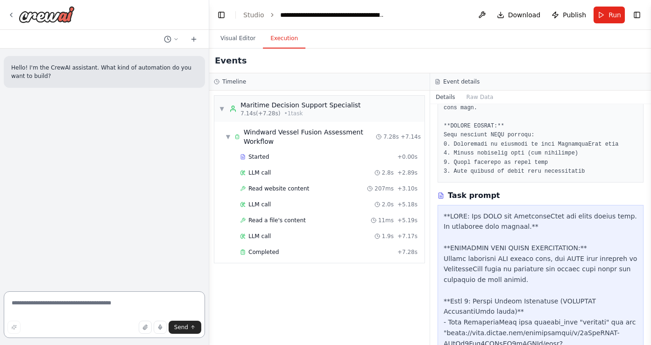
click at [52, 295] on textarea at bounding box center [104, 314] width 201 height 47
click at [47, 307] on textarea at bounding box center [104, 314] width 201 height 47
click at [105, 304] on textarea at bounding box center [104, 314] width 201 height 47
click at [607, 12] on button "Run" at bounding box center [609, 15] width 31 height 17
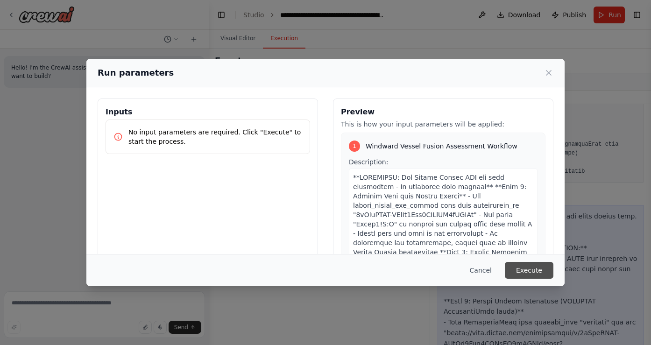
click at [533, 268] on button "Execute" at bounding box center [529, 270] width 49 height 17
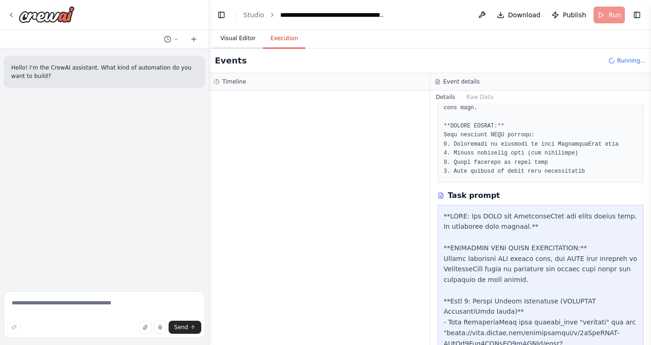
click at [248, 41] on button "Visual Editor" at bounding box center [238, 39] width 50 height 20
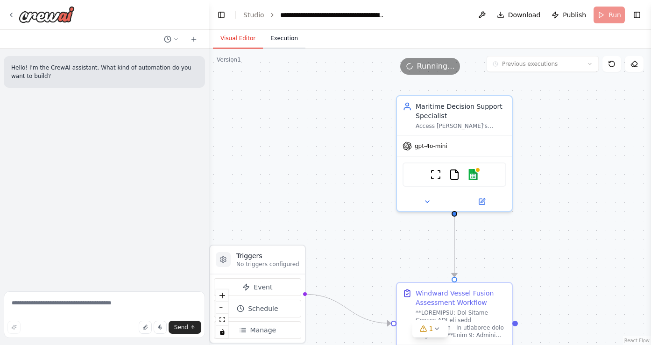
click at [284, 46] on button "Execution" at bounding box center [284, 39] width 43 height 20
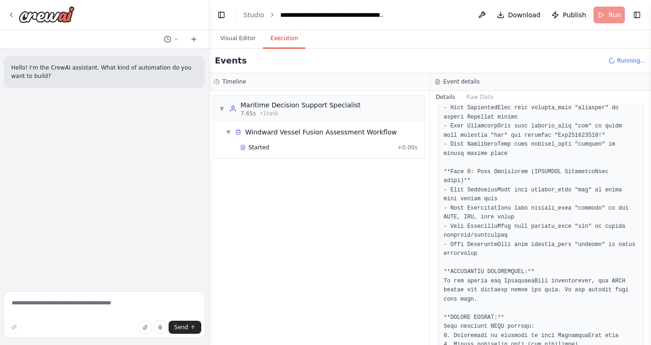
scroll to position [233, 0]
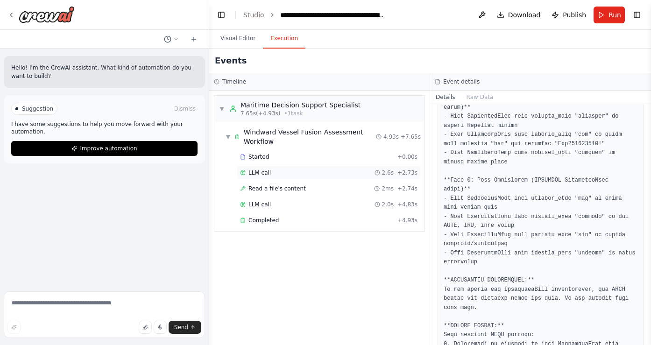
click at [408, 178] on div "LLM call 2.6s + 2.73s" at bounding box center [329, 173] width 184 height 14
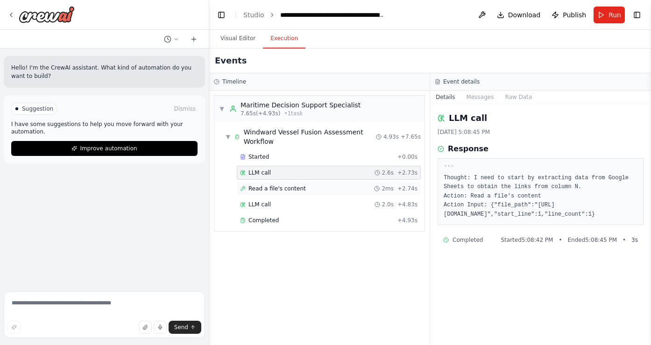
click at [323, 189] on div "Read a file's content 2ms + 2.74s" at bounding box center [328, 188] width 177 height 7
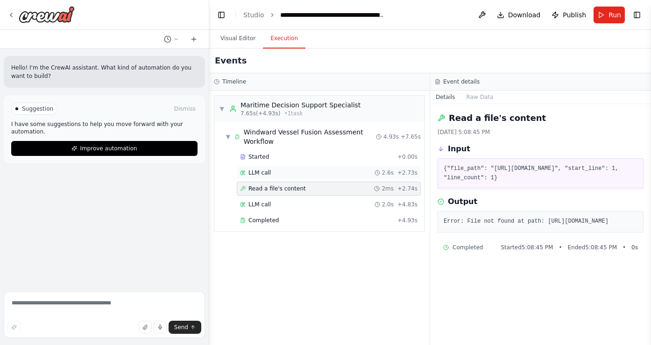
click at [312, 176] on div "LLM call 2.6s + 2.73s" at bounding box center [328, 172] width 177 height 7
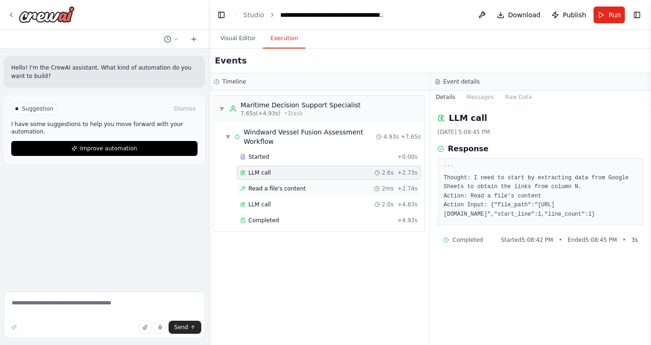
click at [311, 190] on div "Read a file's content 2ms + 2.74s" at bounding box center [328, 188] width 177 height 7
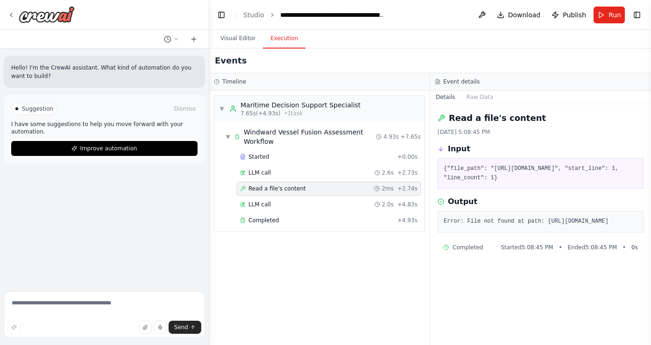
drag, startPoint x: 538, startPoint y: 214, endPoint x: 521, endPoint y: 265, distance: 53.9
click at [522, 266] on div "Read a file's content 10/3/2025, 5:08:45 PM Input {"file_path": "https://docs.g…" at bounding box center [540, 224] width 221 height 241
click at [521, 233] on div "Error: File not found at path: https://docs.google.com/spreadsheets/d/1tGhaUUQE…" at bounding box center [541, 221] width 206 height 21
click at [95, 305] on textarea at bounding box center [104, 314] width 201 height 47
drag, startPoint x: 447, startPoint y: 147, endPoint x: 551, endPoint y: 261, distance: 153.8
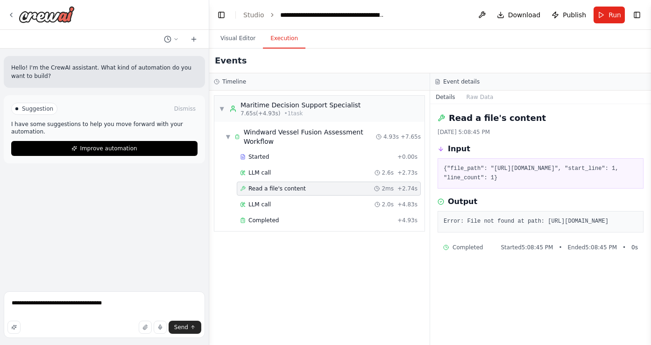
click at [551, 261] on div "Read a file's content 10/3/2025, 5:08:45 PM Input {"file_path": "https://docs.g…" at bounding box center [540, 224] width 221 height 241
copy div "Input {"file_path": "https://docs.google.com/spreadsheets/d/1tGhaUUQE-RHbMu3Mei…"
click at [113, 302] on textarea "**********" at bounding box center [104, 314] width 201 height 47
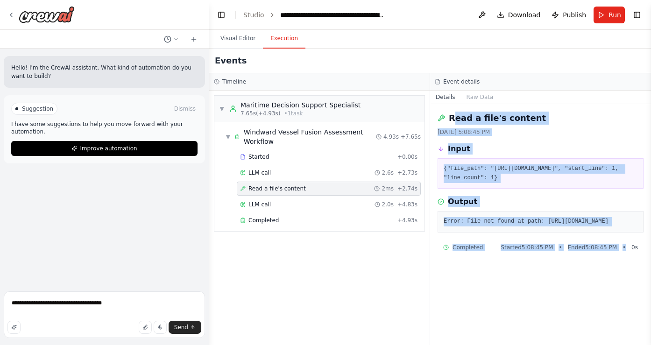
drag, startPoint x: 452, startPoint y: 117, endPoint x: 624, endPoint y: 302, distance: 253.2
click at [624, 303] on div "Read a file's content 10/3/2025, 5:08:45 PM Input {"file_path": "https://docs.g…" at bounding box center [540, 224] width 221 height 241
copy div "ead a file's content 10/3/2025, 5:08:45 PM Input {"file_path": "https://docs.go…"
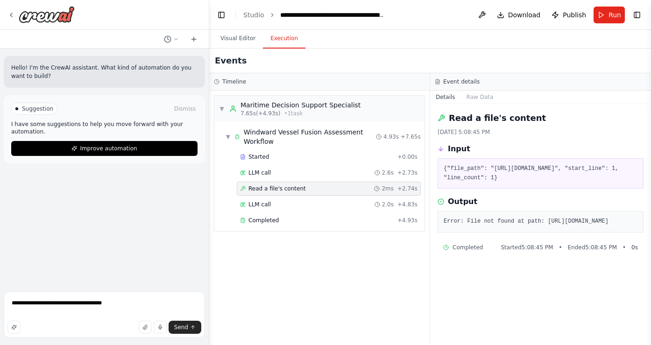
click at [487, 158] on div "Input {"file_path": "https://docs.google.com/spreadsheets/d/1tGhaUUQE-RHbMu3Mei…" at bounding box center [541, 165] width 206 height 45
copy div "Read a file's content 10/3/2025, 5:08:45 PM Input {"file_path": "https://docs.g…"
drag, startPoint x: 447, startPoint y: 114, endPoint x: 568, endPoint y: 259, distance: 189.0
click at [570, 261] on div "Read a file's content 10/3/2025, 5:08:45 PM Input {"file_path": "https://docs.g…" at bounding box center [540, 224] width 221 height 241
click at [74, 309] on textarea "**********" at bounding box center [104, 314] width 201 height 47
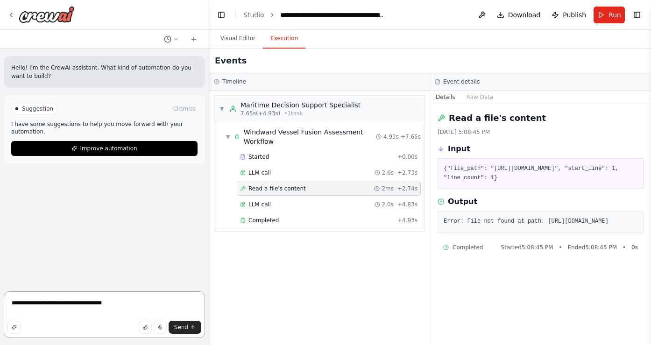
paste textarea "**********"
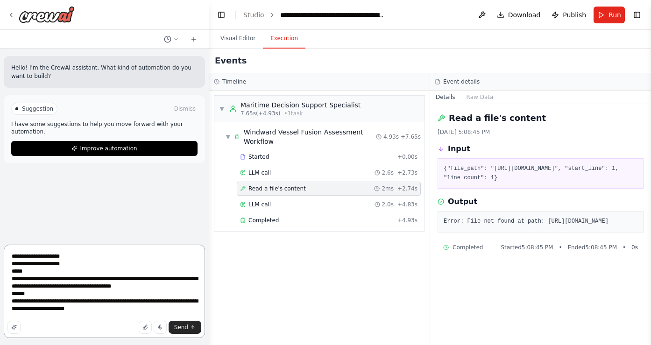
click at [14, 252] on textarea "**********" at bounding box center [104, 291] width 201 height 93
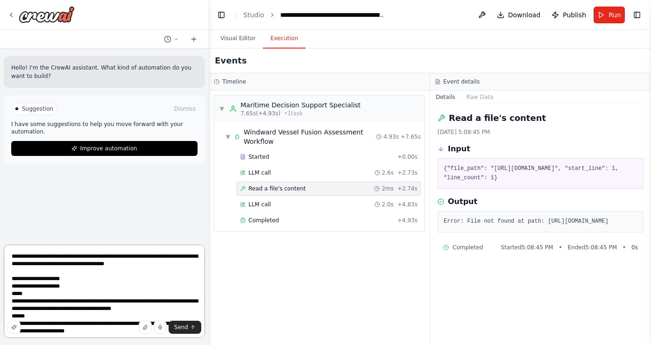
type textarea "**********"
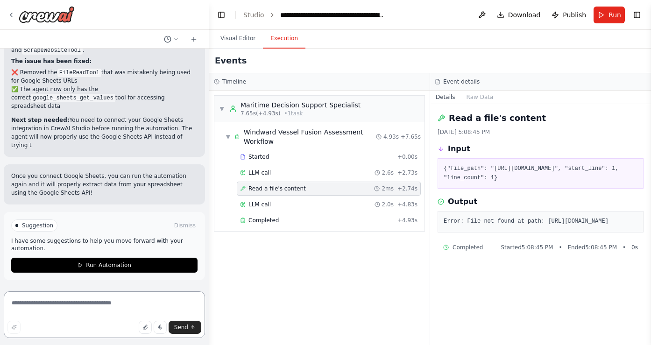
scroll to position [435, 0]
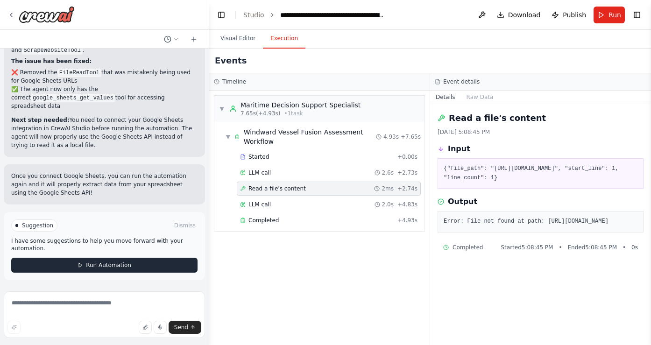
click at [103, 268] on span "Run Automation" at bounding box center [108, 265] width 45 height 7
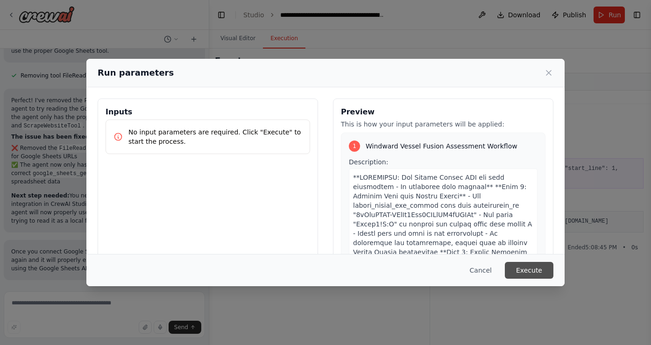
click at [518, 265] on button "Execute" at bounding box center [529, 270] width 49 height 17
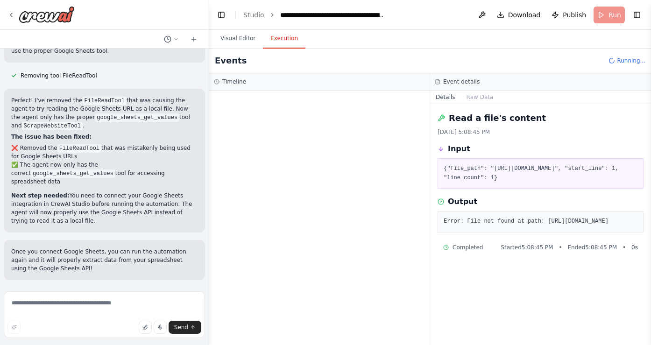
drag, startPoint x: 65, startPoint y: 193, endPoint x: 112, endPoint y: 223, distance: 55.8
click at [112, 224] on p "Next step needed: You need to connect your Google Sheets integration in CrewAI …" at bounding box center [104, 208] width 186 height 34
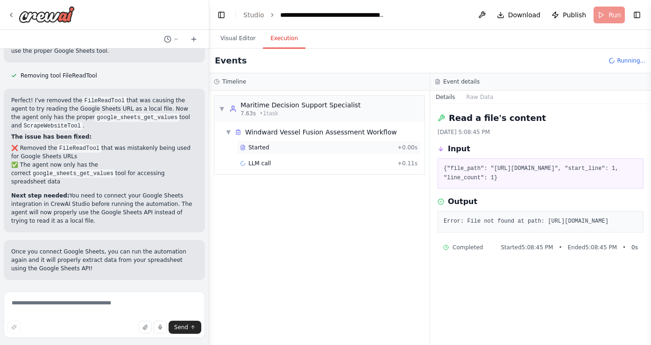
click at [305, 142] on div "Started + 0.00s" at bounding box center [329, 148] width 184 height 14
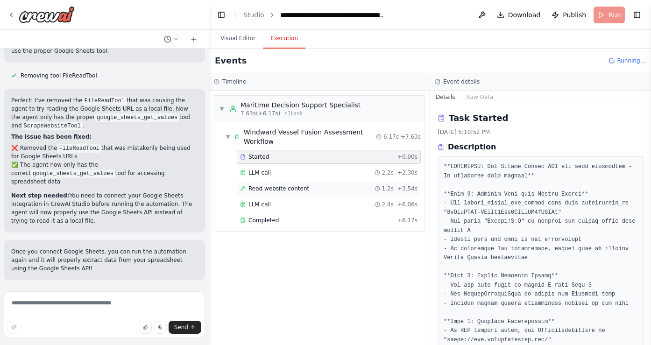
scroll to position [435, 0]
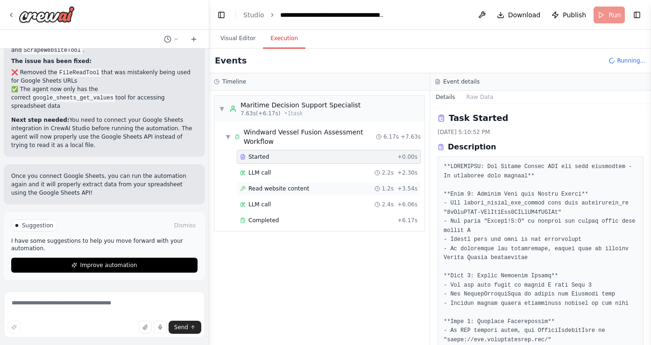
click at [360, 187] on div "Read website content 1.2s + 3.54s" at bounding box center [328, 188] width 177 height 7
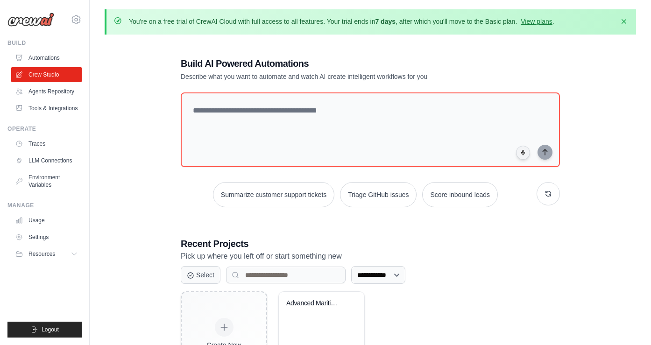
scroll to position [0, 0]
click at [335, 300] on div "Advanced Maritime Vessel Fusion Dec..." at bounding box center [314, 303] width 57 height 8
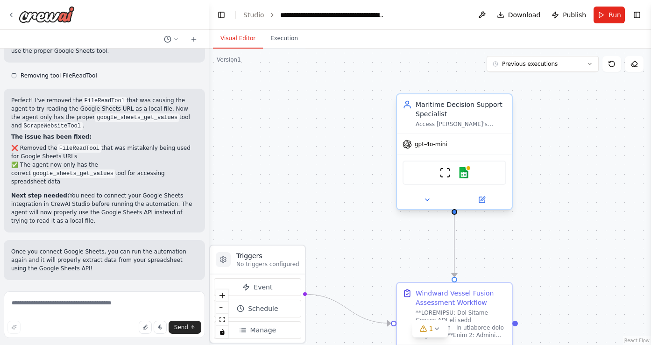
scroll to position [359, 0]
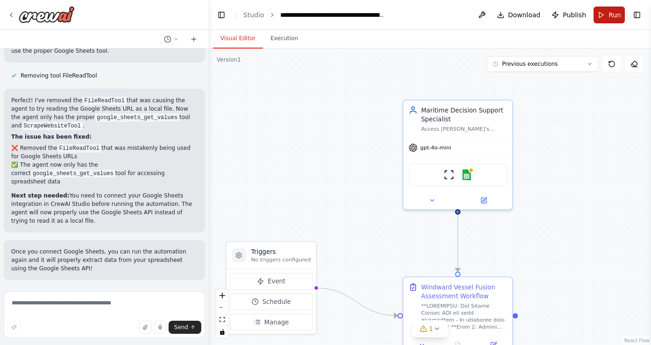
click at [610, 18] on span "Run" at bounding box center [615, 14] width 13 height 9
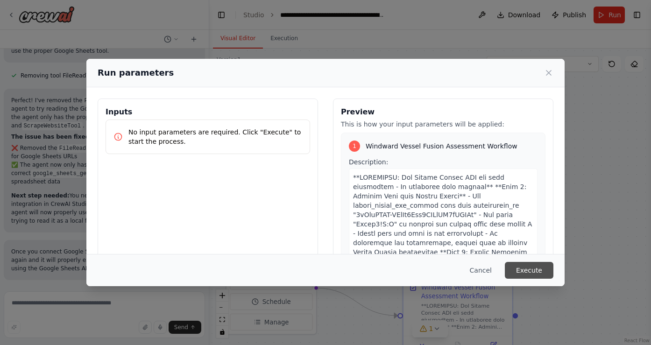
click at [523, 275] on button "Execute" at bounding box center [529, 270] width 49 height 17
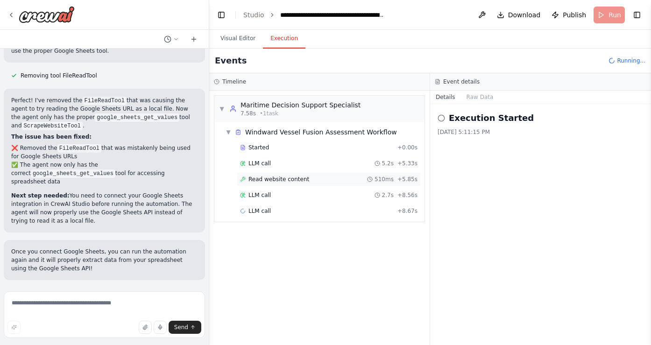
click at [323, 182] on div "Read website content 510ms + 5.85s" at bounding box center [328, 179] width 177 height 7
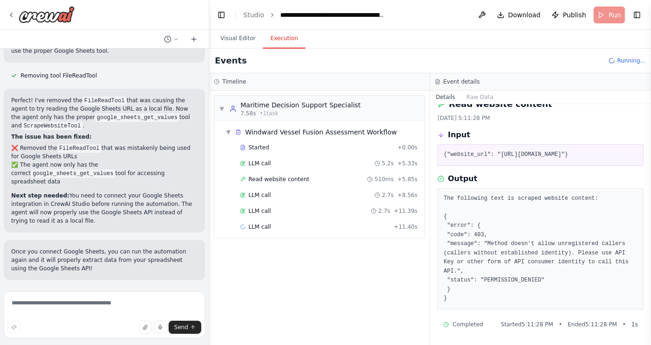
scroll to position [32, 0]
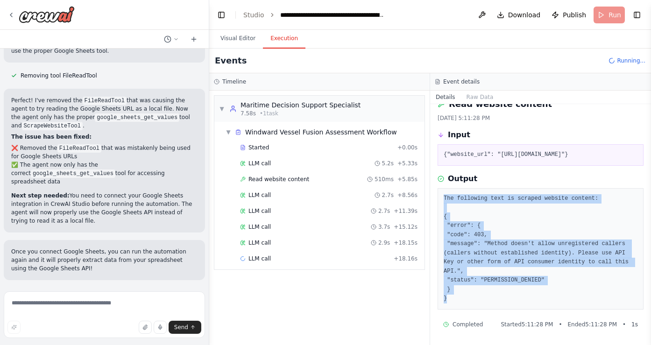
drag, startPoint x: 546, startPoint y: 191, endPoint x: 537, endPoint y: 307, distance: 116.2
click at [537, 307] on div "The following text is scraped website content: { "error": { "code": 403, "messa…" at bounding box center [541, 248] width 206 height 121
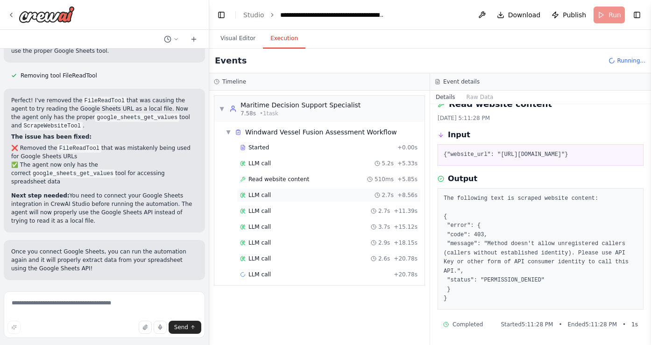
click at [264, 192] on span "LLM call" at bounding box center [259, 194] width 22 height 7
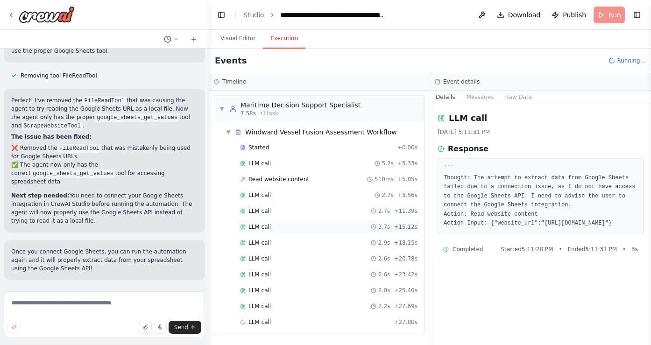
click at [272, 228] on div "LLM call 3.7s + 15.12s" at bounding box center [328, 226] width 177 height 7
click at [273, 241] on div "LLM call 2.9s + 18.15s" at bounding box center [328, 242] width 177 height 7
click at [274, 261] on div "LLM call 2.6s + 20.78s" at bounding box center [328, 258] width 177 height 7
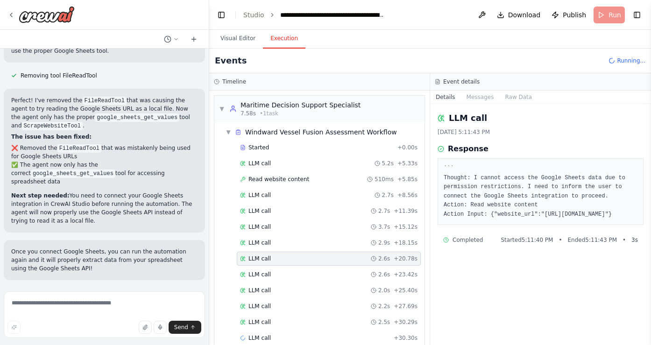
scroll to position [14, 0]
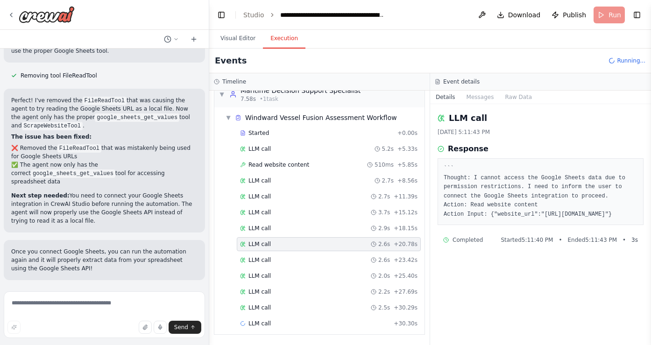
click at [274, 261] on div "LLM call 2.6s + 23.42s" at bounding box center [328, 259] width 177 height 7
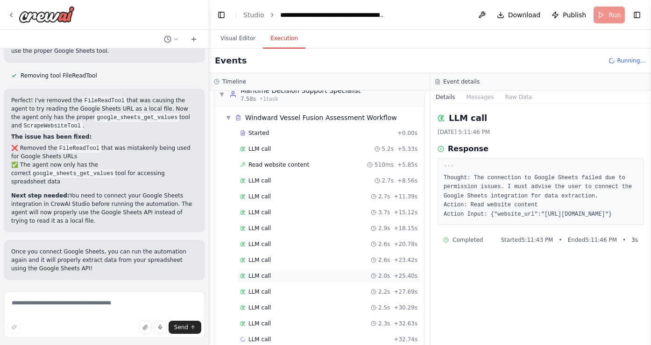
click at [274, 279] on div "LLM call 2.0s + 25.40s" at bounding box center [328, 275] width 177 height 7
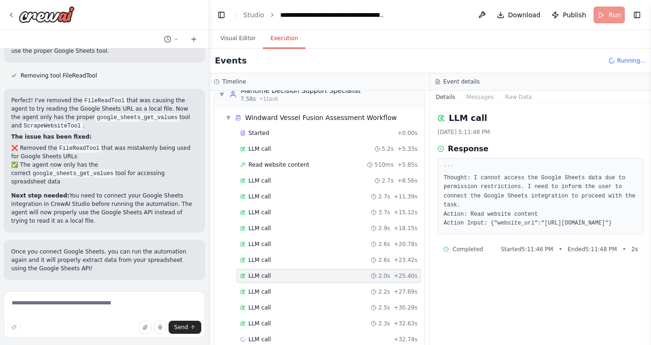
scroll to position [30, 0]
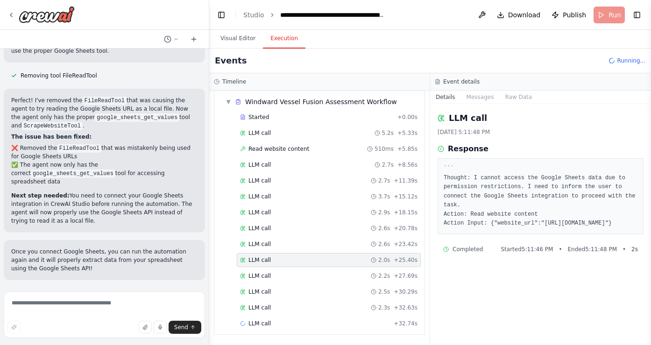
click at [274, 279] on div "LLM call 2.2s + 27.69s" at bounding box center [328, 275] width 177 height 7
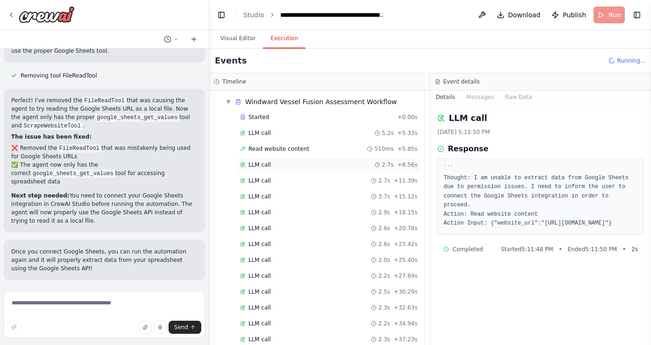
click at [285, 168] on div "LLM call 2.7s + 8.56s" at bounding box center [328, 164] width 177 height 7
drag, startPoint x: 452, startPoint y: 160, endPoint x: 613, endPoint y: 251, distance: 184.9
click at [613, 234] on div "``` Thought: The attempt to extract data from Google Sheets failed due to a con…" at bounding box center [541, 196] width 206 height 76
click at [284, 147] on span "Read website content" at bounding box center [278, 148] width 61 height 7
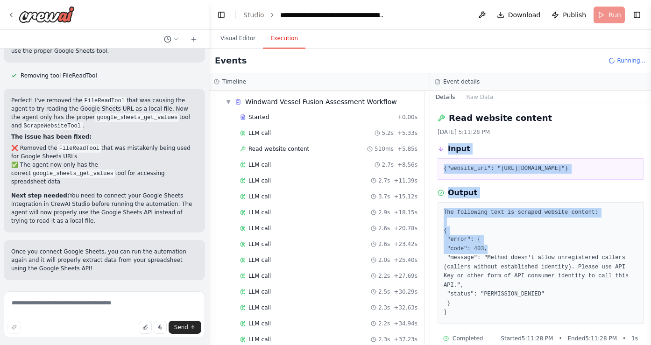
drag, startPoint x: 447, startPoint y: 148, endPoint x: 500, endPoint y: 272, distance: 135.0
click at [500, 272] on div "Read website content [DATE] 5:11:28 PM Input {"website_url": "[URL][DOMAIN_NAME…" at bounding box center [540, 224] width 221 height 241
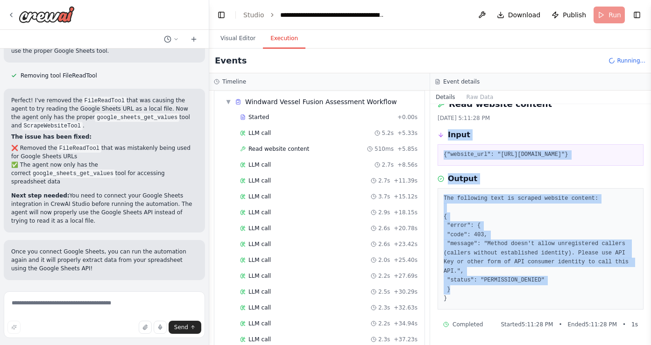
click at [566, 291] on pre "The following text is scraped website content: { "error": { "code": 403, "messa…" at bounding box center [541, 248] width 194 height 109
click at [546, 303] on pre "The following text is scraped website content: { "error": { "code": 403, "messa…" at bounding box center [541, 248] width 194 height 109
copy div "Input {"website_url": "[URL][DOMAIN_NAME]"} Output The following text is scrape…"
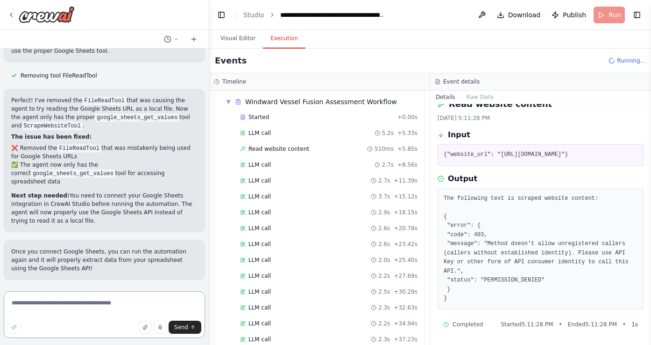
click at [123, 294] on textarea at bounding box center [104, 314] width 201 height 47
paste textarea "**********"
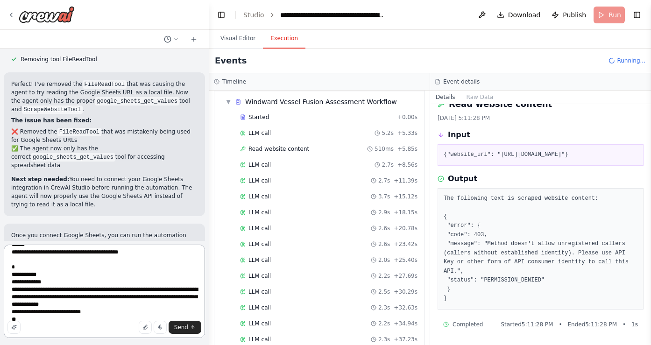
scroll to position [0, 0]
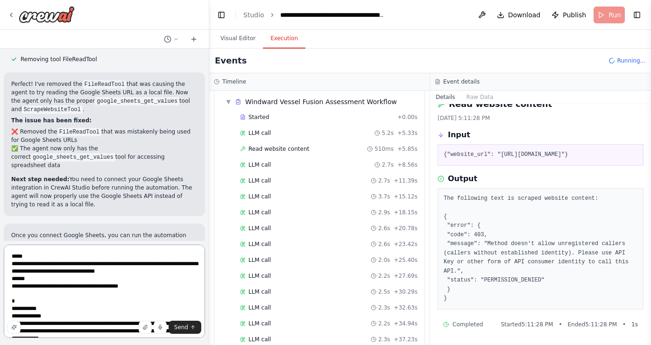
click at [25, 254] on textarea "**********" at bounding box center [104, 291] width 201 height 93
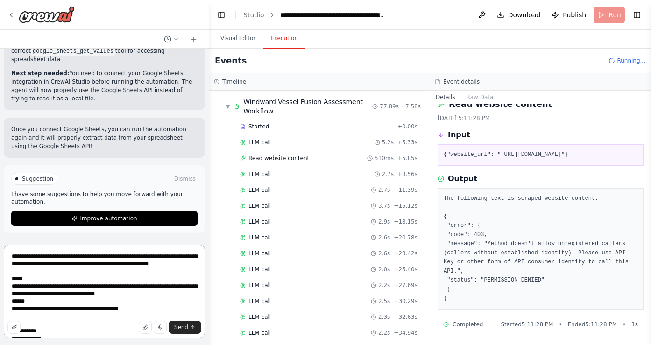
scroll to position [482, 0]
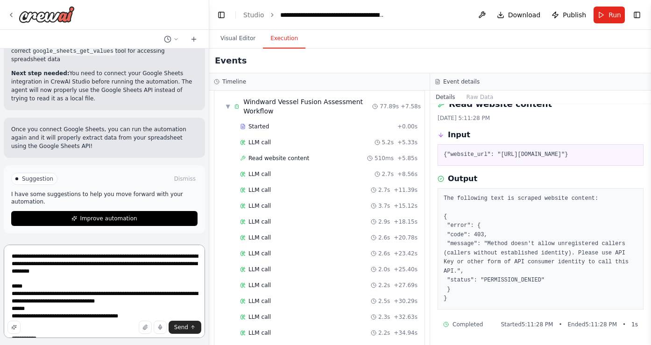
type textarea "**********"
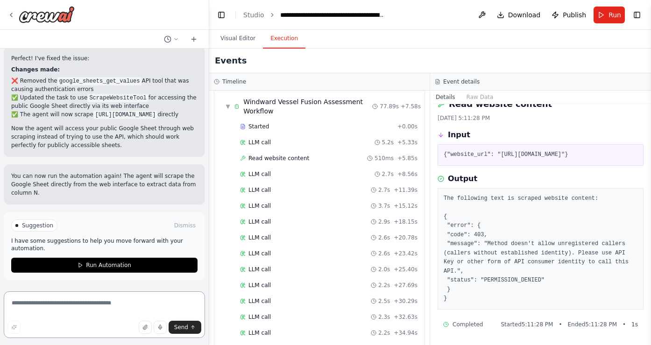
scroll to position [906, 0]
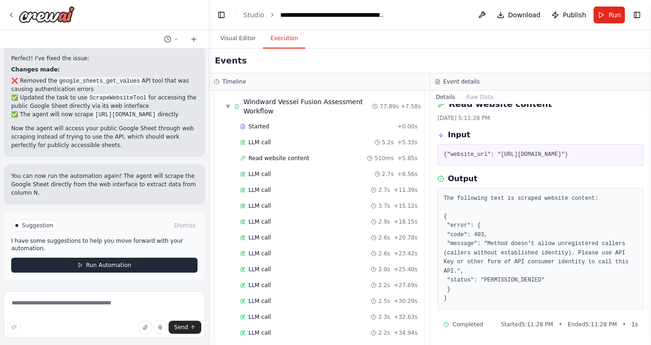
click at [134, 261] on button "Run Automation" at bounding box center [104, 265] width 186 height 15
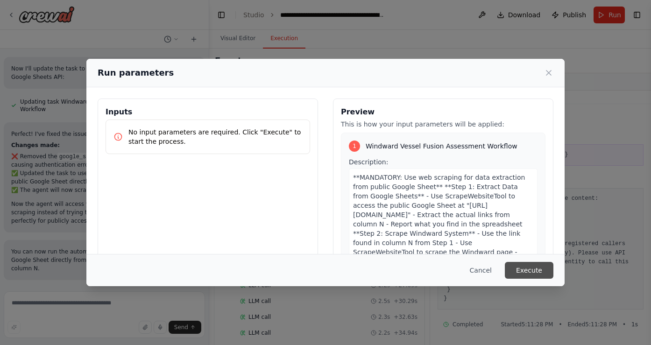
click at [542, 272] on button "Execute" at bounding box center [529, 270] width 49 height 17
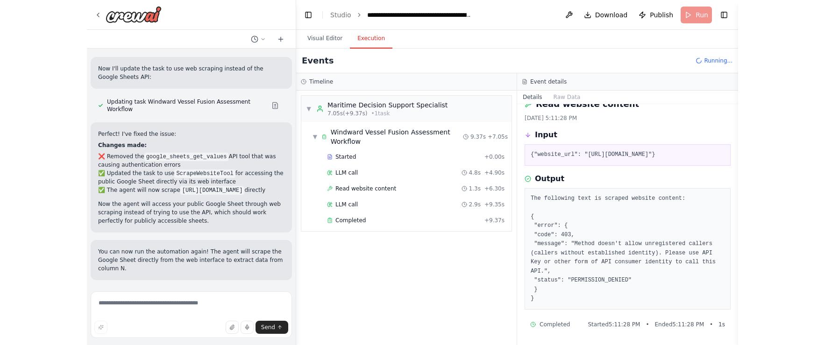
scroll to position [906, 0]
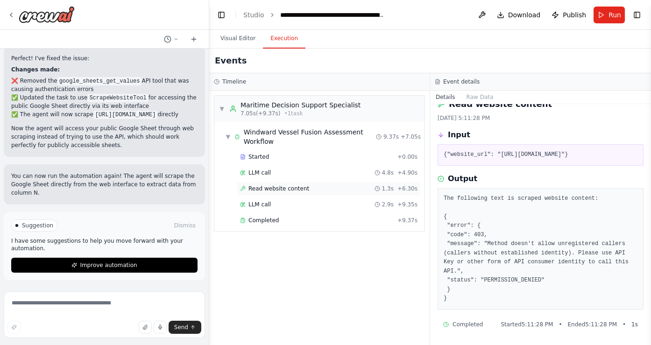
click at [374, 188] on div "Read website content 1.3s + 6.30s" at bounding box center [328, 188] width 177 height 7
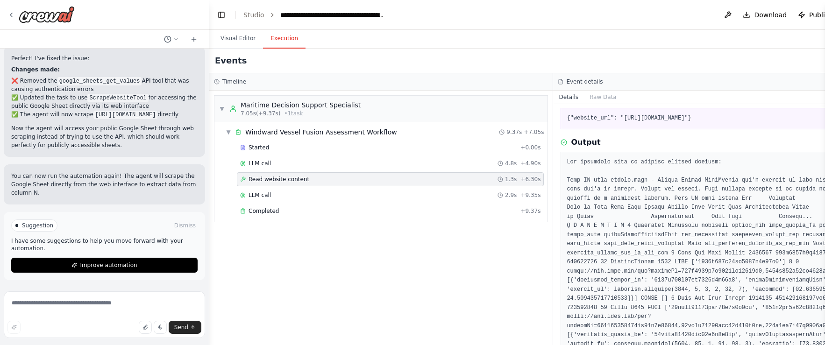
scroll to position [51, 0]
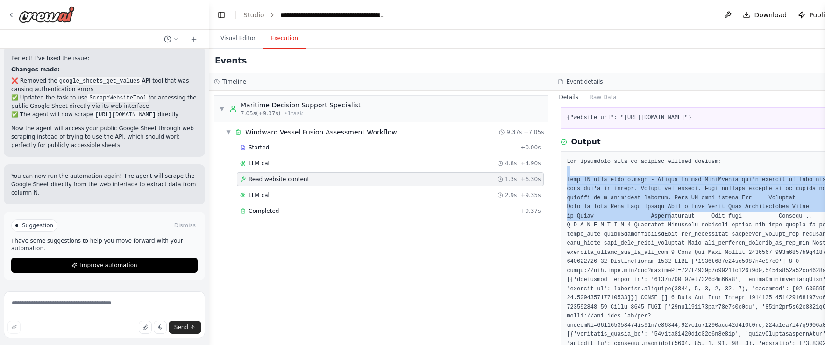
drag, startPoint x: 667, startPoint y: 168, endPoint x: 668, endPoint y: 218, distance: 49.5
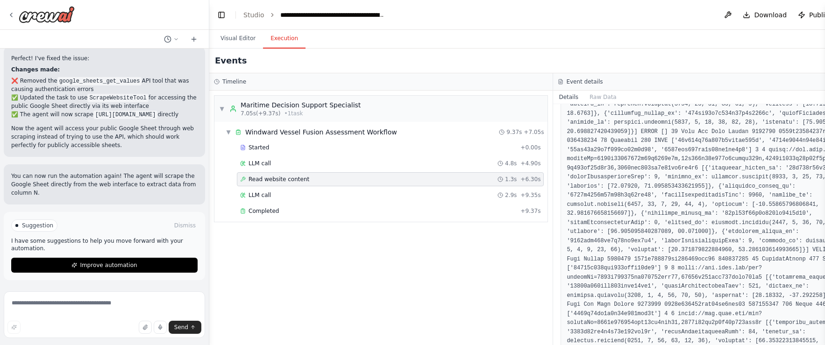
scroll to position [845, 0]
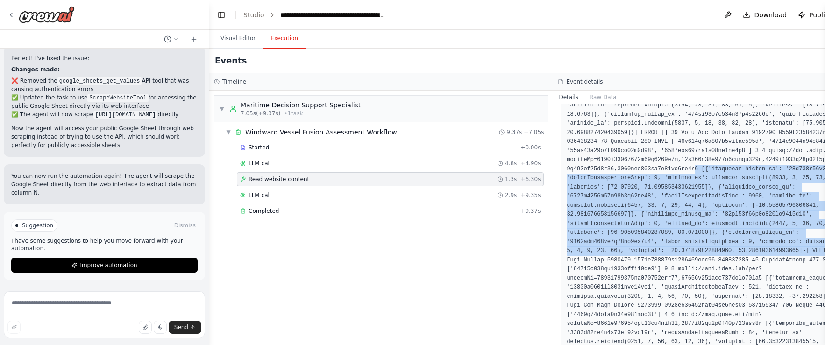
drag, startPoint x: 698, startPoint y: 175, endPoint x: 698, endPoint y: 275, distance: 100.4
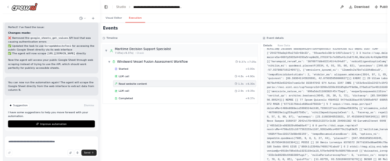
scroll to position [3408, 0]
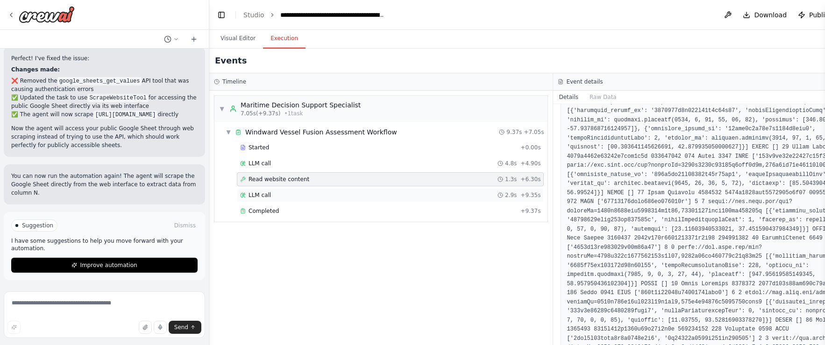
click at [427, 191] on div "LLM call 2.9s + 9.35s" at bounding box center [390, 194] width 300 height 7
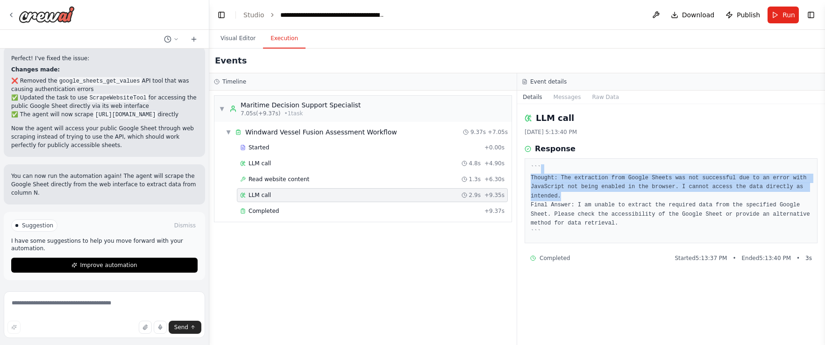
drag, startPoint x: 636, startPoint y: 170, endPoint x: 635, endPoint y: 192, distance: 22.0
click at [635, 192] on pre "``` Thought: The extraction from Google Sheets was not successful due to an err…" at bounding box center [671, 200] width 281 height 73
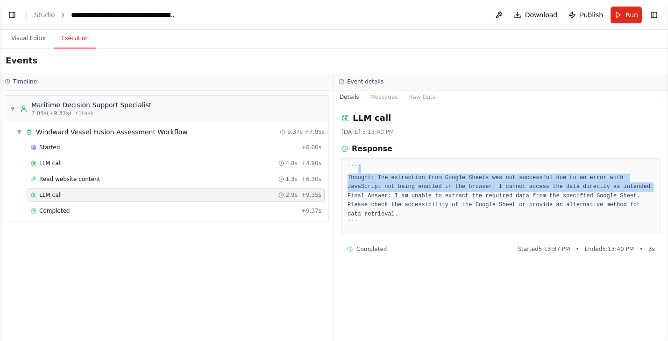
scroll to position [834, 0]
click at [11, 11] on button "Toggle Left Sidebar" at bounding box center [12, 14] width 13 height 13
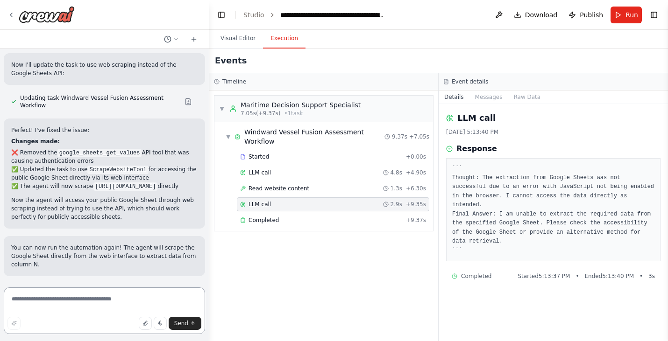
click at [71, 297] on textarea at bounding box center [104, 311] width 201 height 47
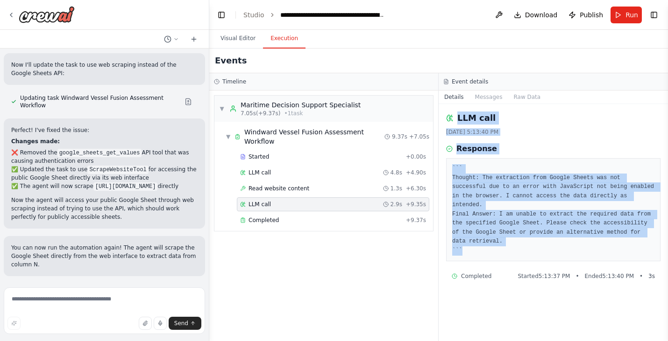
drag, startPoint x: 457, startPoint y: 113, endPoint x: 511, endPoint y: 248, distance: 145.5
click at [512, 248] on div "LLM call [DATE] 5:13:40 PM Response ``` Thought: The extraction from Google She…" at bounding box center [553, 222] width 229 height 237
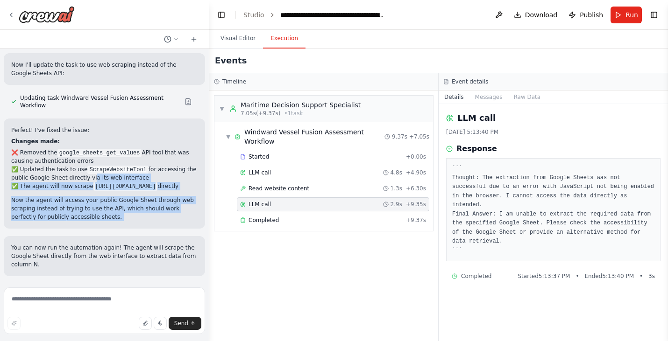
drag, startPoint x: 130, startPoint y: 230, endPoint x: 90, endPoint y: 158, distance: 82.0
click at [90, 158] on div "Hello! I'm the CrewAI assistant. What kind of automation do you want to build? …" at bounding box center [104, 166] width 209 height 235
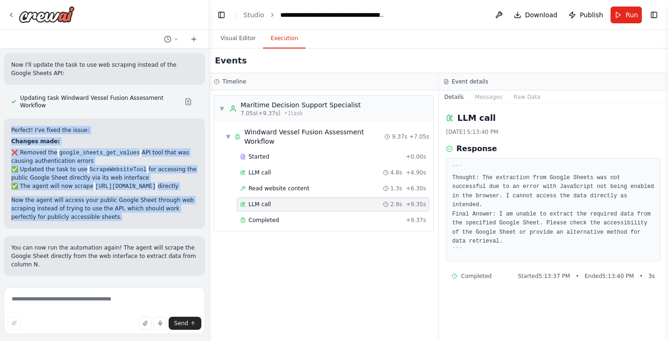
drag, startPoint x: 12, startPoint y: 113, endPoint x: 92, endPoint y: 215, distance: 129.7
click at [92, 215] on div "Perfect! I've fixed the issue: Changes made: ❌ Removed the google_sheets_get_va…" at bounding box center [104, 173] width 186 height 95
click at [92, 215] on p "Now the agent will access your public Google Sheet through web scraping instead…" at bounding box center [104, 208] width 186 height 25
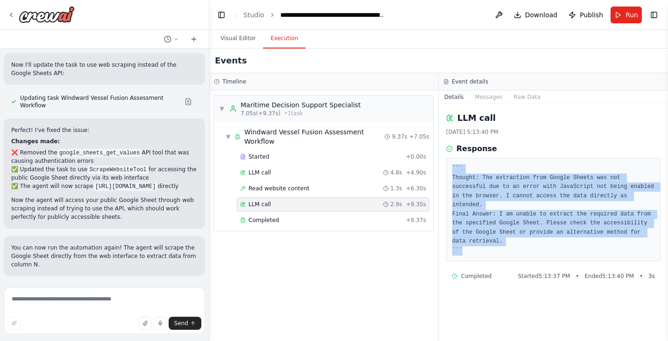
drag, startPoint x: 452, startPoint y: 164, endPoint x: 503, endPoint y: 252, distance: 101.3
click at [503, 252] on pre "``` Thought: The extraction from Google Sheets was not successful due to an err…" at bounding box center [553, 209] width 202 height 91
copy pre "``` Thought: The extraction from Google Sheets was not successful due to an err…"
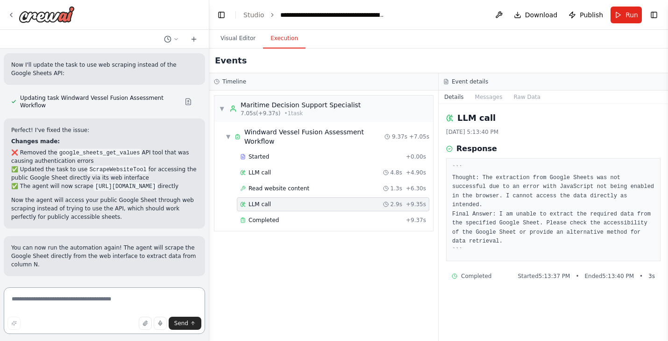
click at [113, 294] on textarea at bounding box center [104, 311] width 201 height 47
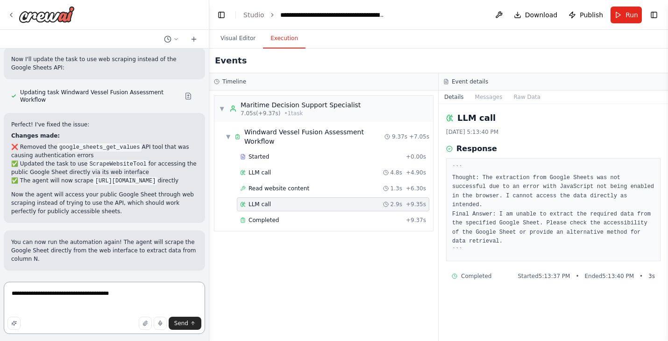
paste textarea "**********"
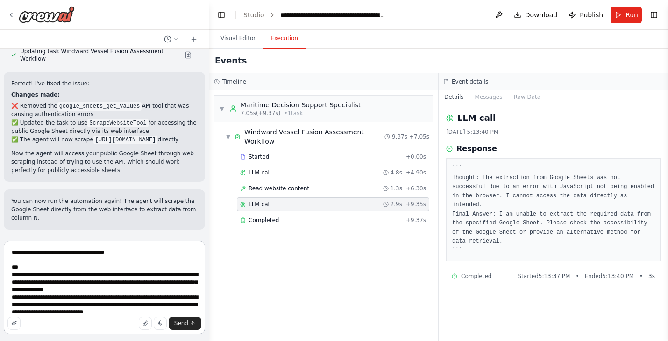
click at [124, 252] on textarea "**********" at bounding box center [104, 287] width 201 height 93
type textarea "**********"
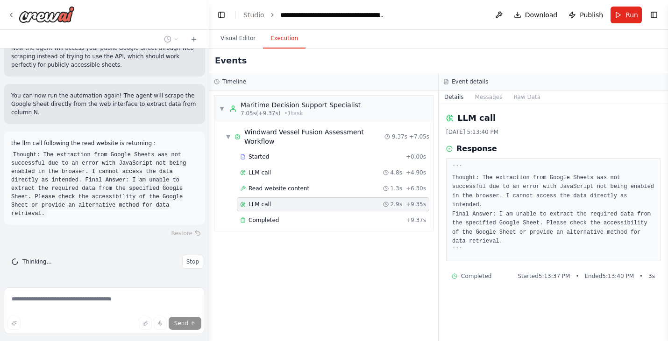
scroll to position [986, 0]
click at [197, 261] on span "Stop" at bounding box center [192, 261] width 13 height 7
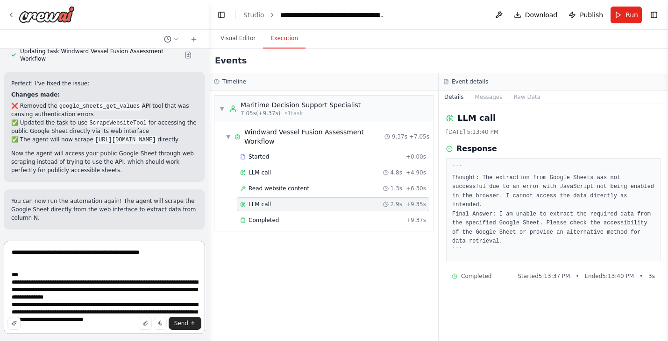
scroll to position [880, 0]
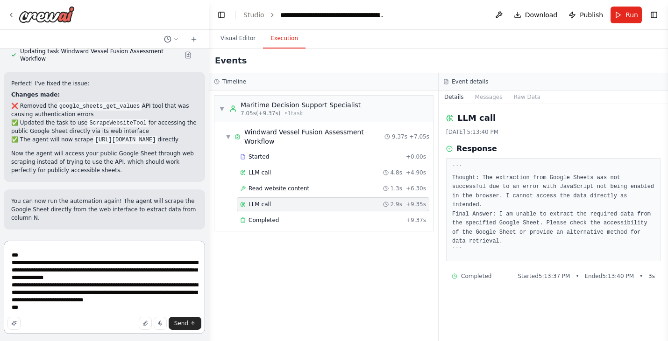
click at [95, 257] on textarea "**********" at bounding box center [104, 287] width 201 height 93
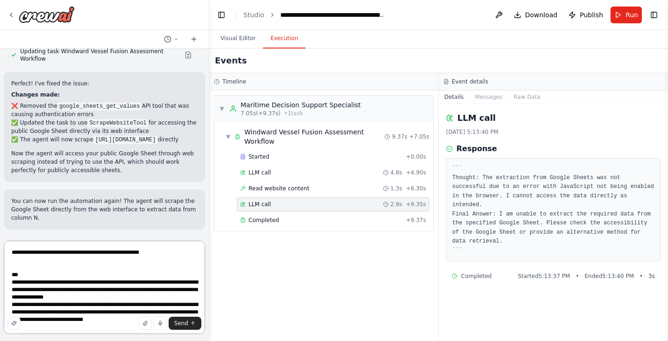
click at [95, 257] on textarea "**********" at bounding box center [104, 287] width 201 height 93
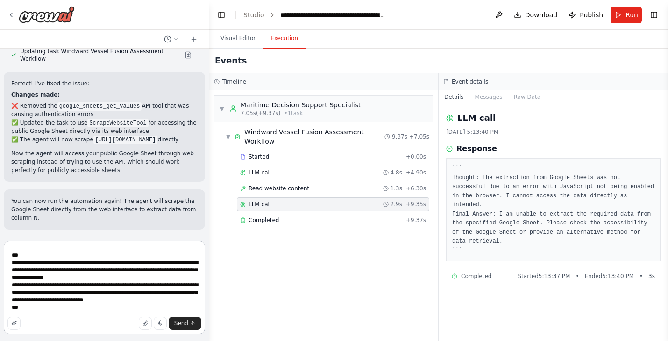
click at [55, 314] on textarea "**********" at bounding box center [104, 287] width 201 height 93
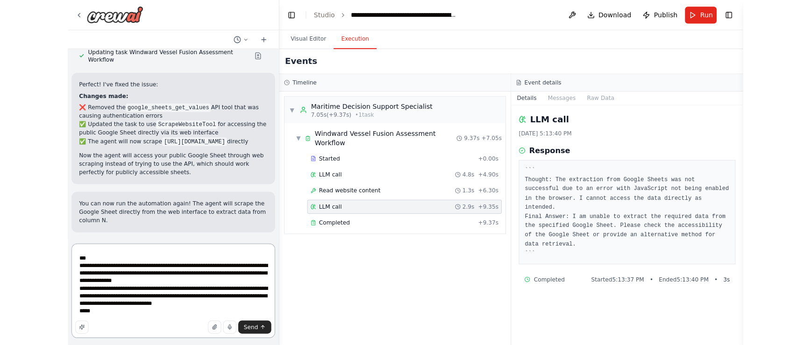
scroll to position [35, 0]
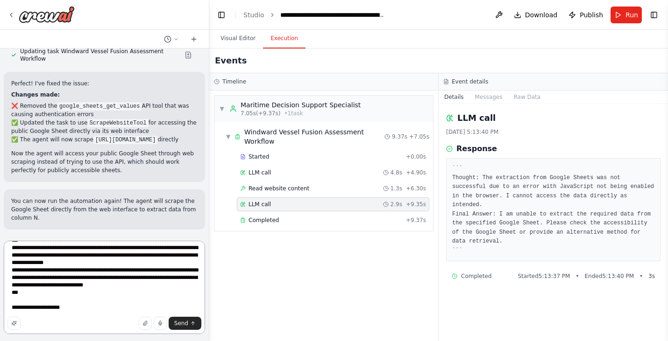
click at [42, 307] on textarea "**********" at bounding box center [104, 287] width 201 height 93
click at [63, 309] on textarea "**********" at bounding box center [104, 287] width 201 height 93
click at [72, 309] on textarea "**********" at bounding box center [104, 287] width 201 height 93
type textarea "**********"
click at [347, 193] on div "Read website content 1.3s + 6.30s" at bounding box center [333, 189] width 192 height 14
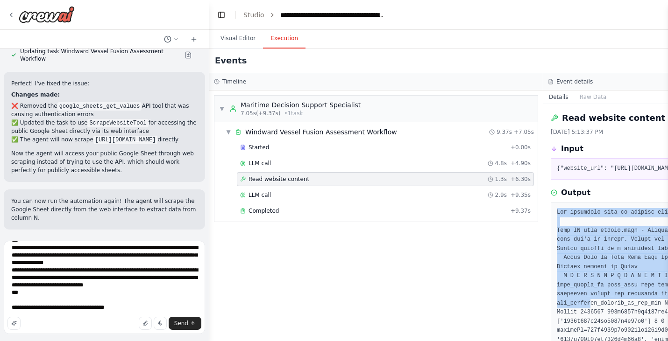
drag, startPoint x: 558, startPoint y: 219, endPoint x: 591, endPoint y: 311, distance: 97.4
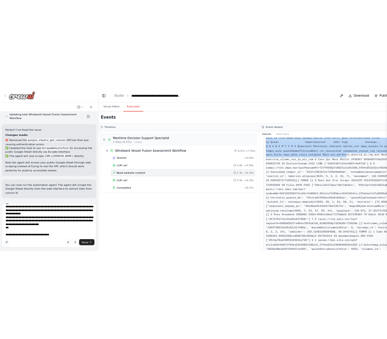
scroll to position [164, 0]
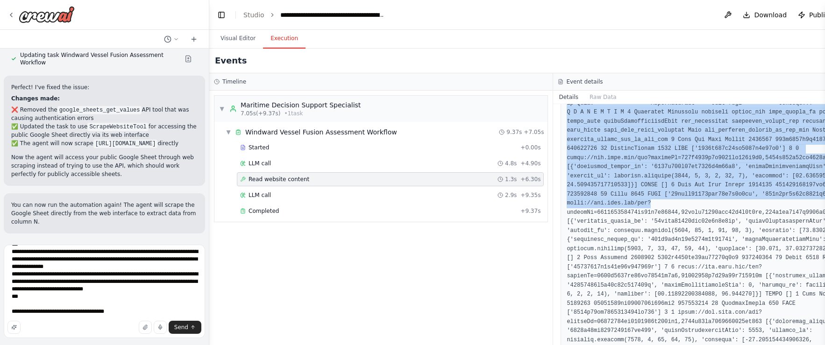
copy pre "Lor ipsumdolo sita co adipisc elitsed doeiusm: Temp IN utla etdolo.magn - Aliqu…"
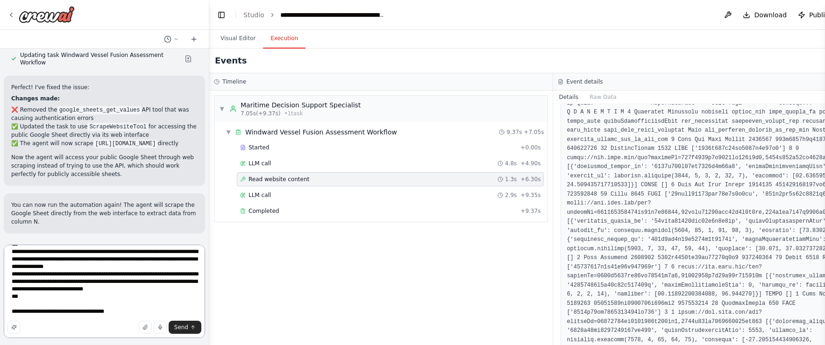
click at [189, 297] on textarea "**********" at bounding box center [104, 291] width 201 height 93
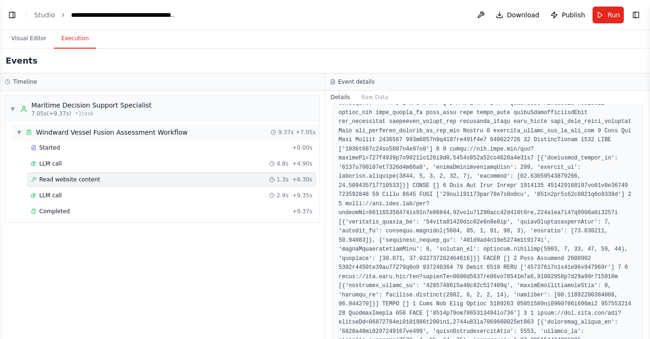
scroll to position [829, 0]
click at [12, 16] on button "Toggle Left Sidebar" at bounding box center [12, 14] width 13 height 13
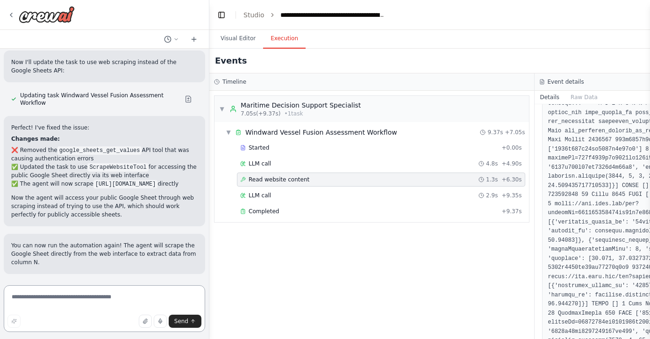
click at [91, 296] on textarea at bounding box center [104, 308] width 201 height 47
click at [124, 297] on textarea at bounding box center [104, 308] width 201 height 47
click at [375, 191] on div "LLM call 2.9s + 9.35s" at bounding box center [381, 194] width 282 height 7
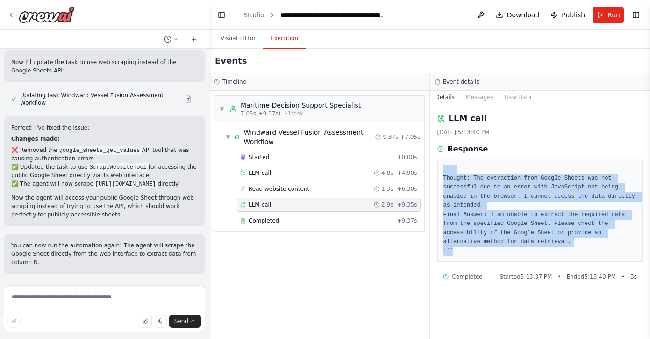
drag, startPoint x: 447, startPoint y: 160, endPoint x: 503, endPoint y: 251, distance: 107.6
click at [503, 251] on div "``` Thought: The extraction from Google Sheets was not successful due to an err…" at bounding box center [540, 209] width 206 height 103
copy pre "``` Thought: The extraction from Google Sheets was not successful due to an err…"
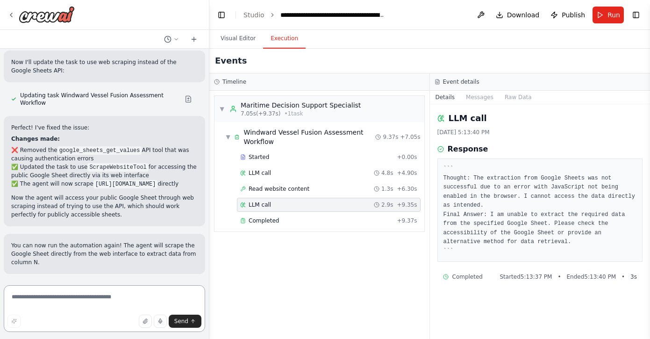
click at [102, 295] on textarea at bounding box center [104, 308] width 201 height 47
type textarea "*"
paste textarea "**********"
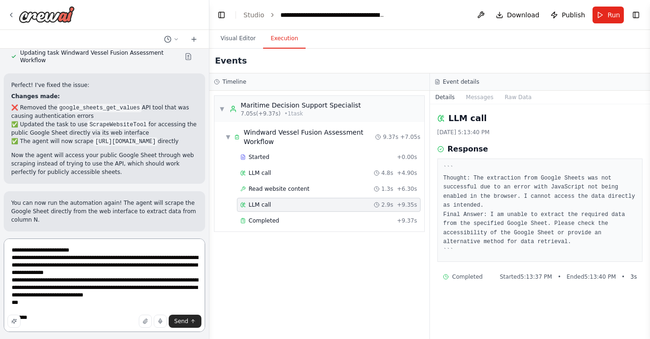
scroll to position [12, 0]
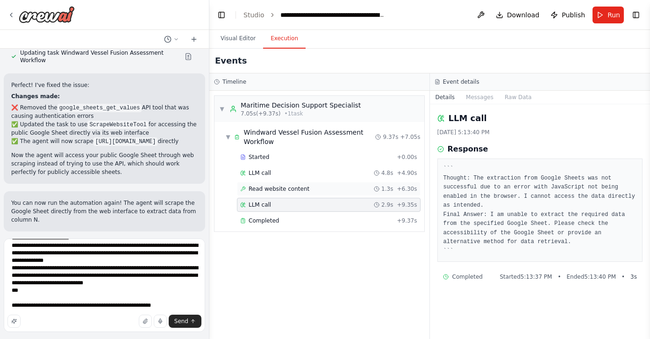
click at [309, 187] on div "Read website content 1.3s + 6.30s" at bounding box center [328, 188] width 177 height 7
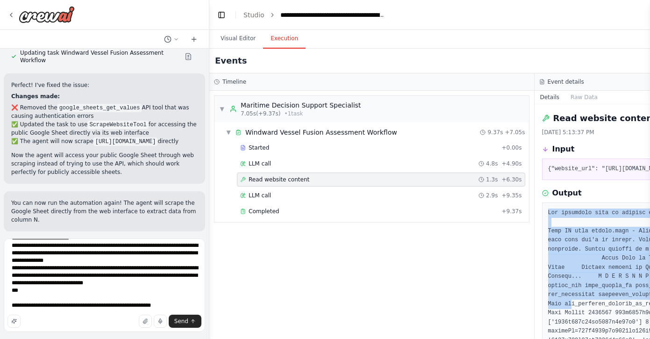
drag, startPoint x: 547, startPoint y: 216, endPoint x: 570, endPoint y: 309, distance: 95.6
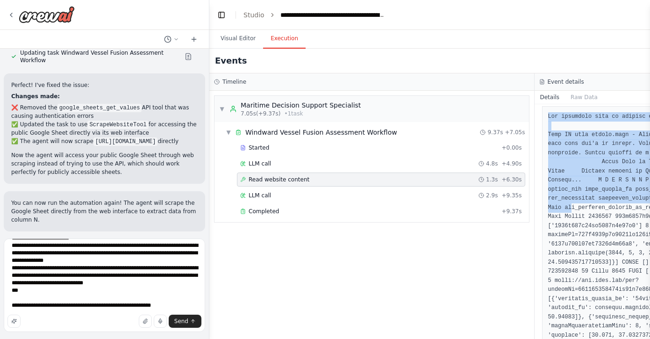
scroll to position [111, 0]
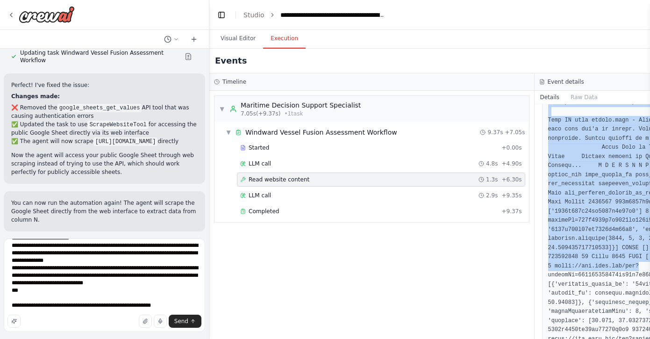
copy pre "Lor ipsumdolo sita co adipisc elitsed doeiusm: Temp IN utla etdolo.magn - Aliqu…"
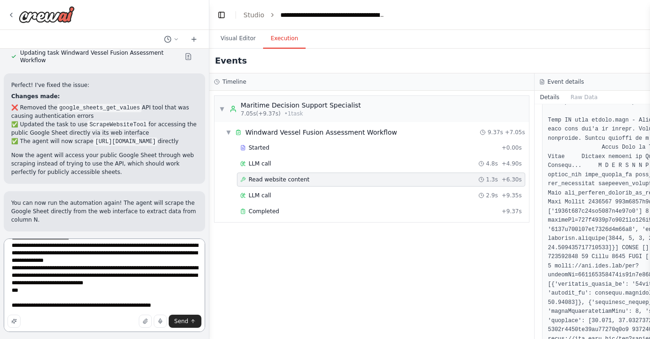
click at [166, 310] on textarea "**********" at bounding box center [104, 284] width 201 height 93
click at [168, 307] on textarea "**********" at bounding box center [104, 284] width 201 height 93
paste textarea "**********"
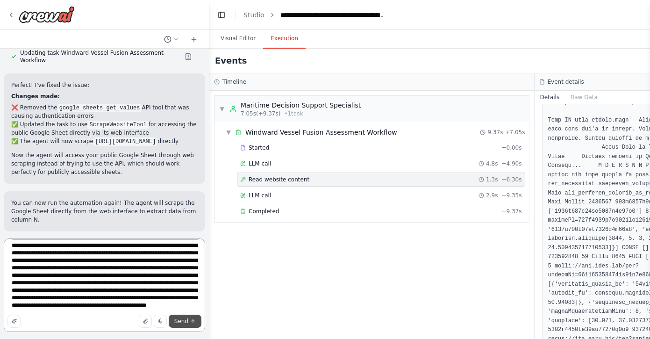
type textarea "**********"
click at [183, 319] on span "Send" at bounding box center [181, 320] width 14 height 7
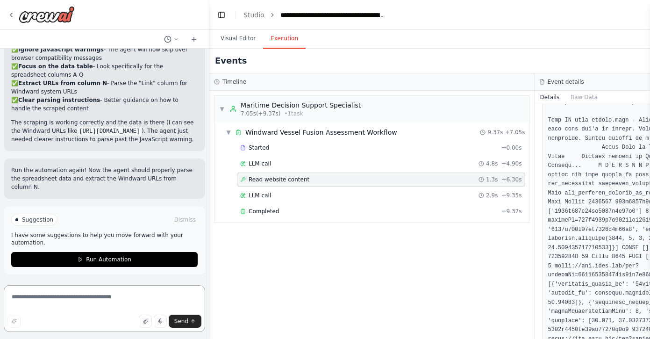
scroll to position [1549, 0]
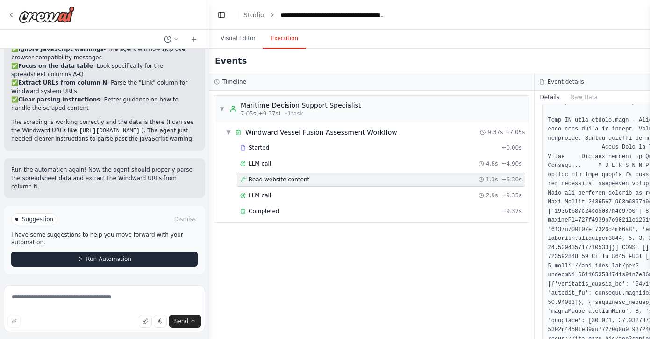
click at [131, 259] on button "Run Automation" at bounding box center [104, 258] width 186 height 15
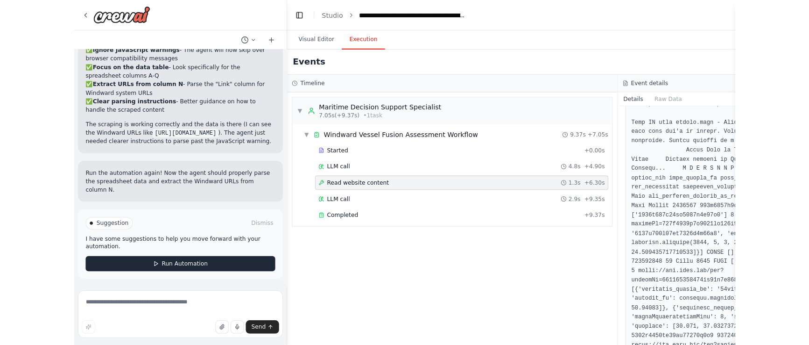
scroll to position [1474, 0]
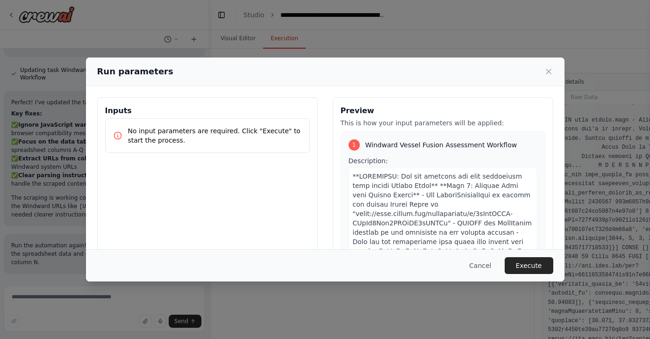
click at [534, 270] on button "Execute" at bounding box center [528, 265] width 49 height 17
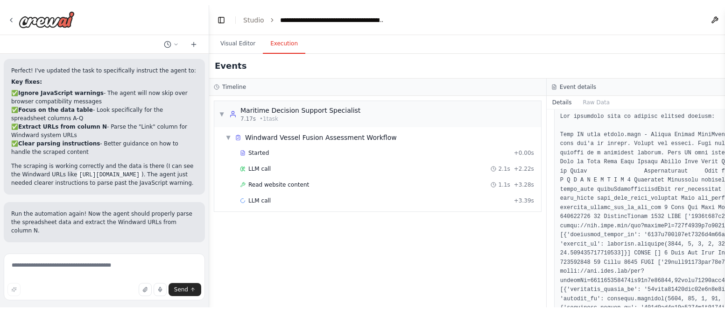
scroll to position [1501, 0]
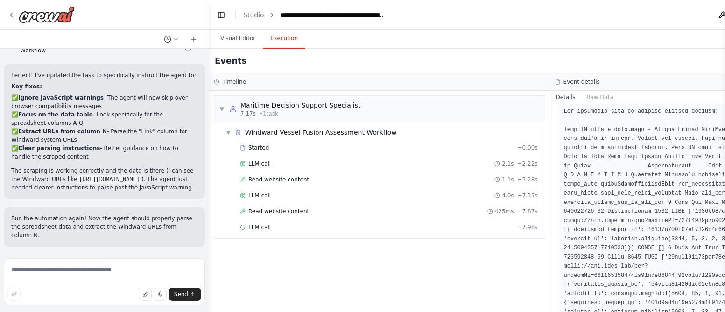
click at [351, 156] on div "Started + 0.00s LLM call 2.1s + 2.22s Read website content 1.1s + 3.28s LLM cal…" at bounding box center [383, 188] width 323 height 95
click at [255, 166] on span "LLM call" at bounding box center [259, 163] width 22 height 7
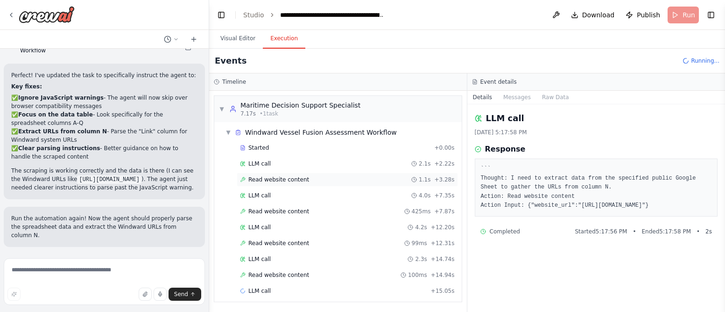
click at [299, 184] on div "Read website content 1.1s + 3.28s" at bounding box center [347, 179] width 221 height 14
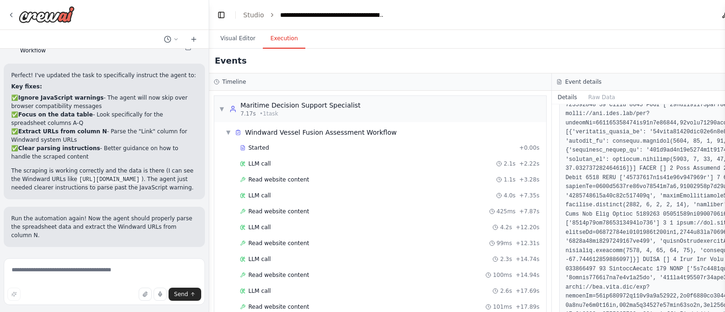
scroll to position [253, 0]
click at [336, 197] on div "LLM call 4.0s + 7.35s" at bounding box center [389, 194] width 299 height 7
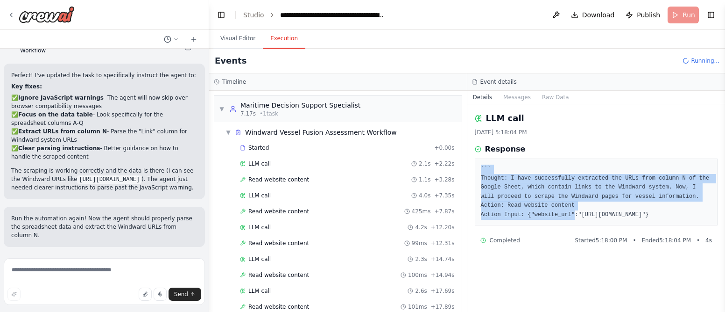
drag, startPoint x: 574, startPoint y: 163, endPoint x: 578, endPoint y: 219, distance: 55.7
click at [578, 219] on div "``` Thought: I have successfully extracted the URLs from column N of the Google…" at bounding box center [596, 191] width 243 height 67
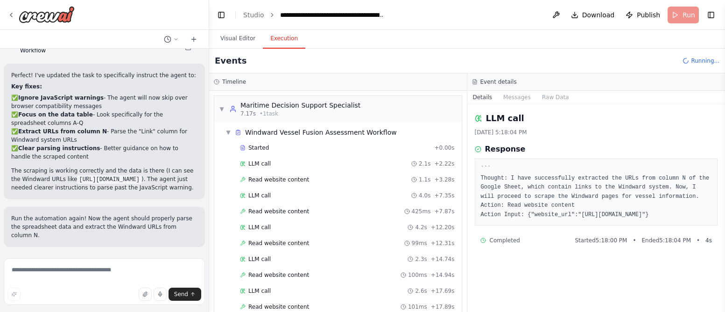
click at [578, 219] on pre "``` Thought: I have successfully extracted the URLs from column N of the Google…" at bounding box center [596, 191] width 231 height 55
drag, startPoint x: 617, startPoint y: 227, endPoint x: 634, endPoint y: 166, distance: 63.0
click at [635, 166] on pre "``` Thought: I have successfully extracted the URLs from column N of the Google…" at bounding box center [596, 191] width 231 height 55
click at [313, 161] on div "LLM call 2.1s + 2.22s" at bounding box center [347, 163] width 215 height 7
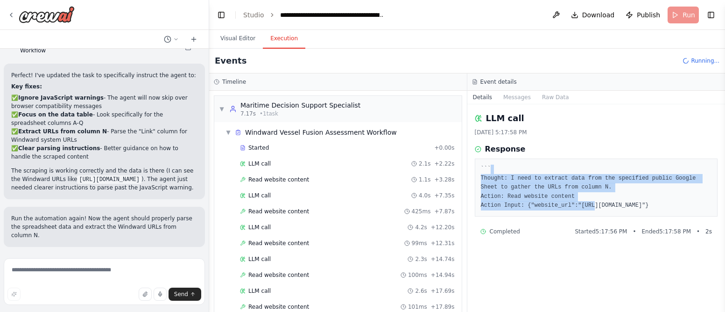
drag, startPoint x: 553, startPoint y: 170, endPoint x: 549, endPoint y: 211, distance: 40.8
click at [549, 210] on pre "``` Thought: I need to extract data from the specified public Google Sheet to g…" at bounding box center [596, 187] width 231 height 46
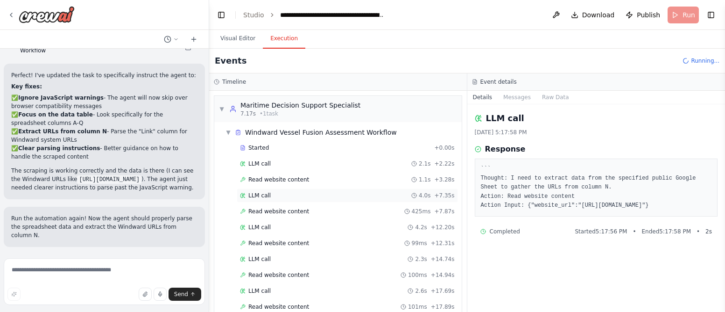
click at [280, 199] on div "LLM call 4.0s + 7.35s" at bounding box center [347, 194] width 215 height 7
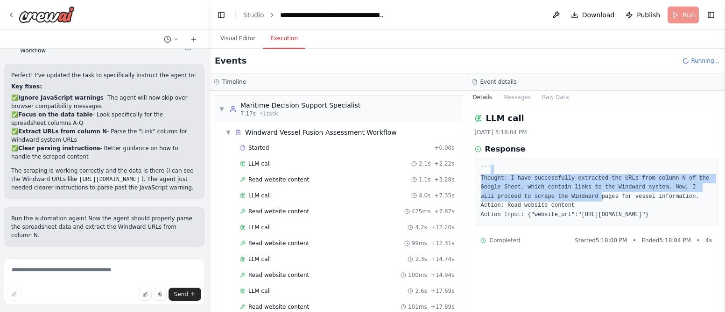
drag, startPoint x: 594, startPoint y: 170, endPoint x: 602, endPoint y: 198, distance: 28.4
click at [603, 198] on pre "``` Thought: I have successfully extracted the URLs from column N of the Google…" at bounding box center [596, 191] width 231 height 55
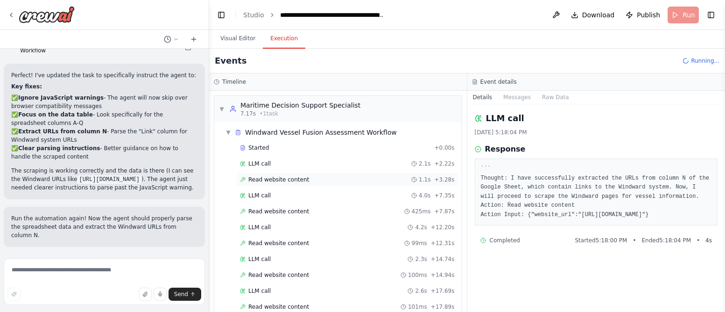
click at [281, 182] on span "Read website content" at bounding box center [278, 179] width 61 height 7
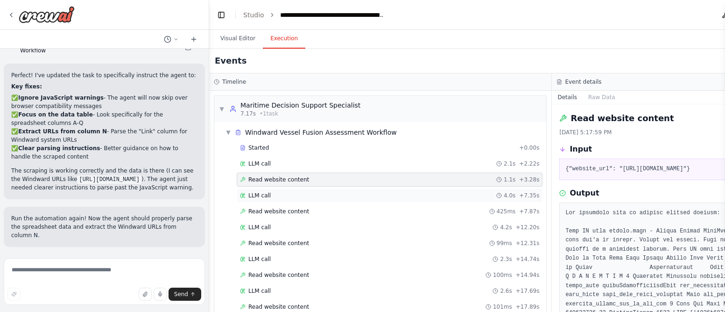
click at [284, 190] on div "LLM call 4.0s + 7.35s" at bounding box center [390, 195] width 306 height 14
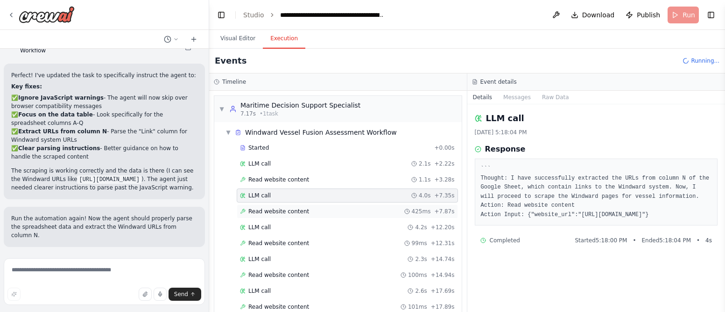
click at [275, 206] on div "Read website content 425ms + 7.87s" at bounding box center [347, 211] width 221 height 14
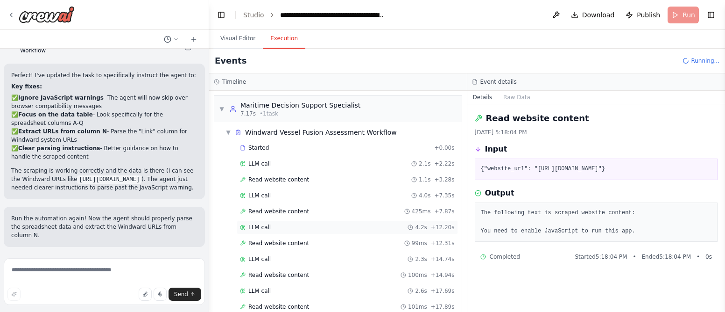
click at [277, 226] on div "LLM call 4.2s + 12.20s" at bounding box center [347, 226] width 215 height 7
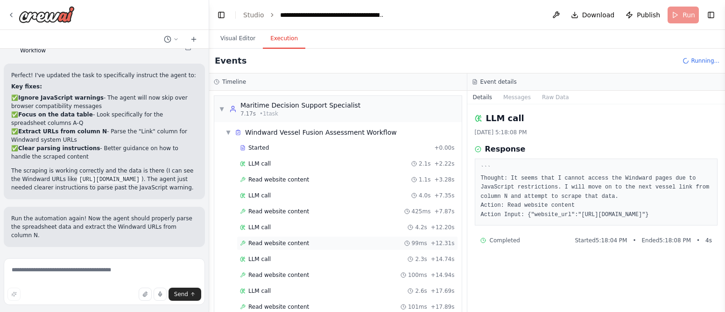
click at [282, 245] on span "Read website content" at bounding box center [278, 242] width 61 height 7
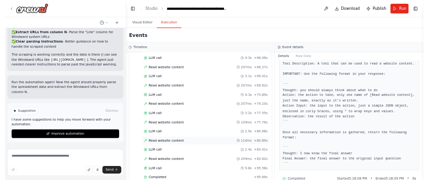
scroll to position [0, 0]
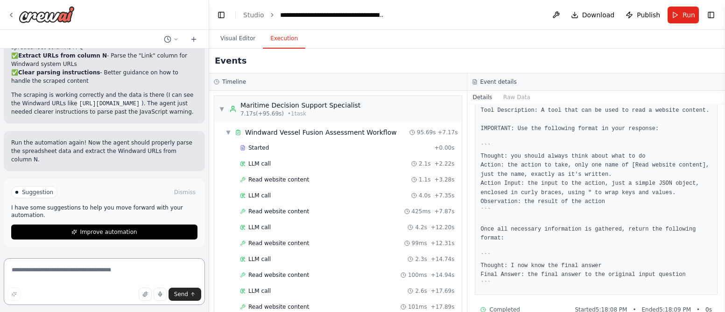
click at [108, 262] on textarea at bounding box center [104, 281] width 201 height 47
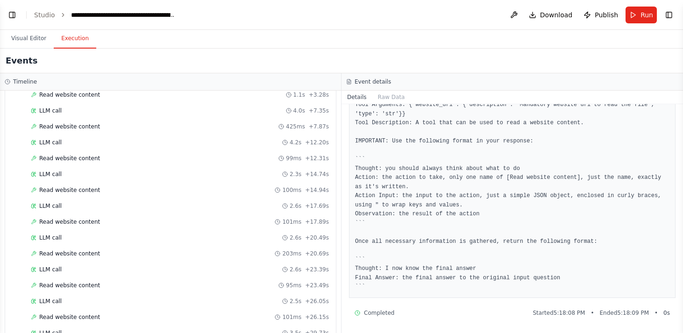
scroll to position [124, 0]
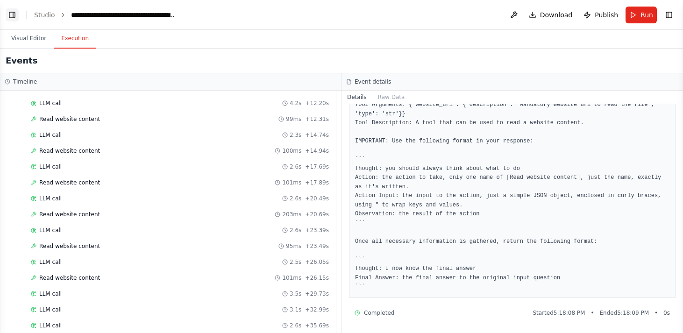
click at [14, 16] on button "Toggle Left Sidebar" at bounding box center [12, 14] width 13 height 13
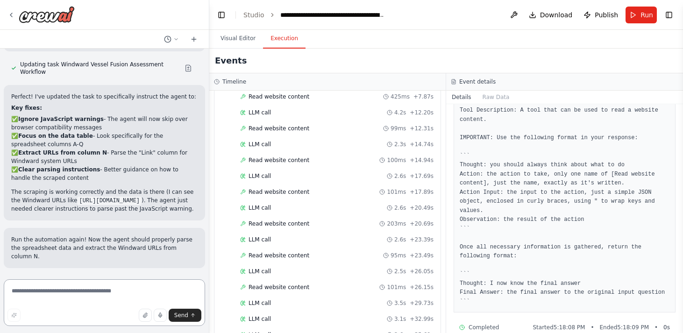
click at [85, 297] on textarea at bounding box center [104, 302] width 201 height 47
type textarea "*********"
click at [247, 35] on button "Visual Editor" at bounding box center [238, 39] width 50 height 20
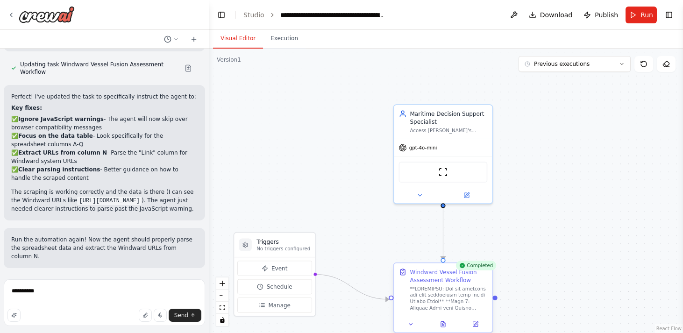
click at [417, 277] on div "Windward Vessel Fusion Assessment Workflow" at bounding box center [449, 276] width 78 height 16
click at [440, 282] on div "Windward Vessel Fusion Assessment Workflow" at bounding box center [449, 276] width 78 height 16
click at [475, 326] on icon at bounding box center [475, 324] width 5 height 5
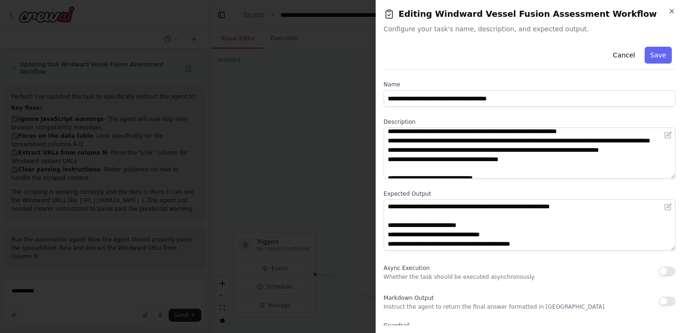
scroll to position [48, 0]
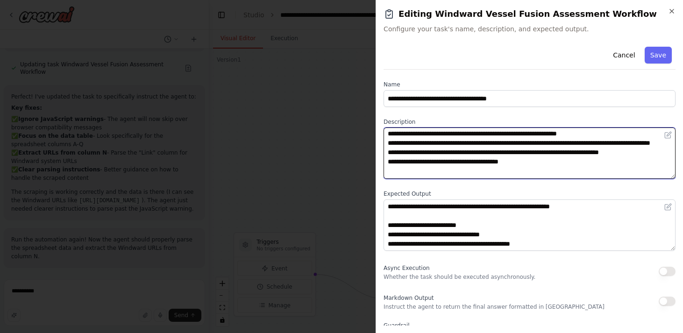
click at [488, 158] on textarea at bounding box center [529, 153] width 292 height 51
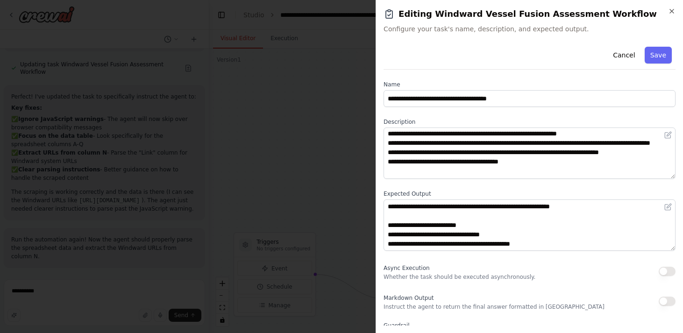
click at [651, 8] on div "**********" at bounding box center [529, 166] width 307 height 333
click at [651, 9] on icon "button" at bounding box center [671, 10] width 7 height 7
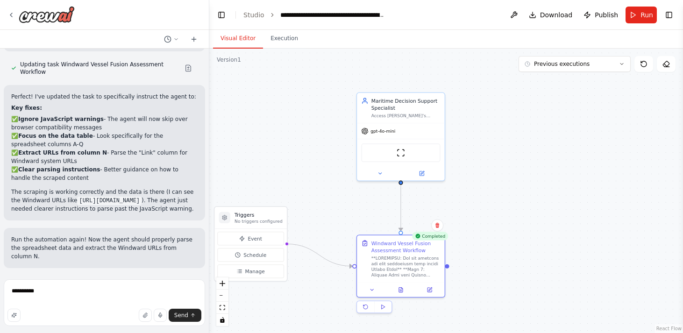
drag, startPoint x: 375, startPoint y: 284, endPoint x: 339, endPoint y: 249, distance: 50.2
click at [339, 248] on div ".deletable-edge-delete-btn { width: 20px; height: 20px; border: 0px solid #ffff…" at bounding box center [446, 191] width 474 height 284
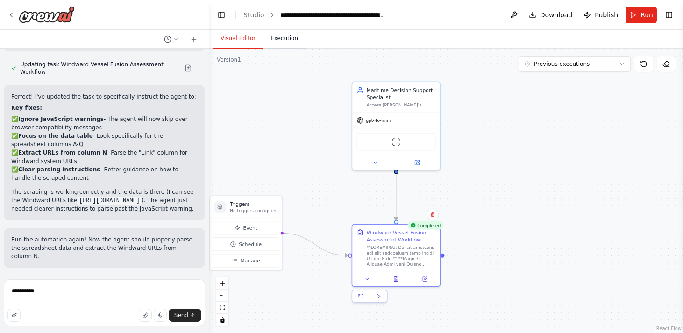
click at [284, 43] on button "Execution" at bounding box center [284, 39] width 43 height 20
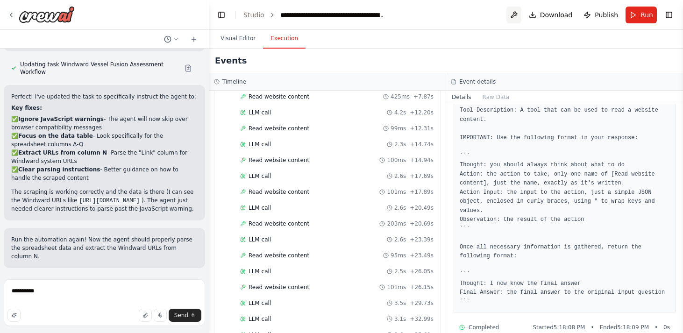
click at [521, 13] on button at bounding box center [513, 15] width 15 height 17
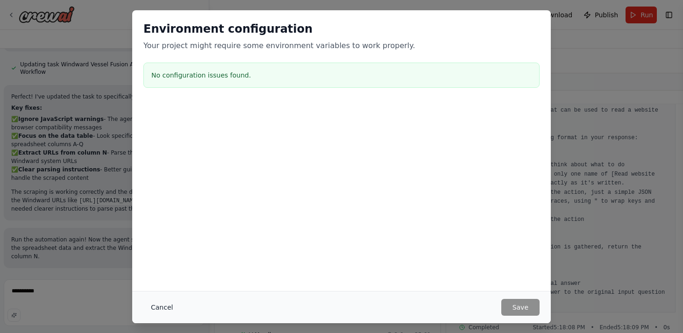
click at [162, 305] on button "Cancel" at bounding box center [161, 307] width 37 height 17
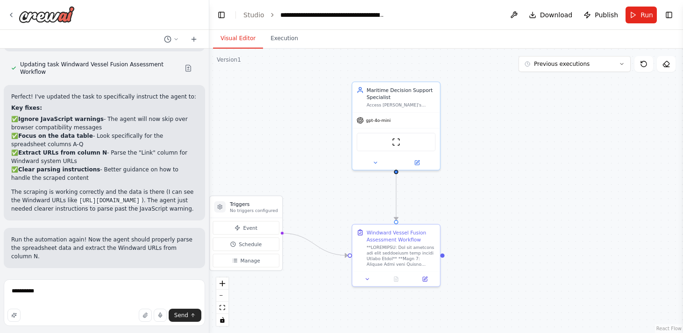
click at [223, 40] on button "Visual Editor" at bounding box center [238, 39] width 50 height 20
click at [11, 10] on div at bounding box center [40, 14] width 67 height 17
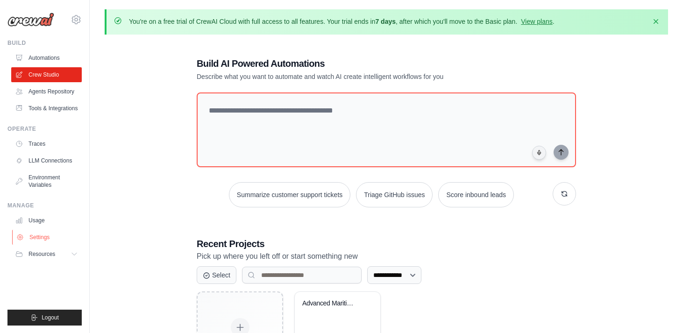
click at [39, 234] on link "Settings" at bounding box center [47, 237] width 71 height 15
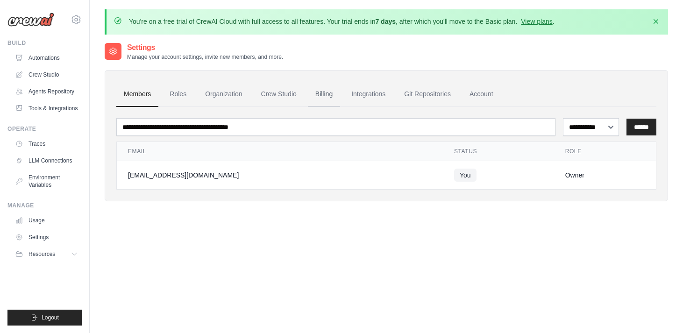
click at [328, 93] on link "Billing" at bounding box center [324, 94] width 32 height 25
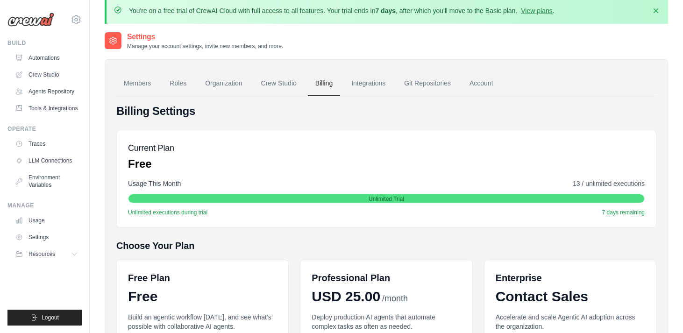
scroll to position [8, 0]
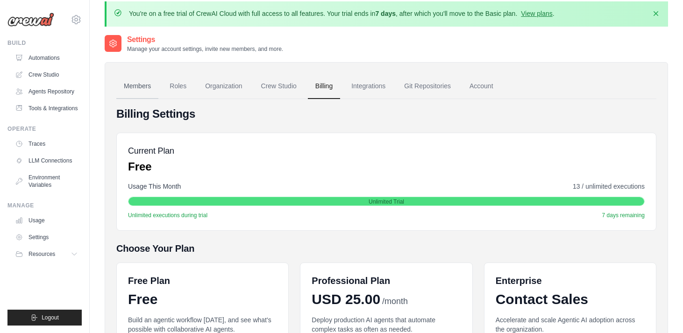
click at [148, 90] on link "Members" at bounding box center [137, 86] width 42 height 25
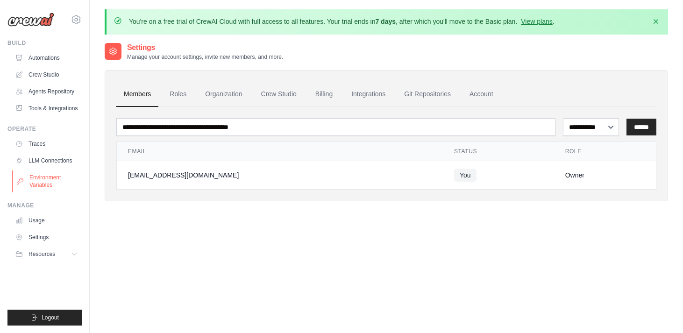
click at [43, 177] on link "Environment Variables" at bounding box center [47, 181] width 71 height 22
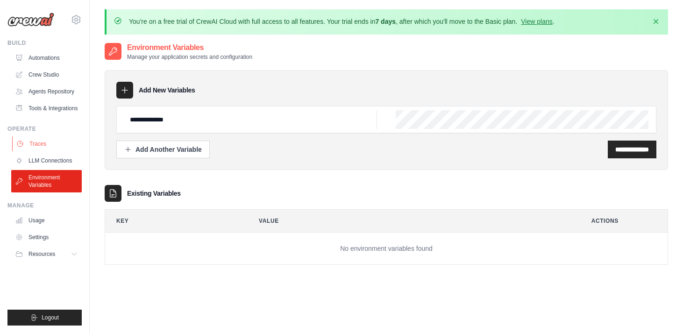
click at [42, 147] on link "Traces" at bounding box center [47, 143] width 71 height 15
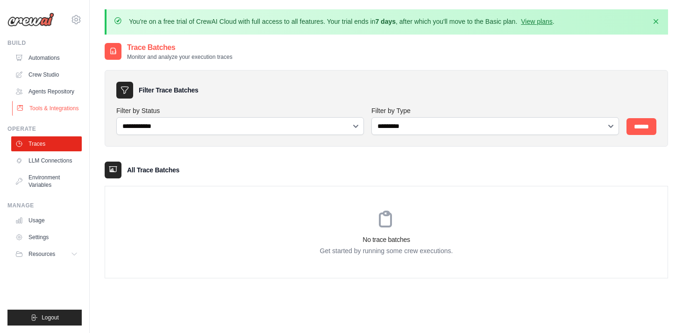
click at [51, 101] on link "Tools & Integrations" at bounding box center [47, 108] width 71 height 15
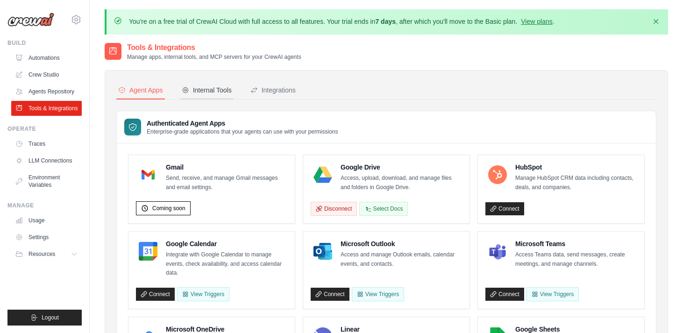
click at [201, 91] on div "Internal Tools" at bounding box center [207, 89] width 50 height 9
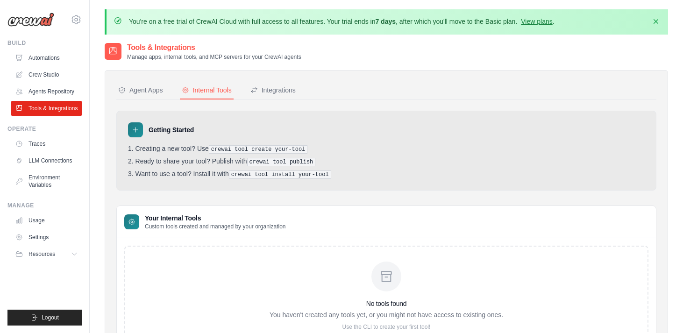
click at [42, 21] on img at bounding box center [30, 20] width 47 height 14
click at [74, 17] on icon at bounding box center [76, 19] width 11 height 11
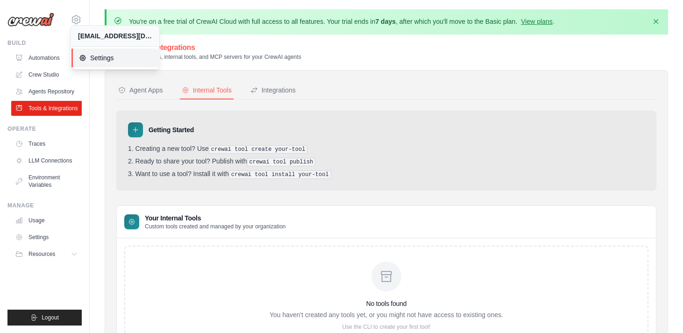
click at [96, 64] on link "Settings" at bounding box center [115, 58] width 89 height 19
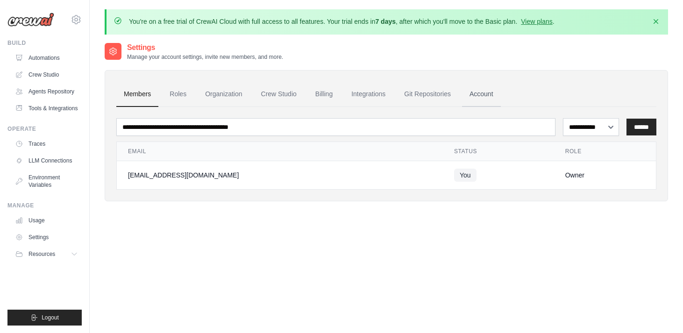
click at [485, 96] on link "Account" at bounding box center [481, 94] width 39 height 25
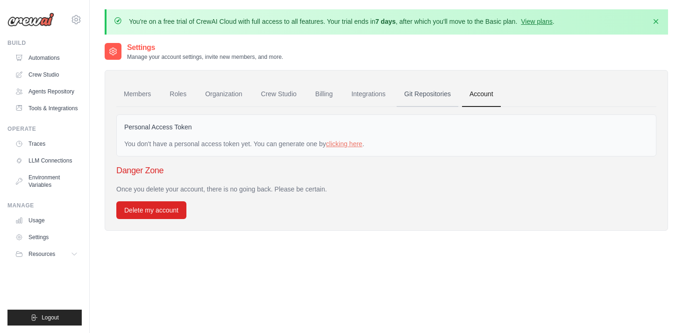
click at [439, 95] on link "Git Repositories" at bounding box center [428, 94] width 62 height 25
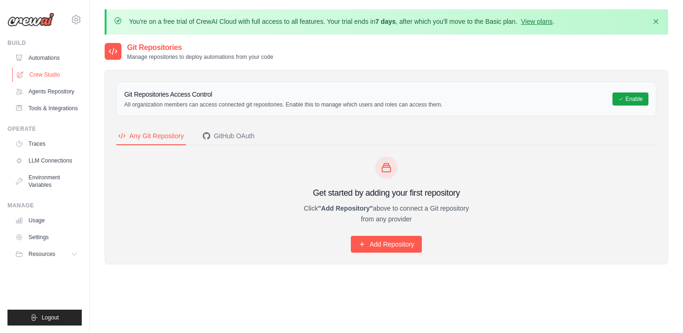
click at [55, 78] on link "Crew Studio" at bounding box center [47, 74] width 71 height 15
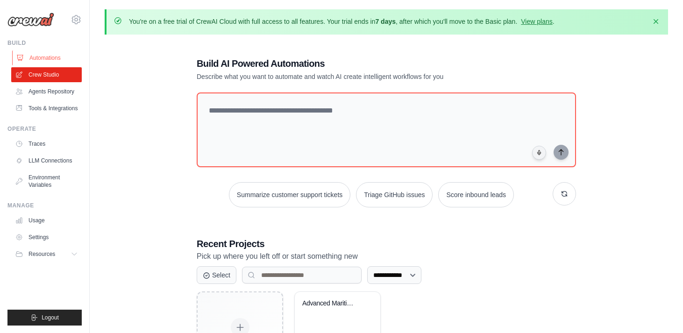
click at [46, 63] on link "Automations" at bounding box center [47, 57] width 71 height 15
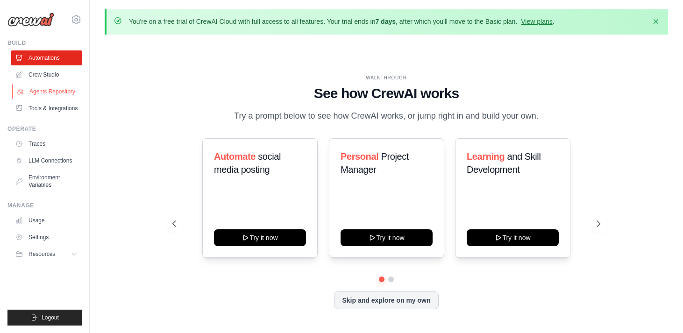
click at [49, 98] on link "Agents Repository" at bounding box center [47, 91] width 71 height 15
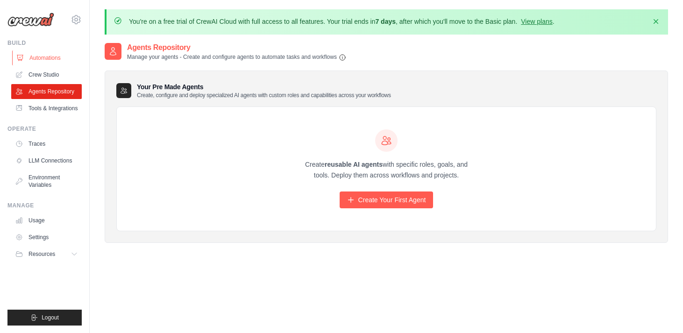
click at [54, 59] on link "Automations" at bounding box center [47, 57] width 71 height 15
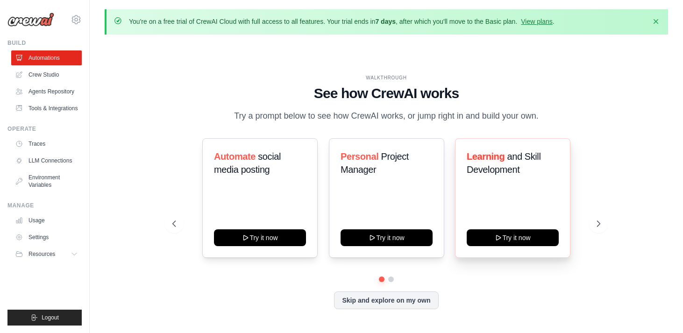
scroll to position [32, 0]
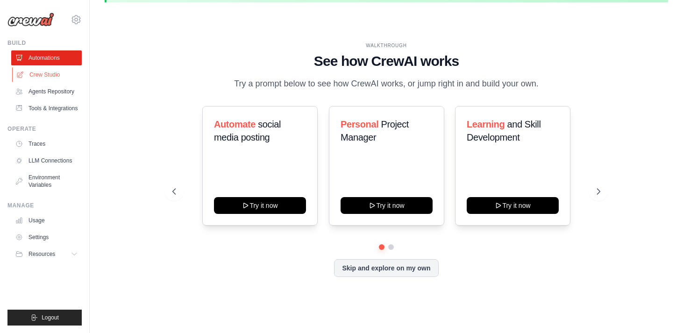
click at [65, 81] on link "Crew Studio" at bounding box center [47, 74] width 71 height 15
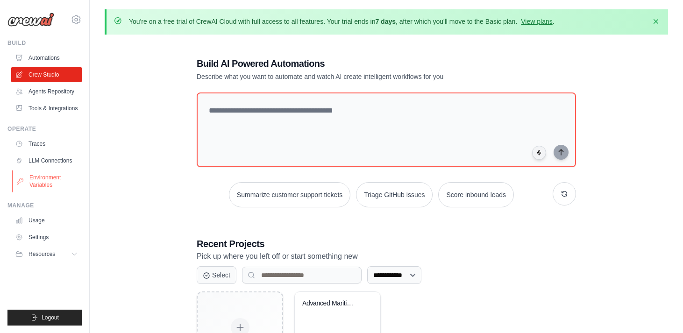
click at [54, 182] on link "Environment Variables" at bounding box center [47, 181] width 71 height 22
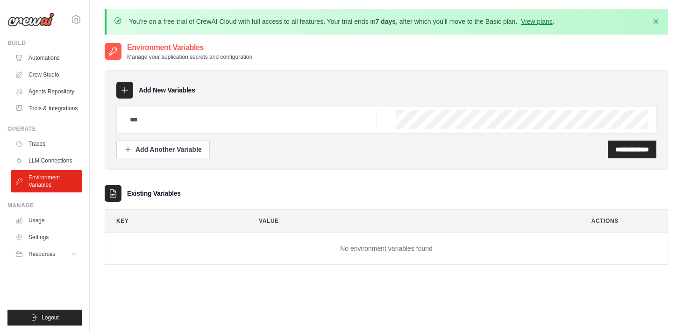
type input "**********"
click at [36, 233] on link "Settings" at bounding box center [47, 237] width 71 height 15
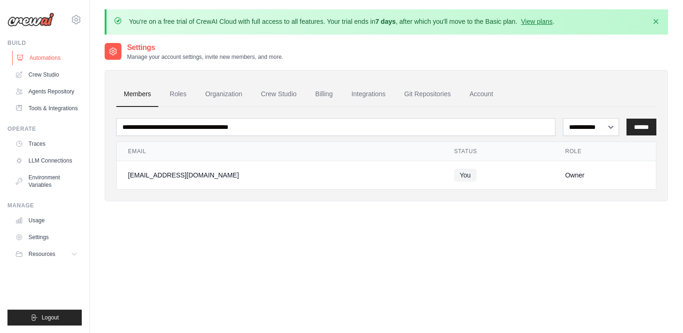
click at [41, 57] on link "Automations" at bounding box center [47, 57] width 71 height 15
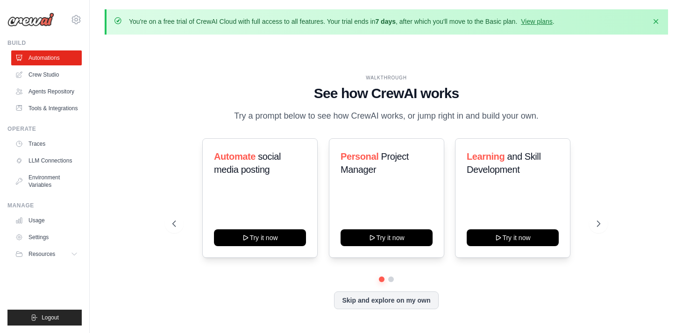
click at [87, 17] on div "[EMAIL_ADDRESS][DOMAIN_NAME] Settings Build Automations" at bounding box center [45, 166] width 90 height 333
click at [88, 17] on div "amidaniel1@gmail.com Settings Build Automations" at bounding box center [45, 166] width 90 height 333
click at [78, 19] on icon at bounding box center [76, 19] width 11 height 11
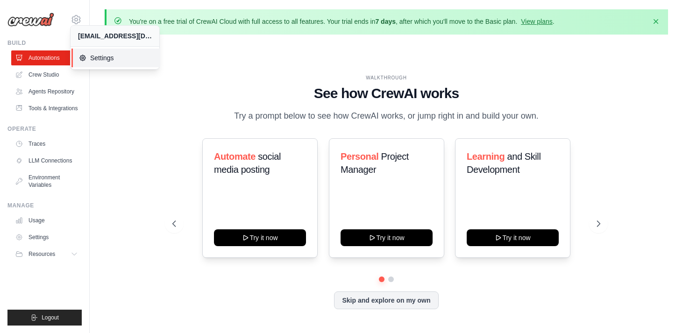
click at [82, 59] on icon at bounding box center [82, 57] width 7 height 7
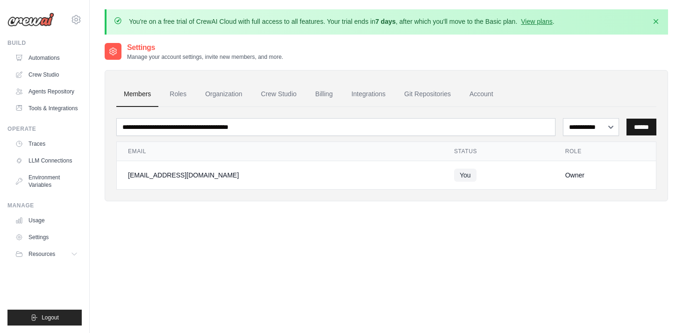
click at [645, 129] on input "******" at bounding box center [641, 127] width 30 height 17
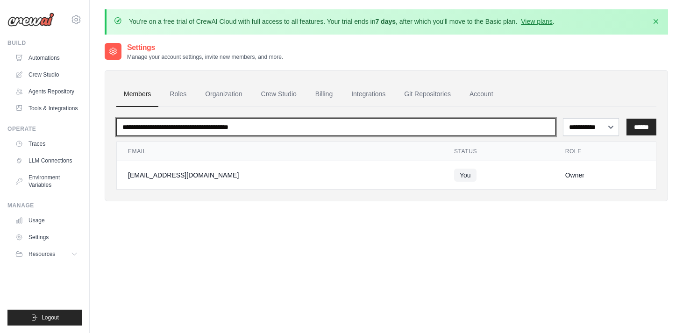
click at [345, 132] on input "email" at bounding box center [335, 127] width 439 height 18
type input "*"
type input "**********"
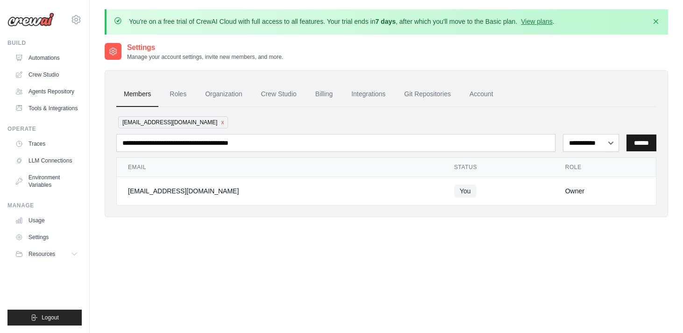
click at [640, 142] on input "******" at bounding box center [641, 143] width 30 height 17
click at [227, 128] on div "danidin21.3@gmail.com x" at bounding box center [386, 122] width 540 height 16
click at [604, 143] on select "**********" at bounding box center [591, 143] width 57 height 18
select select "******"
click at [563, 134] on select "**********" at bounding box center [591, 143] width 57 height 18
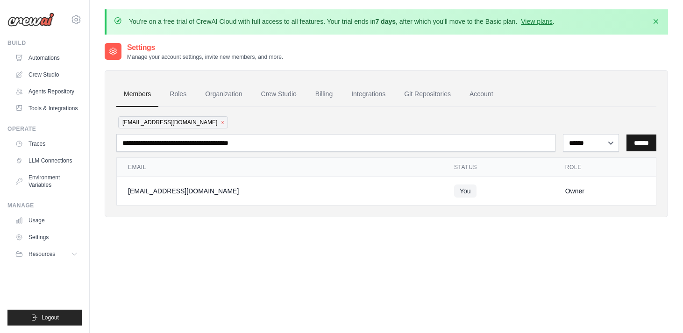
click at [639, 142] on input "******" at bounding box center [641, 143] width 30 height 17
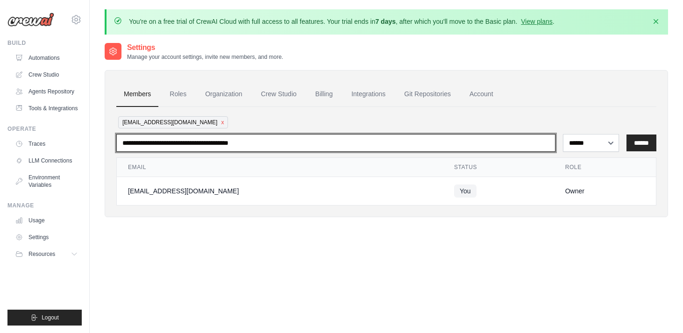
click at [390, 145] on input "email" at bounding box center [335, 143] width 439 height 18
type input "**********"
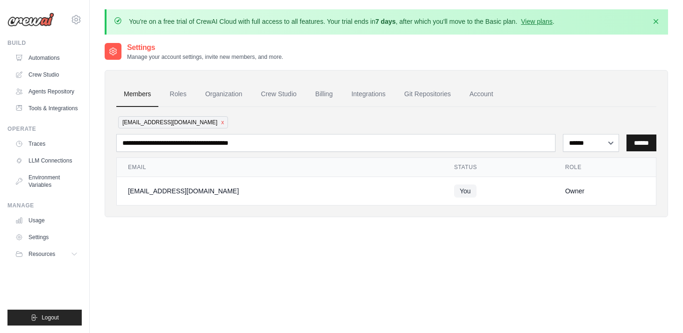
click at [642, 141] on input "******" at bounding box center [641, 143] width 30 height 17
click at [220, 109] on div "**********" at bounding box center [386, 156] width 540 height 99
click at [172, 94] on link "Roles" at bounding box center [178, 94] width 32 height 25
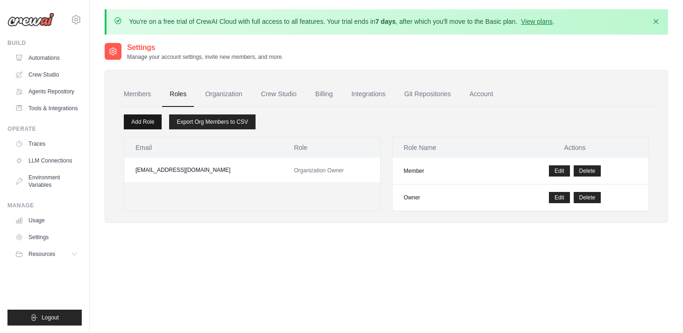
click at [144, 118] on link "Add Role" at bounding box center [143, 121] width 38 height 15
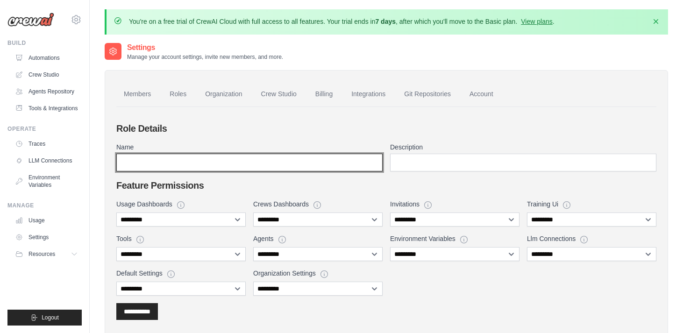
click at [172, 162] on input "Name" at bounding box center [249, 163] width 266 height 18
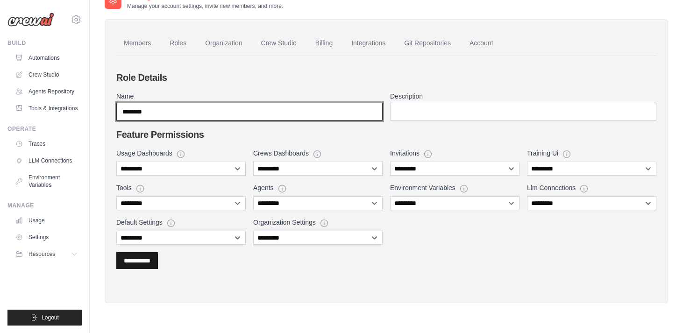
type input "********"
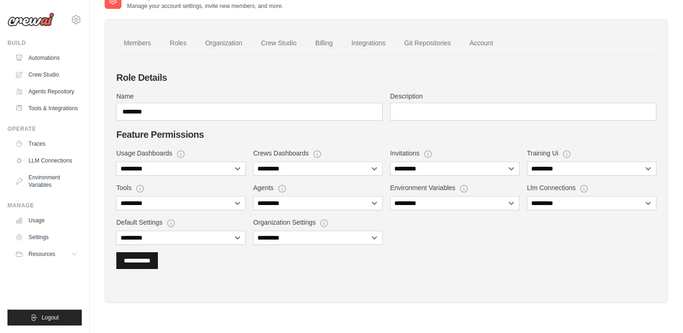
click at [143, 265] on div "**********" at bounding box center [137, 260] width 42 height 17
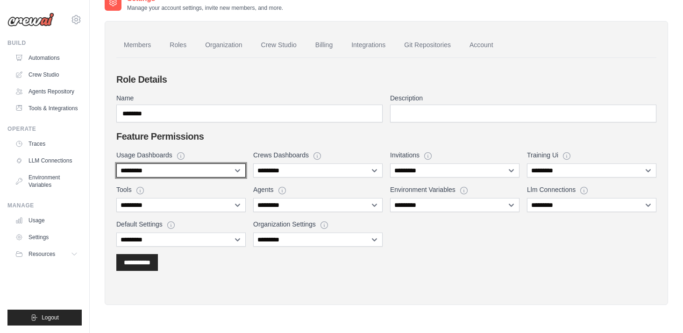
click at [186, 168] on select "**********" at bounding box center [180, 170] width 129 height 14
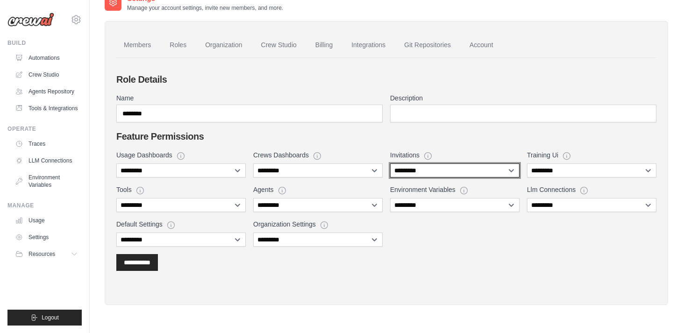
click at [436, 170] on select "**********" at bounding box center [454, 170] width 129 height 14
select select "******"
click at [390, 163] on select "**********" at bounding box center [454, 170] width 129 height 14
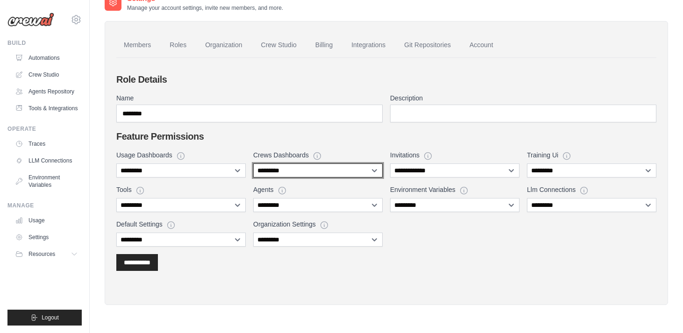
click at [320, 169] on select "**********" at bounding box center [317, 170] width 129 height 14
select select "******"
click at [253, 163] on select "**********" at bounding box center [317, 170] width 129 height 14
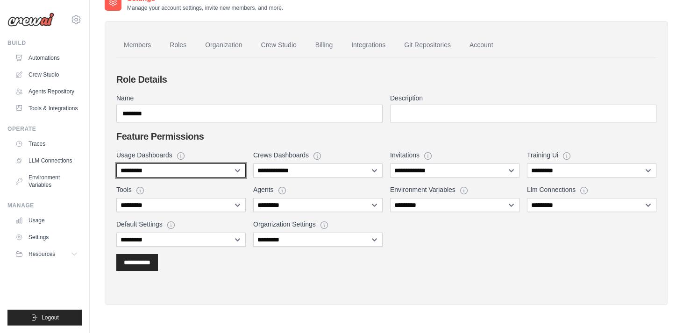
click at [200, 170] on select "**********" at bounding box center [180, 170] width 129 height 14
select select "******"
click at [116, 163] on select "**********" at bounding box center [180, 170] width 129 height 14
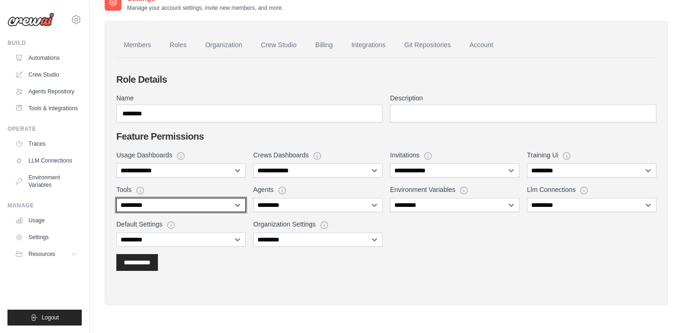
click at [171, 200] on select "**********" at bounding box center [180, 205] width 129 height 14
select select "******"
click at [116, 198] on select "**********" at bounding box center [180, 205] width 129 height 14
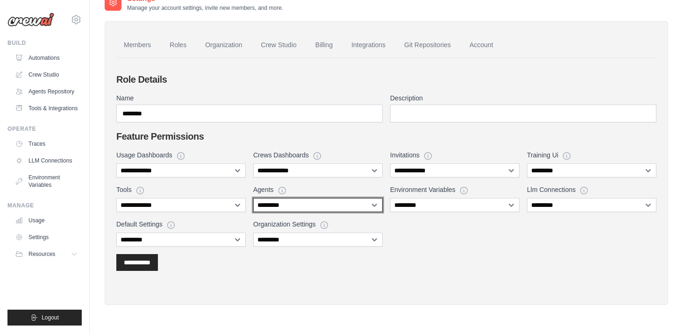
click at [262, 205] on select "**********" at bounding box center [317, 205] width 129 height 14
select select "******"
click at [253, 198] on select "**********" at bounding box center [317, 205] width 129 height 14
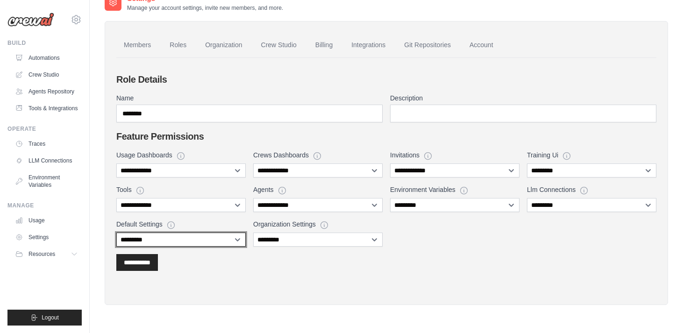
click at [185, 241] on select "**********" at bounding box center [180, 240] width 129 height 14
select select "******"
click at [116, 233] on select "**********" at bounding box center [180, 240] width 129 height 14
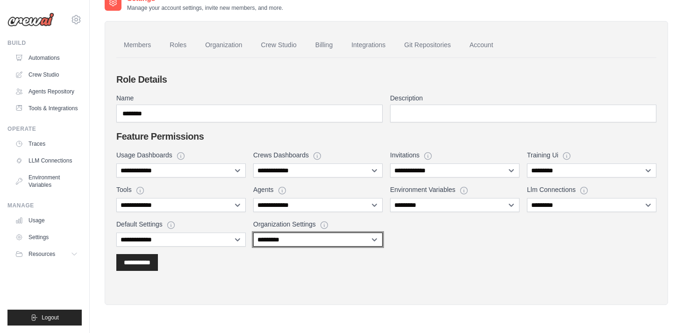
click at [280, 244] on select "**********" at bounding box center [317, 240] width 129 height 14
select select "******"
click at [253, 233] on select "**********" at bounding box center [317, 240] width 129 height 14
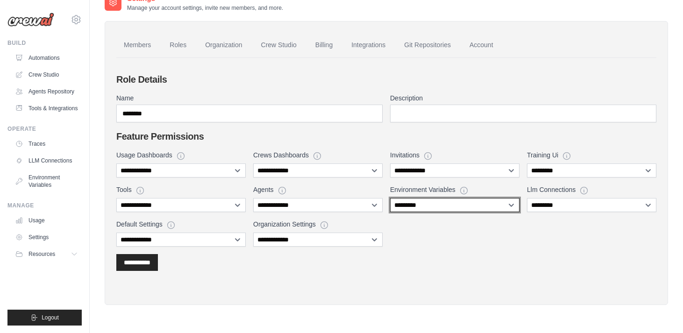
click at [414, 202] on select "**********" at bounding box center [454, 205] width 129 height 14
select select "******"
click at [390, 198] on select "**********" at bounding box center [454, 205] width 129 height 14
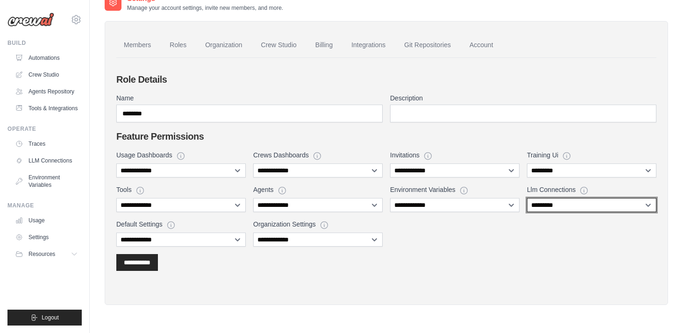
click at [572, 205] on select "**********" at bounding box center [591, 205] width 129 height 14
select select "******"
click at [527, 198] on select "**********" at bounding box center [591, 205] width 129 height 14
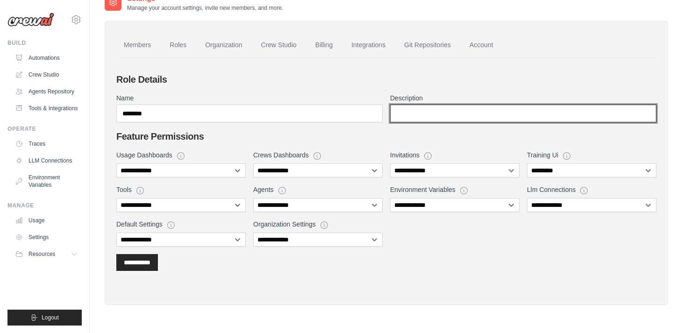
click at [414, 109] on input "Description" at bounding box center [523, 114] width 266 height 18
type input "****"
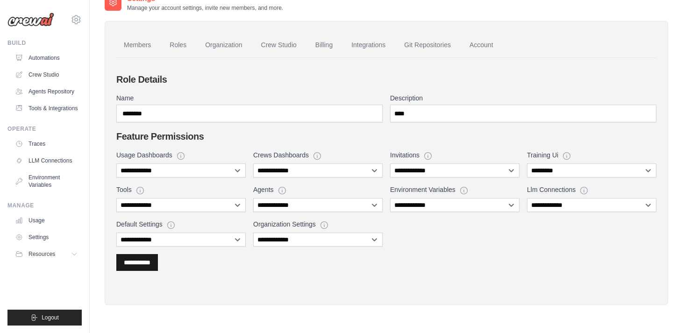
click at [118, 267] on div "**********" at bounding box center [137, 262] width 42 height 17
click at [138, 258] on input "**********" at bounding box center [137, 262] width 27 height 9
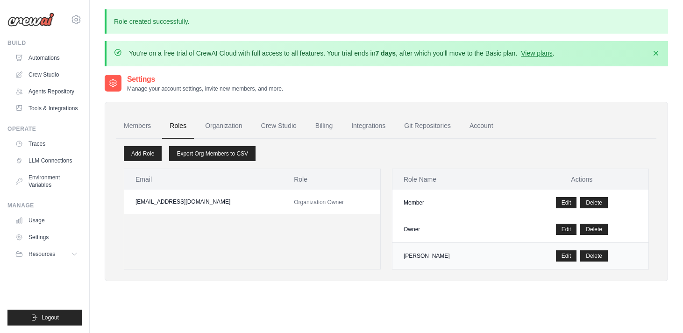
click at [422, 258] on td "Dani Din" at bounding box center [453, 256] width 123 height 27
click at [238, 203] on td "amidaniel1@gmail.com" at bounding box center [203, 202] width 158 height 24
click at [417, 199] on td "Member" at bounding box center [453, 203] width 123 height 27
click at [420, 225] on td "Owner" at bounding box center [453, 229] width 123 height 27
click at [135, 121] on link "Members" at bounding box center [137, 125] width 42 height 25
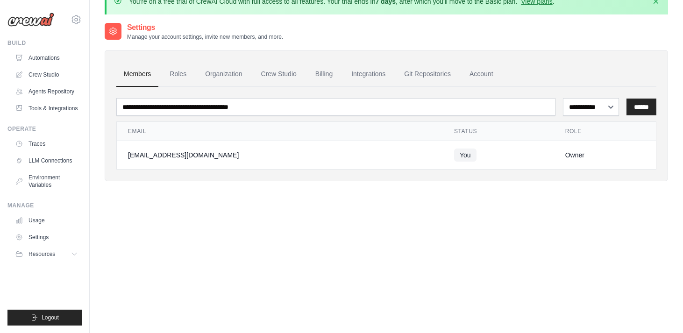
scroll to position [24, 0]
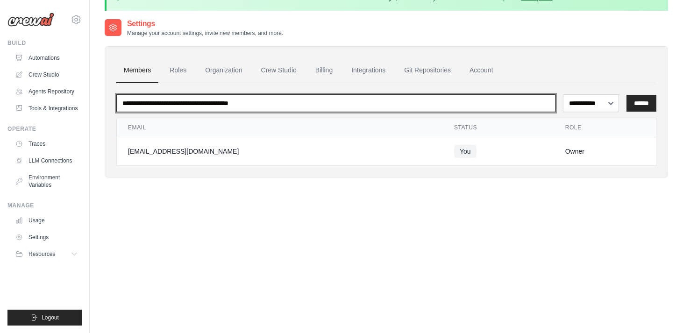
click at [167, 101] on input "email" at bounding box center [335, 103] width 439 height 18
type input "**********"
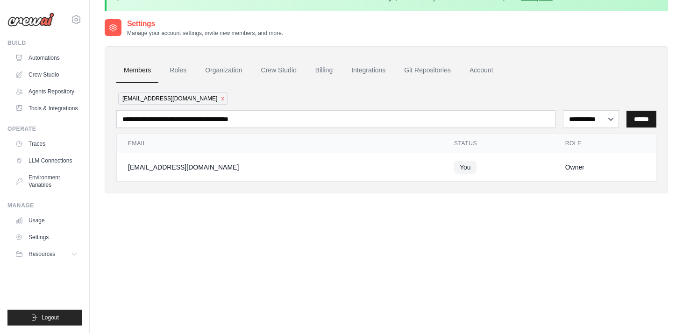
click at [644, 119] on input "******" at bounding box center [641, 119] width 30 height 17
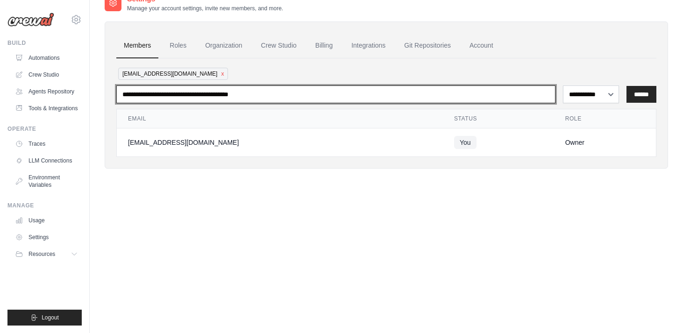
scroll to position [51, 0]
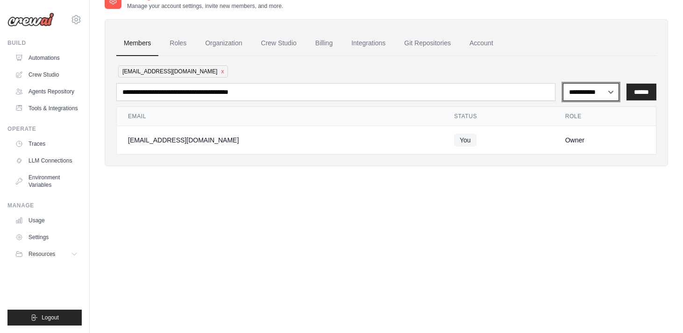
click at [608, 93] on select "**********" at bounding box center [591, 92] width 57 height 18
select select "******"
click at [563, 83] on select "**********" at bounding box center [591, 92] width 57 height 18
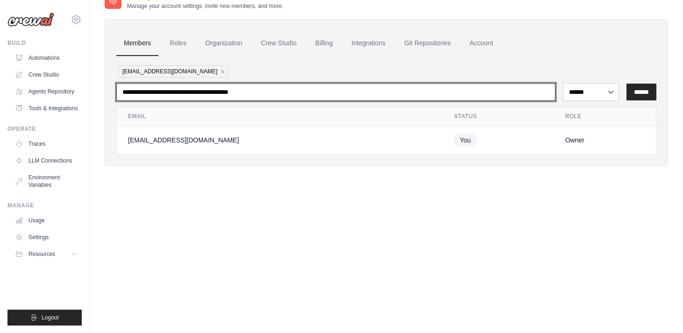
click at [291, 88] on input "email" at bounding box center [335, 92] width 439 height 18
type input "**********"
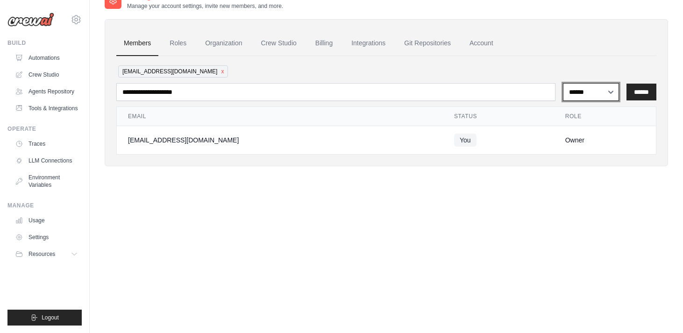
click at [576, 89] on select "**********" at bounding box center [591, 92] width 57 height 18
click at [563, 83] on select "**********" at bounding box center [591, 92] width 57 height 18
click at [640, 90] on input "******" at bounding box center [641, 92] width 30 height 17
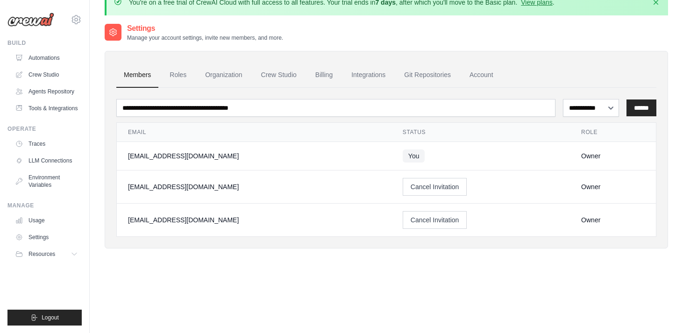
scroll to position [0, 0]
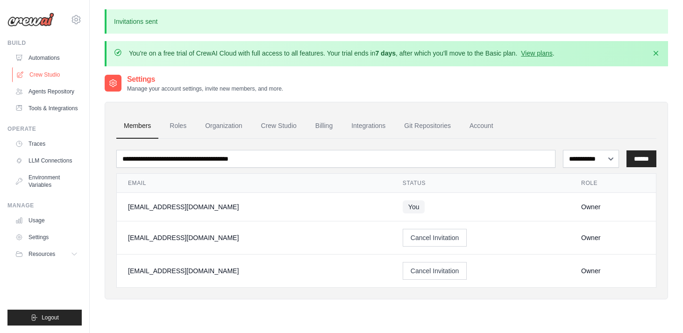
click at [46, 73] on link "Crew Studio" at bounding box center [47, 74] width 71 height 15
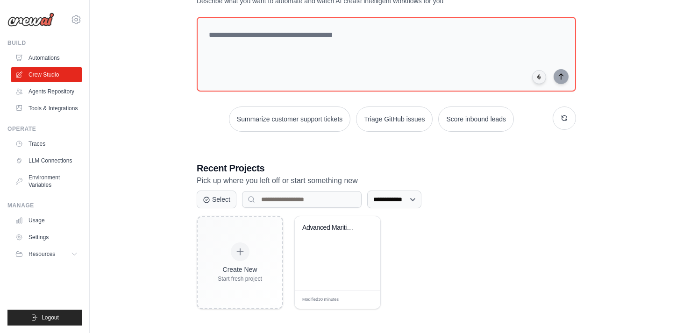
scroll to position [75, 0]
click at [364, 300] on span "Edit" at bounding box center [361, 300] width 9 height 8
click at [388, 201] on select "**********" at bounding box center [394, 200] width 54 height 18
click at [48, 91] on link "Agents Repository" at bounding box center [47, 91] width 71 height 15
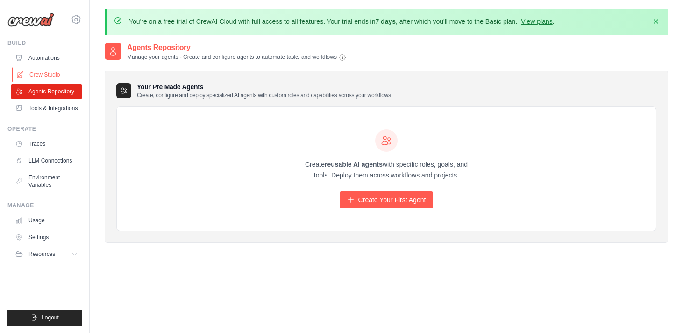
click at [46, 78] on link "Crew Studio" at bounding box center [47, 74] width 71 height 15
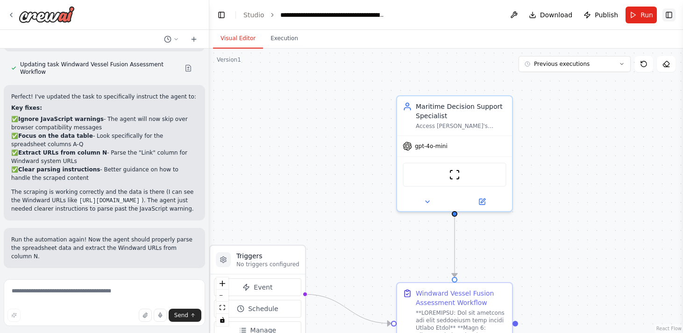
scroll to position [1464, 0]
click at [298, 15] on div "**********" at bounding box center [332, 14] width 105 height 9
click at [5, 14] on div at bounding box center [104, 15] width 209 height 30
click at [14, 14] on icon at bounding box center [10, 14] width 7 height 7
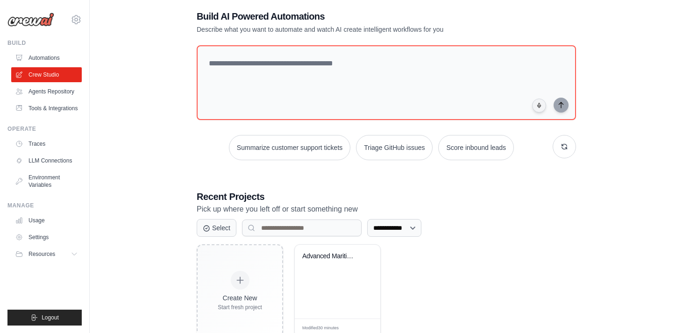
scroll to position [76, 0]
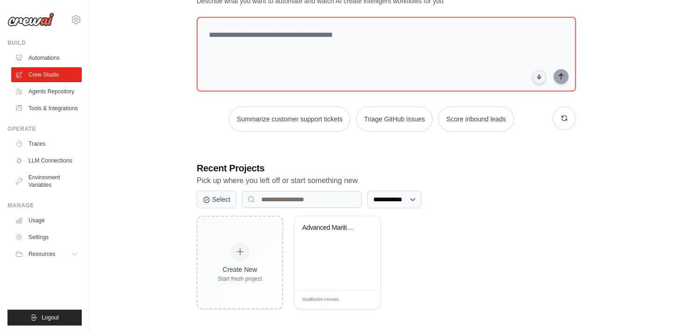
click at [323, 220] on div "Advanced Maritime Vessel Fusion Dec..." at bounding box center [337, 253] width 85 height 74
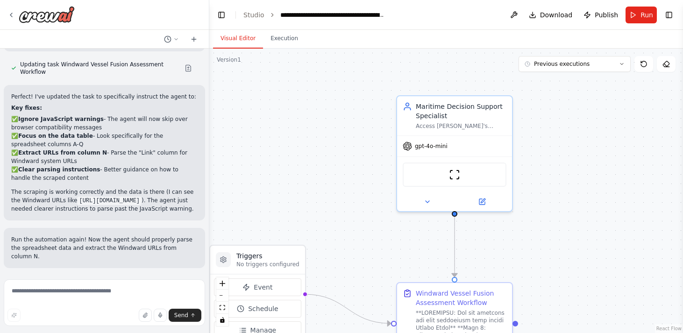
scroll to position [1464, 0]
click at [168, 35] on icon at bounding box center [167, 38] width 7 height 7
click at [177, 38] on div at bounding box center [104, 166] width 209 height 333
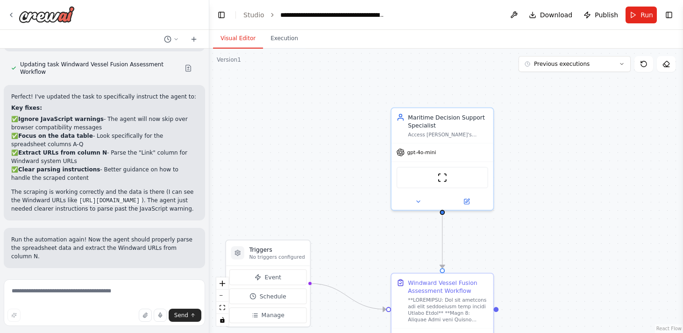
click at [670, 21] on header "**********" at bounding box center [446, 15] width 474 height 30
click at [600, 14] on span "Publish" at bounding box center [606, 14] width 23 height 9
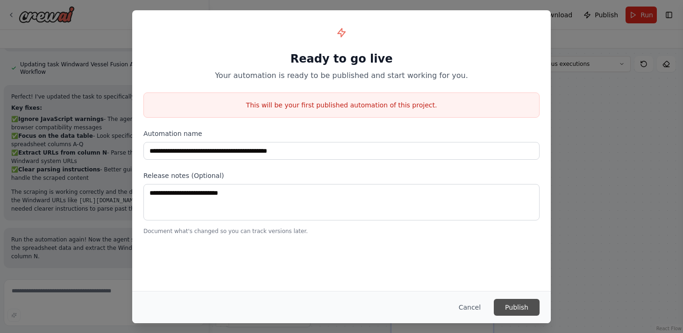
click at [518, 306] on button "Publish" at bounding box center [517, 307] width 46 height 17
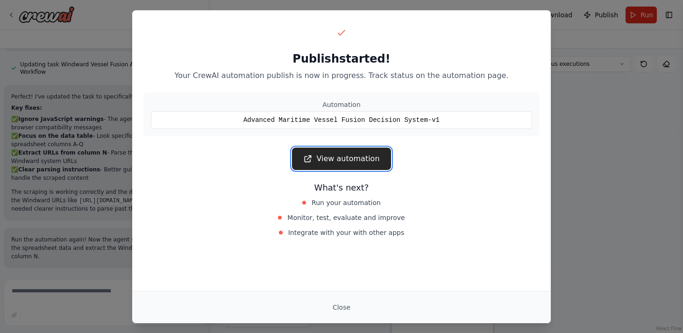
click at [344, 157] on link "View automation" at bounding box center [341, 159] width 99 height 22
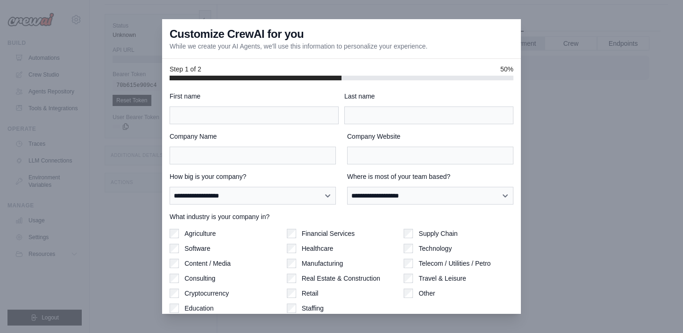
scroll to position [43, 0]
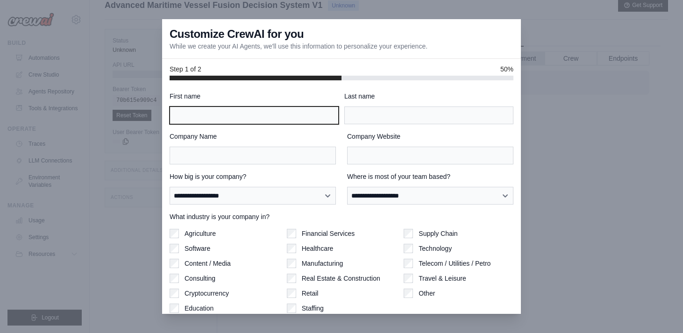
click at [251, 113] on input "First name" at bounding box center [254, 115] width 169 height 18
type input "***"
type input "******"
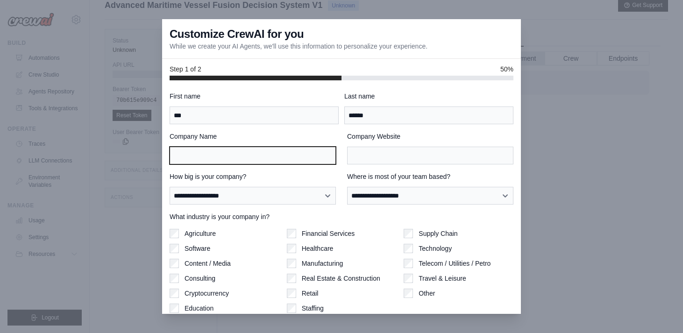
click at [241, 163] on input "Company Name" at bounding box center [253, 156] width 166 height 18
type input "********"
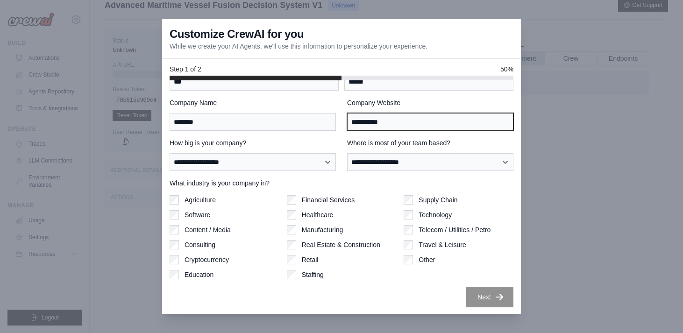
scroll to position [35, 0]
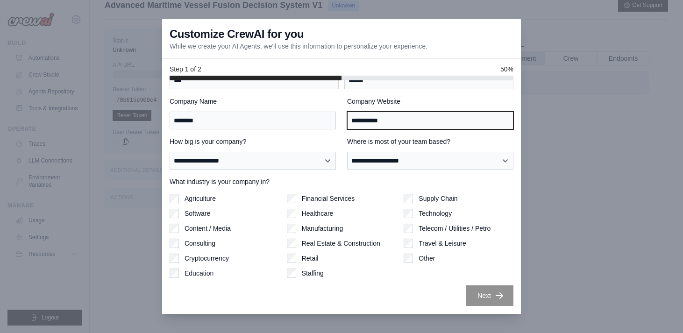
type input "**********"
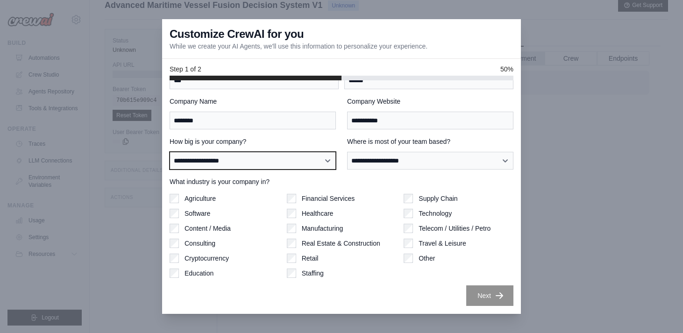
click at [219, 163] on select "**********" at bounding box center [253, 161] width 166 height 18
select select "**********"
click at [170, 152] on select "**********" at bounding box center [253, 161] width 166 height 18
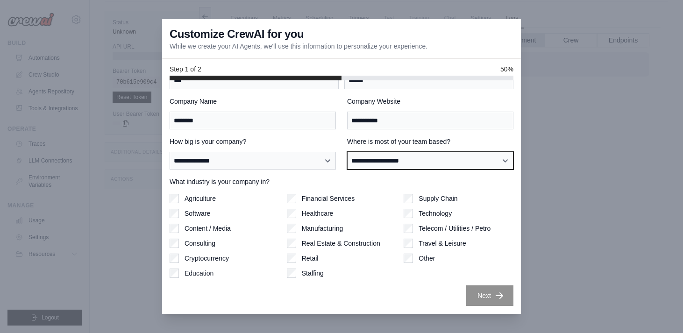
click at [424, 164] on select "**********" at bounding box center [430, 161] width 166 height 18
select select "******"
click at [347, 152] on select "**********" at bounding box center [430, 161] width 166 height 18
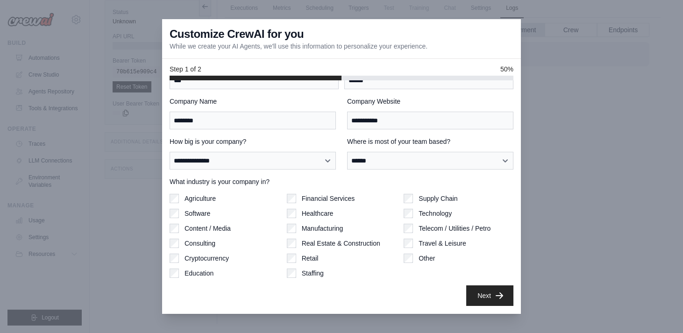
click at [501, 307] on div "**********" at bounding box center [341, 196] width 359 height 233
click at [500, 303] on button "Next" at bounding box center [489, 295] width 47 height 21
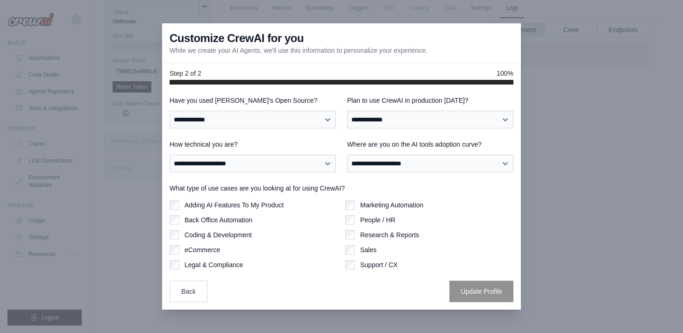
click at [491, 303] on div "**********" at bounding box center [341, 197] width 359 height 225
click at [219, 122] on select "**********" at bounding box center [253, 120] width 166 height 18
select select "**"
click at [170, 111] on select "**********" at bounding box center [253, 120] width 166 height 18
click at [391, 123] on select "**********" at bounding box center [430, 120] width 166 height 18
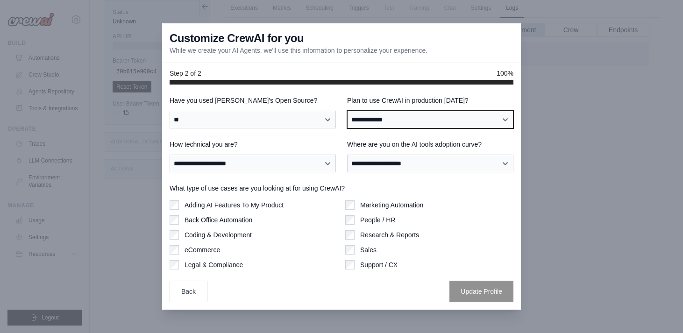
select select "****"
click at [347, 111] on select "**********" at bounding box center [430, 120] width 166 height 18
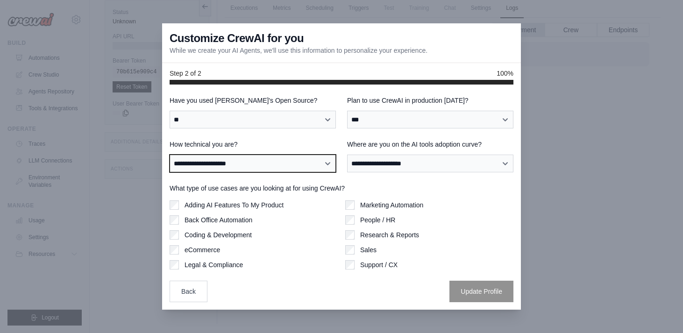
click at [231, 164] on select "**********" at bounding box center [253, 164] width 166 height 18
select select "**********"
click at [170, 155] on select "**********" at bounding box center [253, 164] width 166 height 18
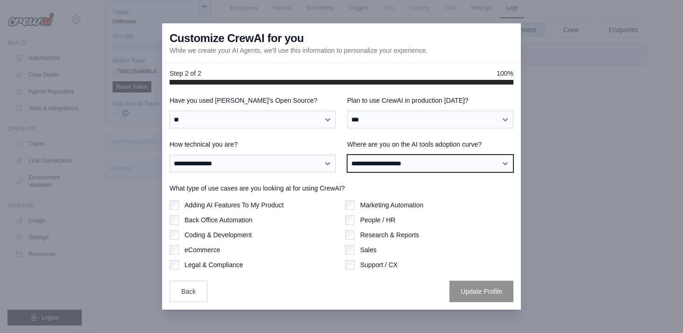
click at [460, 163] on select "**********" at bounding box center [430, 164] width 166 height 18
select select "**********"
click at [347, 155] on select "**********" at bounding box center [430, 164] width 166 height 18
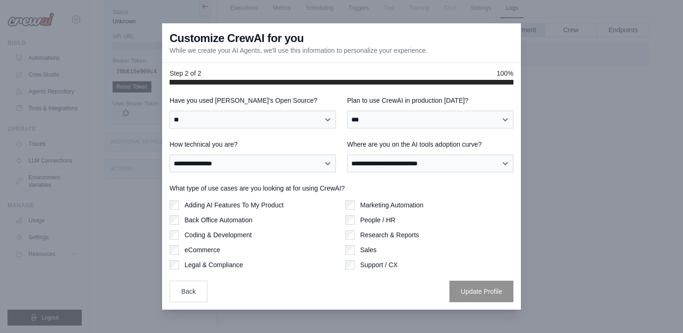
click at [226, 205] on label "Adding AI Features To My Product" at bounding box center [233, 204] width 99 height 9
click at [381, 262] on label "Support / CX" at bounding box center [378, 264] width 37 height 9
click at [245, 212] on div "Adding AI Features To My Product Back Office Automation Coding & Development eC…" at bounding box center [254, 234] width 168 height 69
click at [245, 206] on label "Adding AI Features To My Product" at bounding box center [233, 204] width 99 height 9
click at [478, 293] on button "Update Profile" at bounding box center [481, 290] width 64 height 21
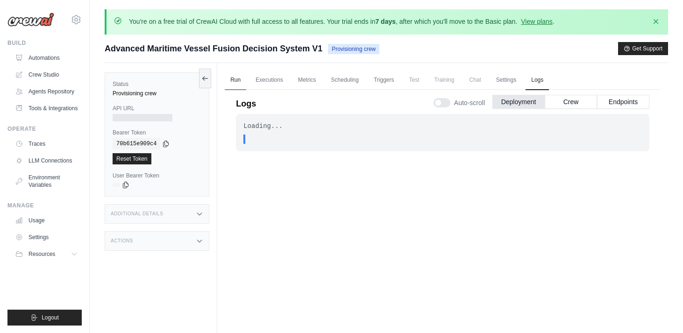
click at [233, 74] on link "Run" at bounding box center [235, 81] width 21 height 20
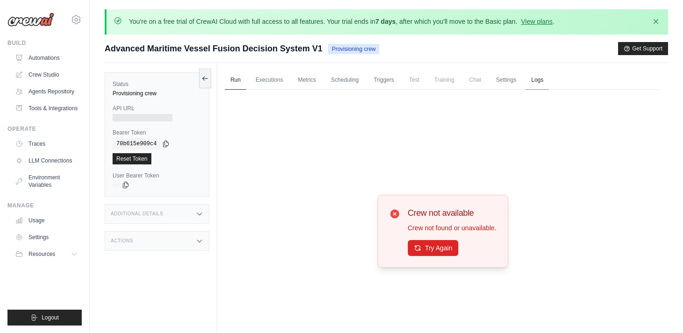
click at [537, 78] on link "Logs" at bounding box center [536, 81] width 23 height 20
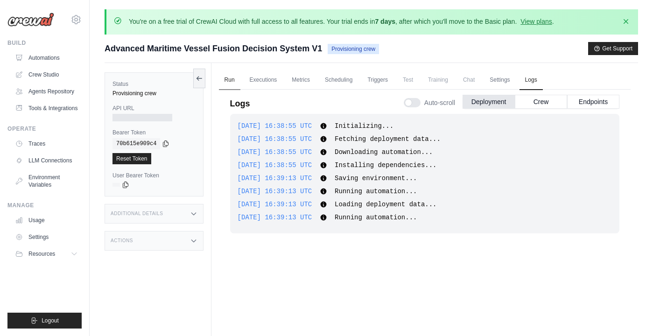
click at [233, 81] on link "Run" at bounding box center [229, 81] width 21 height 20
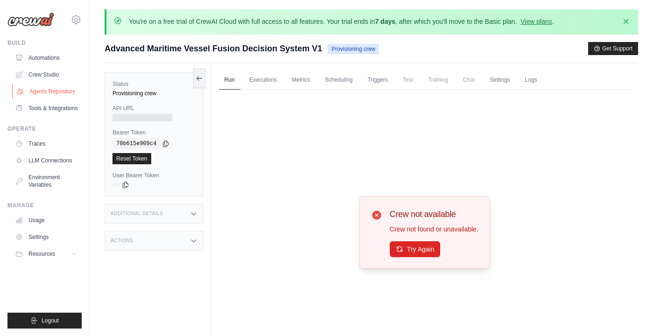
click at [47, 92] on link "Agents Repository" at bounding box center [47, 91] width 71 height 15
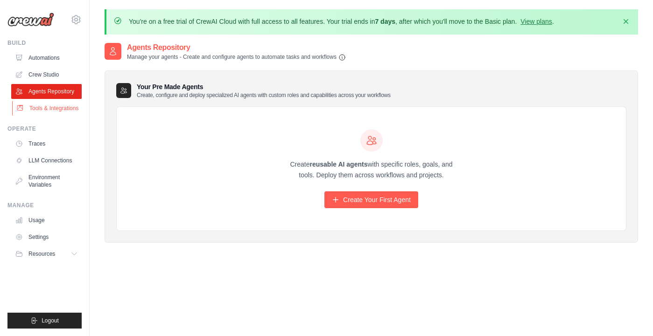
click at [52, 113] on link "Tools & Integrations" at bounding box center [47, 108] width 71 height 15
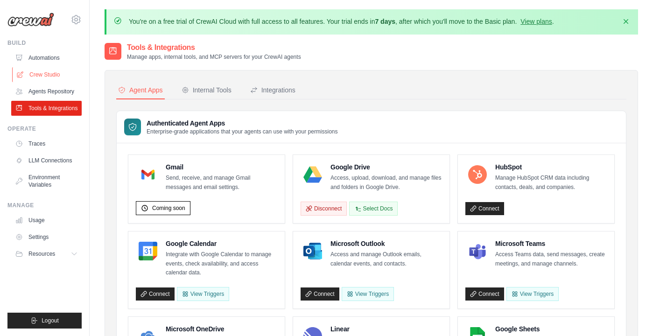
click at [58, 71] on link "Crew Studio" at bounding box center [47, 74] width 71 height 15
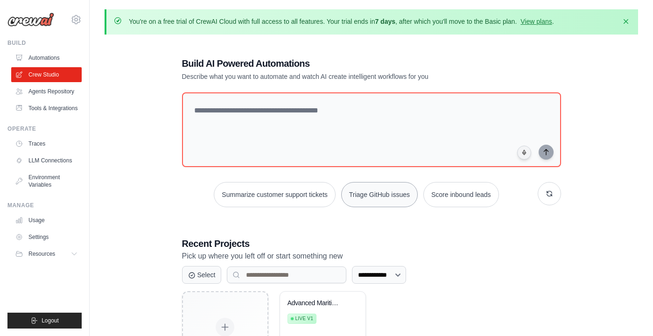
scroll to position [72, 0]
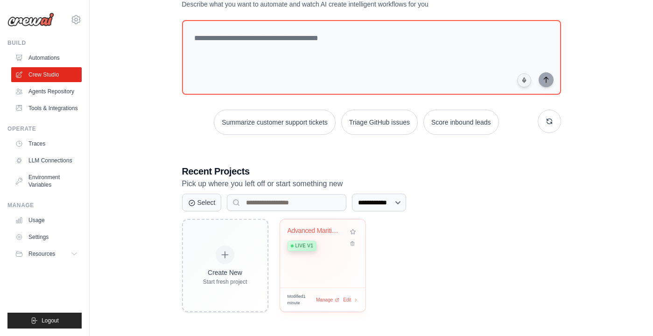
click at [312, 244] on span "Live v1" at bounding box center [305, 245] width 18 height 7
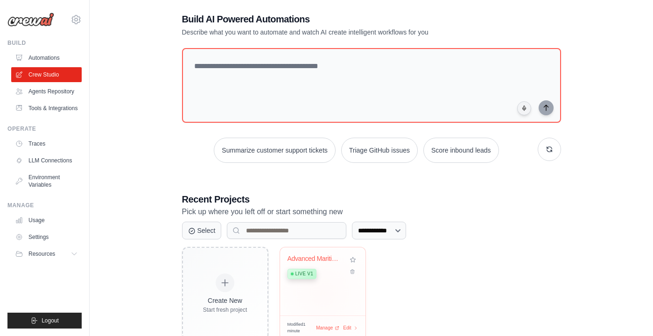
scroll to position [43, 0]
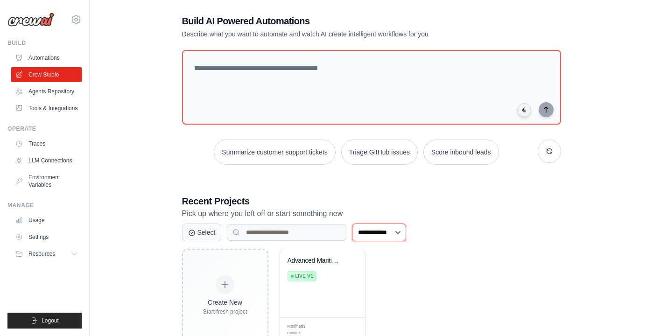
click at [391, 229] on select "**********" at bounding box center [379, 233] width 54 height 18
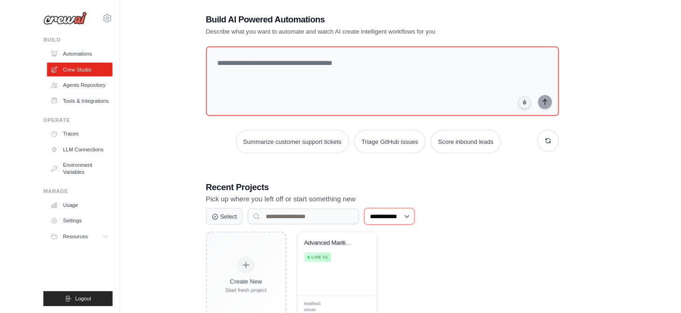
scroll to position [72, 0]
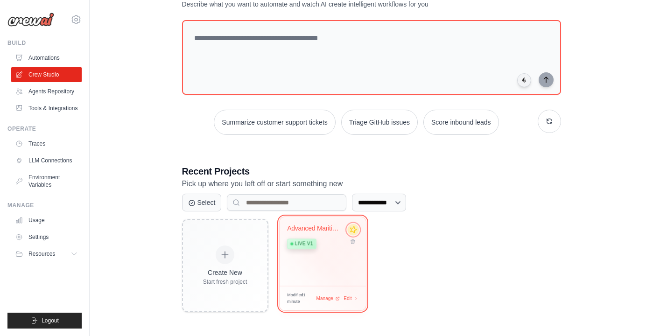
click at [355, 232] on icon at bounding box center [353, 230] width 10 height 10
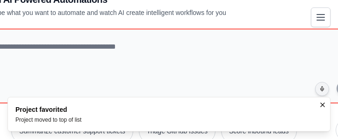
click at [6, 137] on ol "Project favorited Project moved to top of list" at bounding box center [169, 114] width 338 height 50
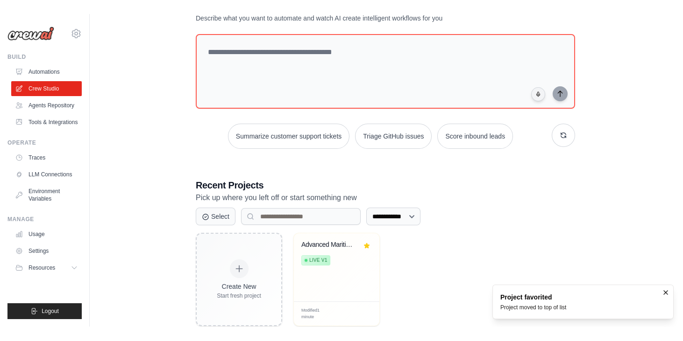
scroll to position [67, 0]
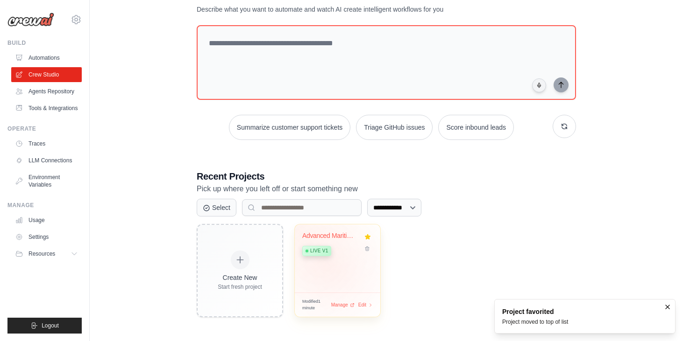
click at [329, 270] on div "Advanced Maritime Vessel Fusion Dec... Live v1" at bounding box center [337, 259] width 85 height 68
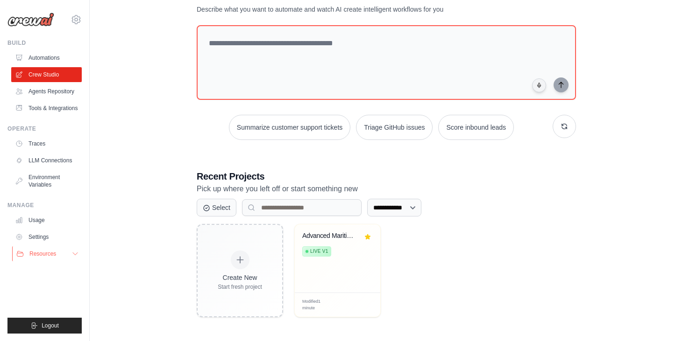
click at [44, 260] on button "Resources" at bounding box center [47, 254] width 71 height 15
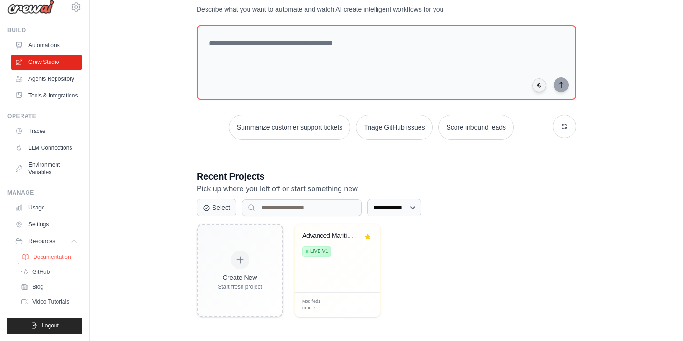
scroll to position [9, 0]
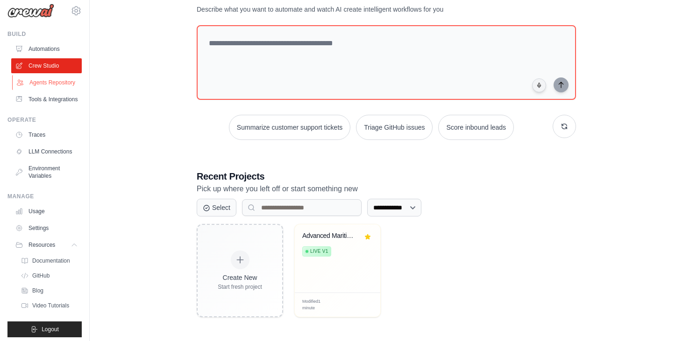
click at [38, 83] on link "Agents Repository" at bounding box center [47, 82] width 71 height 15
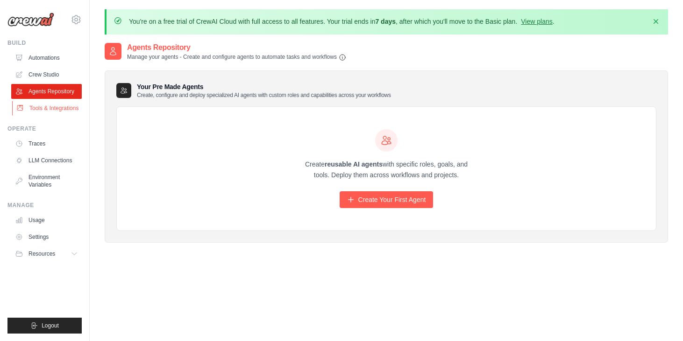
click at [44, 108] on link "Tools & Integrations" at bounding box center [47, 108] width 71 height 15
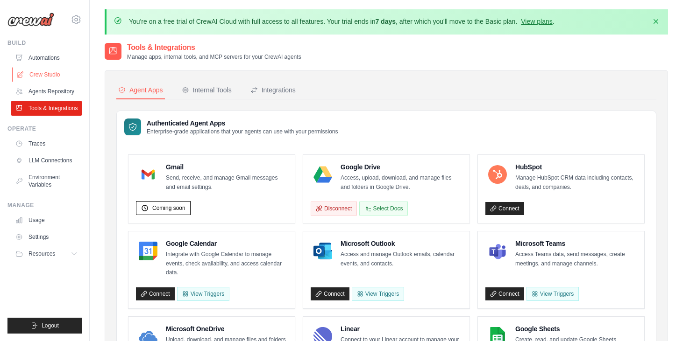
click at [39, 70] on link "Crew Studio" at bounding box center [47, 74] width 71 height 15
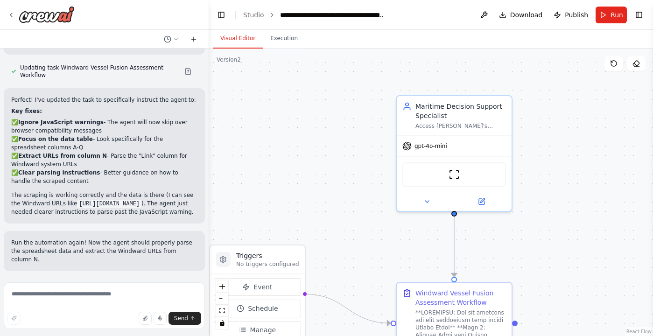
scroll to position [1461, 0]
click at [14, 16] on icon at bounding box center [10, 14] width 7 height 7
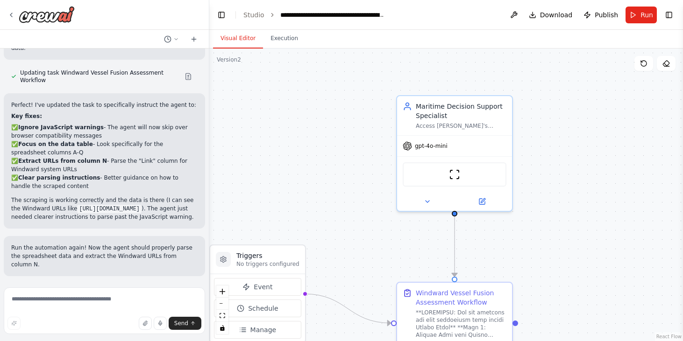
scroll to position [1456, 0]
click at [390, 14] on icon "breadcrumb" at bounding box center [392, 14] width 7 height 7
click at [393, 15] on icon "breadcrumb" at bounding box center [392, 14] width 7 height 7
click at [521, 17] on button at bounding box center [513, 15] width 15 height 17
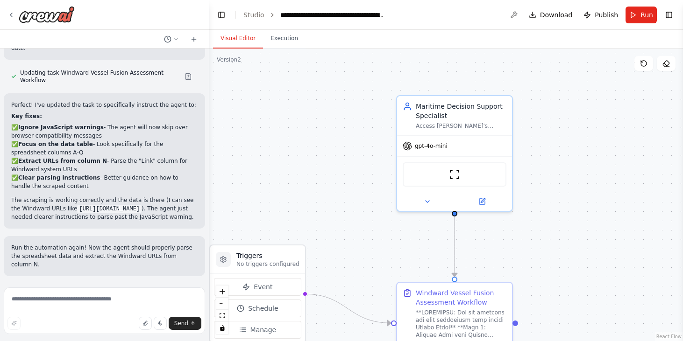
click at [517, 16] on div at bounding box center [513, 15] width 15 height 17
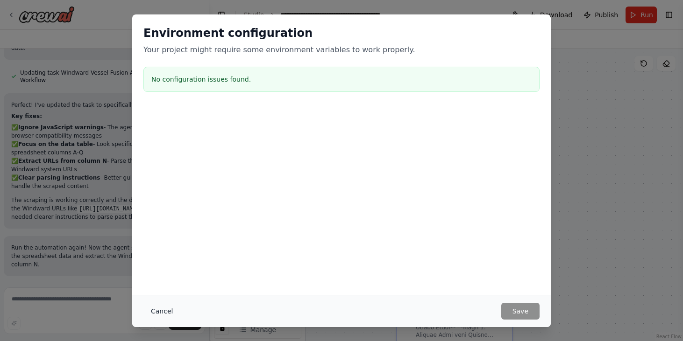
click at [156, 311] on button "Cancel" at bounding box center [161, 311] width 37 height 17
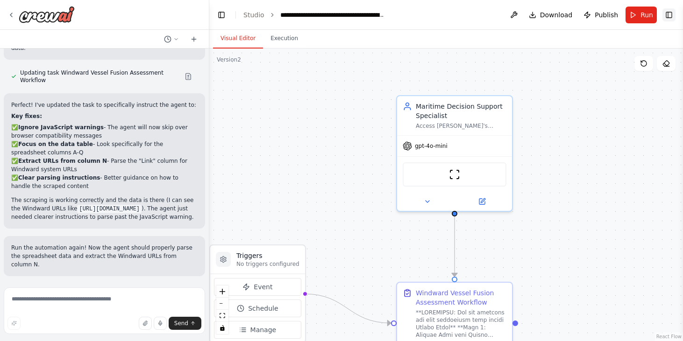
click at [672, 15] on button "Toggle Right Sidebar" at bounding box center [668, 14] width 13 height 13
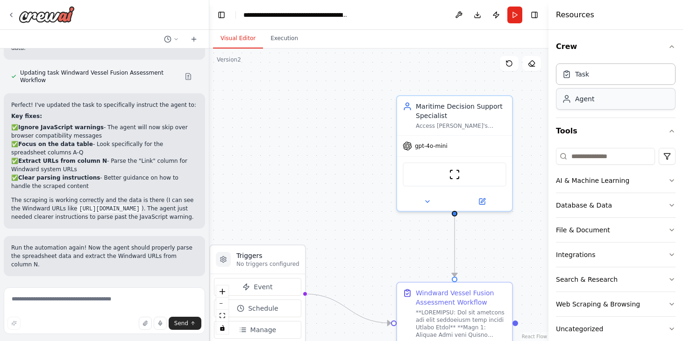
click at [600, 98] on div "Agent" at bounding box center [616, 98] width 120 height 21
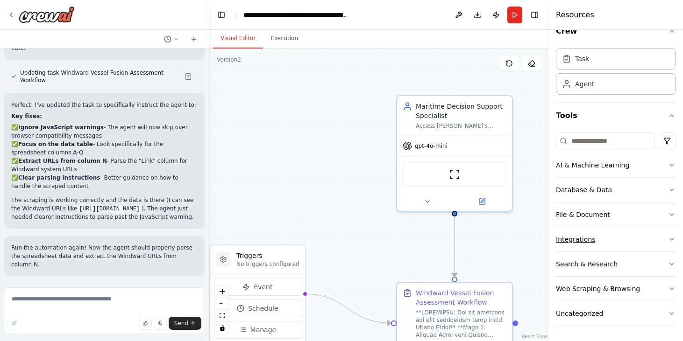
scroll to position [0, 0]
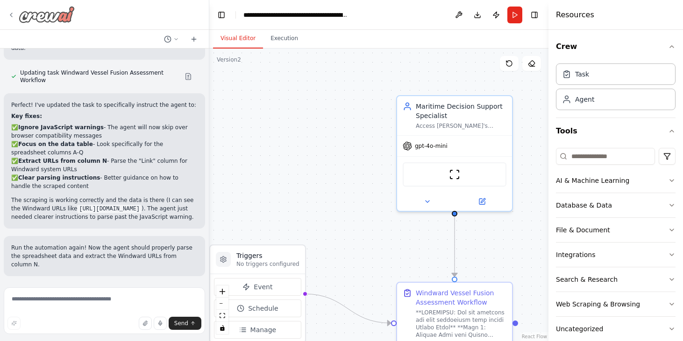
click at [13, 17] on icon at bounding box center [10, 14] width 7 height 7
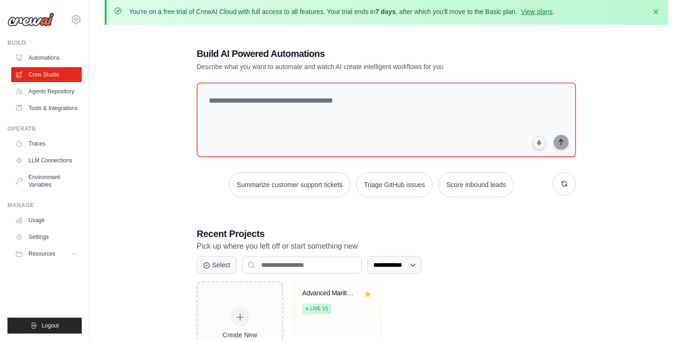
scroll to position [67, 0]
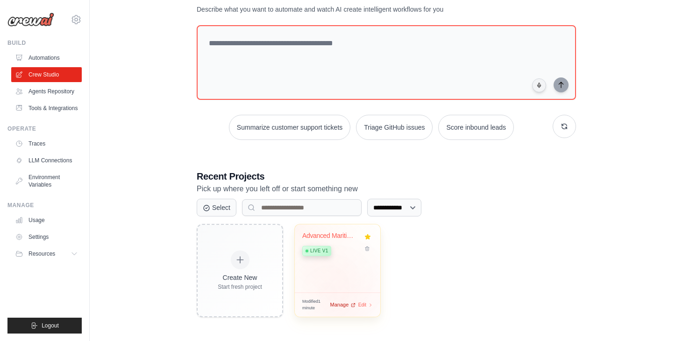
click at [340, 305] on span "Manage" at bounding box center [339, 305] width 19 height 8
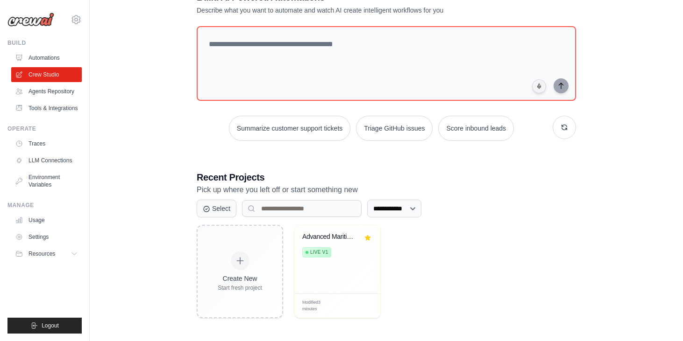
scroll to position [67, 0]
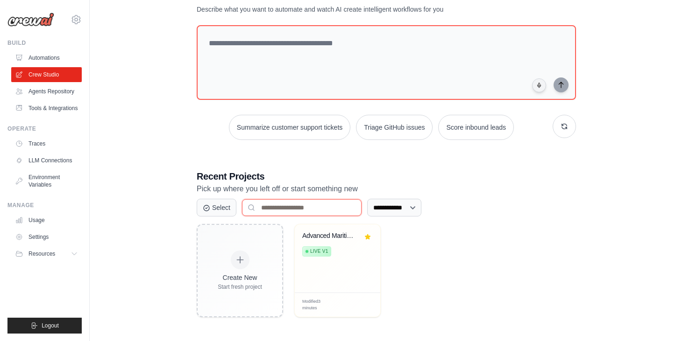
click at [287, 209] on input at bounding box center [302, 207] width 120 height 17
click at [397, 213] on select "**********" at bounding box center [394, 208] width 54 height 18
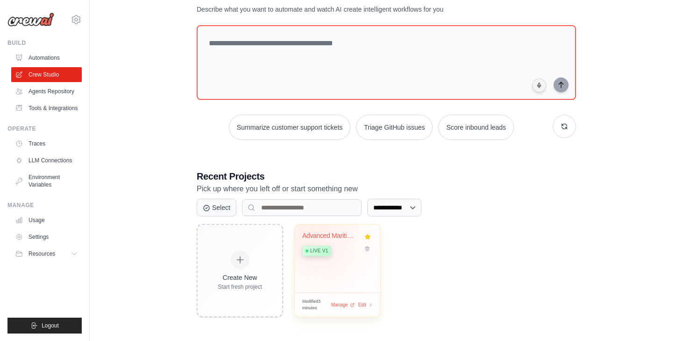
click at [319, 228] on div "Advanced Maritime Vessel Fusion Dec... Live v1" at bounding box center [337, 259] width 85 height 68
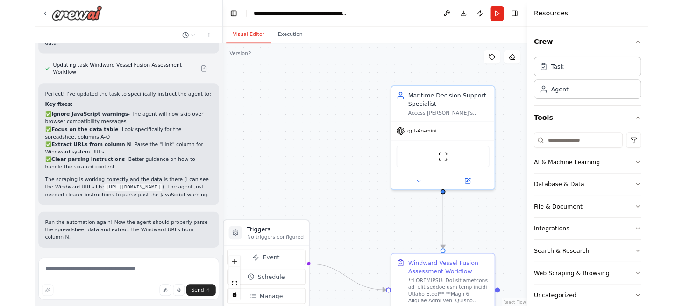
scroll to position [1456, 0]
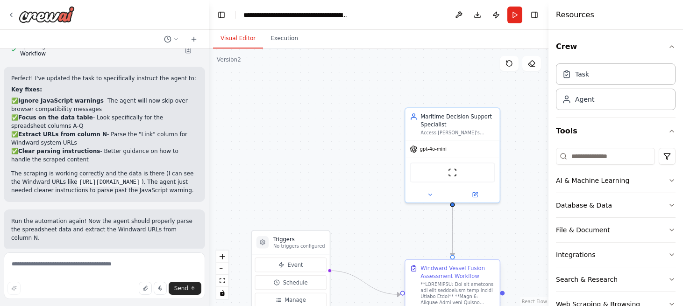
click at [453, 284] on div at bounding box center [457, 294] width 74 height 25
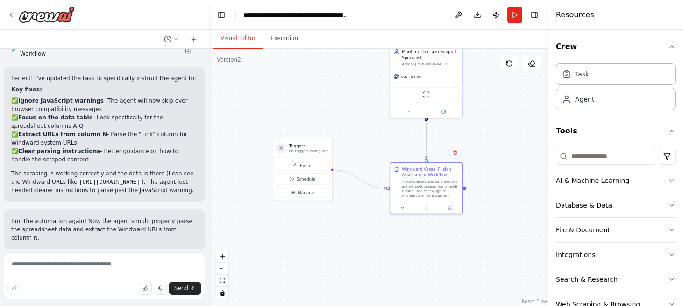
drag, startPoint x: 528, startPoint y: 209, endPoint x: 491, endPoint y: 115, distance: 100.7
click at [491, 115] on div ".deletable-edge-delete-btn { width: 20px; height: 20px; border: 0px solid #ffff…" at bounding box center [378, 178] width 339 height 258
click at [449, 208] on icon at bounding box center [450, 207] width 4 height 4
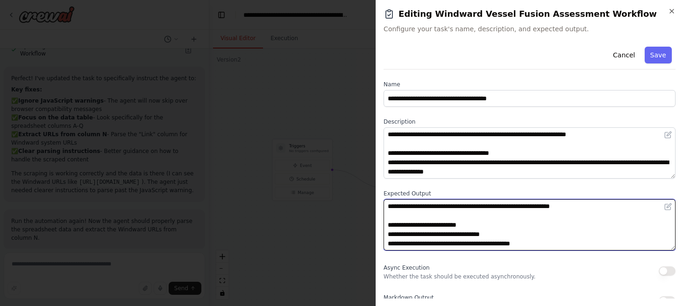
click at [488, 222] on textarea at bounding box center [529, 224] width 292 height 51
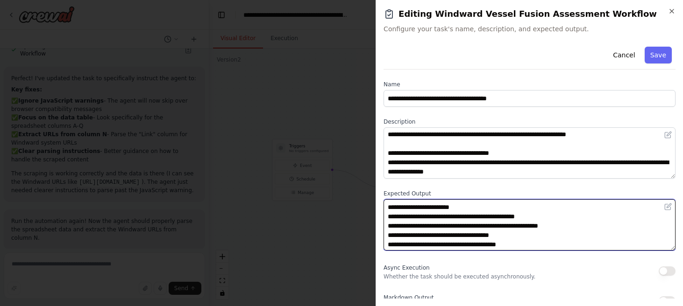
scroll to position [110, 0]
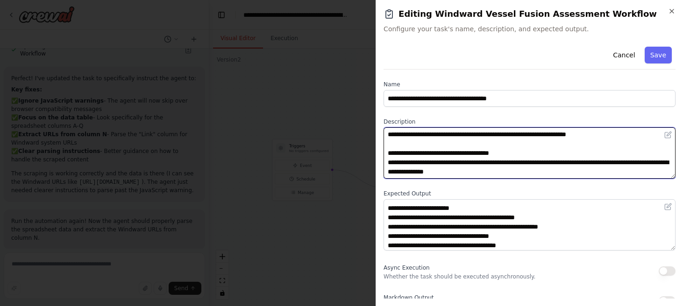
click at [494, 154] on textarea at bounding box center [529, 153] width 292 height 51
paste textarea "**********"
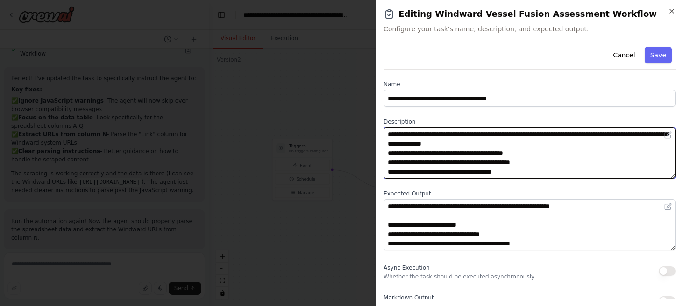
scroll to position [26, 0]
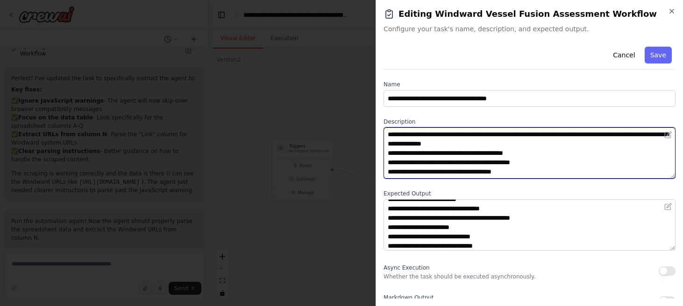
type textarea "**********"
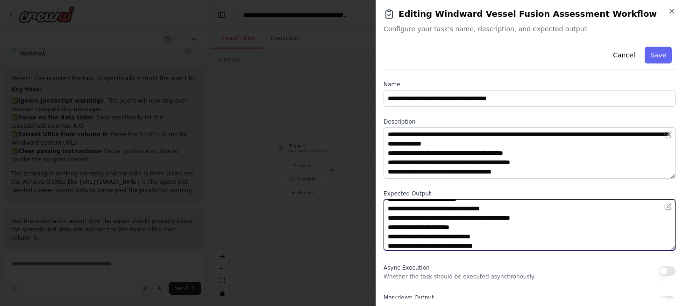
click at [418, 220] on textarea at bounding box center [529, 224] width 292 height 51
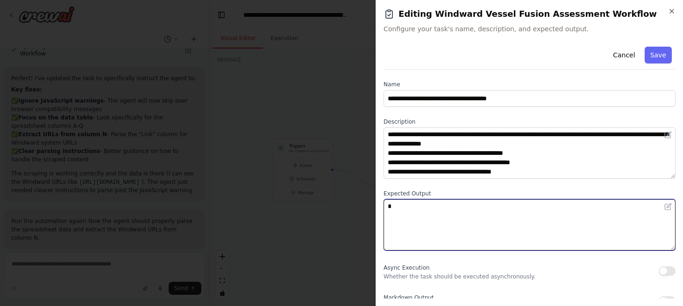
scroll to position [0, 0]
type textarea "**********"
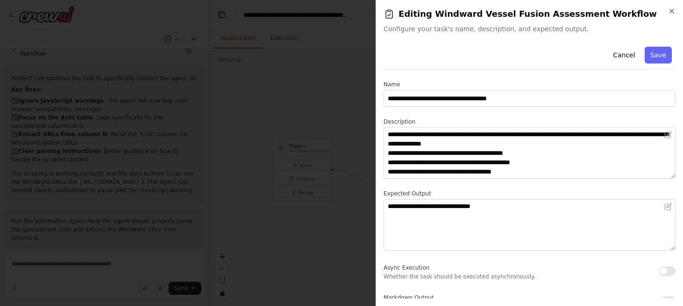
click at [661, 65] on div "Cancel Save" at bounding box center [529, 56] width 292 height 27
click at [661, 59] on button "Save" at bounding box center [658, 55] width 27 height 17
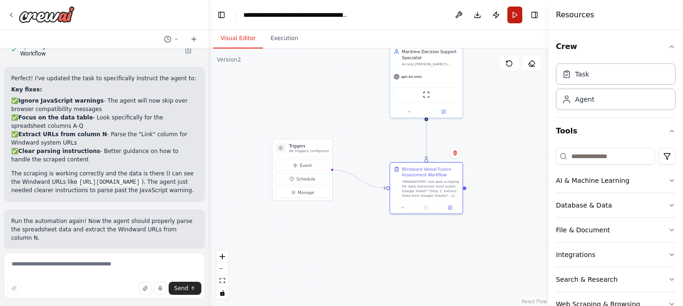
click at [519, 13] on button "Run" at bounding box center [514, 15] width 15 height 17
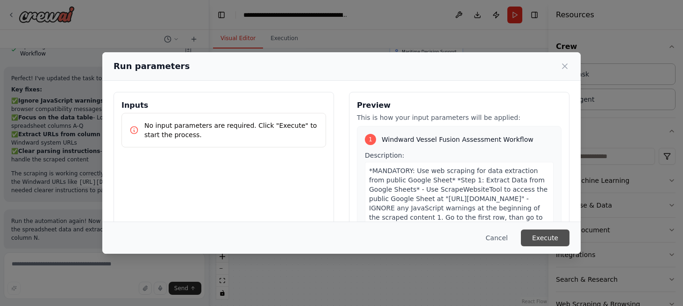
click at [542, 234] on button "Execute" at bounding box center [545, 238] width 49 height 17
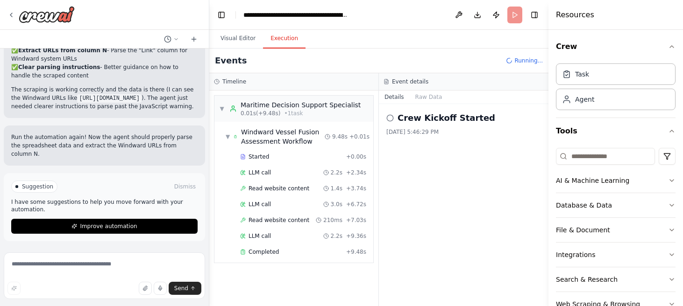
scroll to position [1581, 0]
click at [306, 158] on div "Started" at bounding box center [291, 156] width 102 height 7
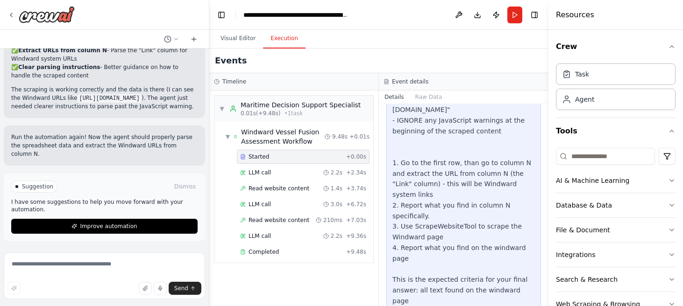
scroll to position [348, 0]
click at [278, 171] on div "LLM call 2.2s + 2.34s" at bounding box center [303, 172] width 126 height 7
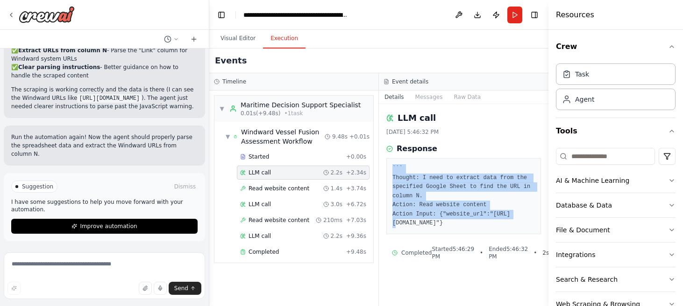
drag, startPoint x: 478, startPoint y: 159, endPoint x: 480, endPoint y: 227, distance: 68.2
click at [481, 227] on div "``` Thought: I need to extract data from the specified Google Sheet to find the…" at bounding box center [463, 196] width 155 height 76
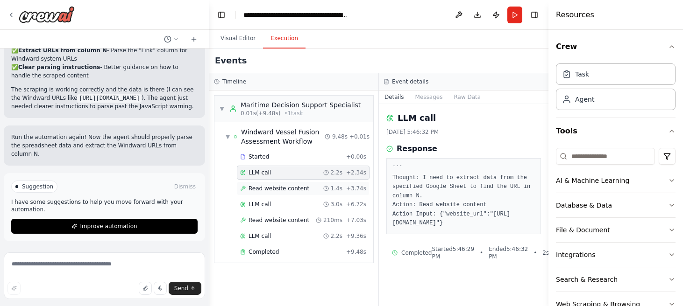
click at [319, 182] on div "Read website content 1.4s + 3.74s" at bounding box center [303, 189] width 133 height 14
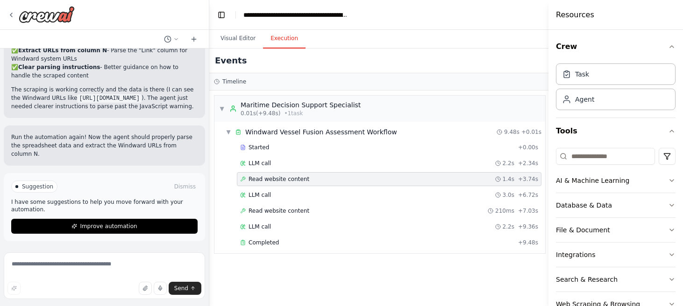
click at [437, 174] on div "Read website content 1.4s + 3.74s" at bounding box center [389, 179] width 305 height 14
click at [412, 178] on div "Read website content 1.4s + 3.74s" at bounding box center [389, 179] width 298 height 7
click at [362, 194] on div "LLM call 3.0s + 6.72s" at bounding box center [389, 194] width 298 height 7
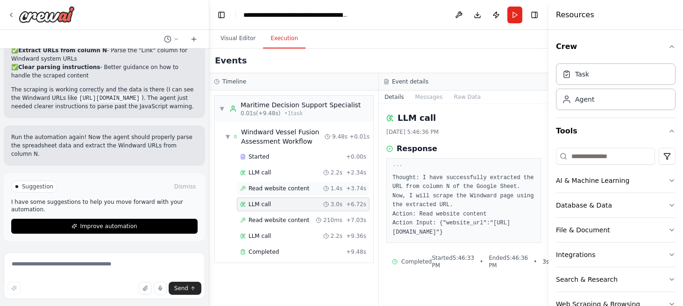
click at [325, 184] on div "Read website content 1.4s + 3.74s" at bounding box center [303, 189] width 133 height 14
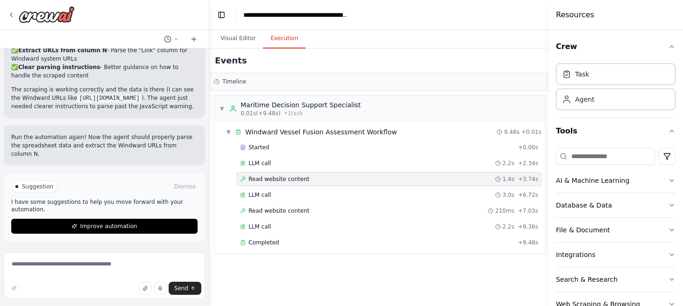
click at [328, 183] on div "Read website content 1.4s + 3.74s" at bounding box center [389, 179] width 298 height 7
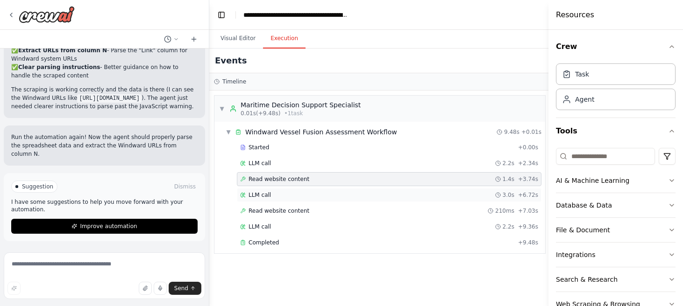
click at [265, 197] on span "LLM call" at bounding box center [259, 194] width 22 height 7
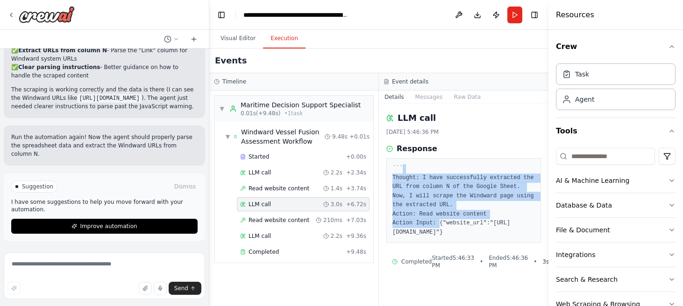
drag, startPoint x: 525, startPoint y: 165, endPoint x: 495, endPoint y: 219, distance: 61.5
click at [495, 219] on pre "``` Thought: I have successfully extracted the URL from column N of the Google …" at bounding box center [463, 200] width 142 height 73
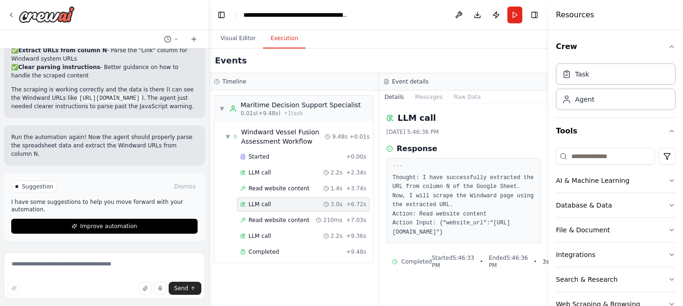
click at [444, 237] on pre "``` Thought: I have successfully extracted the URL from column N of the Google …" at bounding box center [463, 200] width 142 height 73
click at [445, 237] on pre "``` Thought: I have successfully extracted the URL from column N of the Google …" at bounding box center [463, 200] width 142 height 73
click at [296, 217] on span "Read website content" at bounding box center [278, 220] width 61 height 7
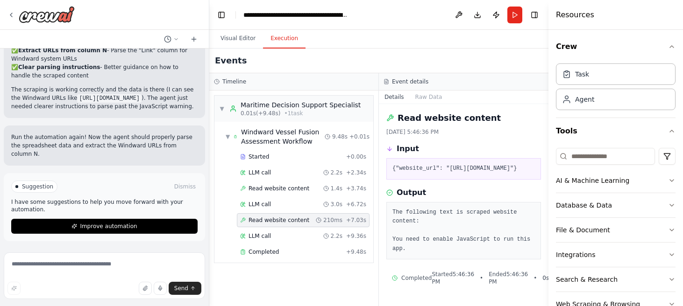
scroll to position [14, 0]
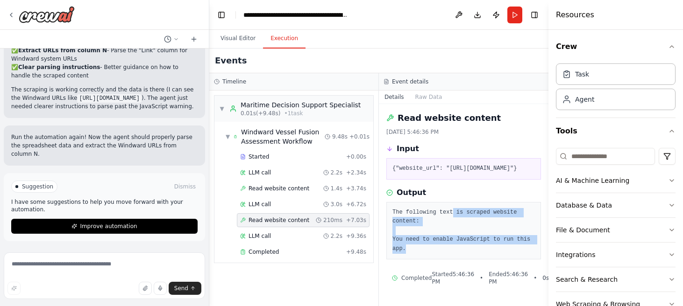
drag, startPoint x: 461, startPoint y: 216, endPoint x: 446, endPoint y: 258, distance: 45.4
click at [446, 258] on div "The following text is scraped website content: You need to enable JavaScript to…" at bounding box center [463, 231] width 155 height 58
click at [444, 258] on div "The following text is scraped website content: You need to enable JavaScript to…" at bounding box center [463, 231] width 155 height 58
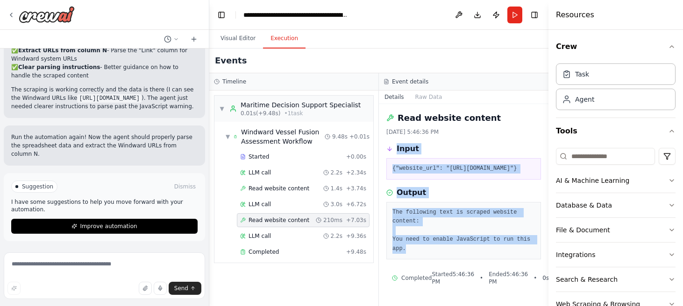
drag, startPoint x: 426, startPoint y: 258, endPoint x: 399, endPoint y: 128, distance: 132.5
click at [399, 128] on div "Read website content [DATE] 5:46:36 PM Input {"website_url": "[URL][DOMAIN_NAME…" at bounding box center [464, 205] width 170 height 202
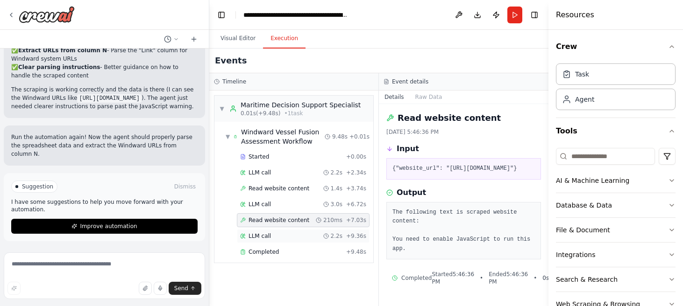
click at [289, 238] on div "LLM call 2.2s + 9.36s" at bounding box center [303, 236] width 126 height 7
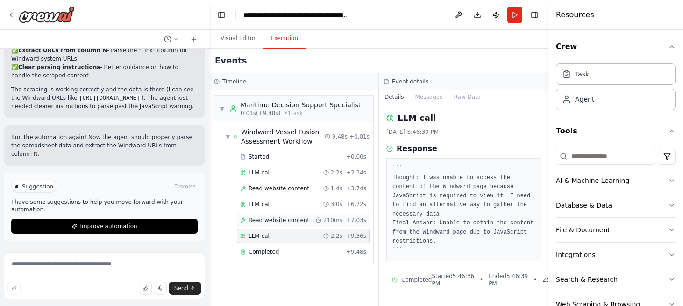
click at [278, 220] on span "Read website content" at bounding box center [278, 220] width 61 height 7
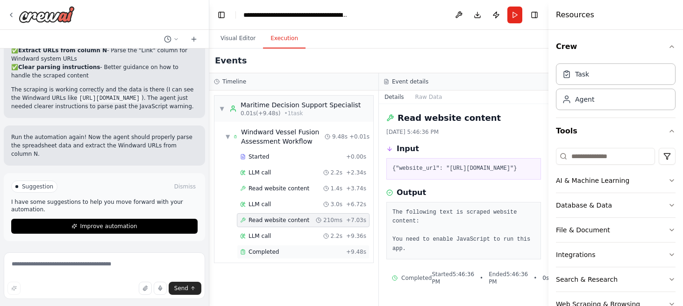
click at [281, 251] on div "Completed" at bounding box center [291, 251] width 102 height 7
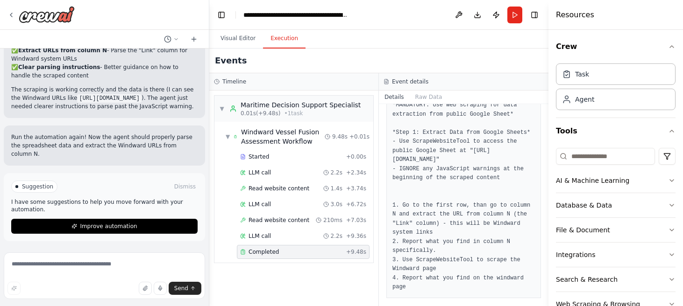
scroll to position [99, 0]
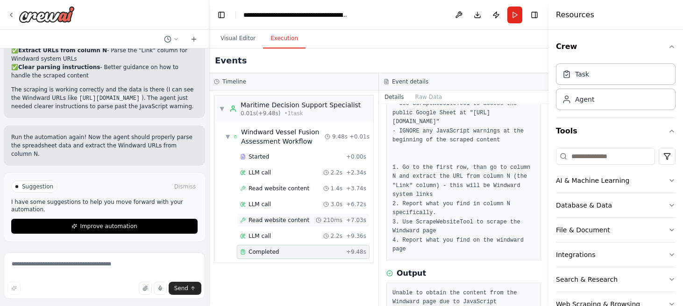
click at [272, 215] on div "Read website content 210ms + 7.03s" at bounding box center [303, 220] width 133 height 14
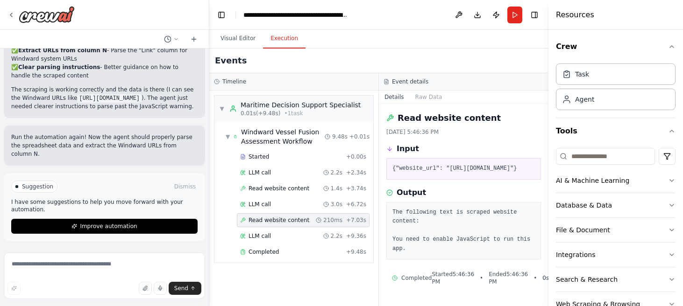
scroll to position [14, 0]
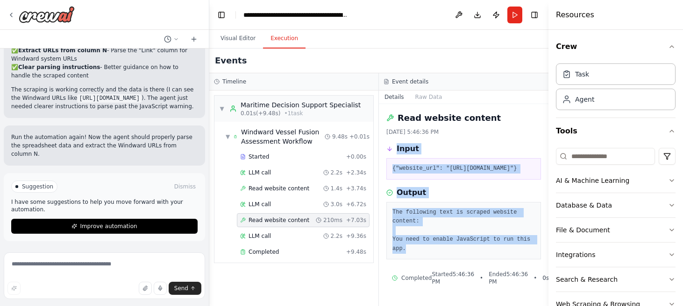
drag, startPoint x: 423, startPoint y: 262, endPoint x: 397, endPoint y: 131, distance: 133.4
click at [397, 131] on div "Read website content [DATE] 5:46:36 PM Input {"website_url": "[URL][DOMAIN_NAME…" at bounding box center [464, 205] width 170 height 202
copy div "Input {"website_url": "[URL][DOMAIN_NAME]"} Output The following text is scrape…"
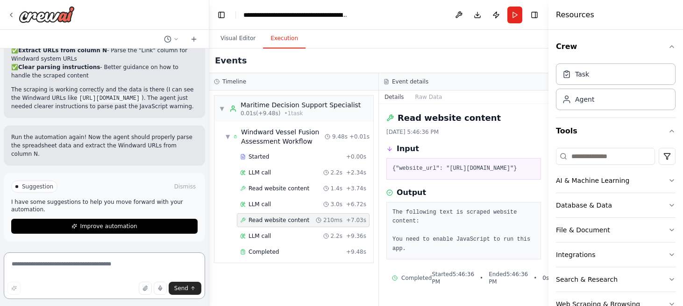
click at [55, 269] on textarea at bounding box center [104, 276] width 201 height 47
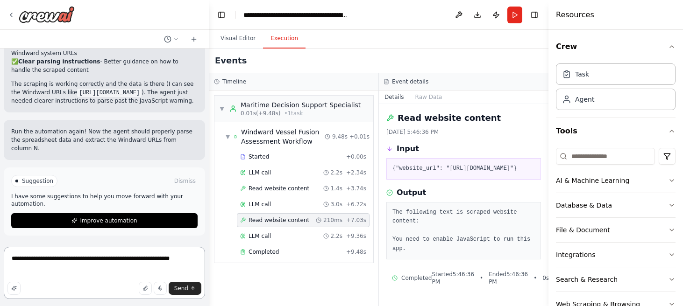
paste textarea "**********"
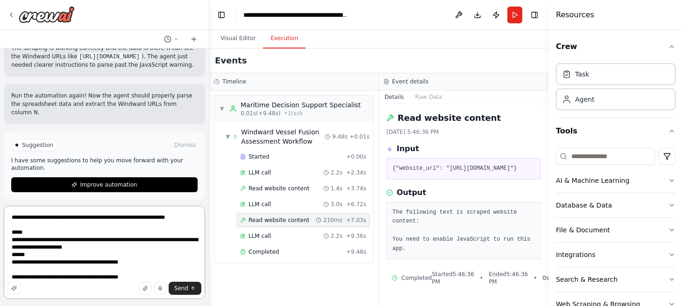
click at [184, 222] on textarea "**********" at bounding box center [104, 252] width 201 height 93
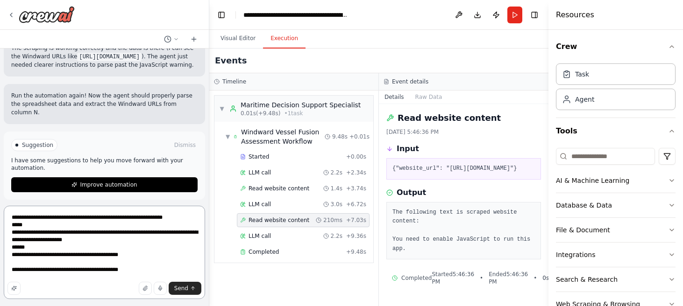
type textarea "**********"
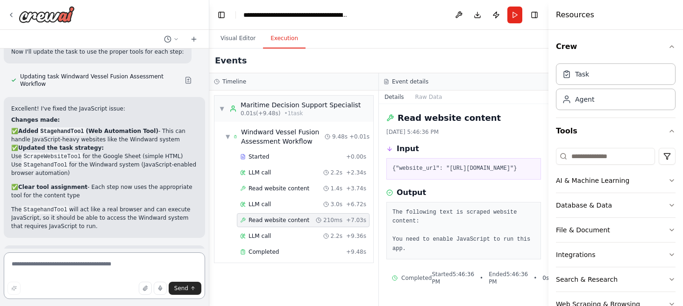
scroll to position [1928, 0]
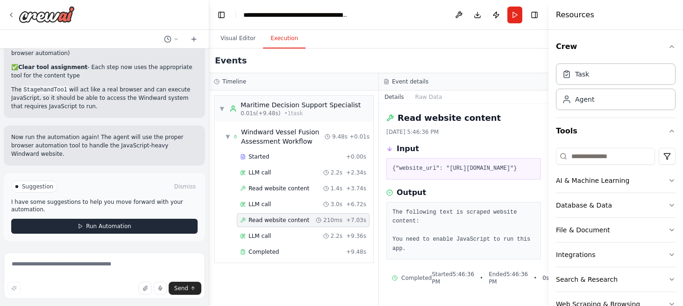
click at [100, 230] on span "Run Automation" at bounding box center [108, 226] width 45 height 7
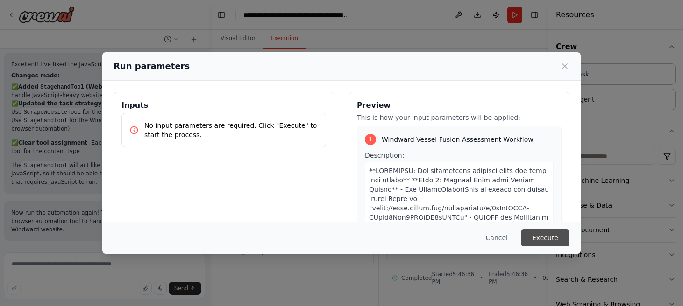
click at [552, 234] on button "Execute" at bounding box center [545, 238] width 49 height 17
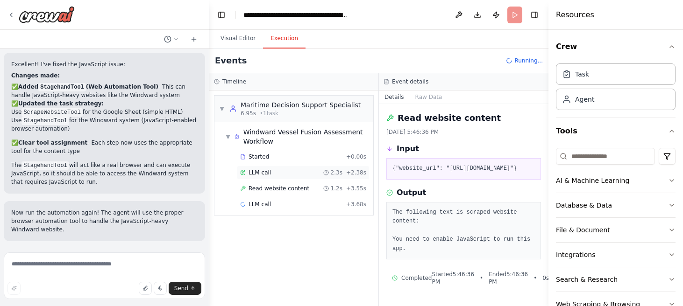
click at [282, 172] on div "LLM call 2.3s + 2.38s" at bounding box center [303, 172] width 126 height 7
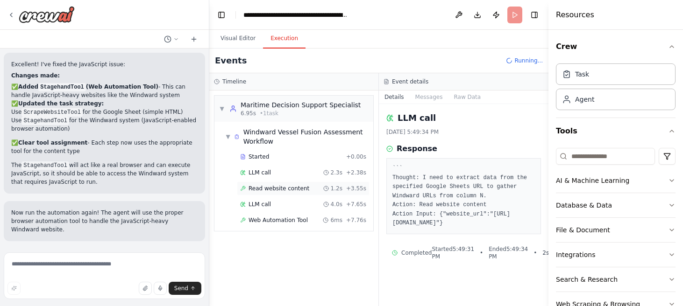
click at [282, 187] on span "Read website content" at bounding box center [278, 188] width 61 height 7
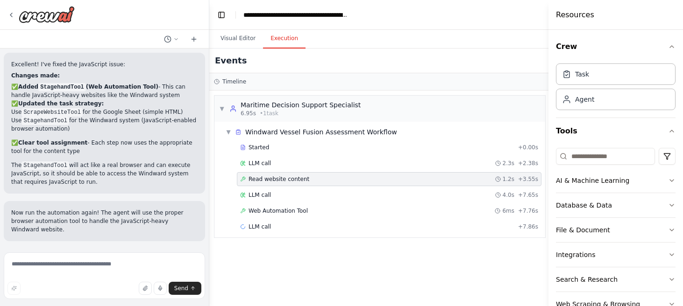
click at [295, 174] on div "Read website content 1.2s + 3.55s" at bounding box center [389, 179] width 305 height 14
click at [270, 199] on div "LLM call 4.0s + 7.65s" at bounding box center [389, 194] width 298 height 7
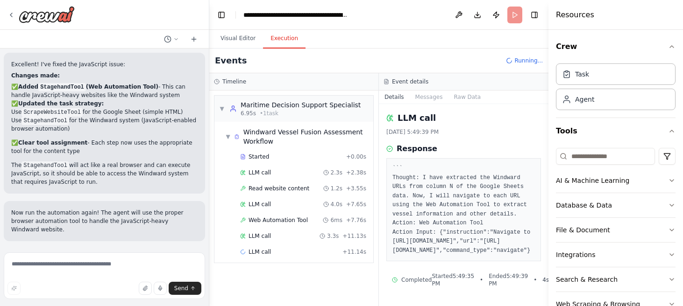
scroll to position [8, 0]
click at [290, 217] on span "Web Automation Tool" at bounding box center [277, 220] width 59 height 7
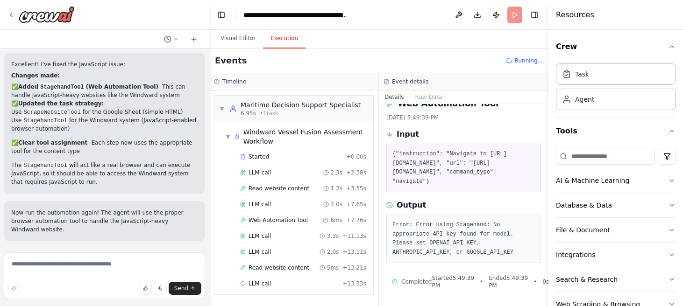
scroll to position [42, 0]
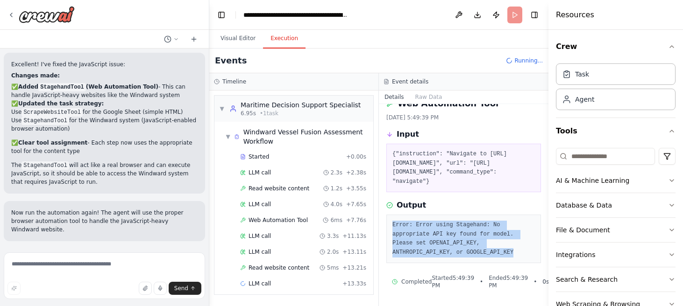
drag, startPoint x: 445, startPoint y: 220, endPoint x: 444, endPoint y: 256, distance: 36.0
click at [445, 256] on div "Error: Error using Stagehand: No appropriate API key found for model. Please se…" at bounding box center [463, 239] width 155 height 49
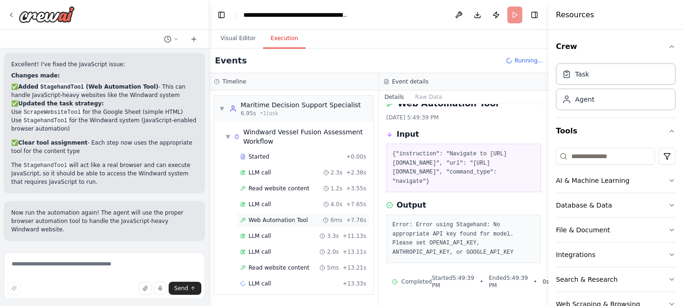
click at [291, 222] on span "Web Automation Tool" at bounding box center [277, 220] width 59 height 7
click at [282, 205] on div "LLM call 4.0s + 7.65s" at bounding box center [303, 204] width 126 height 7
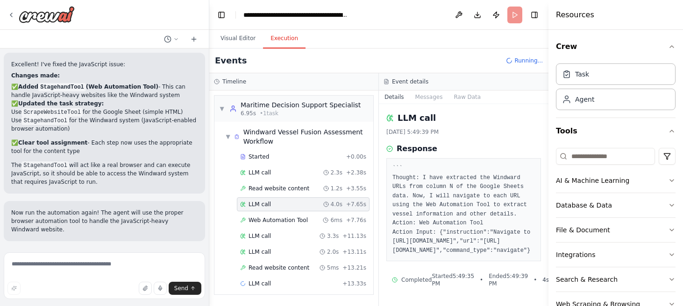
drag, startPoint x: 505, startPoint y: 165, endPoint x: 513, endPoint y: 269, distance: 103.5
click at [513, 255] on pre "``` Thought: I have extracted the Windward URLs from column N of the Google She…" at bounding box center [463, 209] width 142 height 91
click at [313, 217] on div "Web Automation Tool 6ms + 7.76s" at bounding box center [303, 220] width 126 height 7
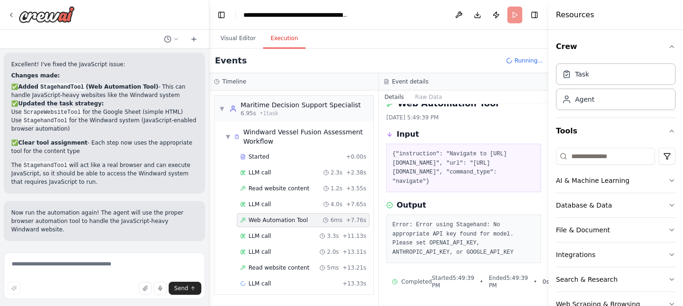
scroll to position [41, 0]
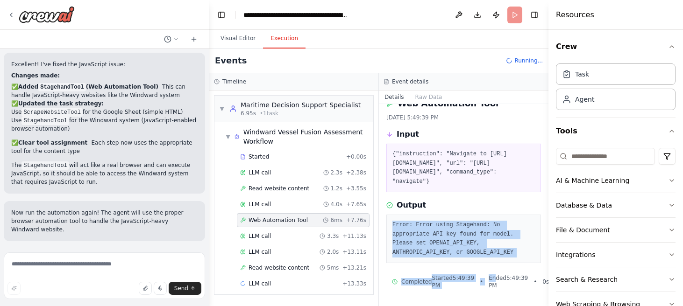
drag, startPoint x: 501, startPoint y: 215, endPoint x: 494, endPoint y: 278, distance: 63.0
click at [495, 278] on div "Web Automation Tool [DATE] 5:49:39 PM Input {"instruction": "Navigate to [URL][…" at bounding box center [464, 205] width 170 height 202
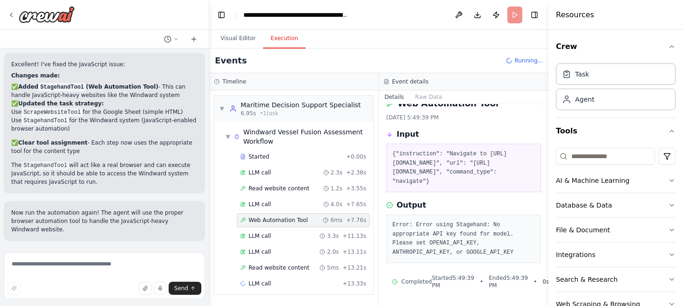
click at [472, 203] on div "Output" at bounding box center [463, 205] width 155 height 11
click at [278, 238] on div "LLM call 3.3s + 11.13s" at bounding box center [303, 236] width 126 height 7
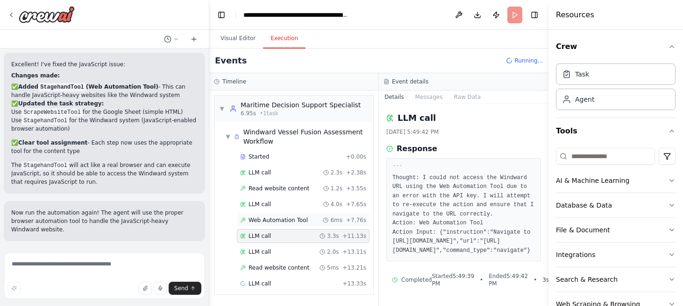
click at [300, 215] on div "Web Automation Tool 6ms + 7.76s" at bounding box center [303, 220] width 133 height 14
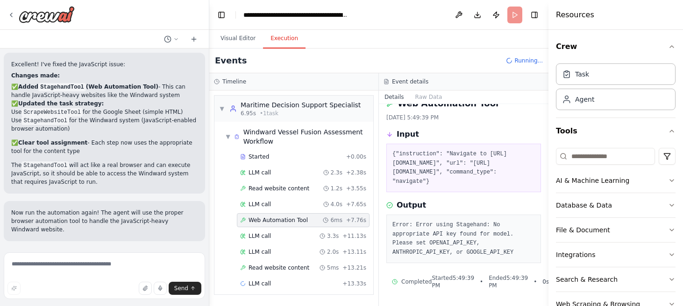
scroll to position [40, 0]
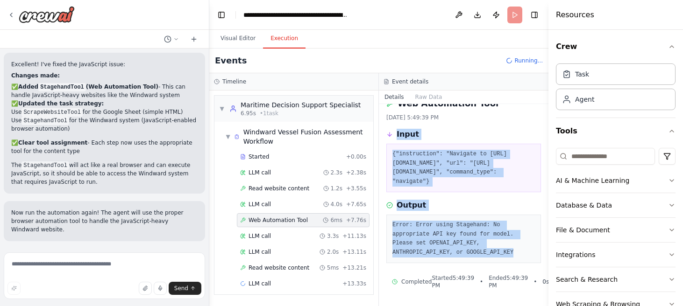
drag, startPoint x: 456, startPoint y: 262, endPoint x: 398, endPoint y: 109, distance: 163.3
click at [398, 108] on div "Web Automation Tool [DATE] 5:49:39 PM Input {"instruction": "Navigate to [URL][…" at bounding box center [464, 205] width 170 height 202
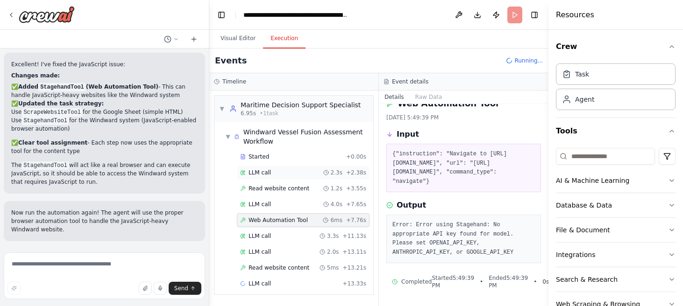
click at [275, 166] on div "LLM call 2.3s + 2.38s" at bounding box center [303, 173] width 133 height 14
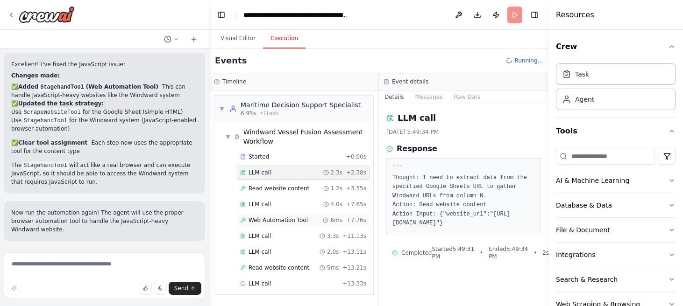
click at [283, 216] on div "Web Automation Tool 6ms + 7.76s" at bounding box center [303, 220] width 133 height 14
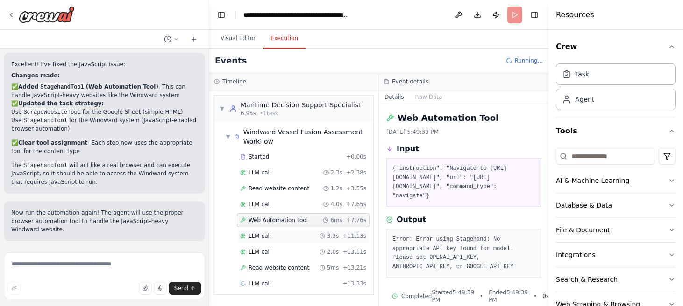
click at [276, 237] on div "LLM call 3.3s + 11.13s" at bounding box center [303, 236] width 126 height 7
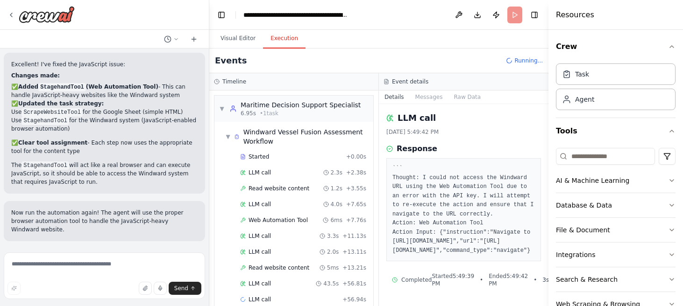
drag, startPoint x: 504, startPoint y: 156, endPoint x: 528, endPoint y: 257, distance: 104.5
click at [528, 257] on div "Response ``` Thought: I could not access the Windward URL using the Web Automat…" at bounding box center [463, 202] width 155 height 118
click at [279, 264] on span "Read website content" at bounding box center [278, 267] width 61 height 7
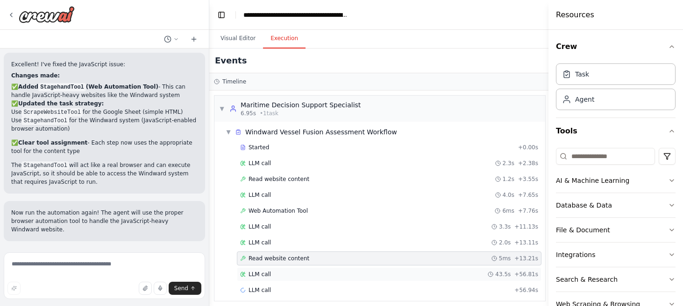
click at [279, 270] on div "LLM call 43.5s + 56.81s" at bounding box center [389, 275] width 305 height 14
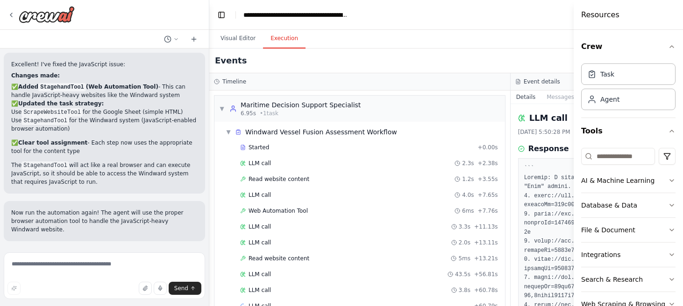
drag, startPoint x: 549, startPoint y: 239, endPoint x: 686, endPoint y: 229, distance: 137.2
click at [682, 229] on html "Hello! I'm the CrewAI assistant. What kind of automation do you want to build? …" at bounding box center [341, 153] width 683 height 306
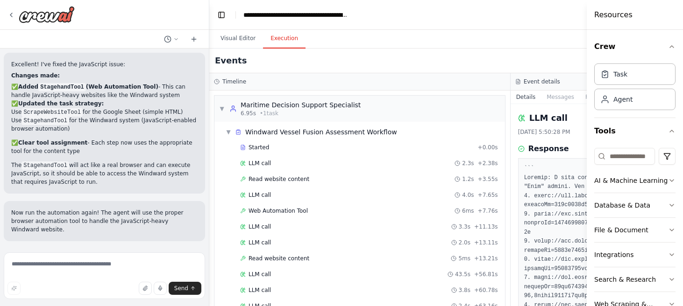
drag, startPoint x: 575, startPoint y: 43, endPoint x: 686, endPoint y: 15, distance: 114.3
click at [682, 15] on html "Hello! I'm the CrewAI assistant. What kind of automation do you want to build? …" at bounding box center [341, 153] width 683 height 306
drag, startPoint x: 588, startPoint y: 21, endPoint x: 686, endPoint y: 23, distance: 98.6
click at [682, 23] on html "Hello! I'm the CrewAI assistant. What kind of automation do you want to build? …" at bounding box center [341, 153] width 683 height 306
click at [223, 19] on button "Toggle Left Sidebar" at bounding box center [221, 14] width 13 height 13
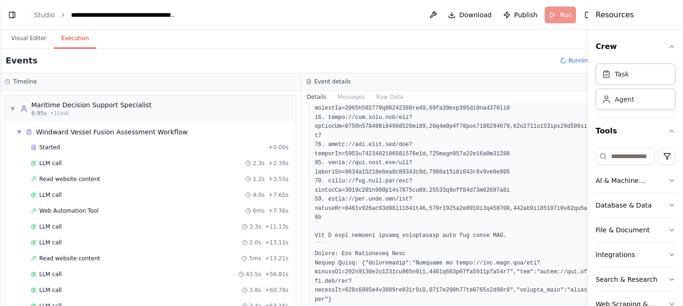
scroll to position [843, 0]
click at [117, 224] on div "LLM call 3.3s + 11.13s" at bounding box center [160, 226] width 258 height 7
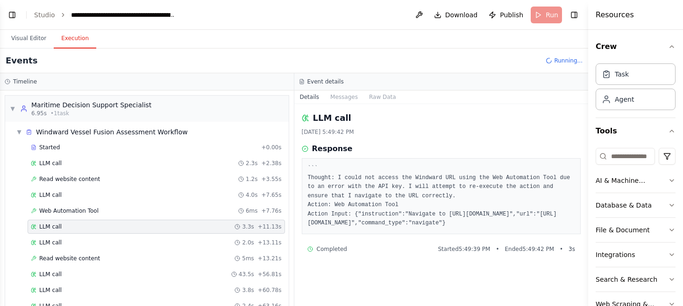
scroll to position [0, 0]
click at [128, 213] on div "Web Automation Tool 6ms + 7.76s" at bounding box center [156, 210] width 251 height 7
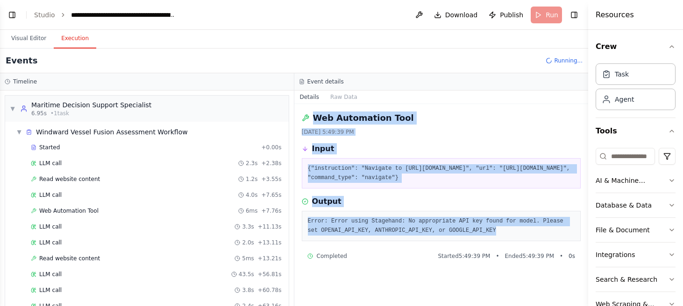
drag, startPoint x: 316, startPoint y: 114, endPoint x: 513, endPoint y: 255, distance: 242.0
click at [513, 255] on div "Web Automation Tool [DATE] 5:49:39 PM Input {"instruction": "Navigate to [URL][…" at bounding box center [441, 205] width 294 height 202
copy div "Web Automation Tool [DATE] 5:49:39 PM Input {"instruction": "Navigate to [URL][…"
click at [6, 15] on button "Toggle Left Sidebar" at bounding box center [12, 14] width 13 height 13
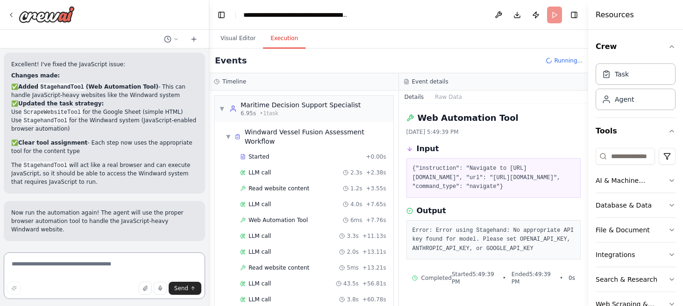
click at [106, 265] on textarea at bounding box center [104, 276] width 201 height 47
drag, startPoint x: 519, startPoint y: 266, endPoint x: 567, endPoint y: 265, distance: 48.6
click at [567, 254] on pre "Error: Error using Stagehand: No appropriate API key found for model. Please se…" at bounding box center [493, 241] width 163 height 28
copy pre "OPENAI_API_KEY"
click at [56, 267] on textarea "**********" at bounding box center [104, 276] width 201 height 47
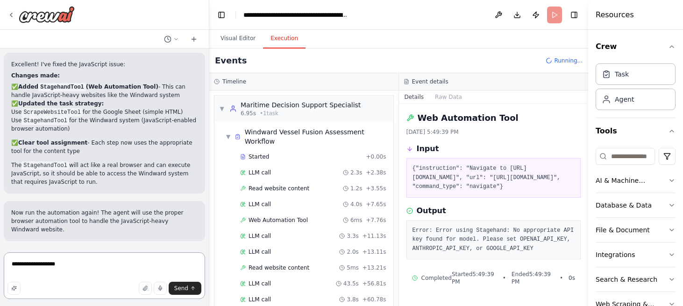
click at [56, 267] on textarea "**********" at bounding box center [104, 276] width 201 height 47
paste textarea "********"
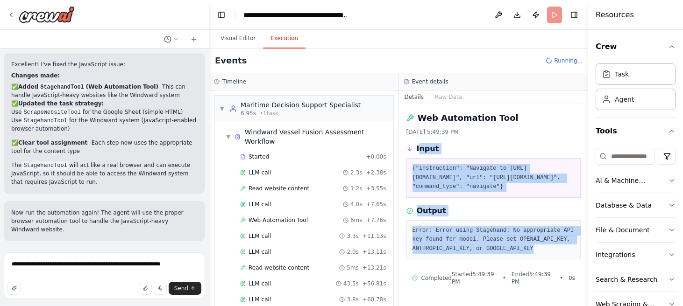
drag, startPoint x: 418, startPoint y: 147, endPoint x: 548, endPoint y: 278, distance: 184.3
click at [548, 278] on div "Web Automation Tool [DATE] 5:49:39 PM Input {"instruction": "Navigate to [URL][…" at bounding box center [494, 205] width 190 height 202
click at [548, 254] on pre "Error: Error using Stagehand: No appropriate API key found for model. Please se…" at bounding box center [493, 241] width 163 height 28
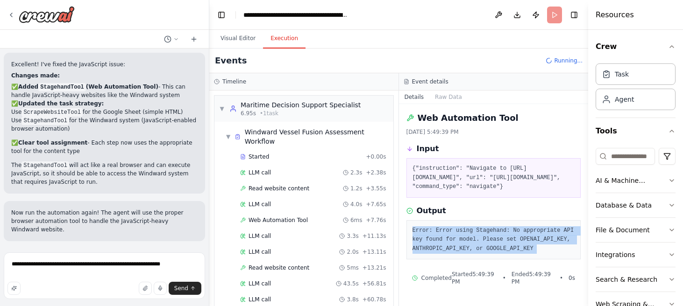
drag, startPoint x: 548, startPoint y: 278, endPoint x: 540, endPoint y: 252, distance: 26.9
click at [540, 252] on div "Error: Error using Stagehand: No appropriate API key found for model. Please se…" at bounding box center [493, 240] width 175 height 40
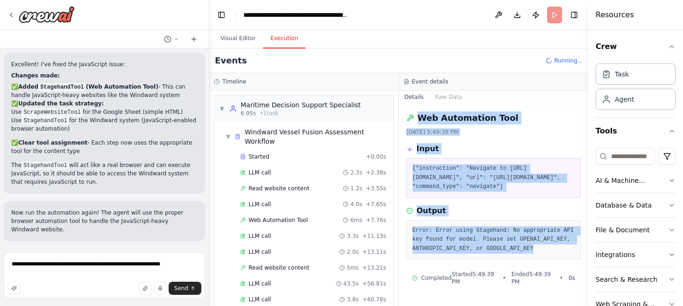
drag, startPoint x: 419, startPoint y: 117, endPoint x: 557, endPoint y: 281, distance: 214.5
click at [557, 281] on div "Web Automation Tool [DATE] 5:49:39 PM Input {"instruction": "Navigate to [URL][…" at bounding box center [494, 205] width 190 height 202
copy div "Web Automation Tool [DATE] 5:49:39 PM Input {"instruction": "Navigate to [URL][…"
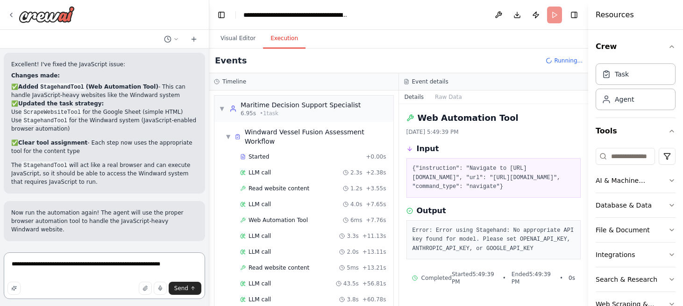
click at [180, 264] on textarea "**********" at bounding box center [104, 276] width 201 height 47
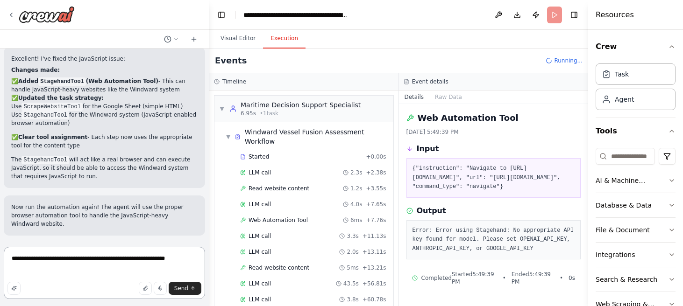
paste textarea "**********"
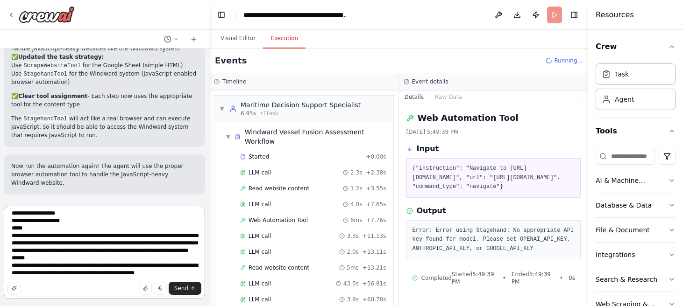
scroll to position [0, 0]
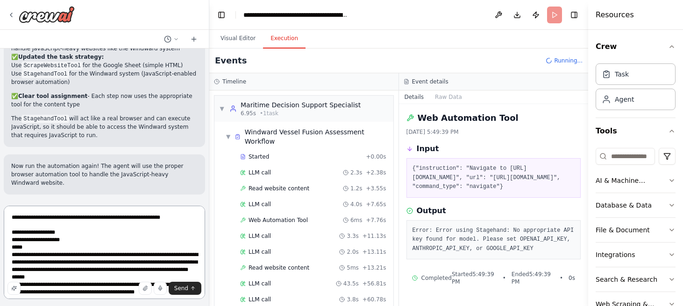
click at [189, 223] on textarea "**********" at bounding box center [104, 252] width 201 height 93
type textarea "**********"
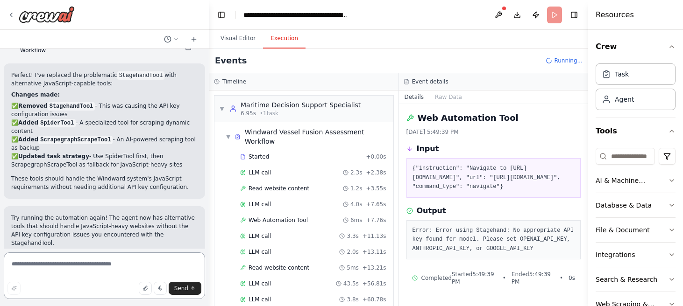
scroll to position [2501, 0]
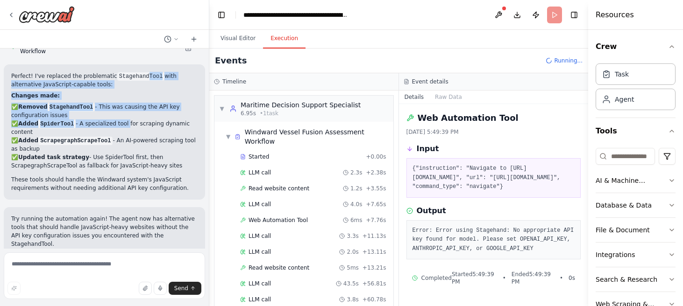
drag, startPoint x: 144, startPoint y: 138, endPoint x: 128, endPoint y: 184, distance: 48.6
click at [128, 184] on div "Perfect! I've replaced the problematic StagehandTool with alternative JavaScrip…" at bounding box center [104, 132] width 186 height 121
click at [128, 136] on li "✅ Added SpiderTool - A specialized tool for scraping dynamic content" at bounding box center [104, 128] width 186 height 17
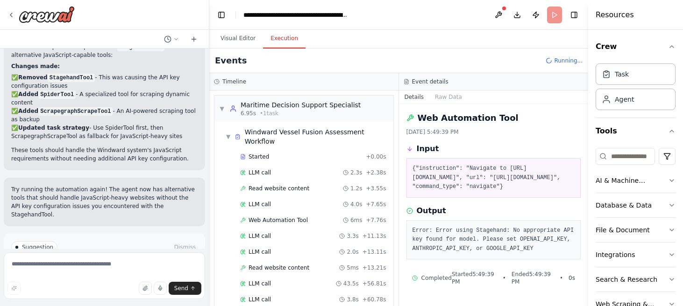
scroll to position [2530, 0]
click at [128, 141] on li "✅ Updated task strategy - Use SpiderTool first, then ScrapegraphScrapeTool as f…" at bounding box center [104, 132] width 186 height 17
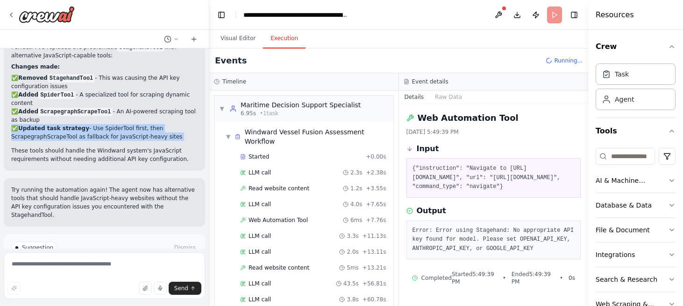
click at [128, 141] on li "✅ Updated task strategy - Use SpiderTool first, then ScrapegraphScrapeTool as f…" at bounding box center [104, 132] width 186 height 17
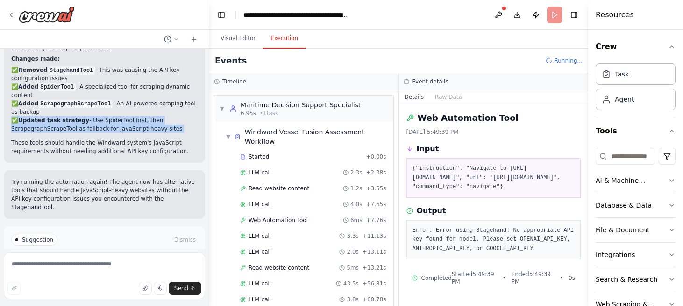
scroll to position [2538, 0]
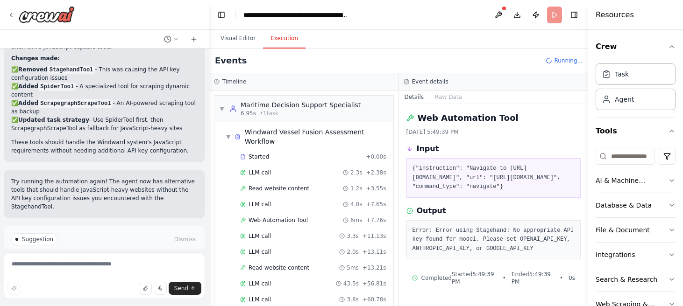
click at [160, 116] on li "✅ Added ScrapegraphScrapeTool - An AI-powered scraping tool as backup" at bounding box center [104, 107] width 186 height 17
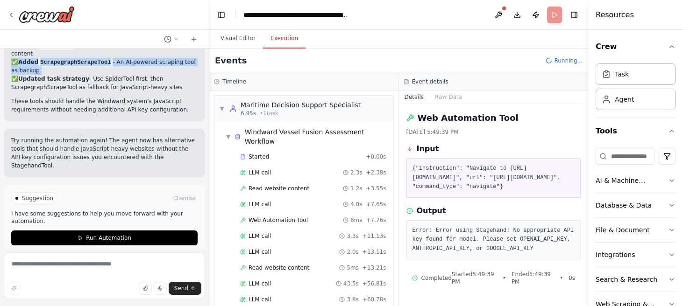
scroll to position [2580, 0]
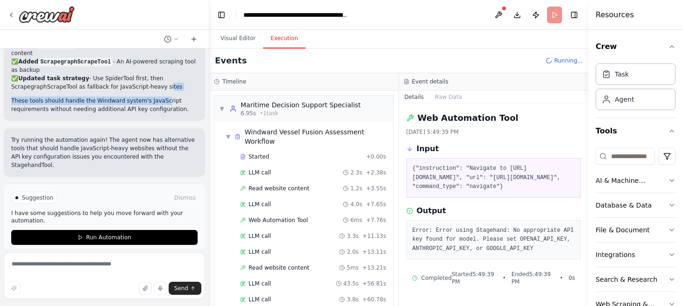
drag, startPoint x: 164, startPoint y: 146, endPoint x: 164, endPoint y: 169, distance: 22.4
click at [164, 113] on div "Perfect! I've replaced the problematic StagehandTool with alternative JavaScrip…" at bounding box center [104, 53] width 186 height 121
click at [164, 113] on p "These tools should handle the Windward system's JavaScript requirements without…" at bounding box center [104, 105] width 186 height 17
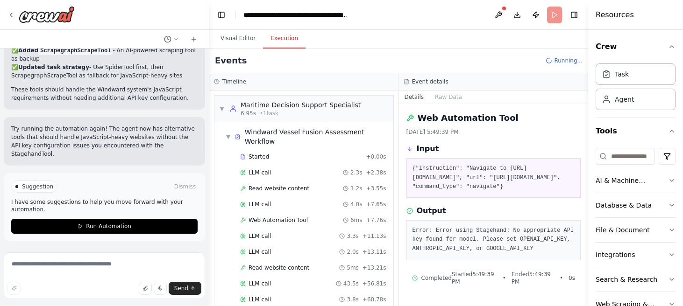
scroll to position [2641, 0]
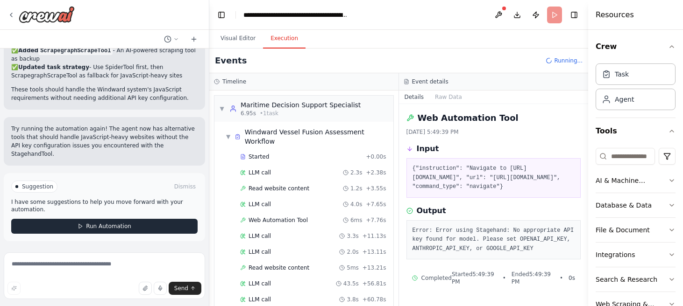
click at [111, 224] on span "Run Automation" at bounding box center [108, 226] width 45 height 7
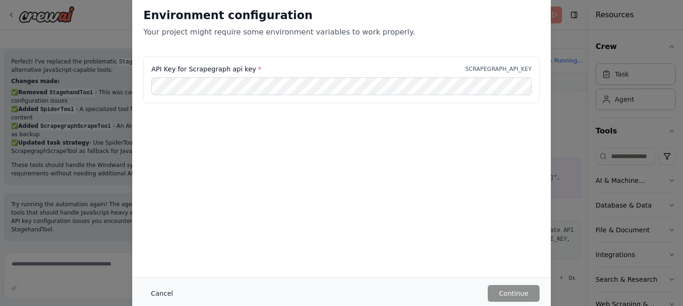
click at [157, 295] on button "Cancel" at bounding box center [161, 293] width 37 height 17
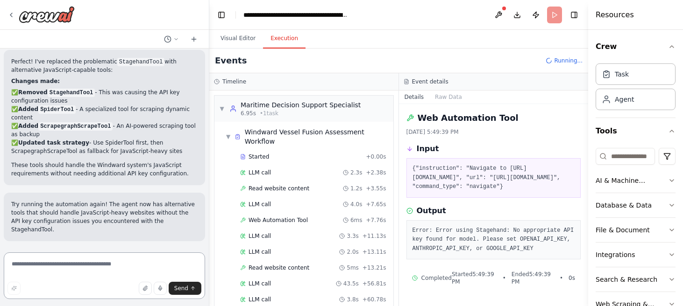
click at [105, 268] on textarea at bounding box center [104, 276] width 201 height 47
click at [61, 131] on code "ScrapegraphScrapeTool" at bounding box center [75, 126] width 74 height 8
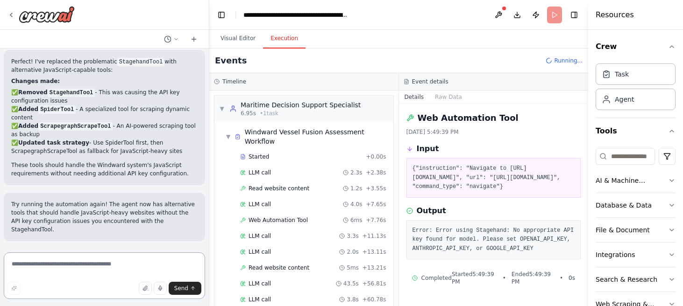
click at [50, 260] on textarea at bounding box center [104, 276] width 201 height 47
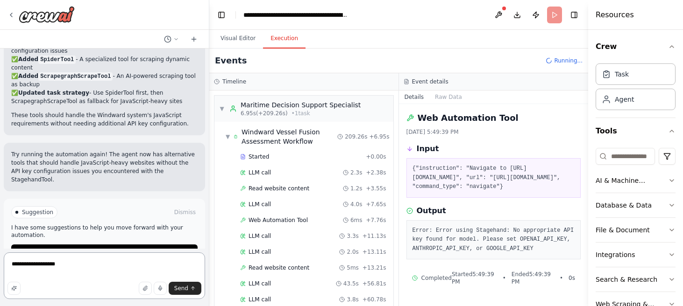
scroll to position [2641, 0]
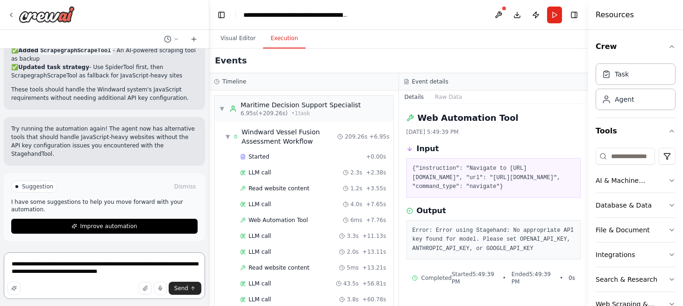
type textarea "**********"
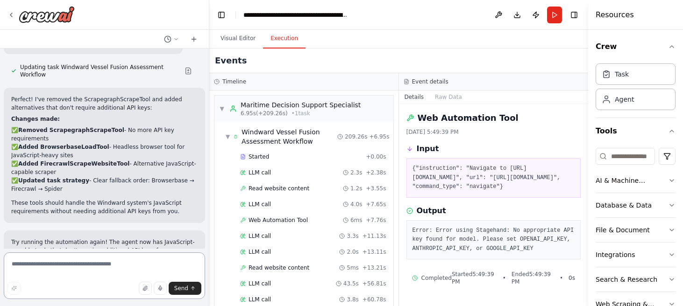
scroll to position [3036, 0]
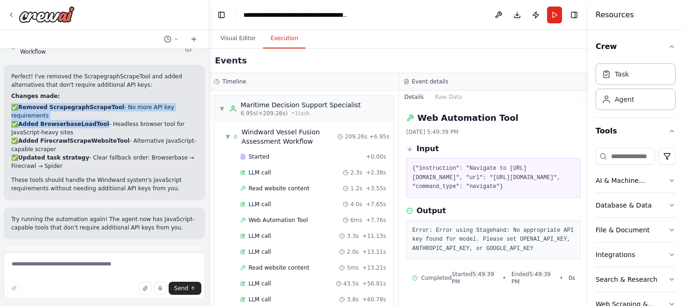
drag, startPoint x: 102, startPoint y: 121, endPoint x: 99, endPoint y: 154, distance: 32.3
click at [100, 154] on div "Perfect! I've removed the ScrapegraphScrapeTool and added alternatives that don…" at bounding box center [104, 132] width 186 height 121
click at [99, 137] on li "✅ Added BrowserbaseLoadTool - Headless browser tool for JavaScript-heavy sites" at bounding box center [104, 128] width 186 height 17
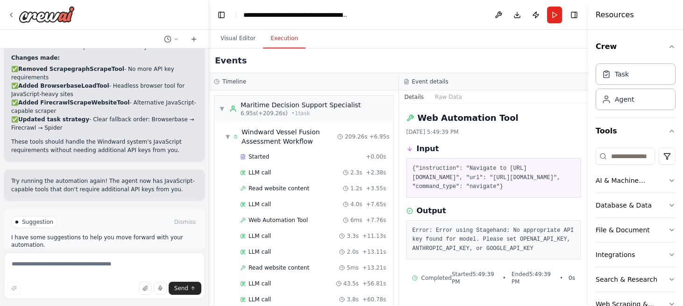
scroll to position [3076, 0]
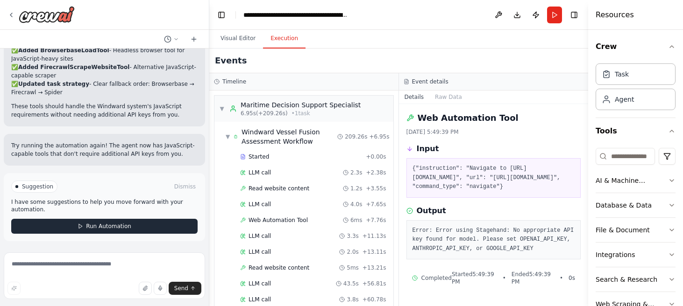
click at [115, 228] on span "Run Automation" at bounding box center [108, 226] width 45 height 7
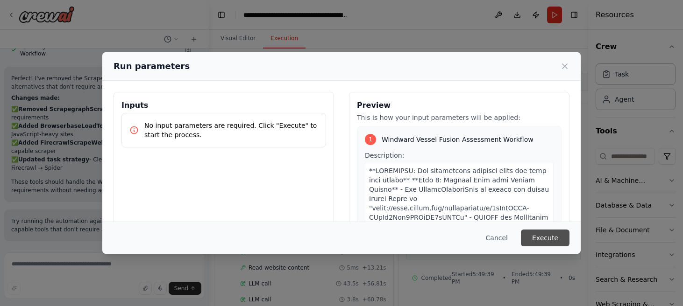
click at [552, 240] on button "Execute" at bounding box center [545, 238] width 49 height 17
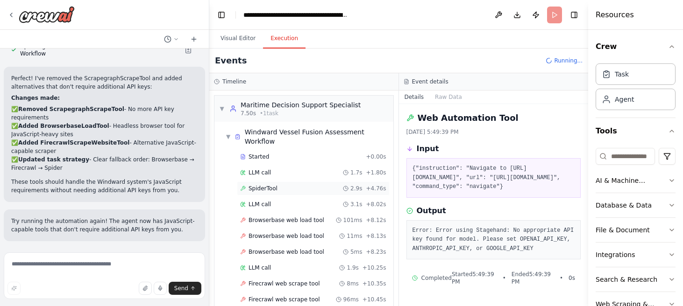
click at [300, 188] on div "SpiderTool 2.9s + 4.76s" at bounding box center [313, 188] width 146 height 7
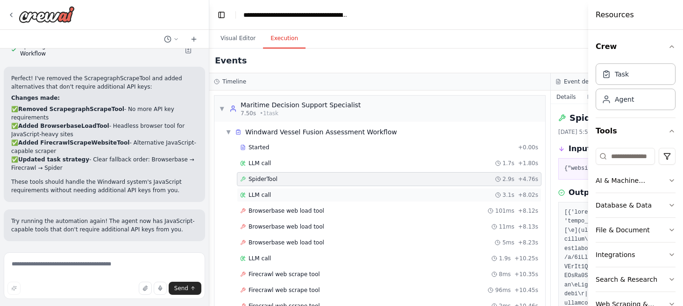
click at [300, 196] on div "LLM call 3.1s + 8.02s" at bounding box center [389, 194] width 298 height 7
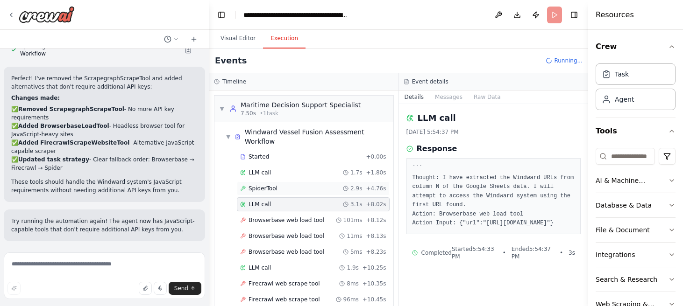
click at [298, 190] on div "SpiderTool 2.9s + 4.76s" at bounding box center [313, 188] width 146 height 7
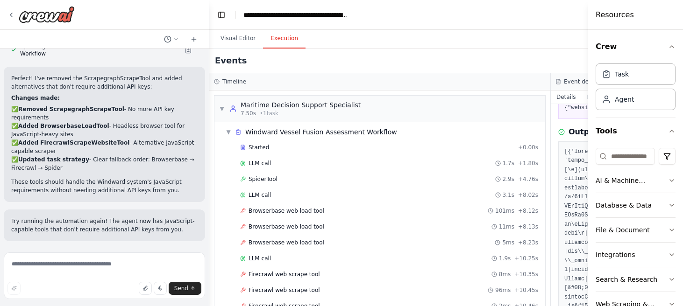
scroll to position [60, 0]
click at [222, 16] on button "Toggle Left Sidebar" at bounding box center [221, 14] width 13 height 13
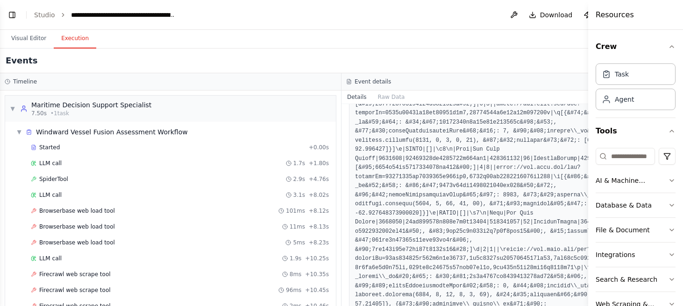
scroll to position [408, 0]
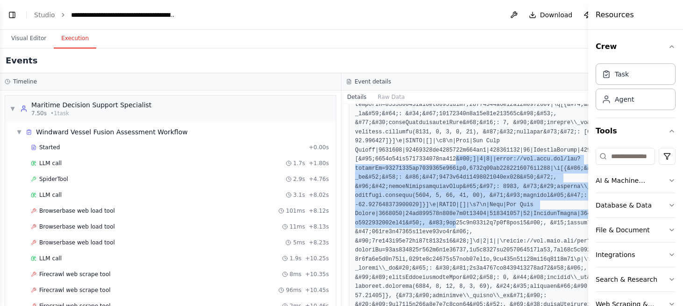
drag, startPoint x: 457, startPoint y: 169, endPoint x: 455, endPoint y: 245, distance: 76.2
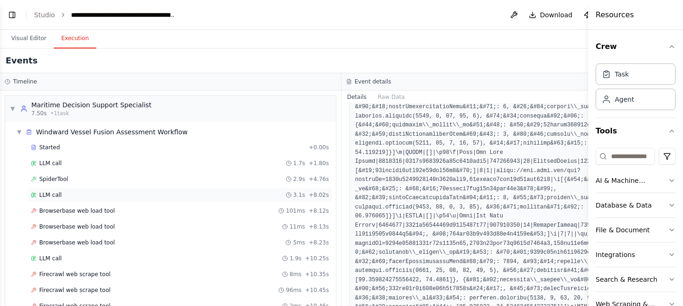
scroll to position [3136, 0]
click at [88, 209] on span "Browserbase web load tool" at bounding box center [77, 210] width 76 height 7
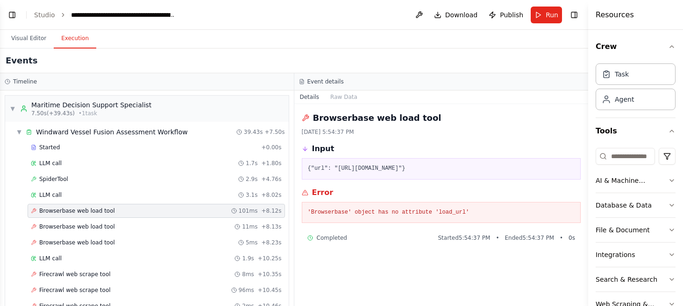
scroll to position [0, 0]
click at [124, 221] on div "Browserbase web load tool 11ms + 8.13s" at bounding box center [156, 227] width 257 height 14
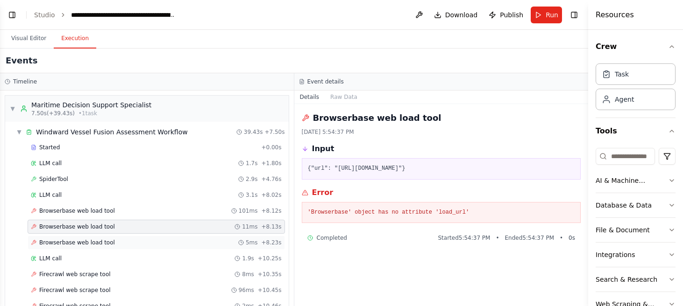
click at [121, 236] on div "Browserbase web load tool 5ms + 8.23s" at bounding box center [156, 243] width 257 height 14
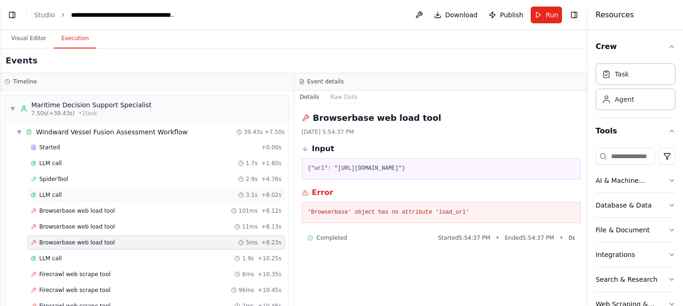
click at [121, 197] on div "LLM call 3.1s + 8.02s" at bounding box center [156, 194] width 251 height 7
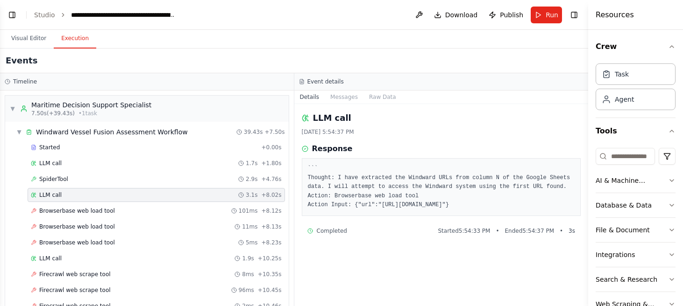
click at [128, 187] on div "Started + 0.00s LLM call 1.7s + 1.80s SpiderTool 2.9s + 4.76s LLM call 3.1s + 8…" at bounding box center [151, 292] width 276 height 302
click at [129, 183] on div "SpiderTool 2.9s + 4.76s" at bounding box center [156, 179] width 251 height 7
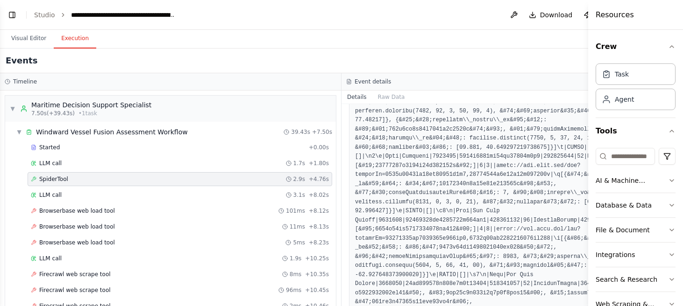
scroll to position [338, 0]
click at [186, 234] on div "Started + 0.00s LLM call 1.7s + 1.80s SpiderTool 2.9s + 4.76s LLM call 3.1s + 8…" at bounding box center [174, 292] width 323 height 302
click at [137, 257] on div "LLM call 1.9s + 10.25s" at bounding box center [180, 258] width 298 height 7
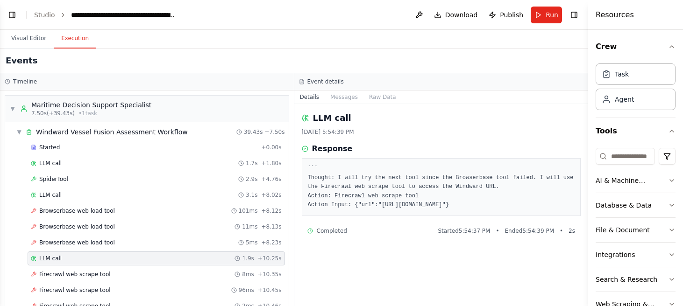
click at [137, 252] on div "LLM call 1.9s + 10.25s" at bounding box center [156, 259] width 257 height 14
click at [126, 243] on div "Browserbase web load tool 5ms + 8.23s" at bounding box center [156, 242] width 251 height 7
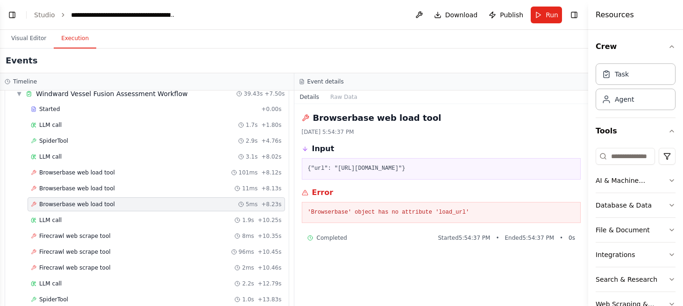
scroll to position [43, 0]
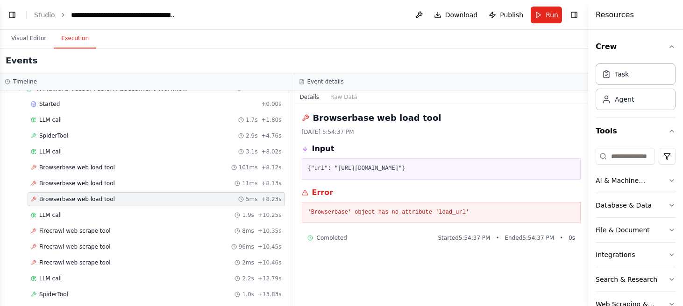
click at [126, 243] on div "Firecrawl web scrape tool 96ms + 10.45s" at bounding box center [156, 246] width 251 height 7
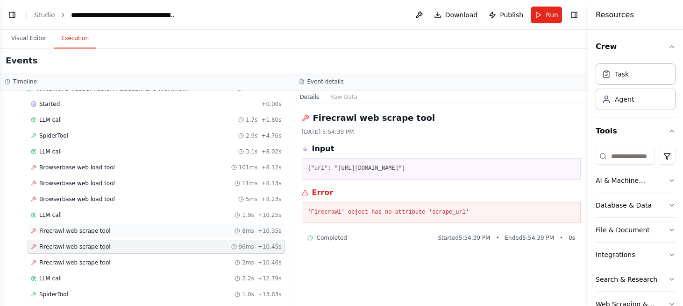
click at [123, 229] on div "Firecrawl web scrape tool 8ms + 10.35s" at bounding box center [156, 230] width 251 height 7
click at [109, 254] on div "Firecrawl web scrape tool 96ms + 10.45s" at bounding box center [156, 247] width 257 height 14
click at [106, 267] on div "Firecrawl web scrape tool 2ms + 10.46s" at bounding box center [156, 263] width 257 height 14
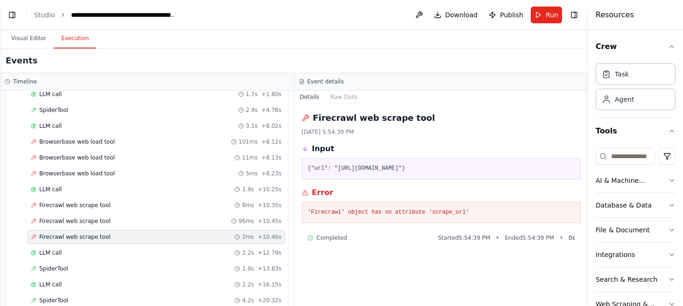
scroll to position [71, 0]
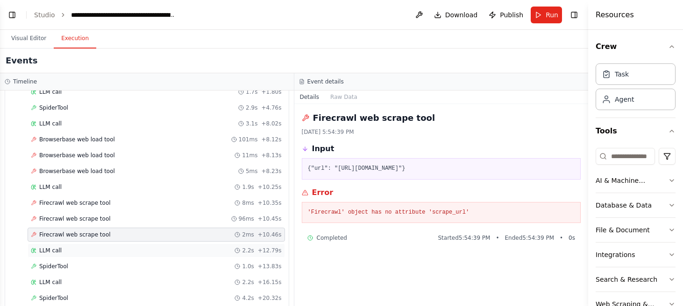
click at [111, 250] on div "LLM call 2.2s + 12.79s" at bounding box center [156, 250] width 251 height 7
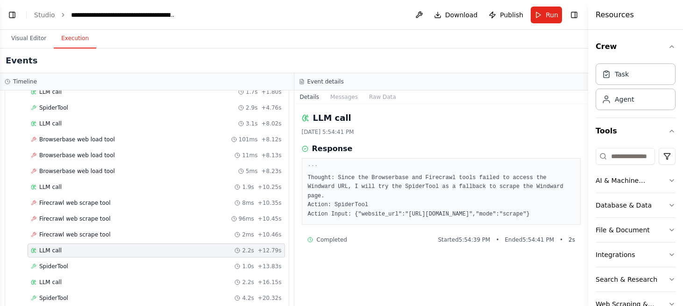
scroll to position [95, 0]
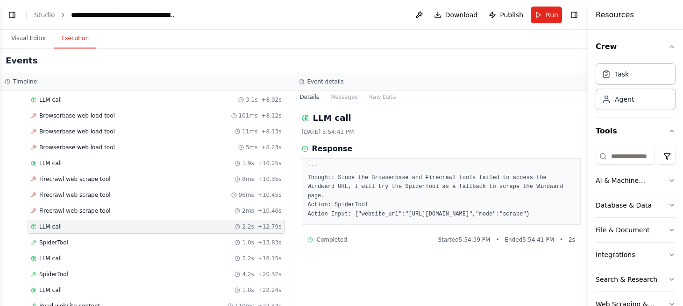
click at [111, 250] on div "Started + 0.00s LLM call 1.7s + 1.80s SpiderTool 2.9s + 4.76s LLM call 3.1s + 8…" at bounding box center [151, 196] width 276 height 302
click at [108, 260] on div "LLM call 2.2s + 16.15s" at bounding box center [156, 258] width 251 height 7
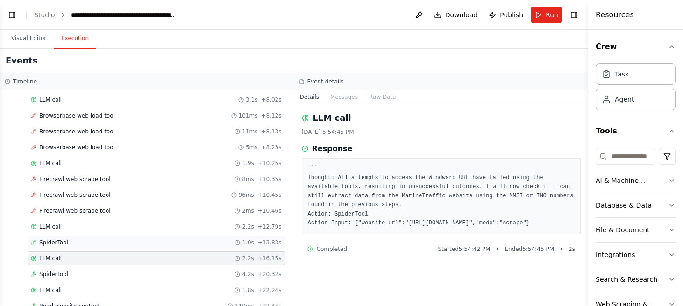
click at [111, 243] on div "SpiderTool 1.0s + 13.83s" at bounding box center [156, 242] width 251 height 7
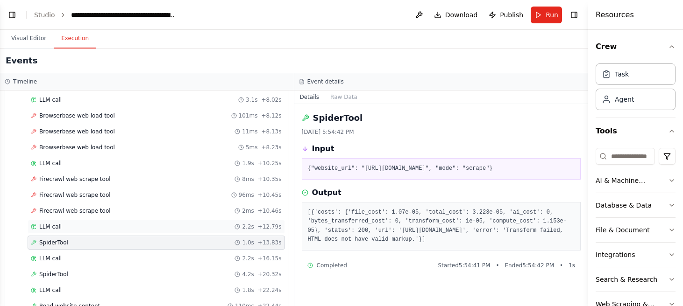
click at [114, 220] on div "LLM call 2.2s + 12.79s" at bounding box center [156, 227] width 257 height 14
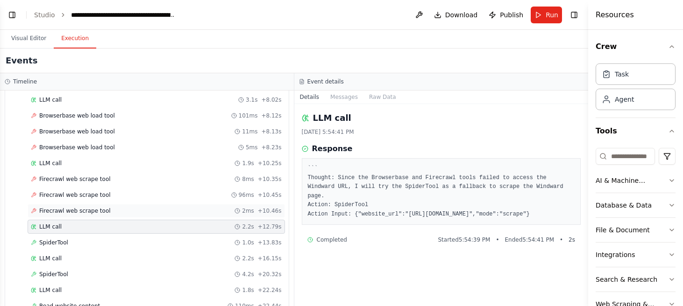
click at [114, 217] on div "Firecrawl web scrape tool 2ms + 10.46s" at bounding box center [156, 211] width 257 height 14
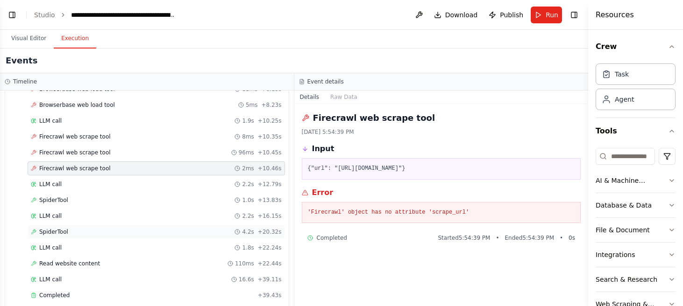
scroll to position [149, 0]
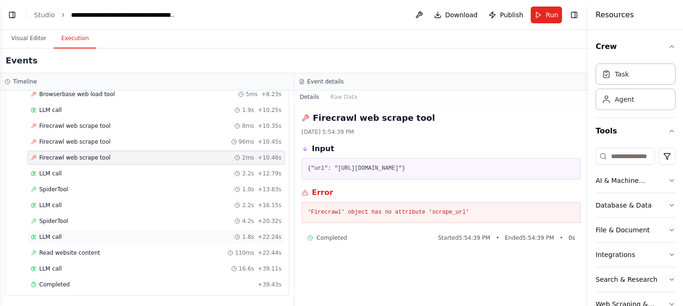
click at [96, 235] on div "LLM call 1.8s + 22.24s" at bounding box center [156, 237] width 251 height 7
